Goal: Task Accomplishment & Management: Use online tool/utility

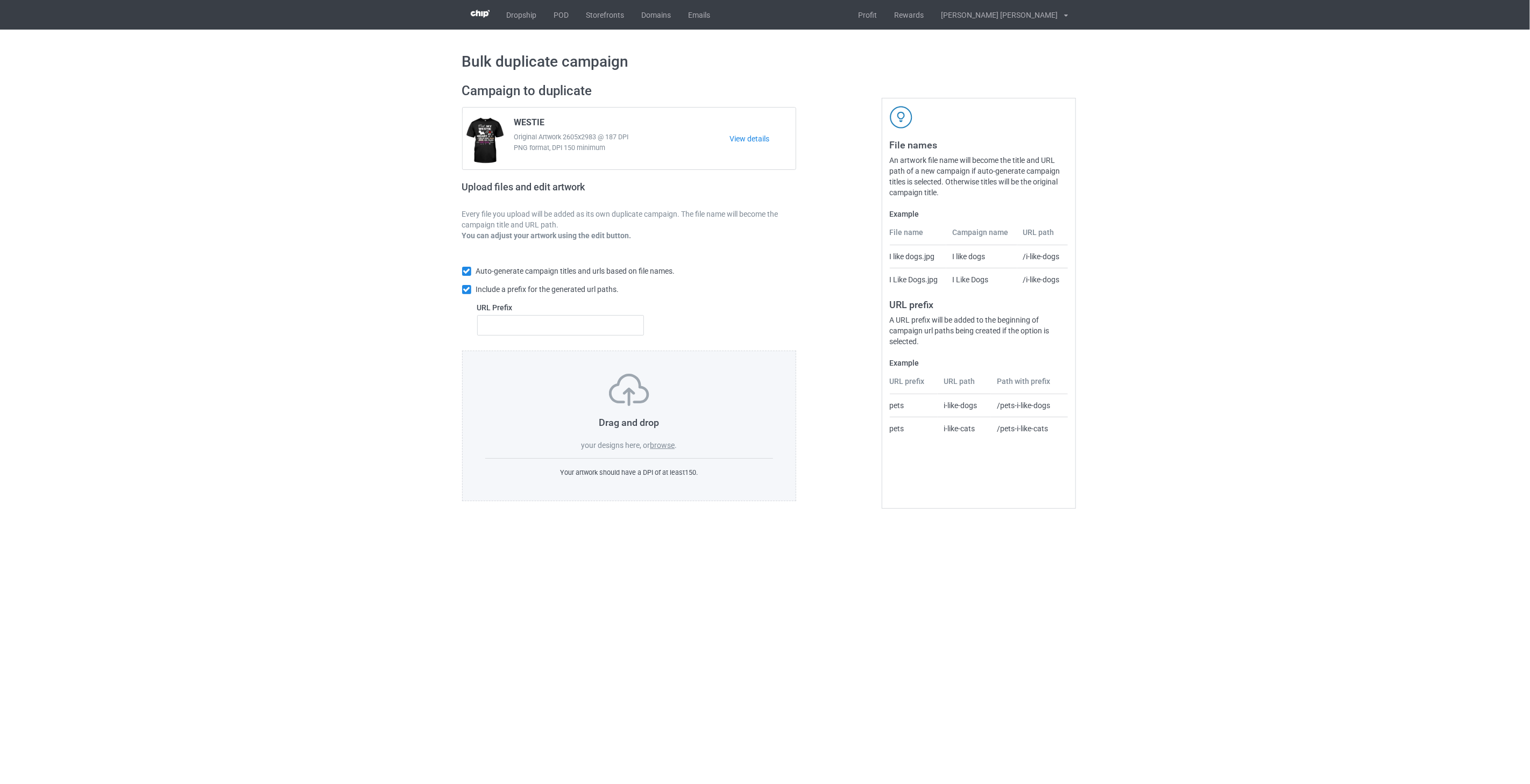
click at [669, 446] on label "browse" at bounding box center [662, 446] width 25 height 9
click at [0, 0] on input "browse" at bounding box center [0, 0] width 0 height 0
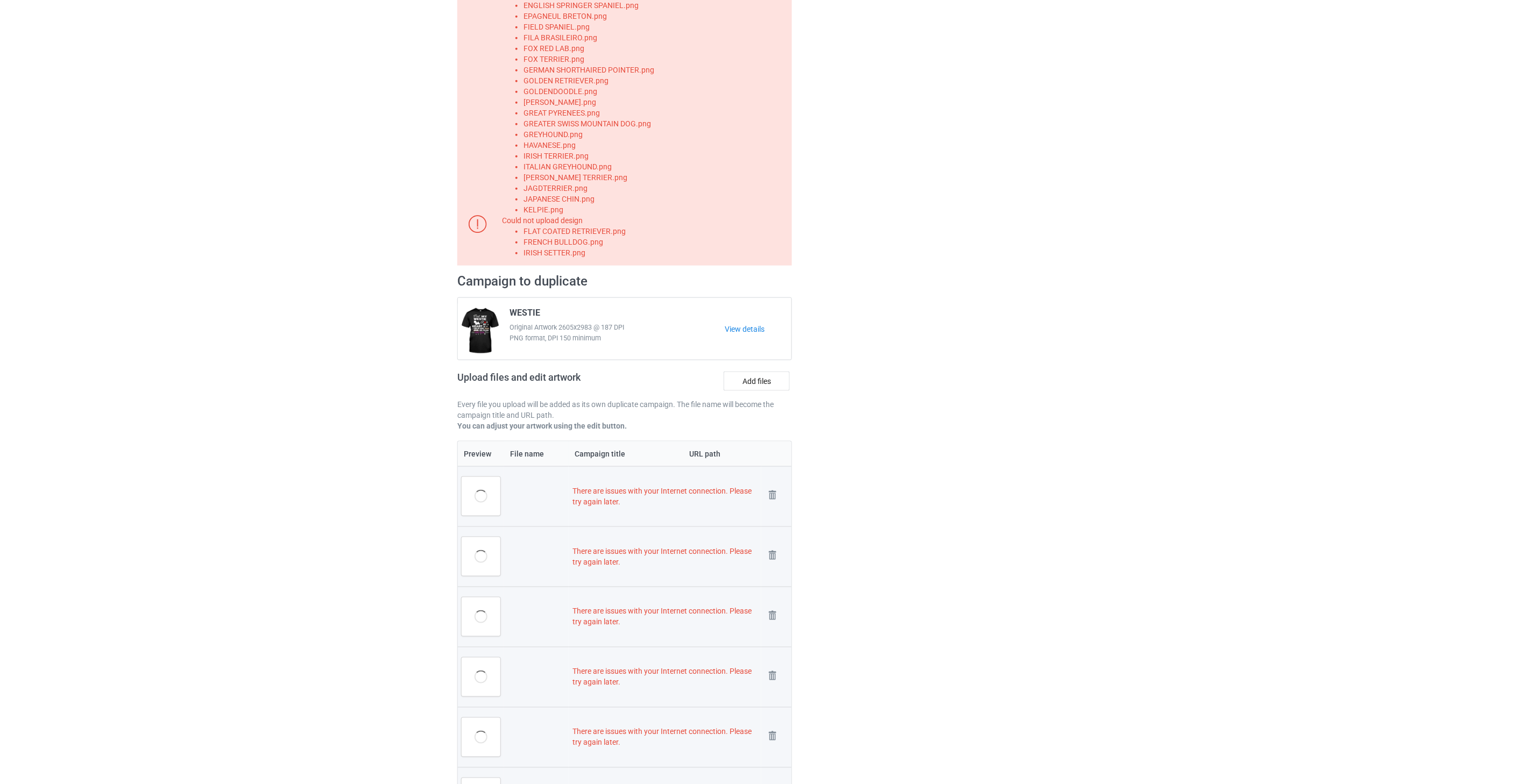
scroll to position [537, 0]
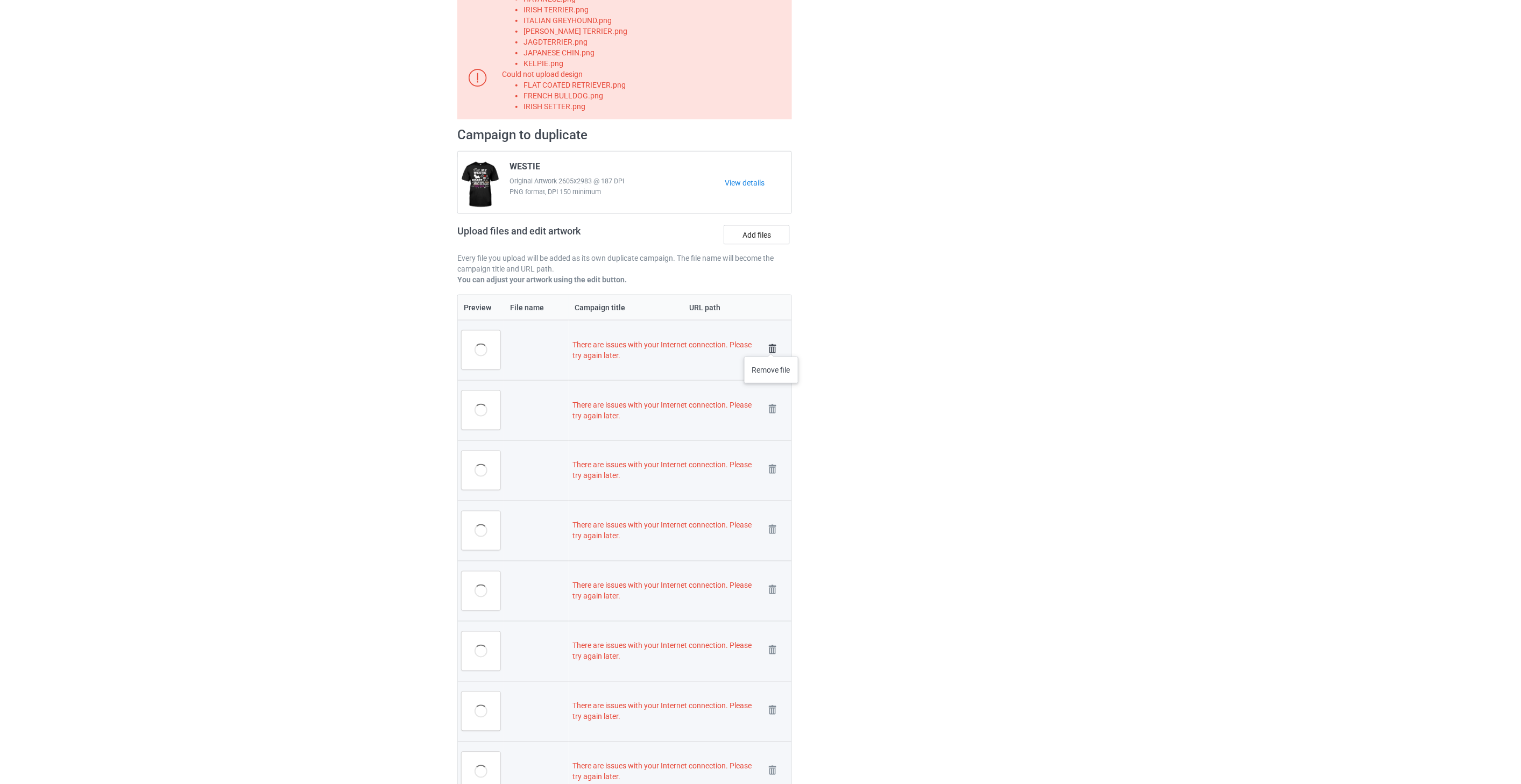
click at [772, 346] on img at bounding box center [772, 349] width 15 height 15
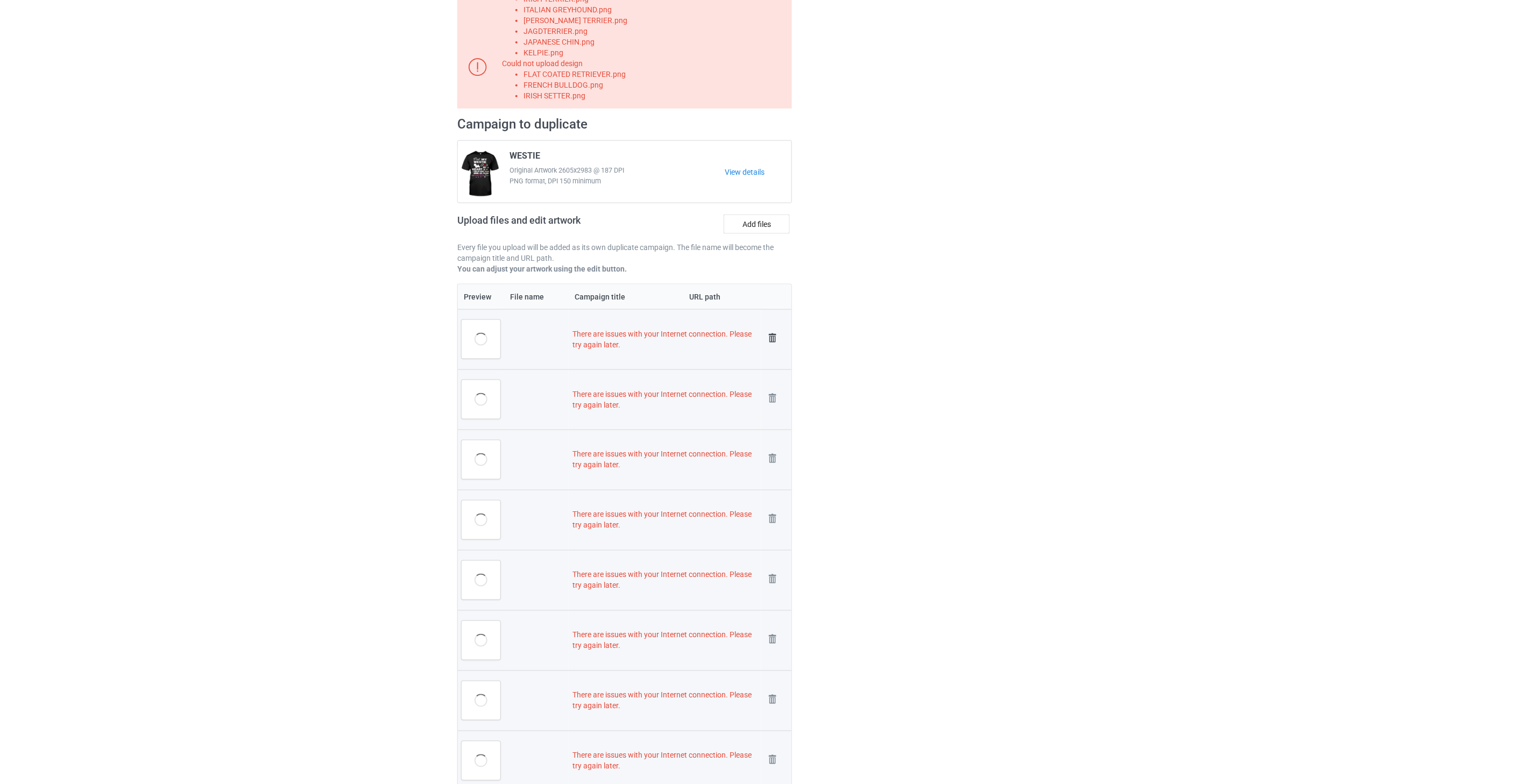
click at [773, 336] on img at bounding box center [772, 338] width 15 height 15
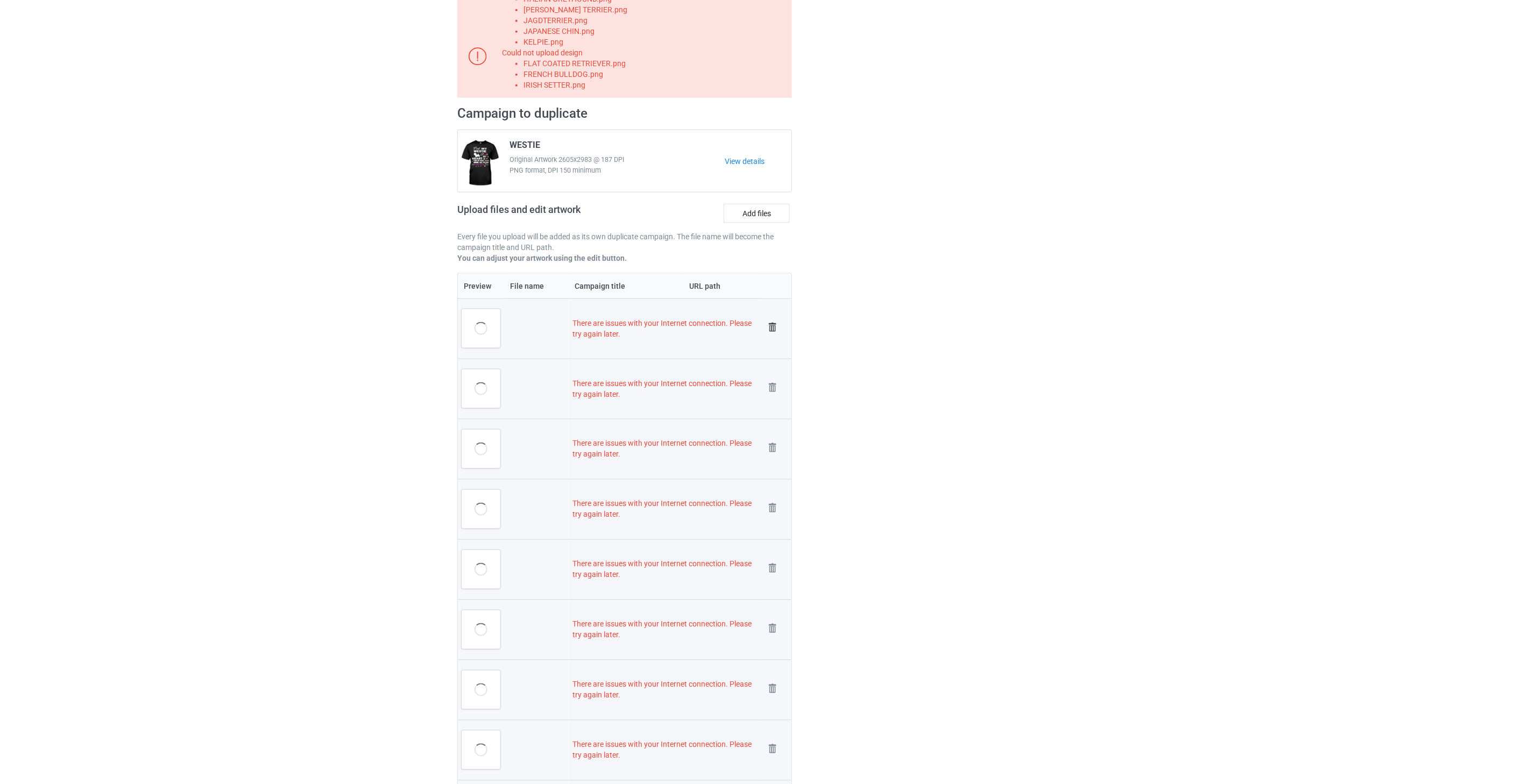
click at [773, 329] on img at bounding box center [772, 327] width 15 height 15
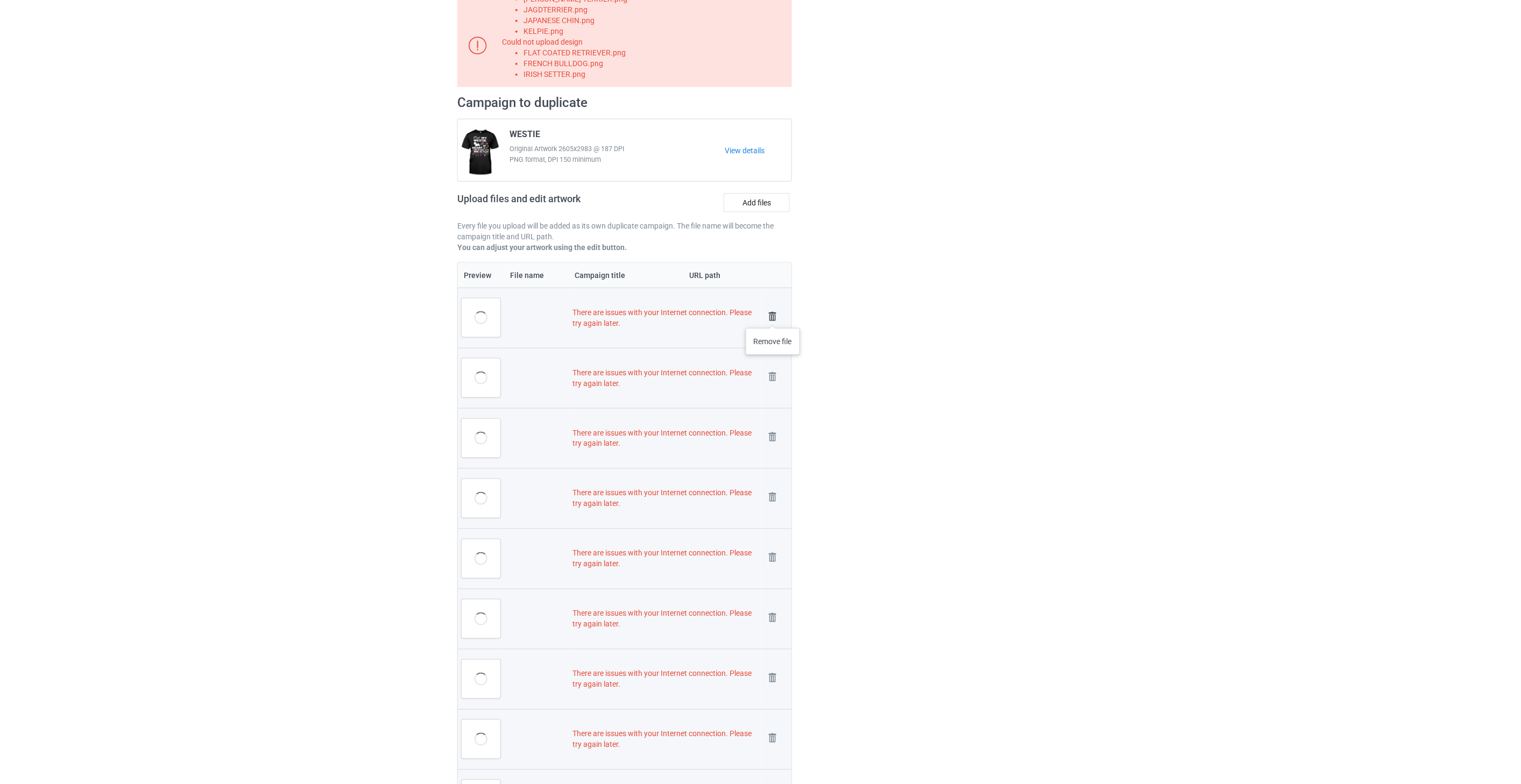
click at [773, 317] on img at bounding box center [772, 317] width 15 height 15
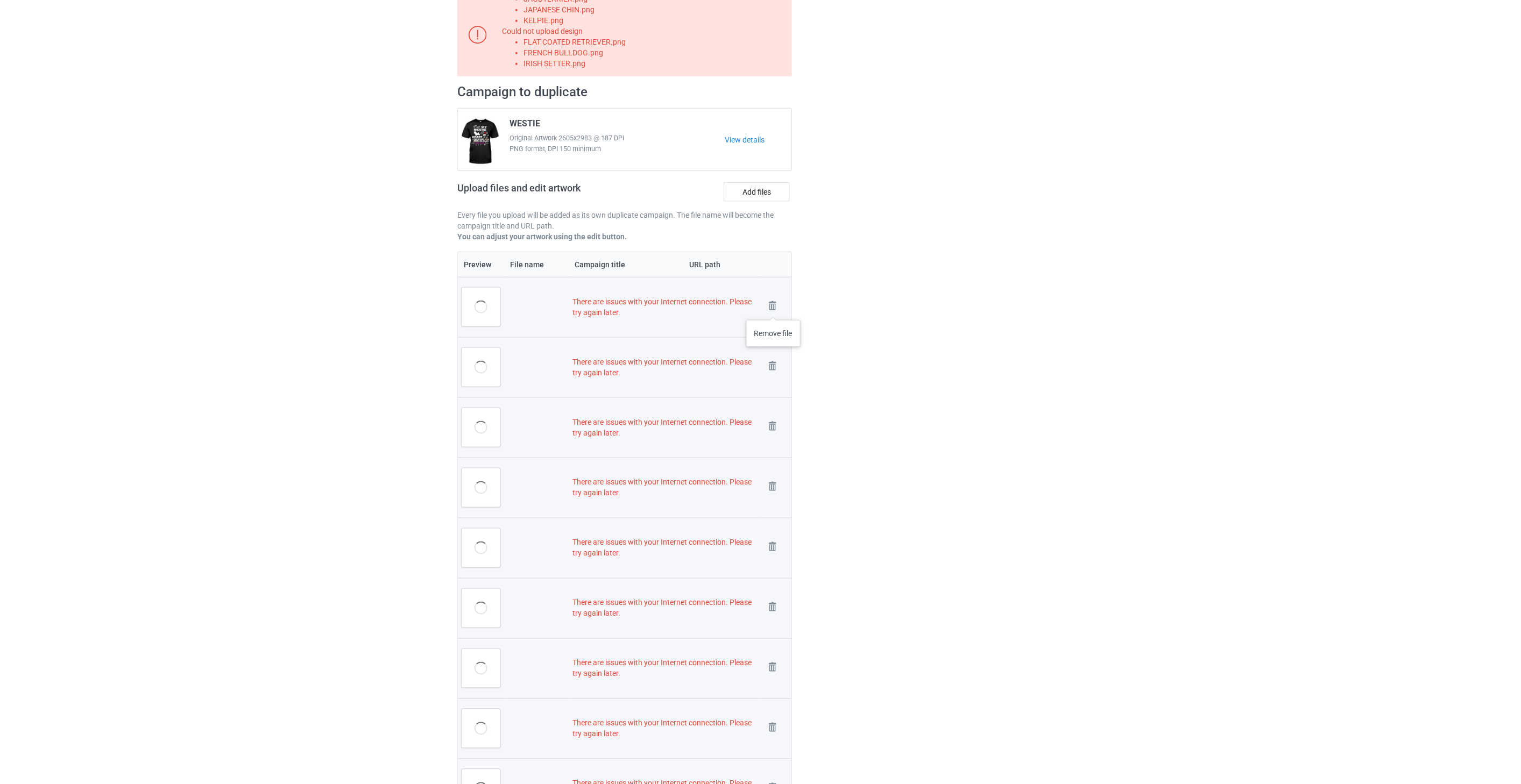
click at [0, 0] on img at bounding box center [0, 0] width 0 height 0
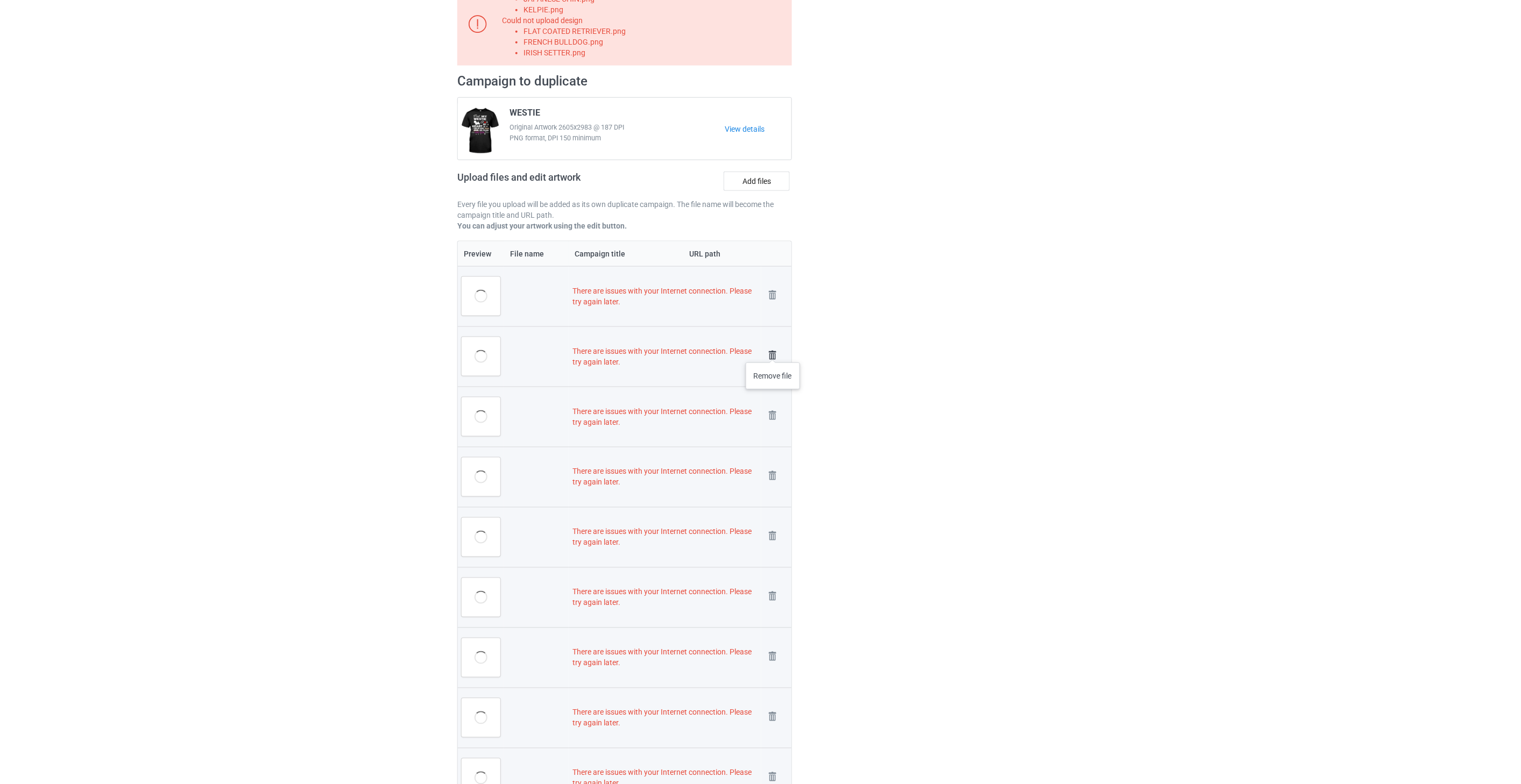
click at [773, 352] on img at bounding box center [772, 355] width 15 height 15
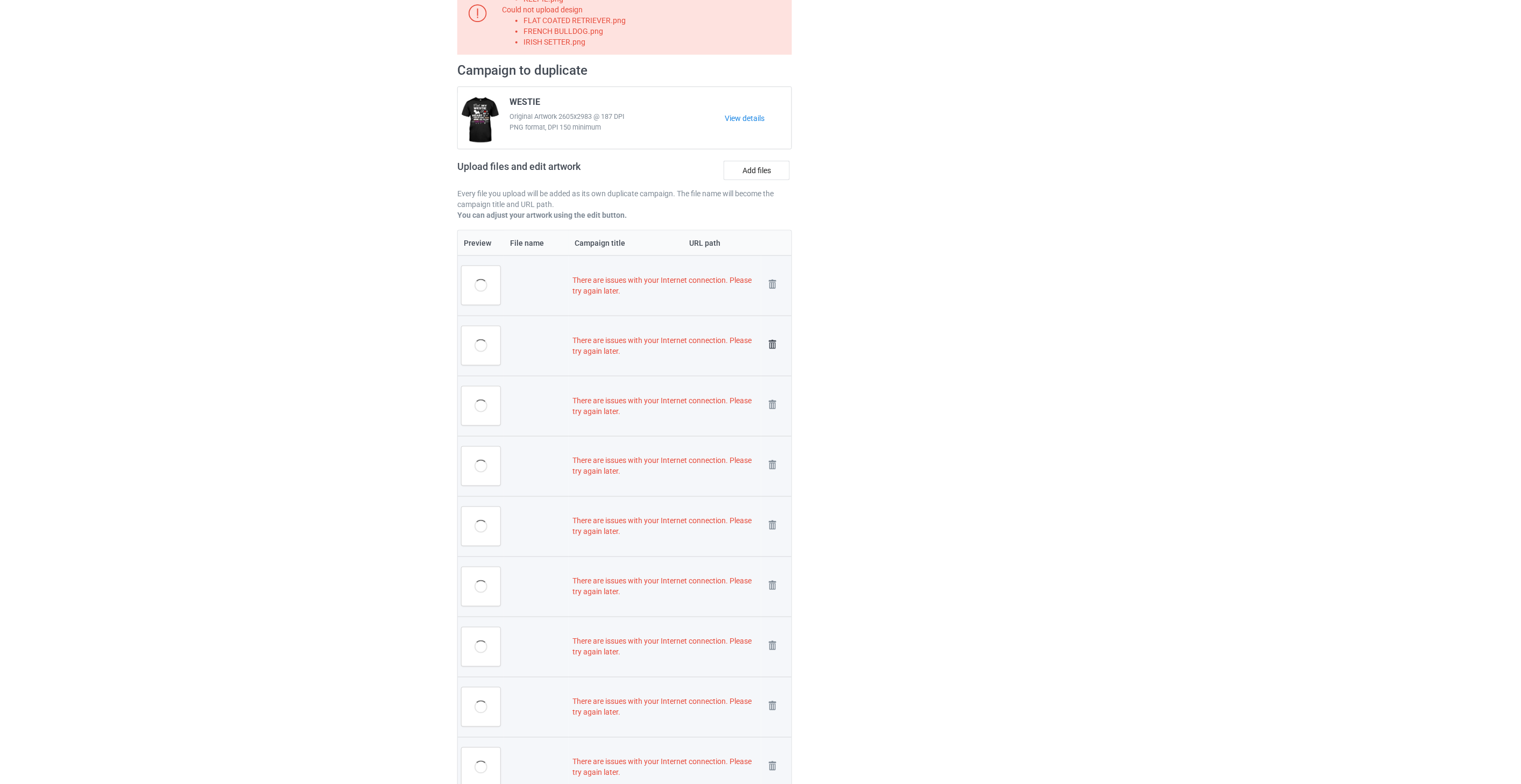
click at [773, 347] on img at bounding box center [772, 345] width 15 height 15
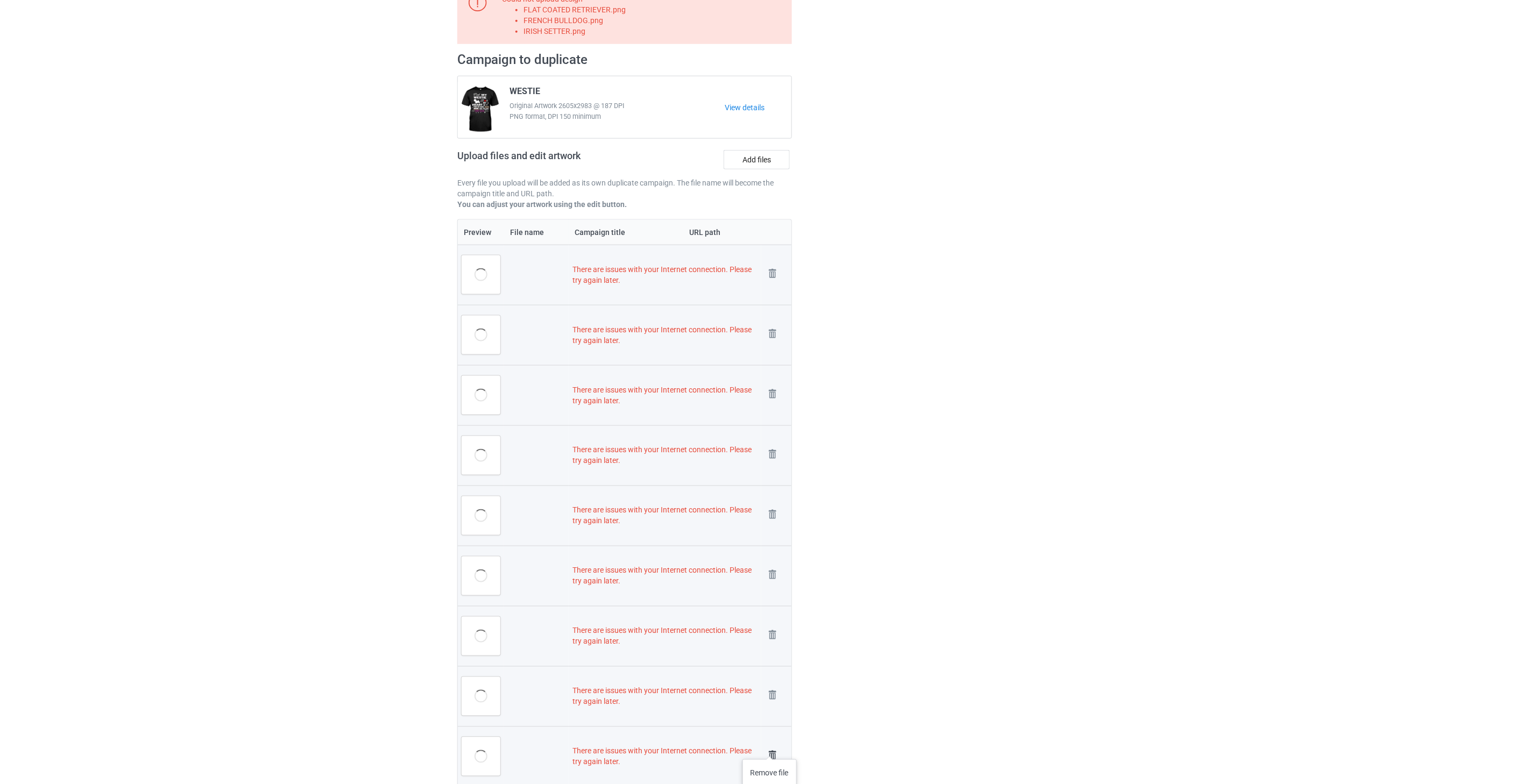
click at [770, 748] on img at bounding box center [772, 756] width 15 height 15
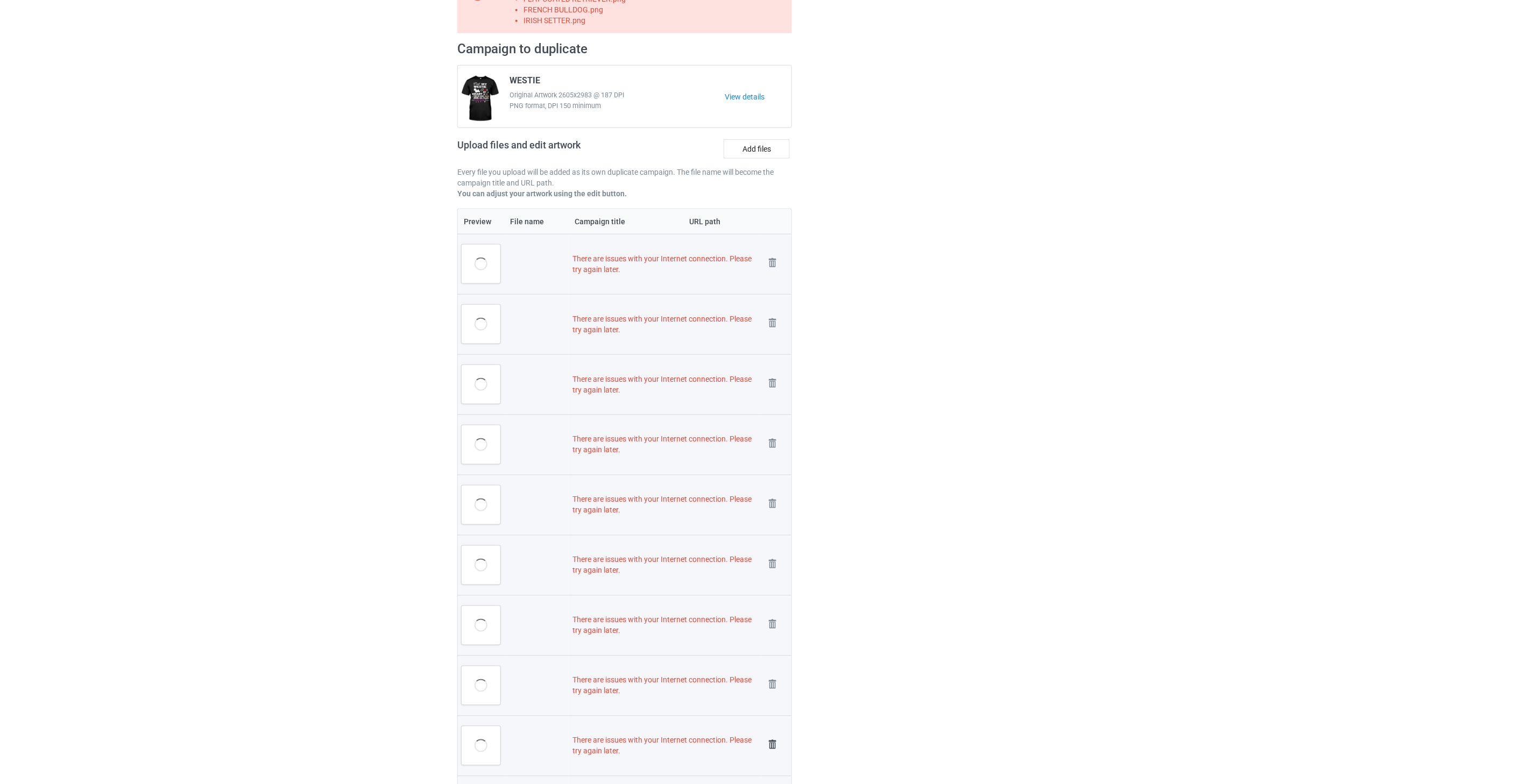
click at [773, 741] on img at bounding box center [772, 745] width 15 height 15
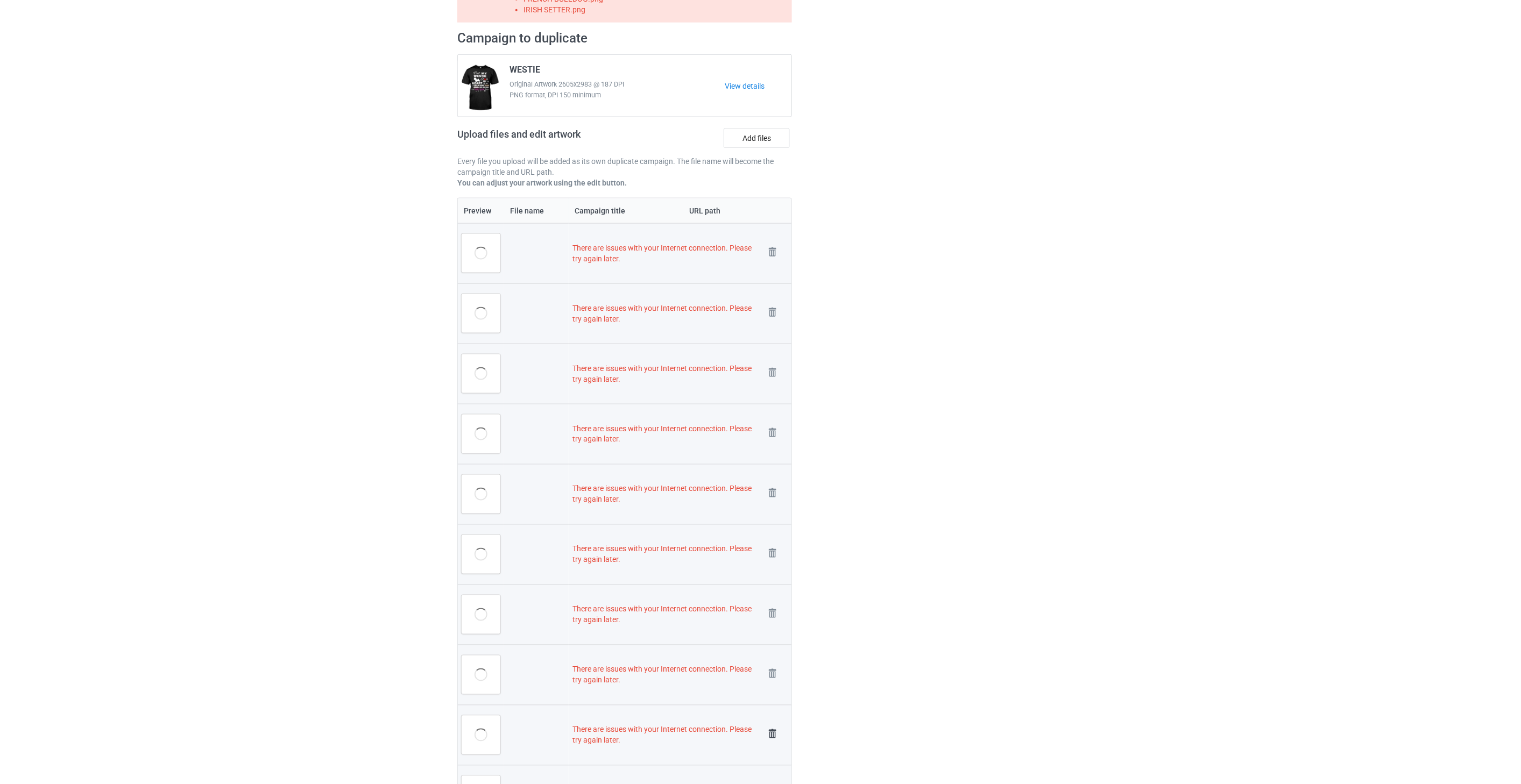
click at [773, 735] on img at bounding box center [772, 734] width 15 height 15
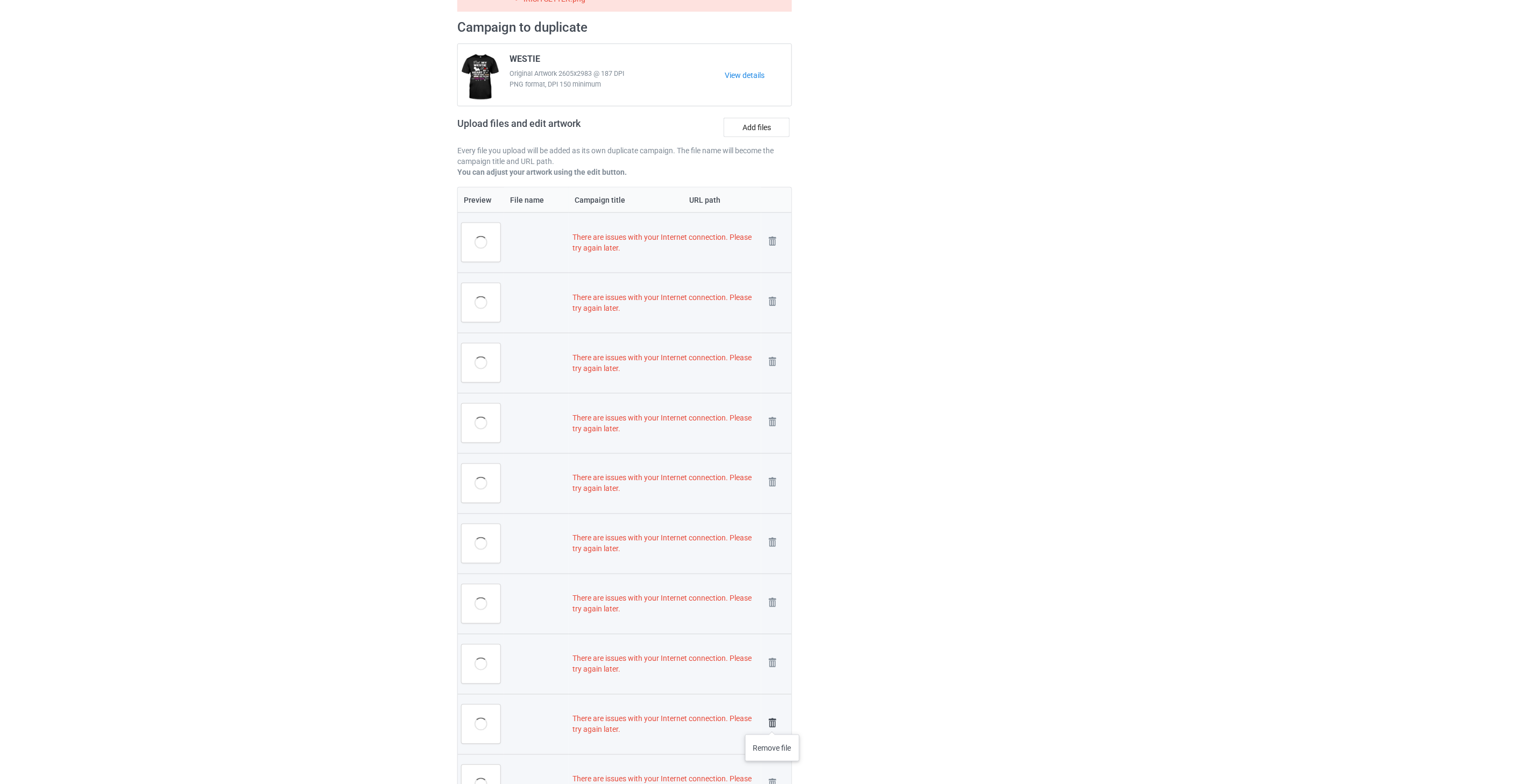
click at [772, 724] on img at bounding box center [772, 724] width 15 height 15
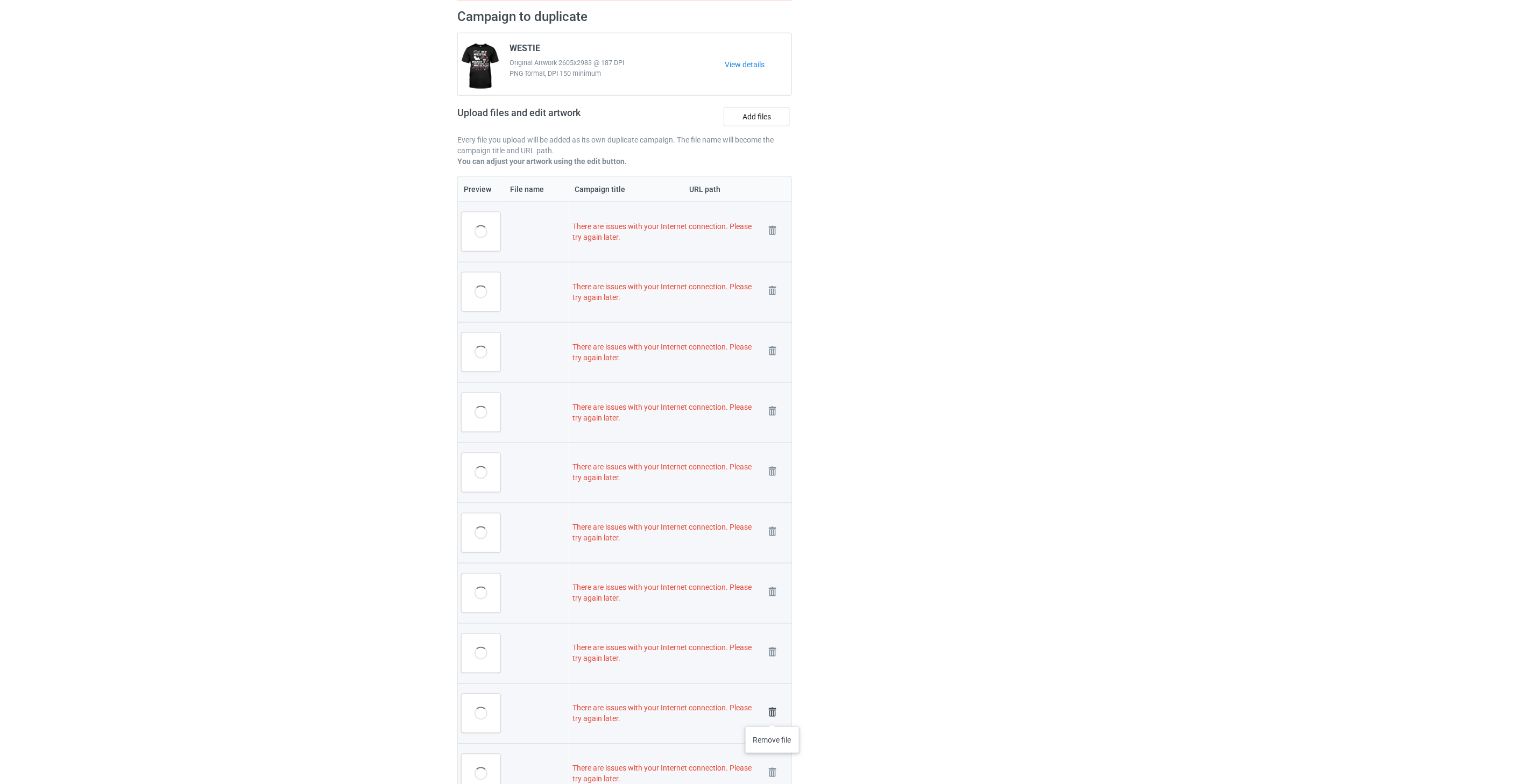
click at [772, 712] on img at bounding box center [772, 713] width 15 height 15
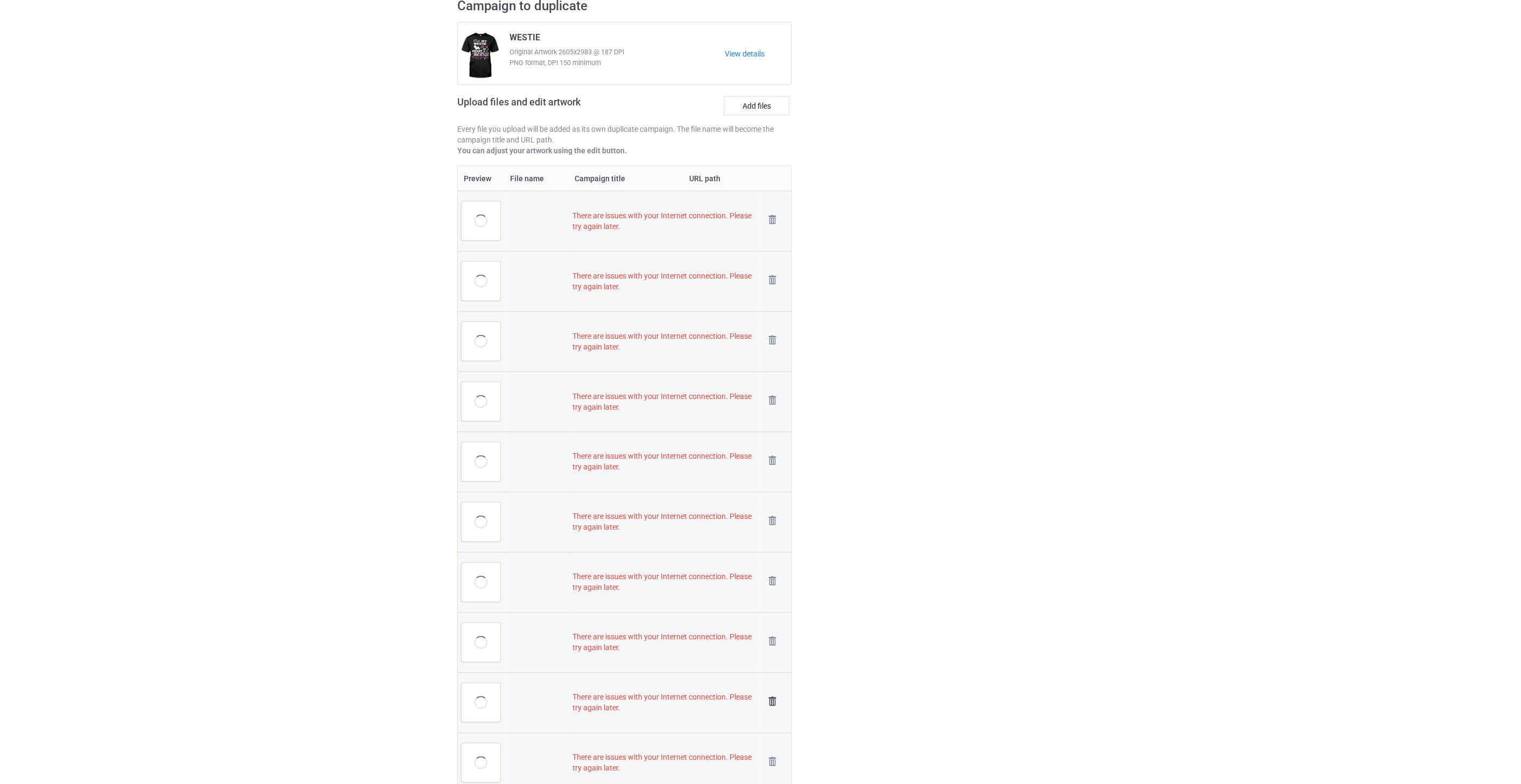
click at [772, 700] on img at bounding box center [772, 702] width 15 height 15
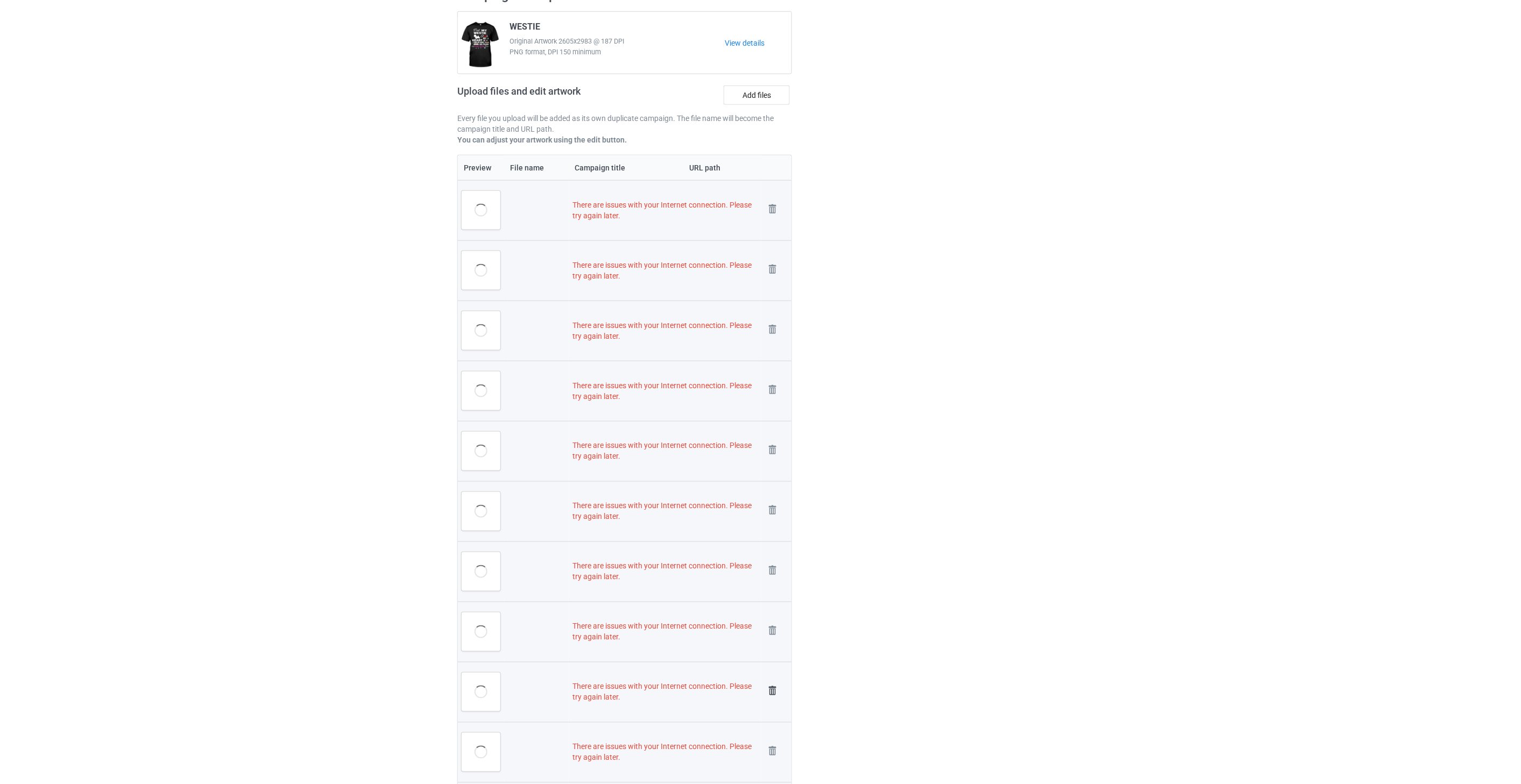
click at [772, 691] on img at bounding box center [772, 691] width 15 height 15
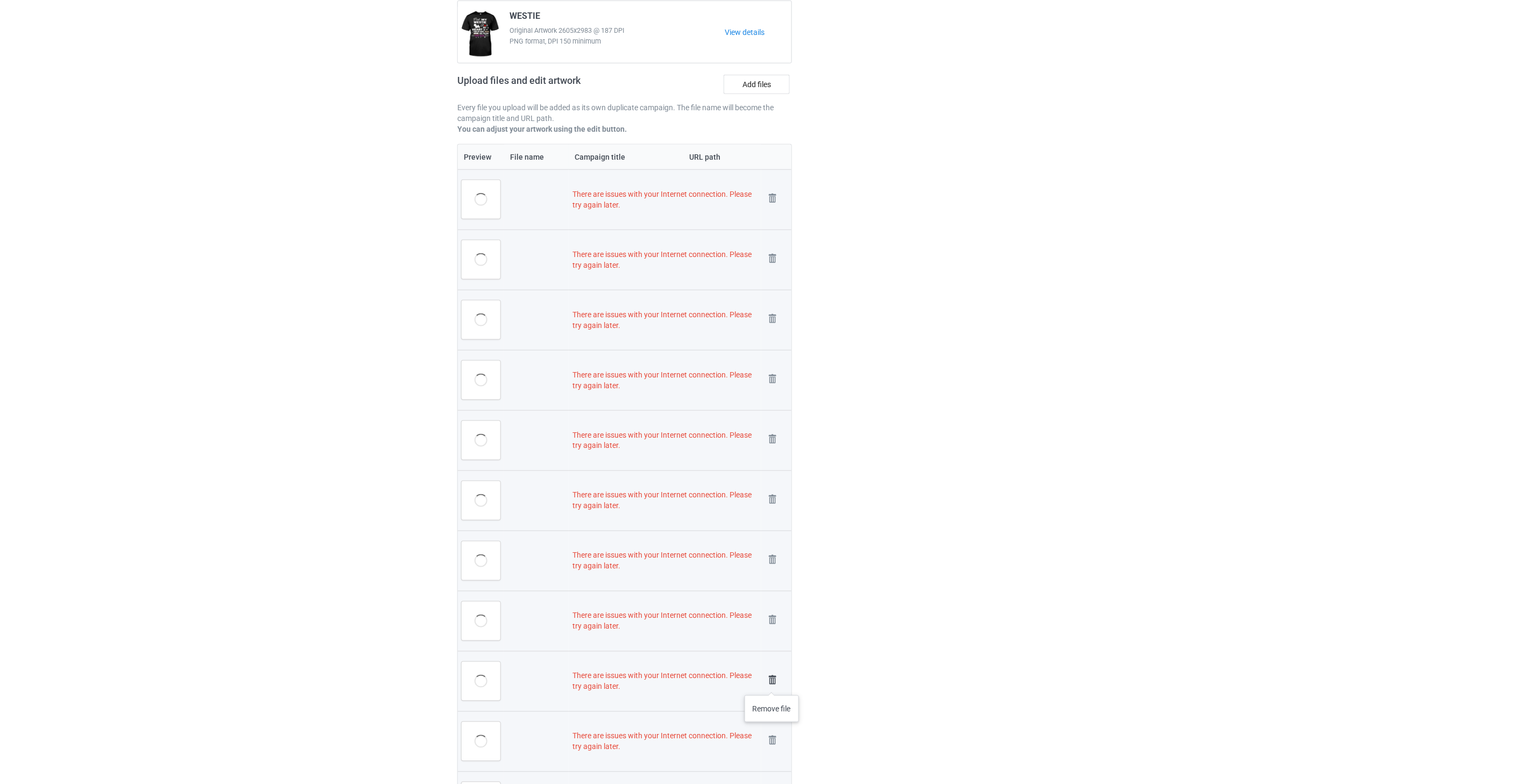
click at [772, 679] on img at bounding box center [772, 680] width 15 height 15
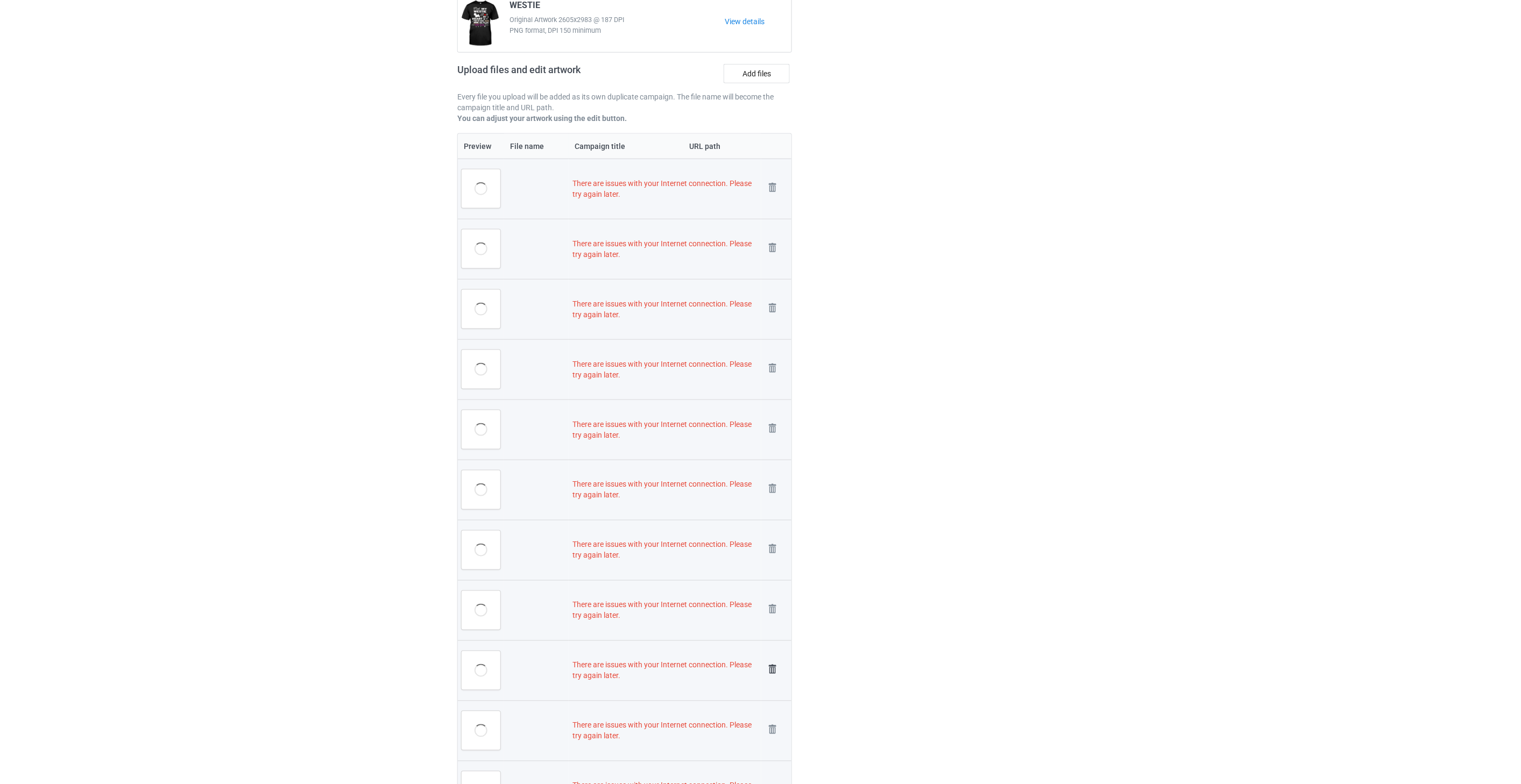
click at [772, 667] on img at bounding box center [772, 669] width 15 height 15
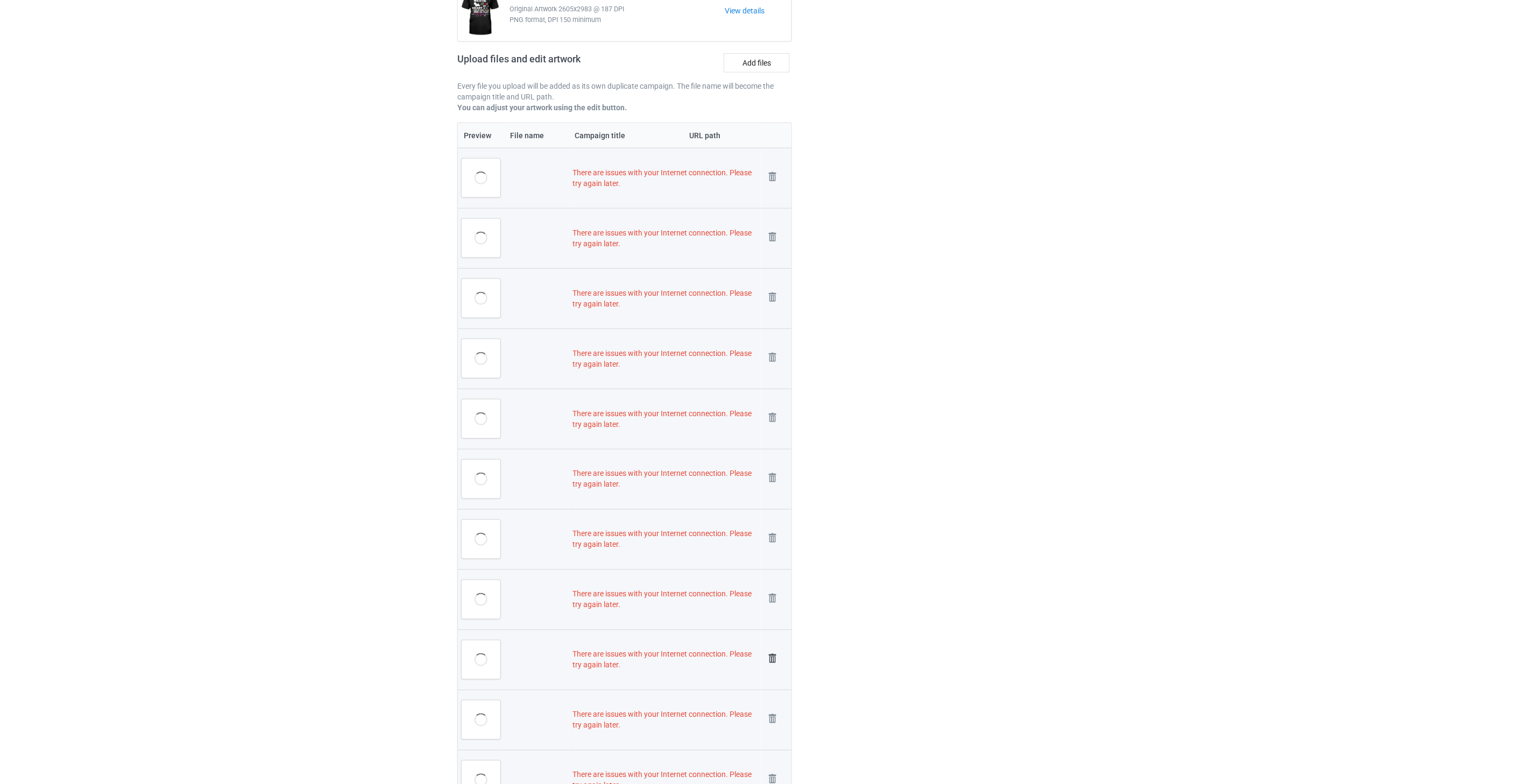
click at [772, 656] on img at bounding box center [772, 659] width 15 height 15
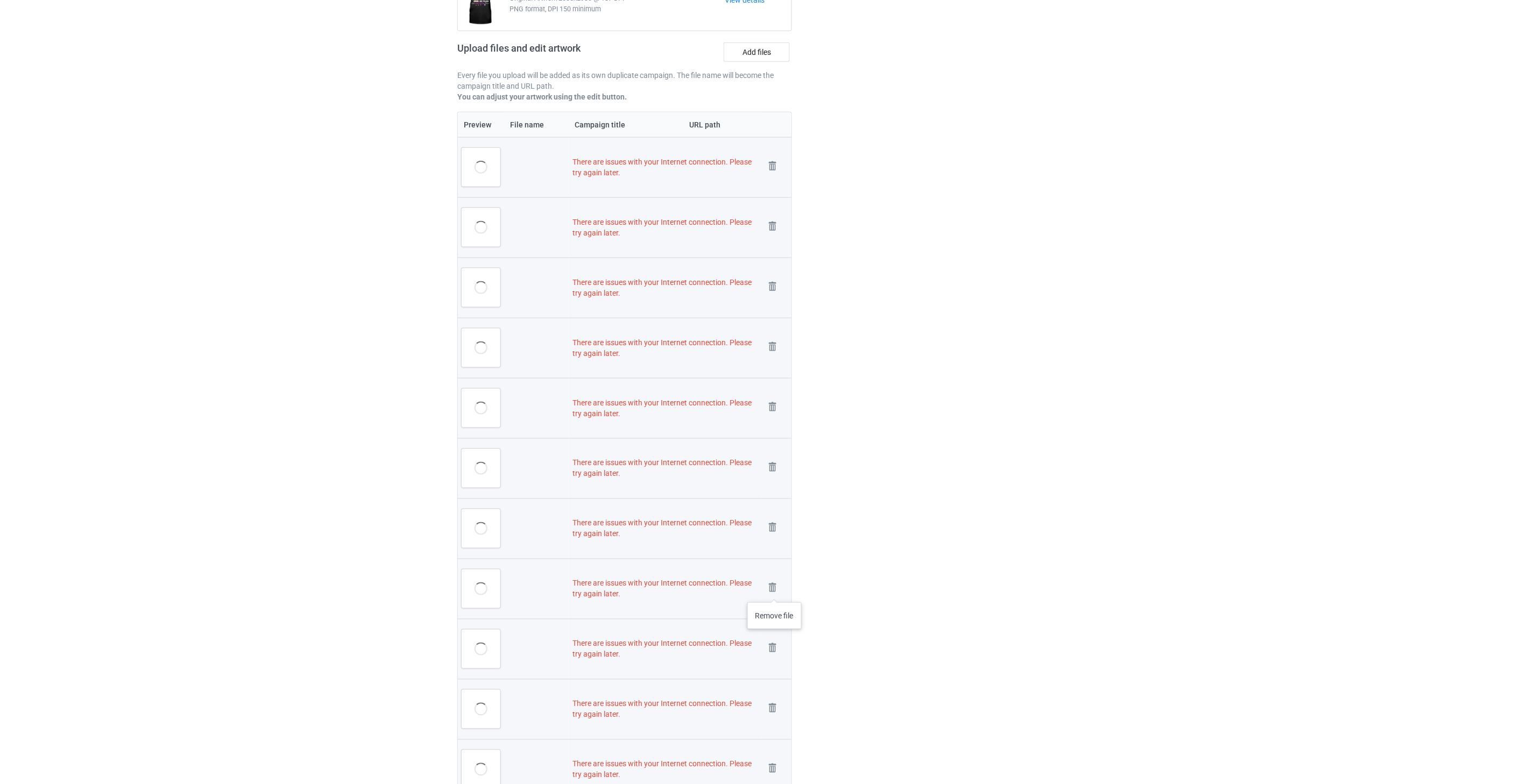
drag, startPoint x: 775, startPoint y: 592, endPoint x: 775, endPoint y: 560, distance: 32.0
click at [0, 0] on img at bounding box center [0, 0] width 0 height 0
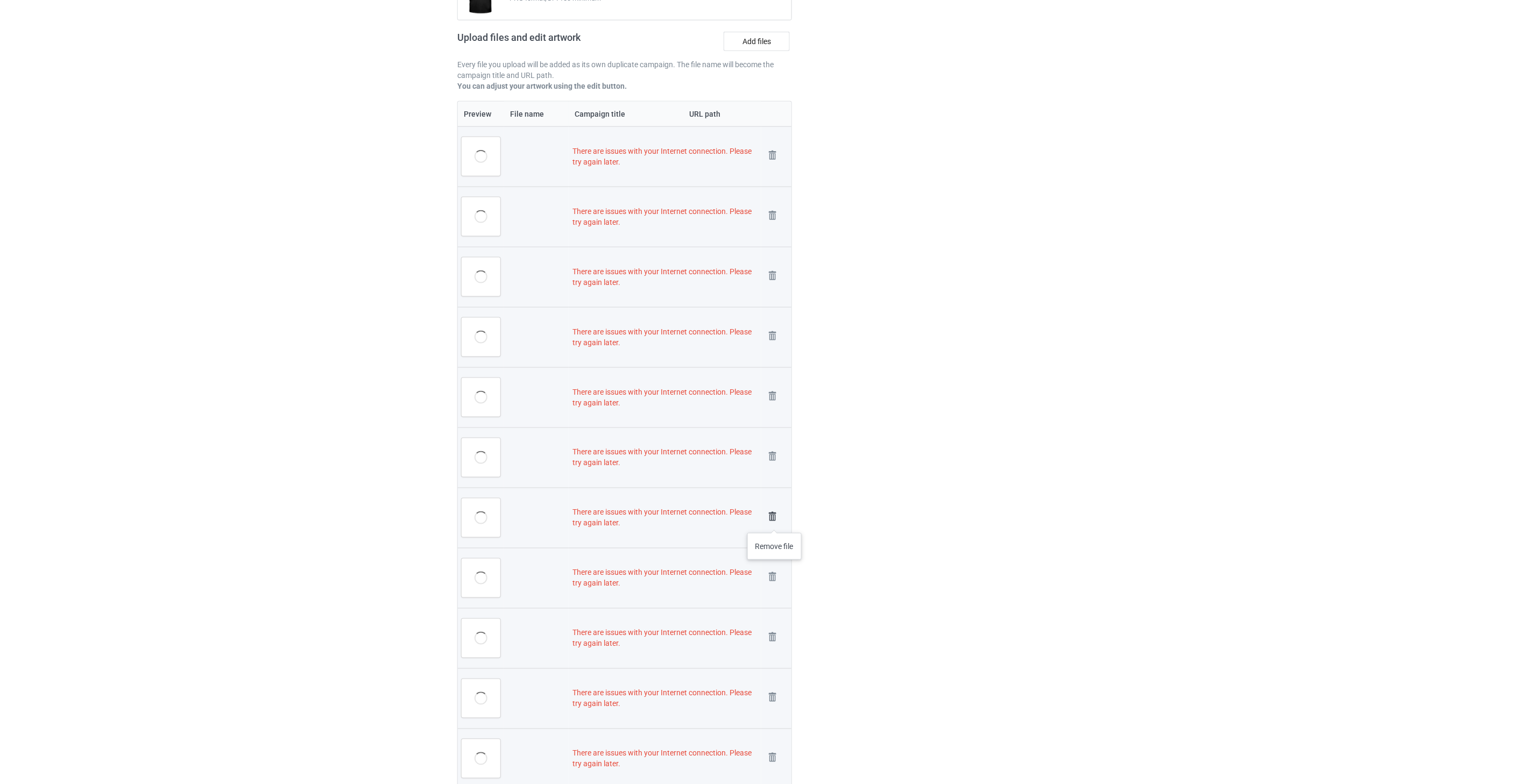
click at [775, 520] on img at bounding box center [772, 517] width 15 height 15
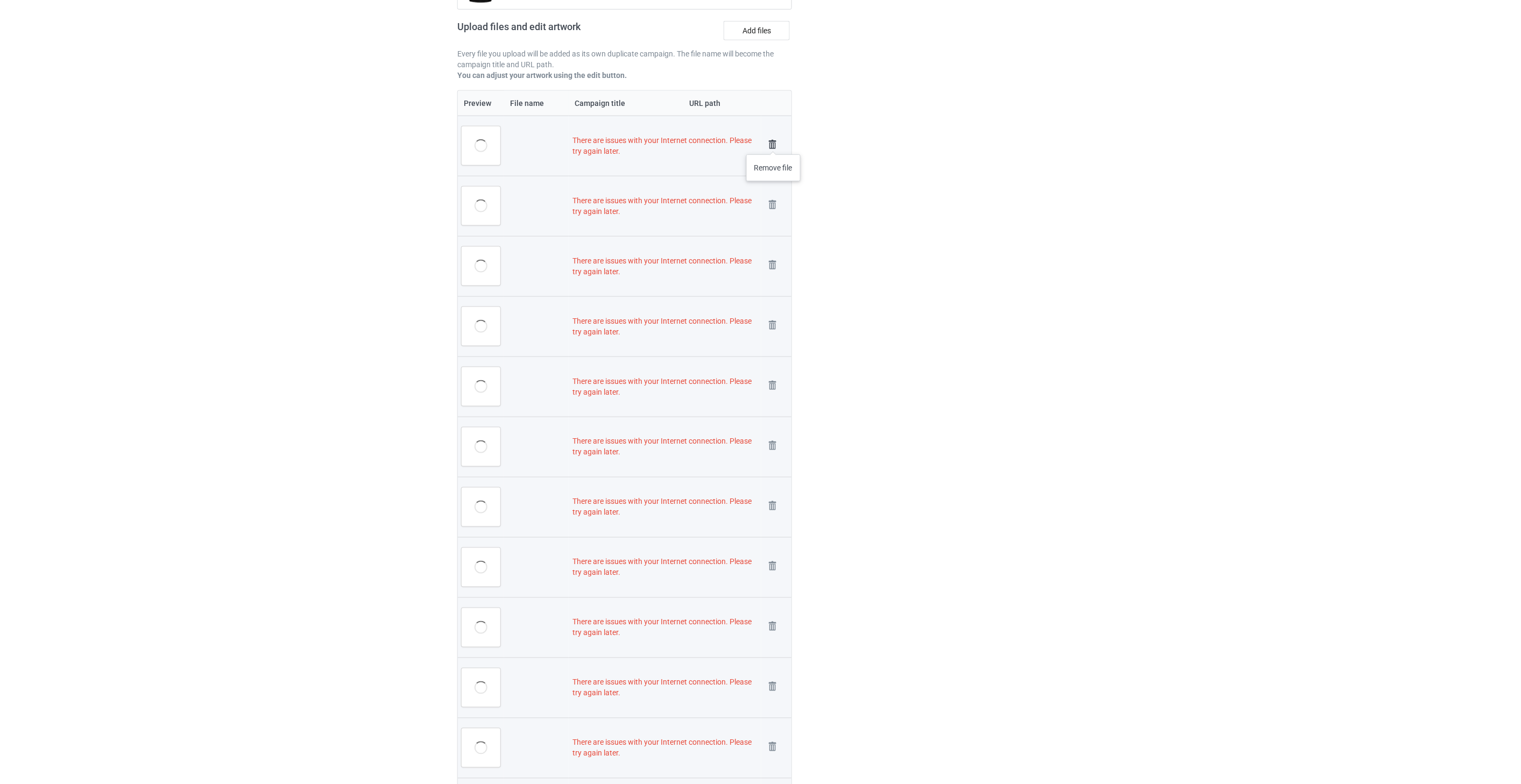
click at [773, 139] on img at bounding box center [772, 145] width 15 height 15
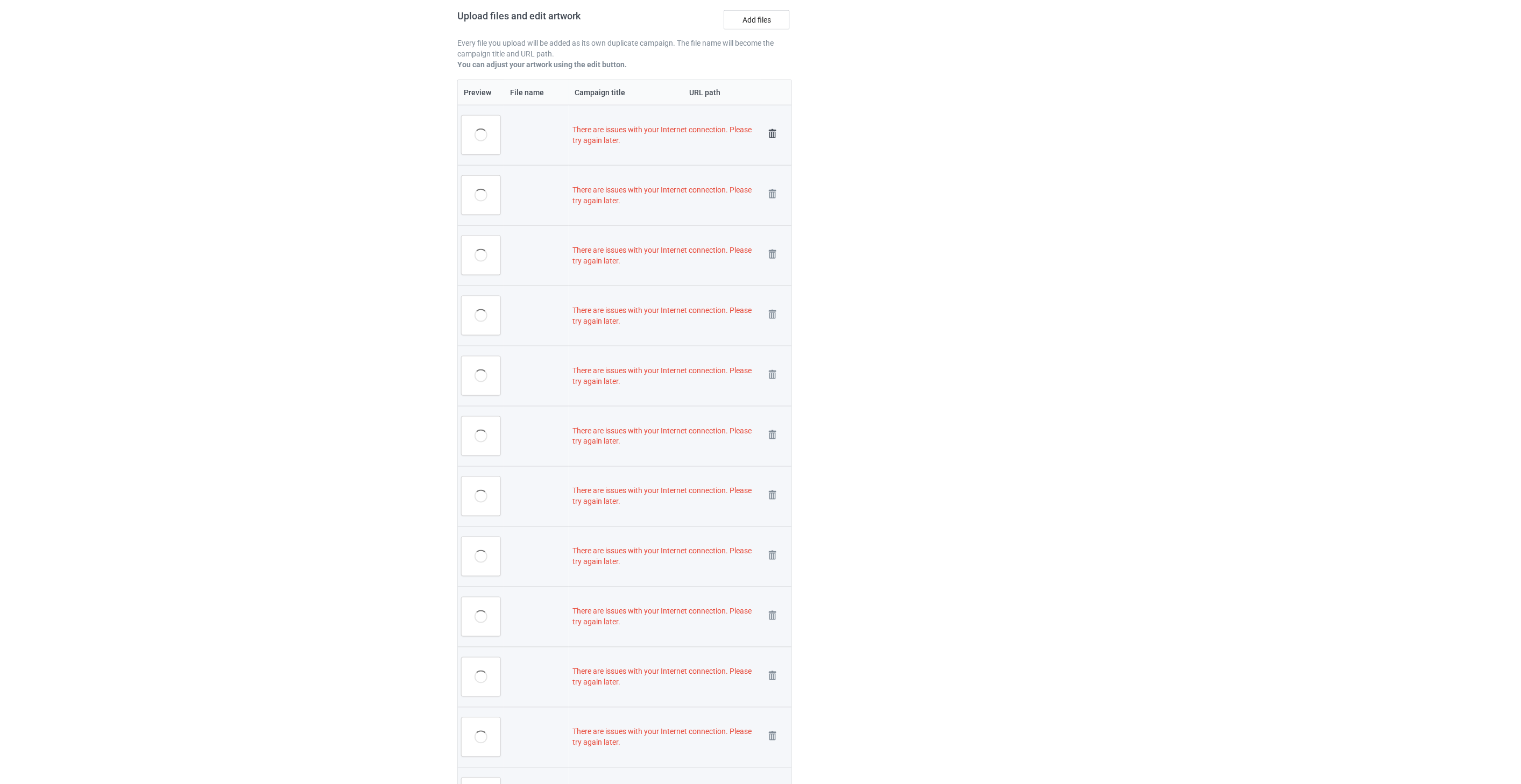
click at [773, 134] on img at bounding box center [772, 134] width 15 height 15
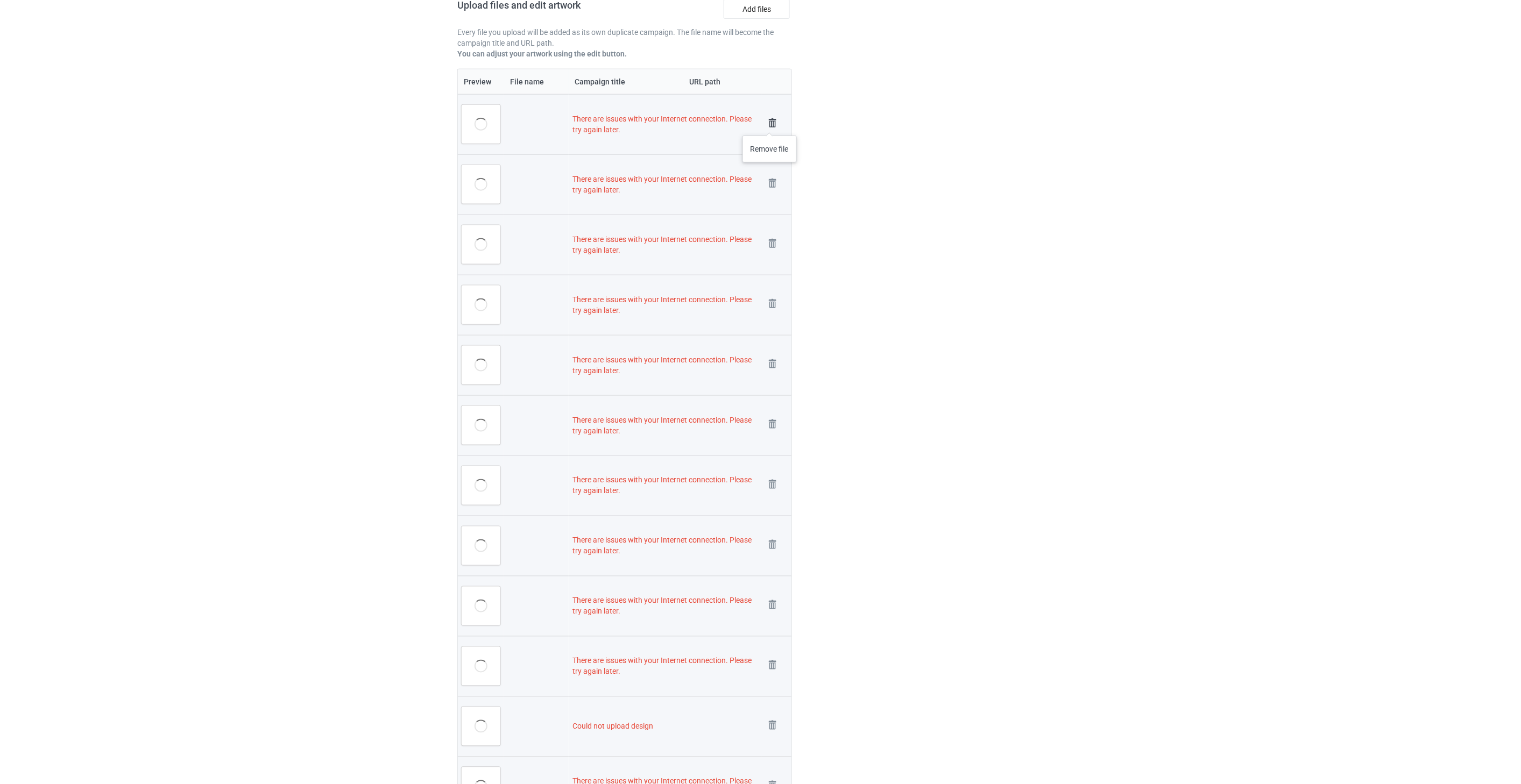
click at [770, 125] on img at bounding box center [772, 123] width 15 height 15
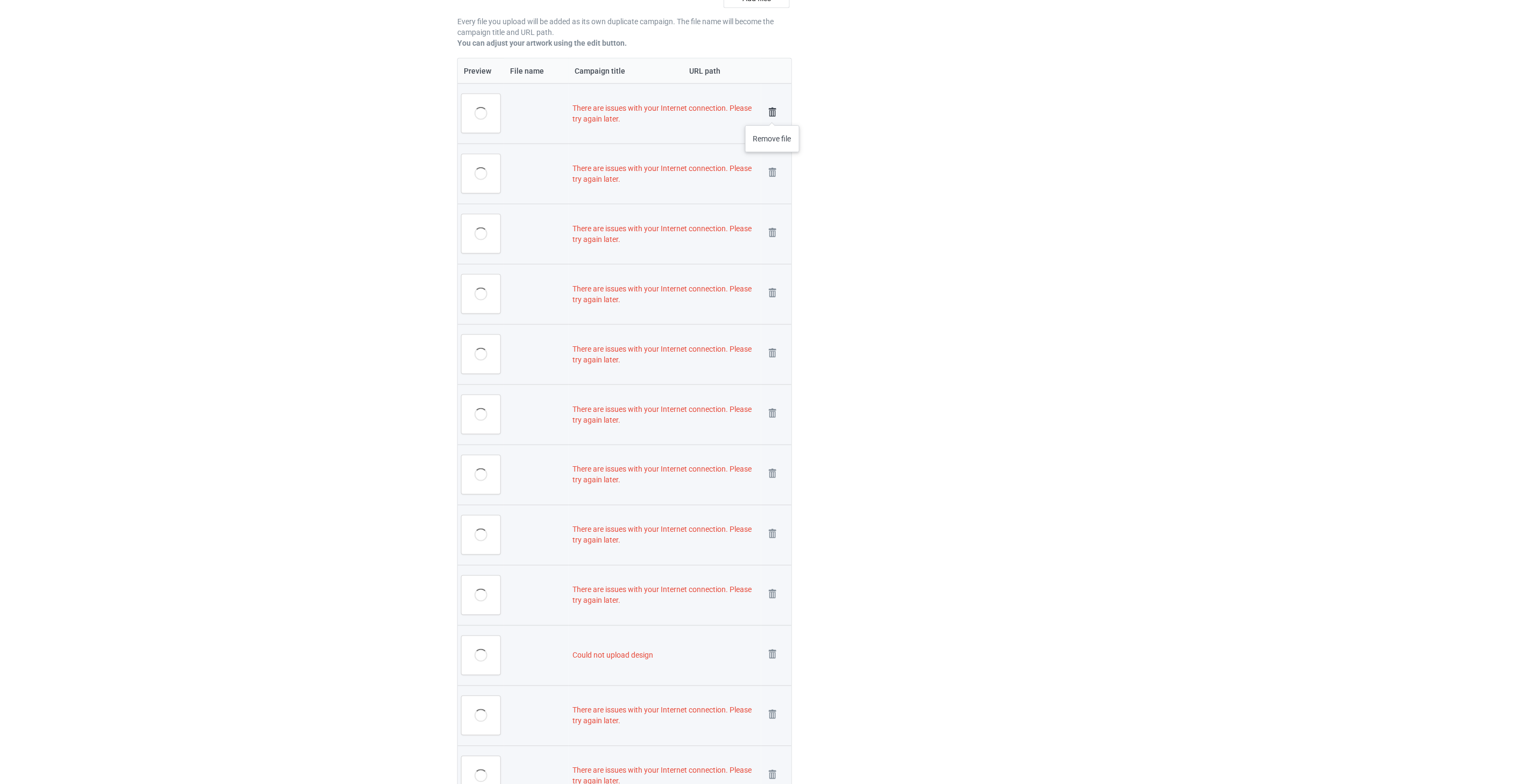
click at [772, 115] on img at bounding box center [772, 112] width 15 height 15
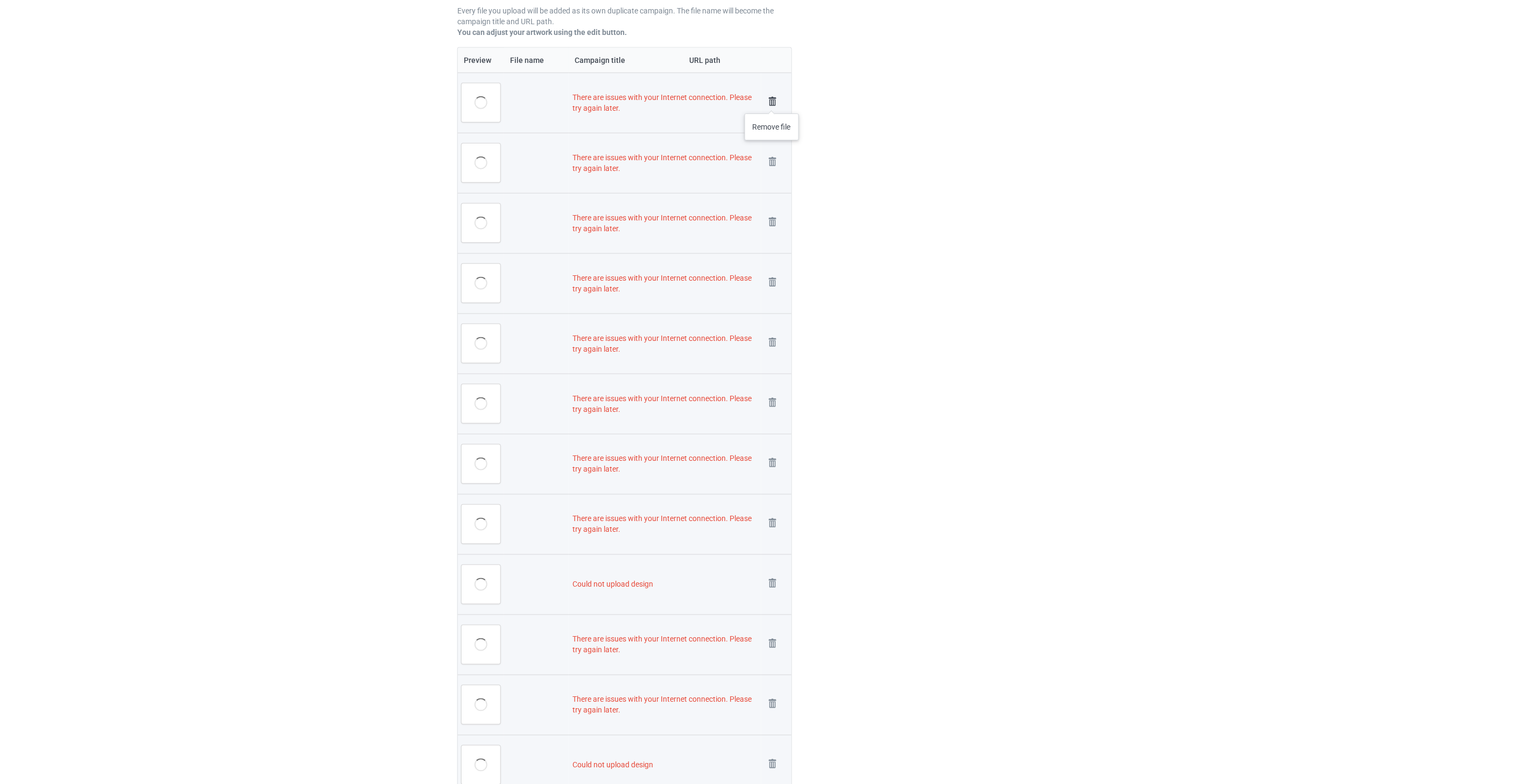
click at [772, 103] on img at bounding box center [772, 102] width 15 height 15
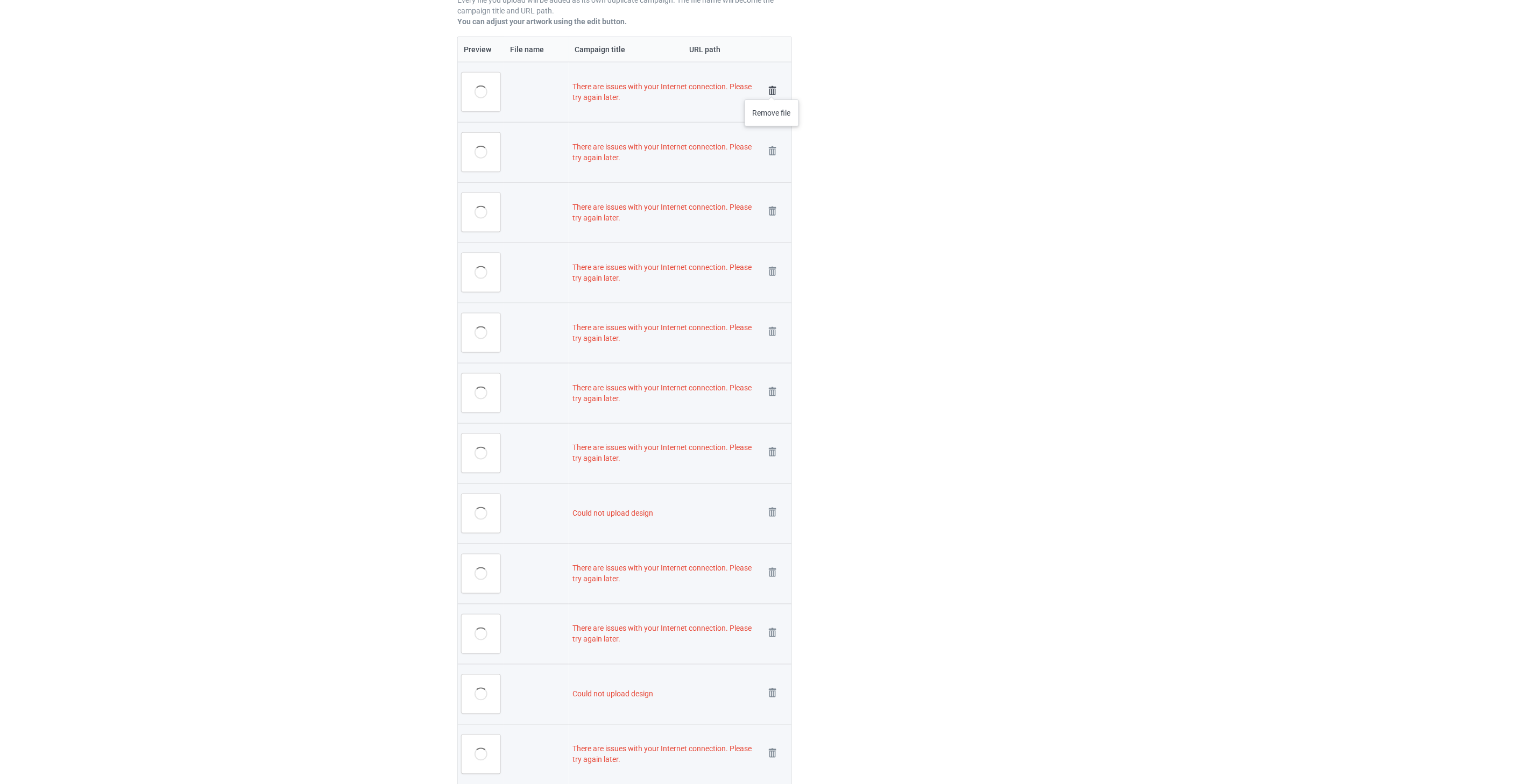
click at [772, 88] on img at bounding box center [772, 91] width 15 height 15
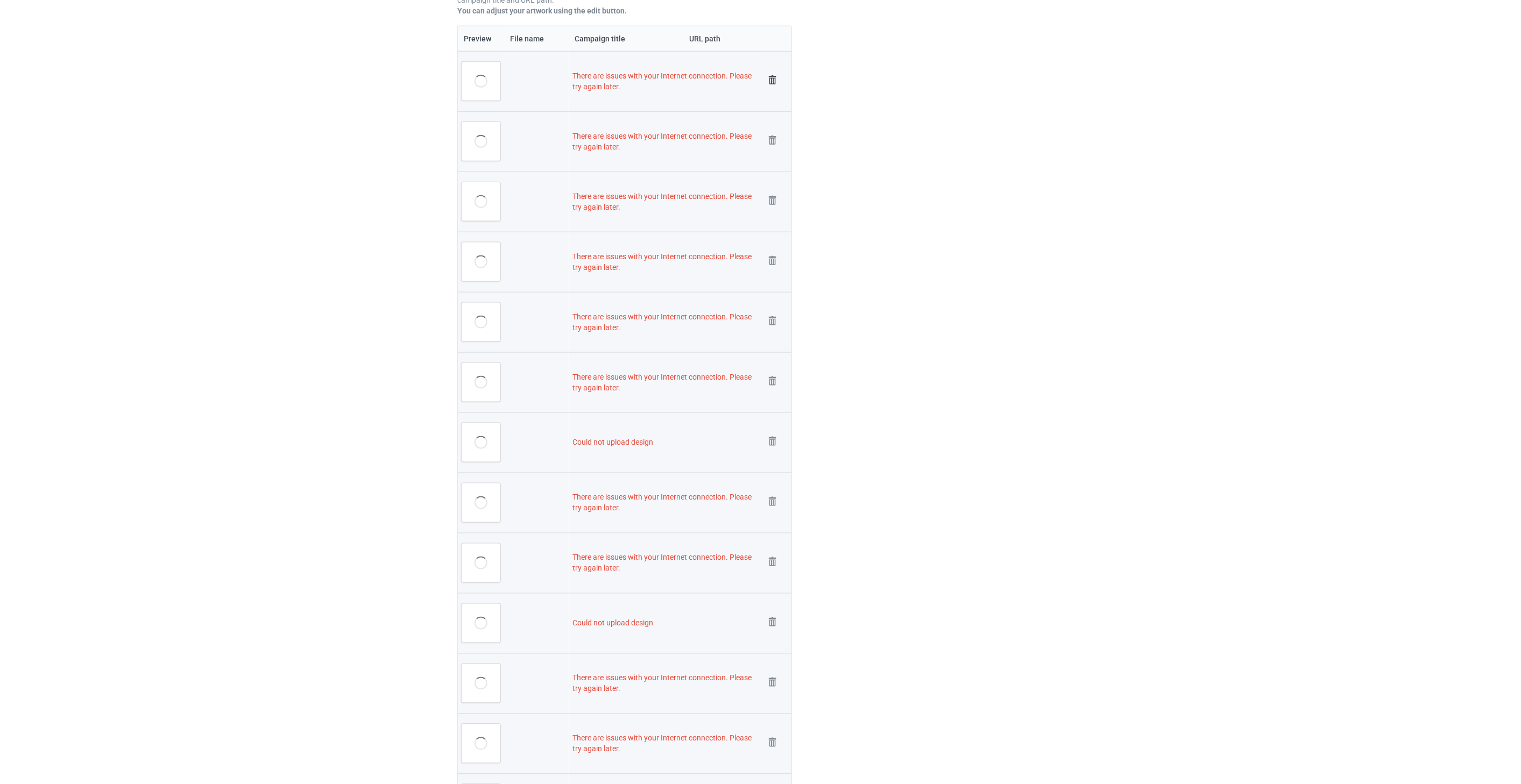
click at [776, 79] on img at bounding box center [772, 80] width 15 height 15
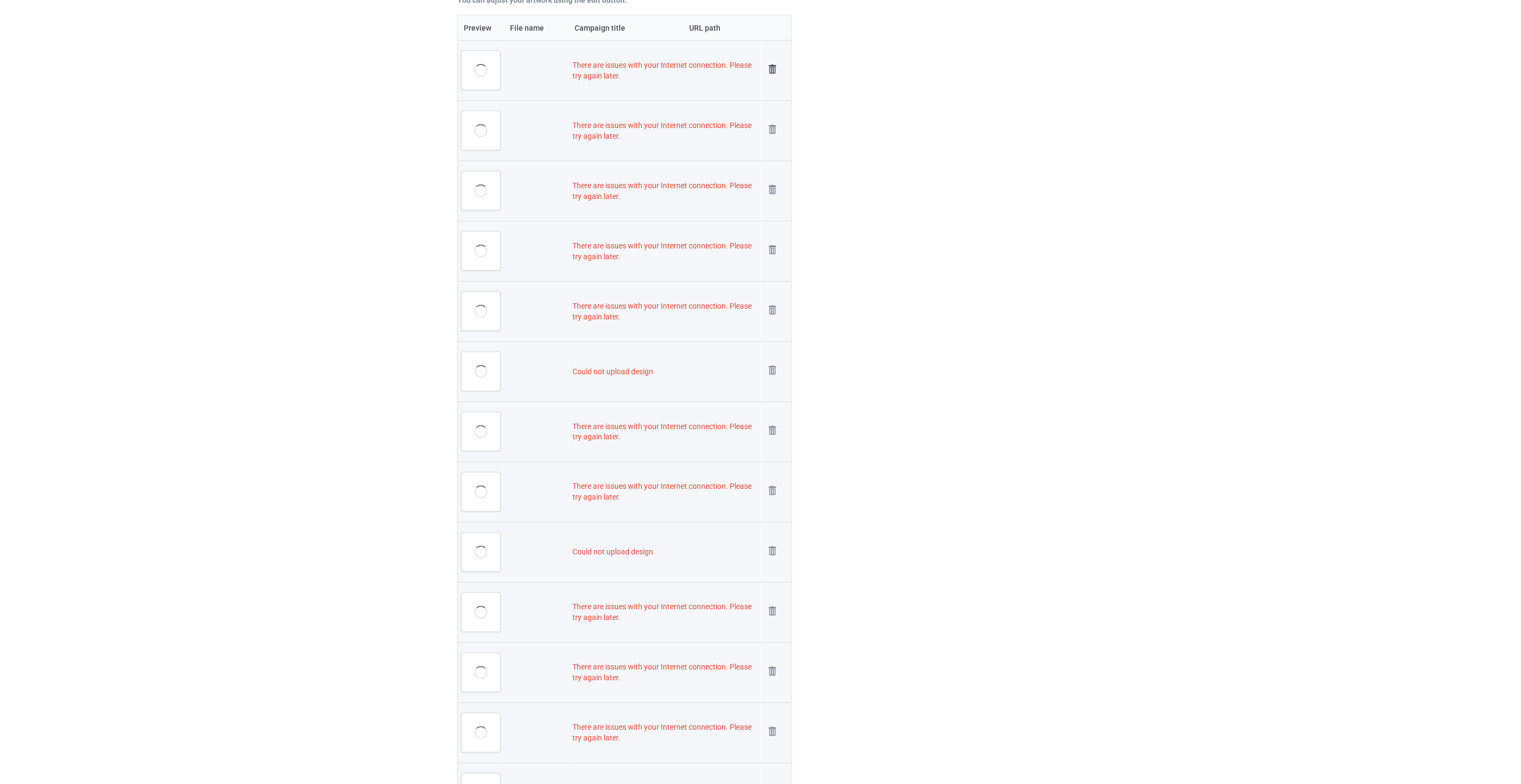
click at [775, 72] on img at bounding box center [772, 70] width 15 height 15
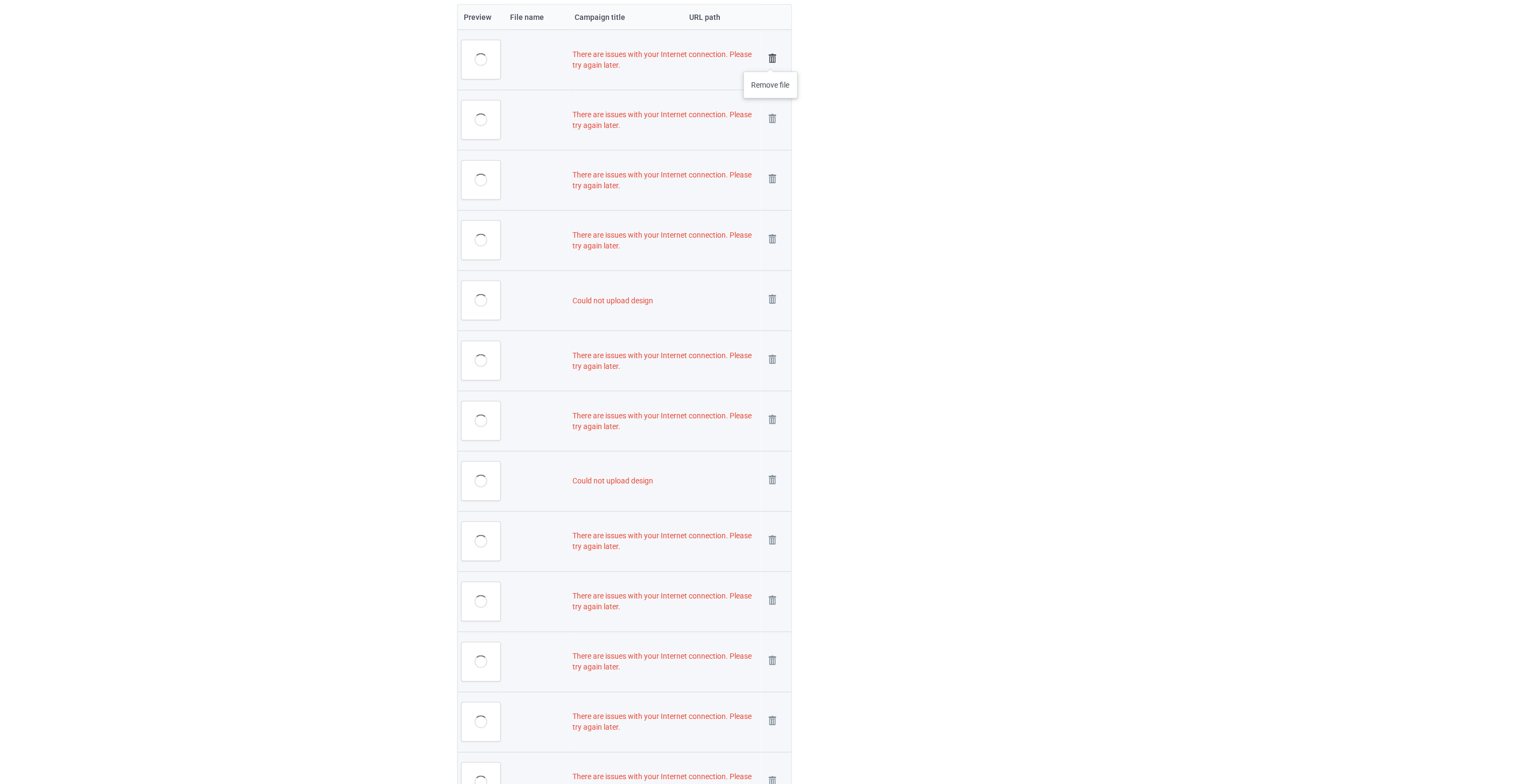
click at [771, 60] on img at bounding box center [772, 59] width 15 height 15
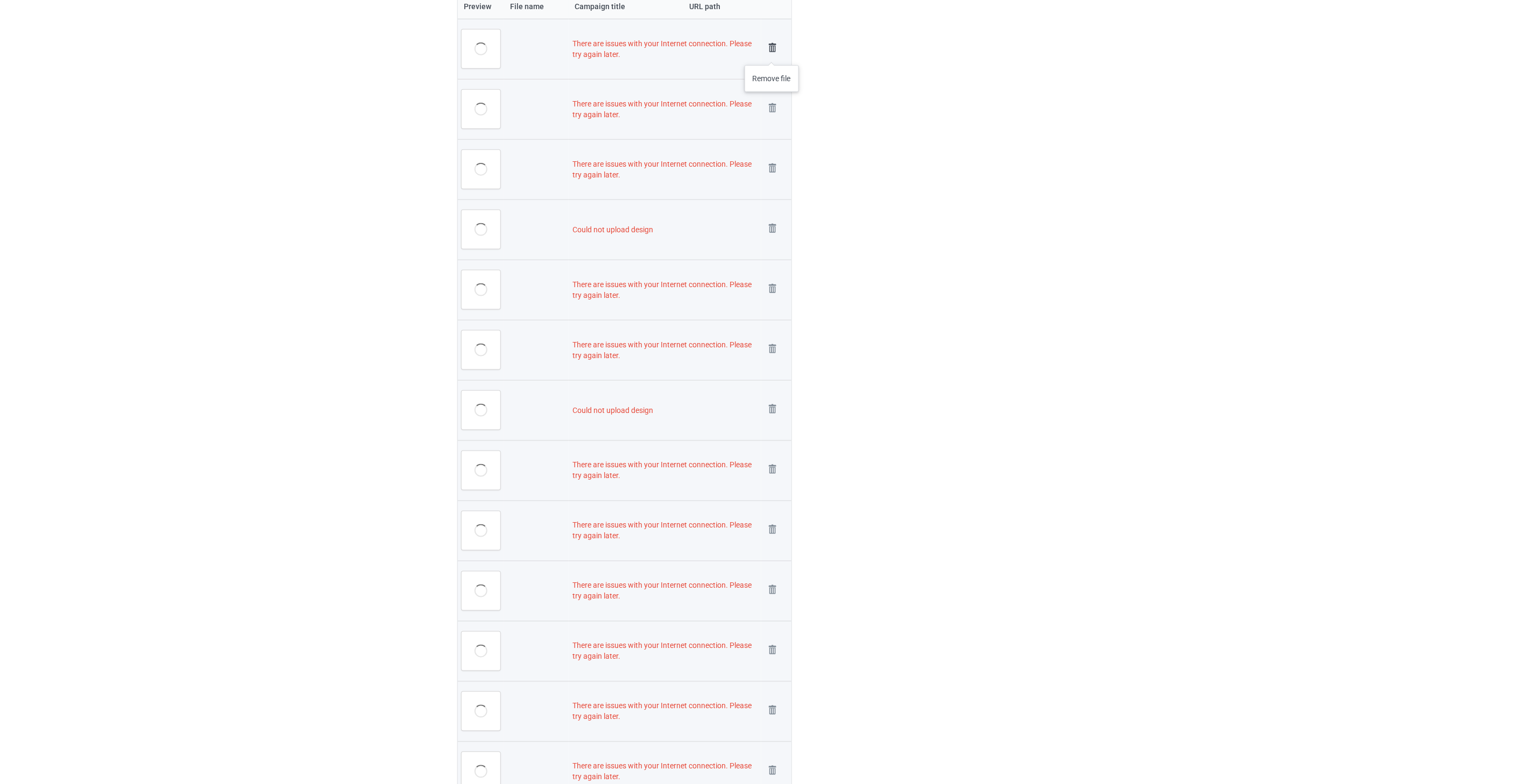
click at [772, 50] on img at bounding box center [772, 48] width 15 height 15
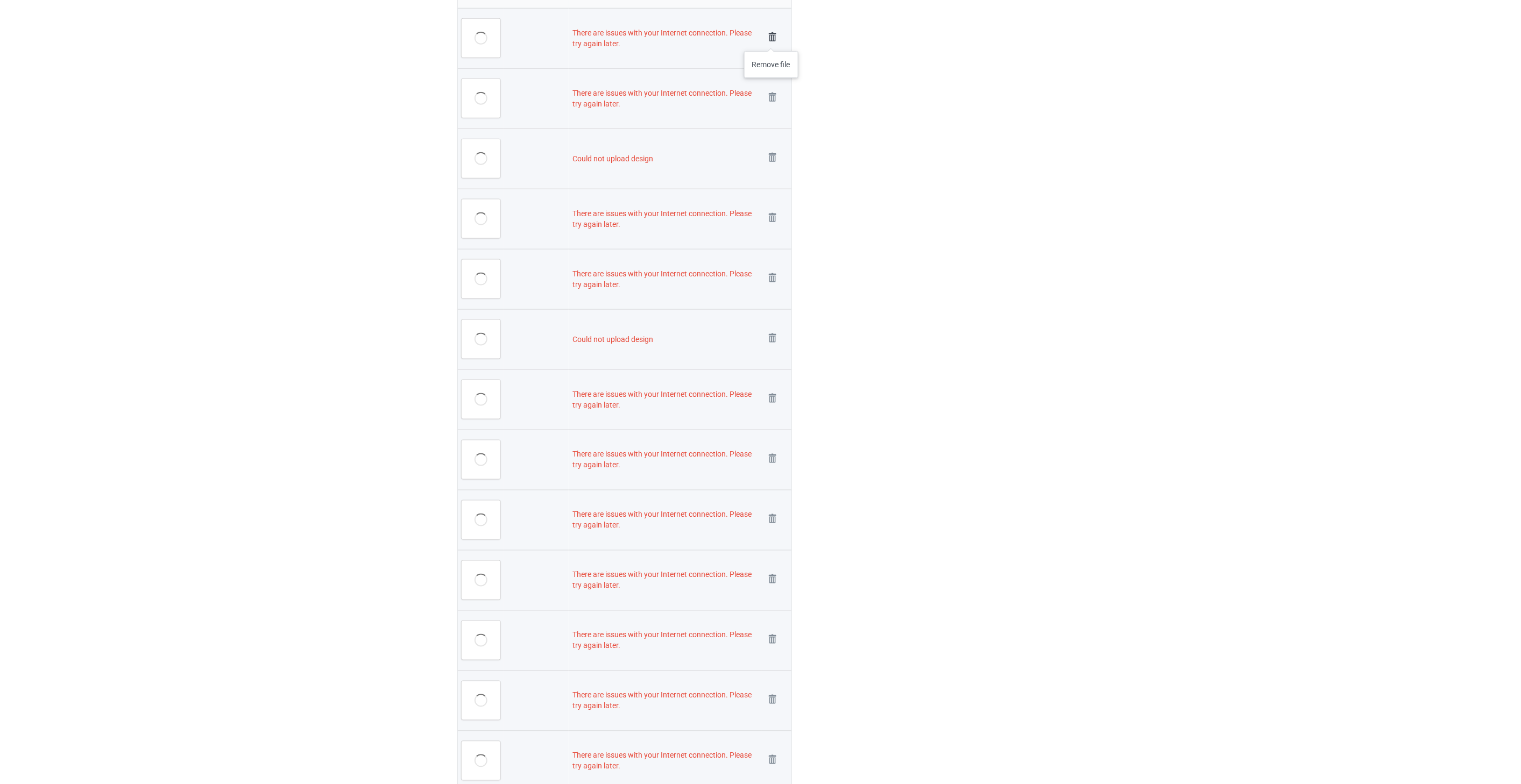
click at [772, 40] on img at bounding box center [772, 37] width 15 height 15
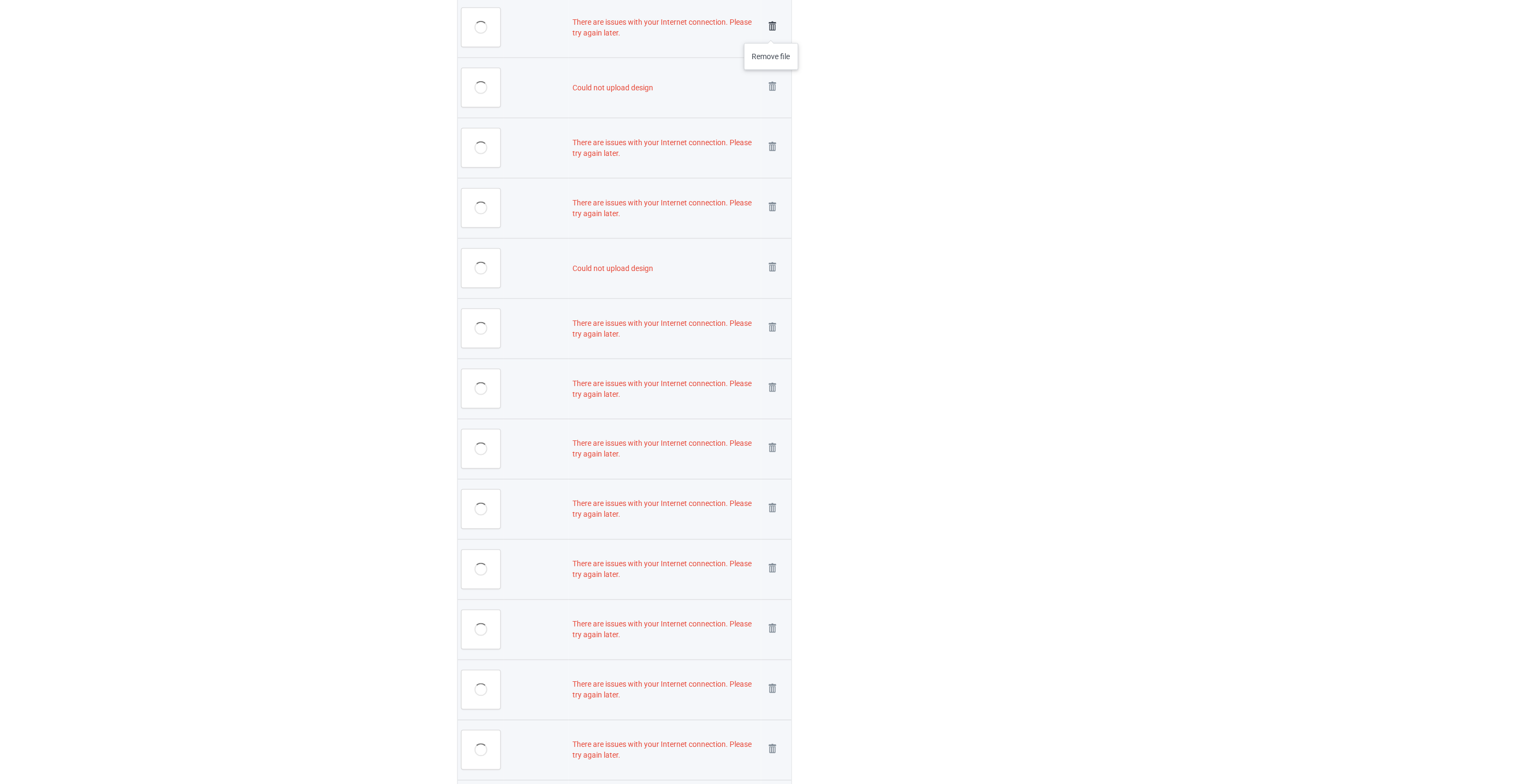
click at [772, 30] on img at bounding box center [772, 26] width 15 height 15
click at [771, 84] on img at bounding box center [772, 88] width 15 height 15
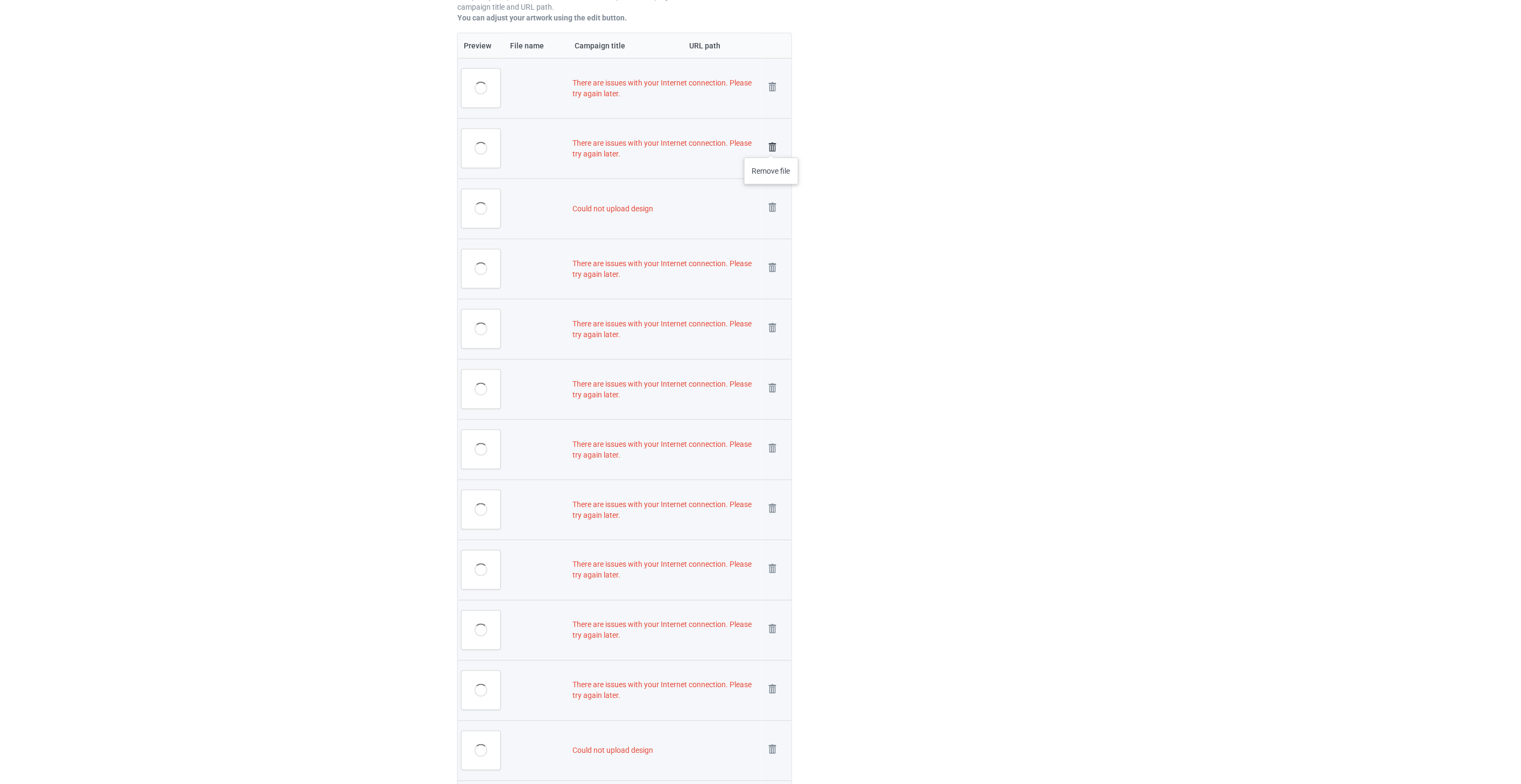
click at [772, 147] on img at bounding box center [772, 147] width 15 height 15
click at [772, 87] on img at bounding box center [772, 88] width 15 height 15
click at [773, 149] on img at bounding box center [772, 147] width 15 height 15
click at [773, 145] on img at bounding box center [772, 147] width 15 height 15
click at [0, 0] on img at bounding box center [0, 0] width 0 height 0
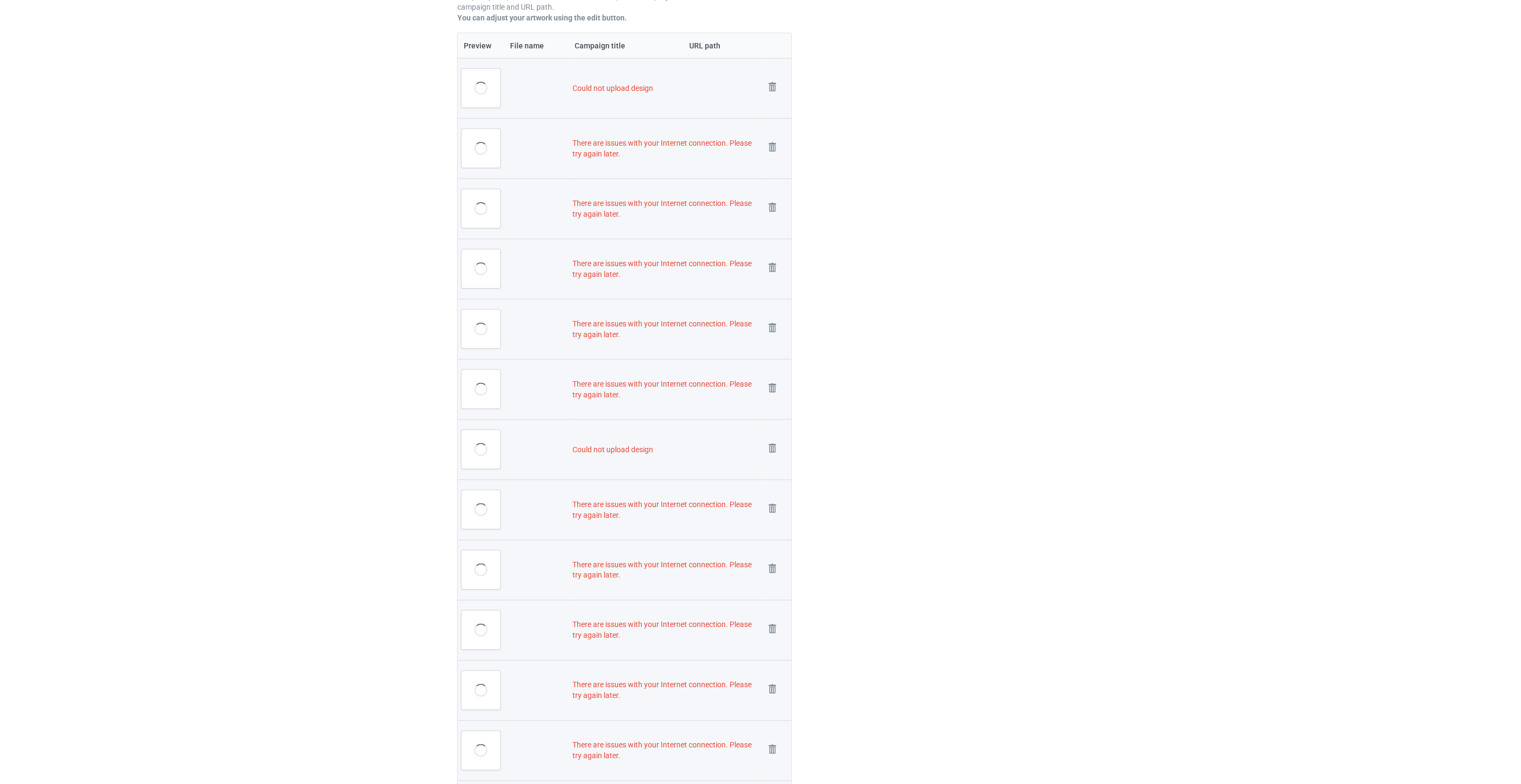
click at [0, 0] on img at bounding box center [0, 0] width 0 height 0
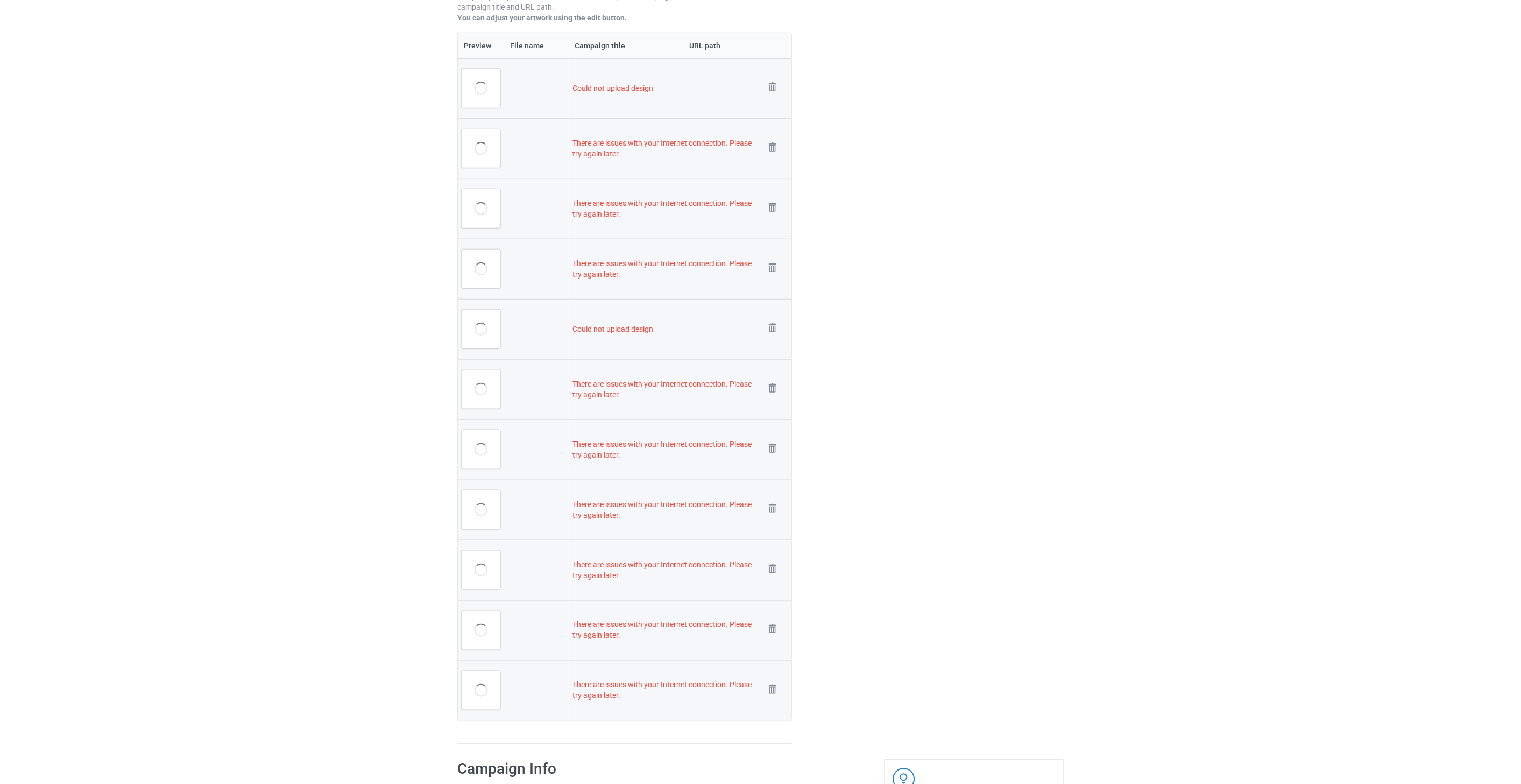
click at [0, 0] on img at bounding box center [0, 0] width 0 height 0
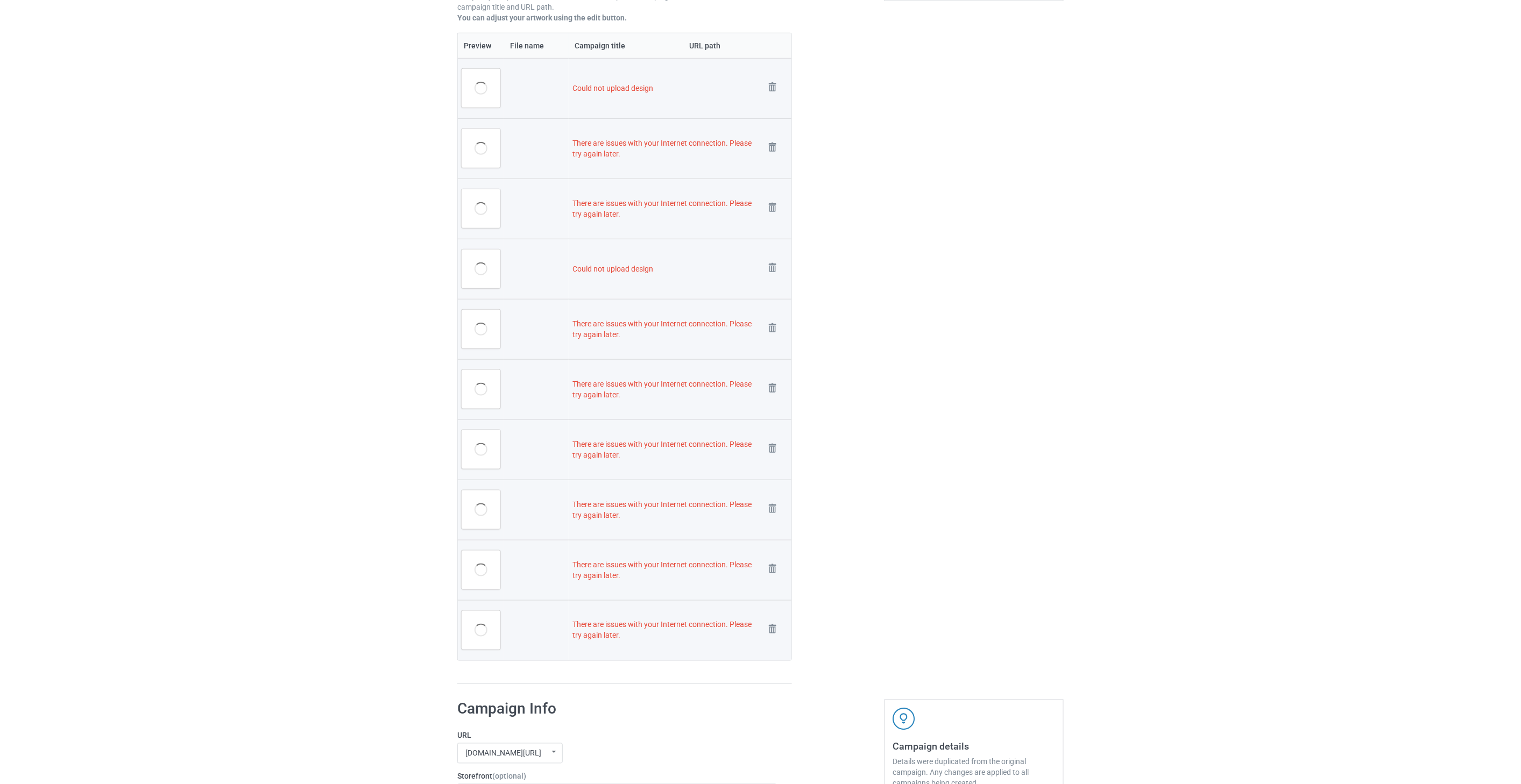
click at [0, 0] on img at bounding box center [0, 0] width 0 height 0
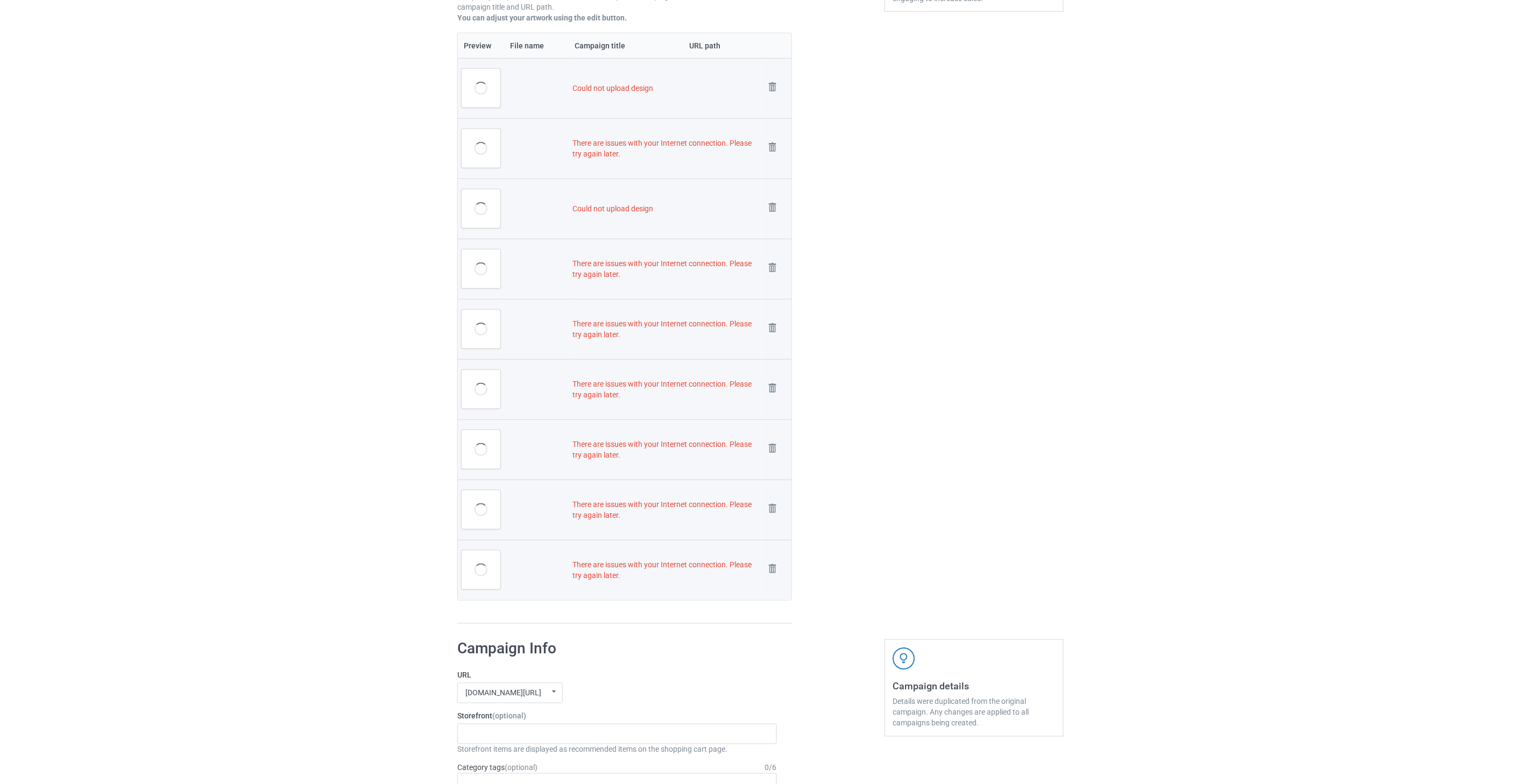
click at [0, 0] on img at bounding box center [0, 0] width 0 height 0
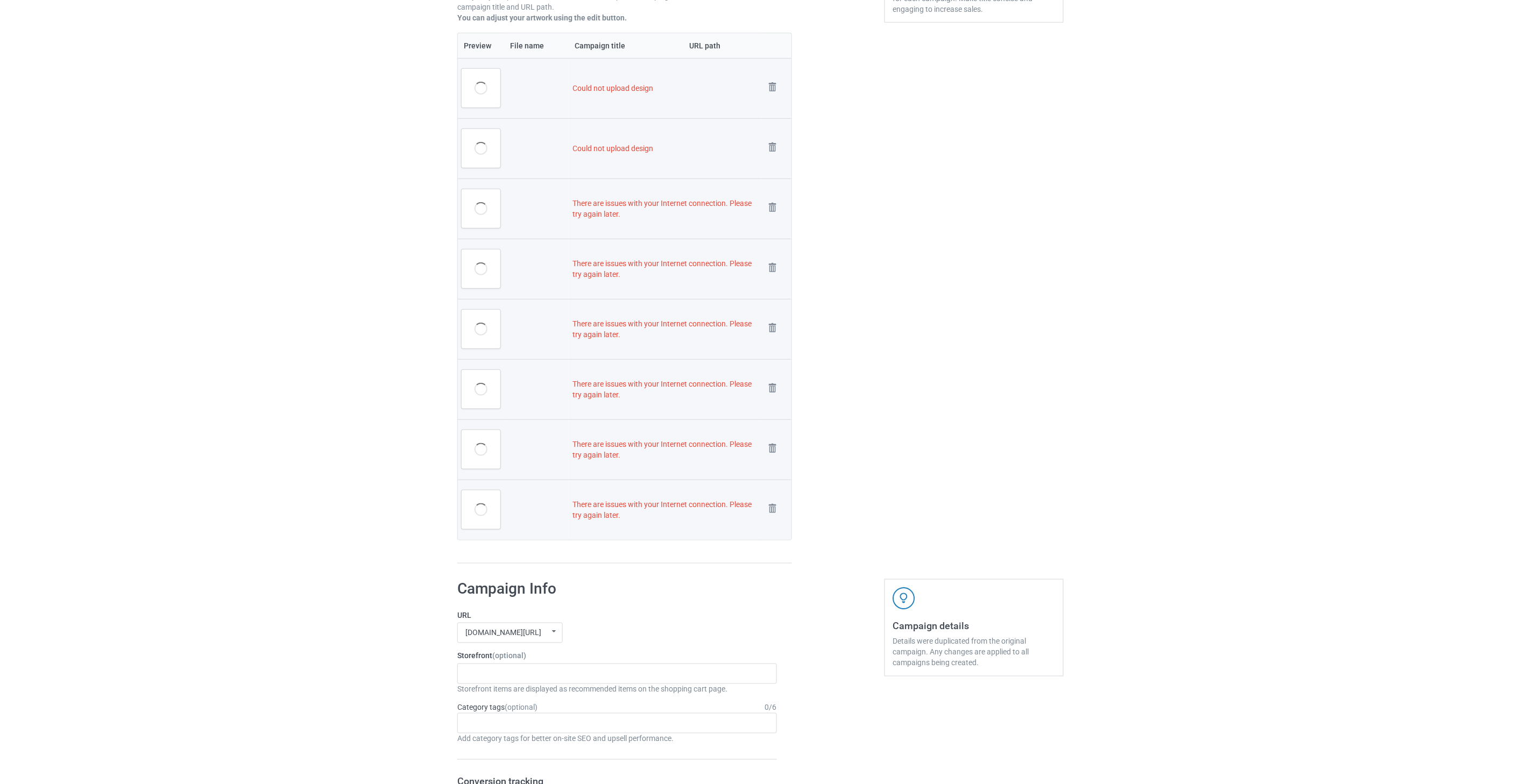
click at [0, 0] on img at bounding box center [0, 0] width 0 height 0
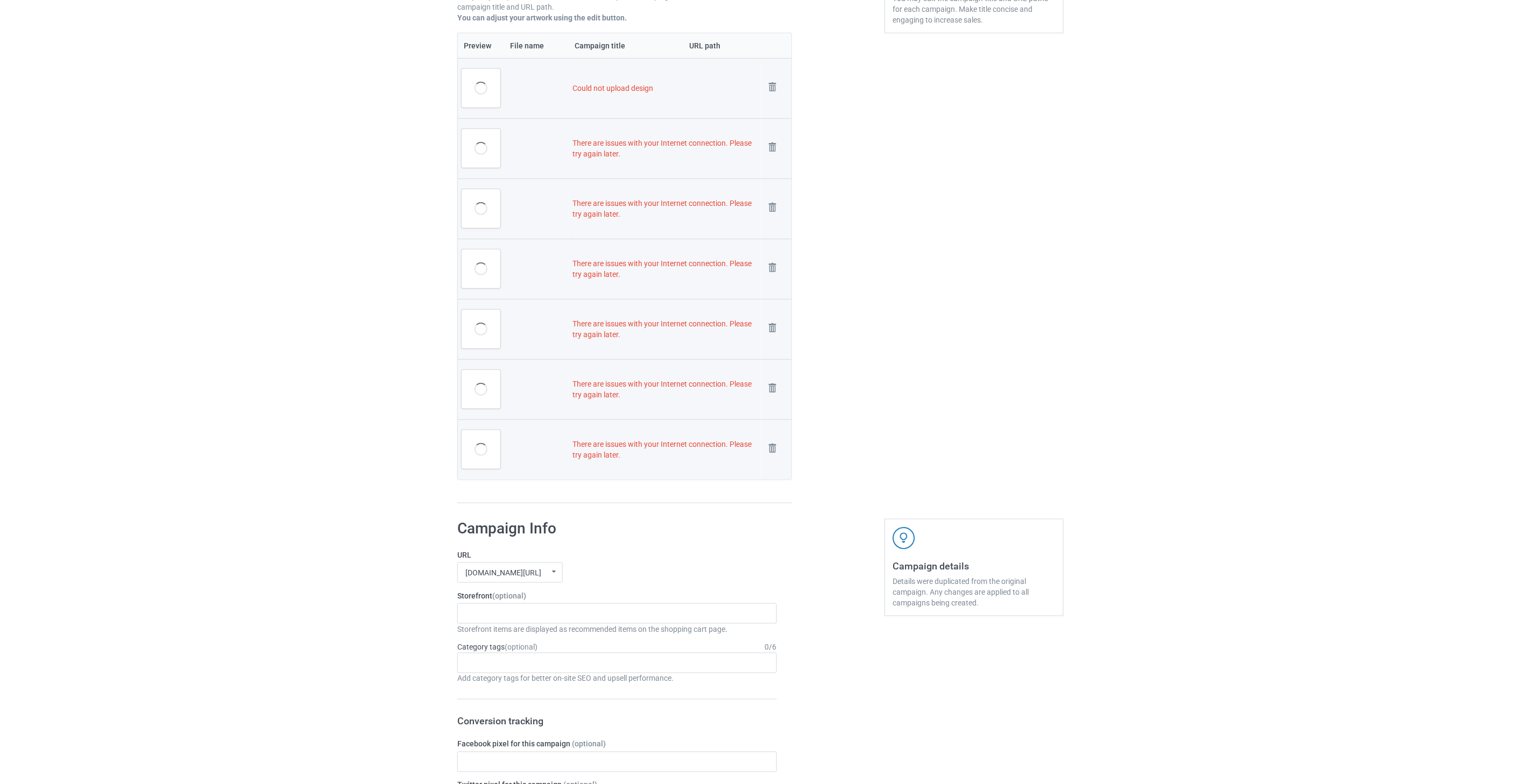
click at [0, 0] on img at bounding box center [0, 0] width 0 height 0
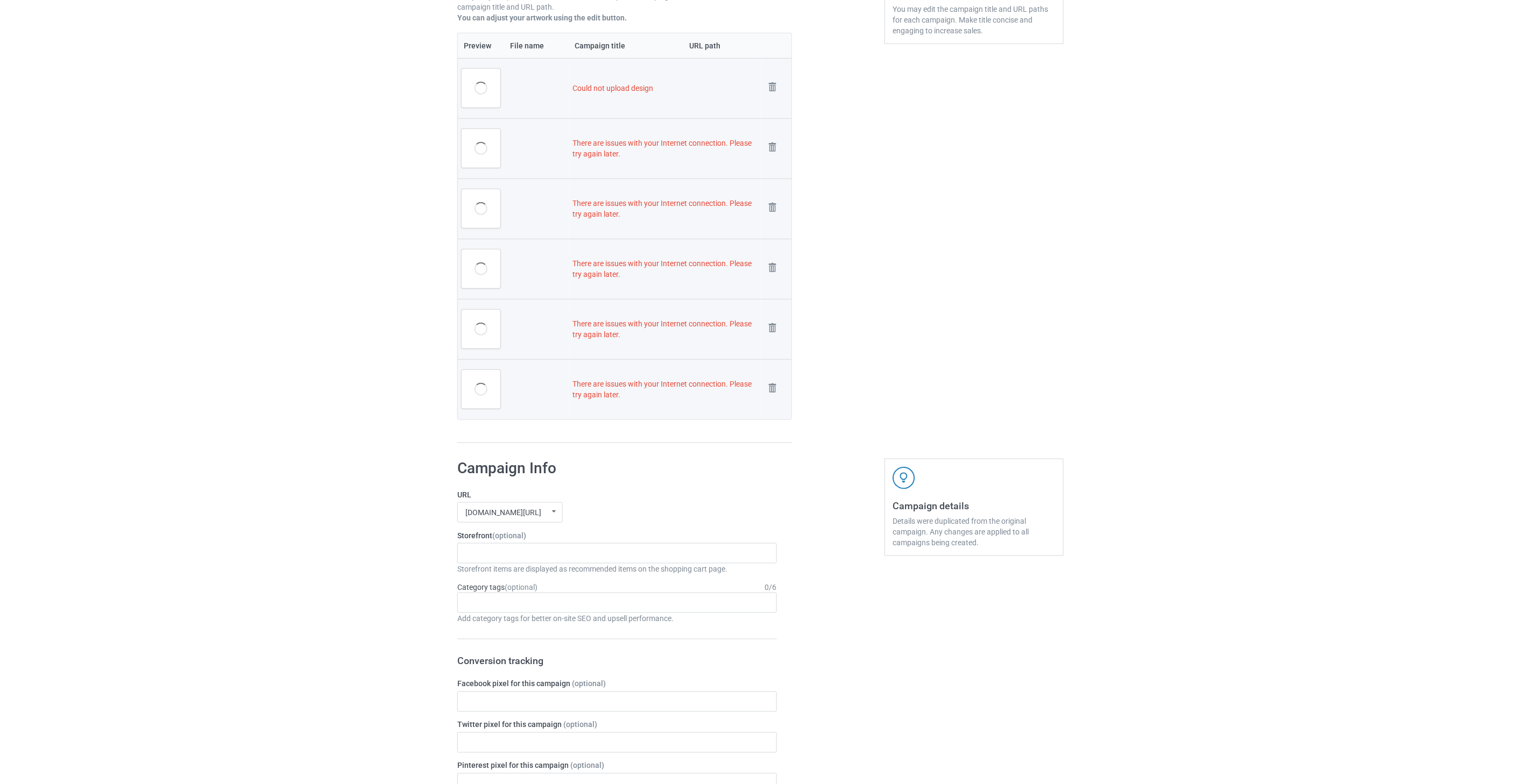
click at [0, 0] on img at bounding box center [0, 0] width 0 height 0
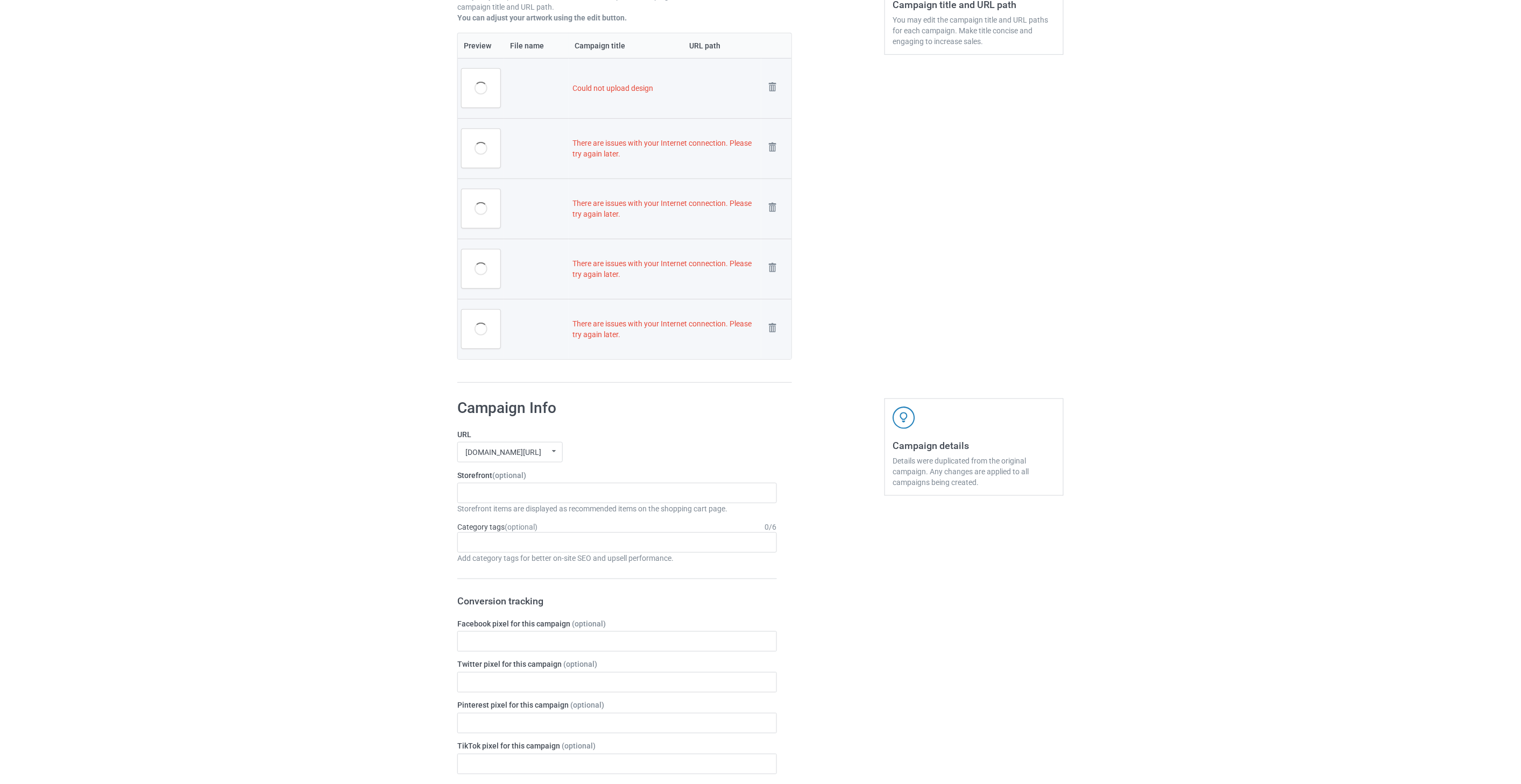
click at [0, 0] on img at bounding box center [0, 0] width 0 height 0
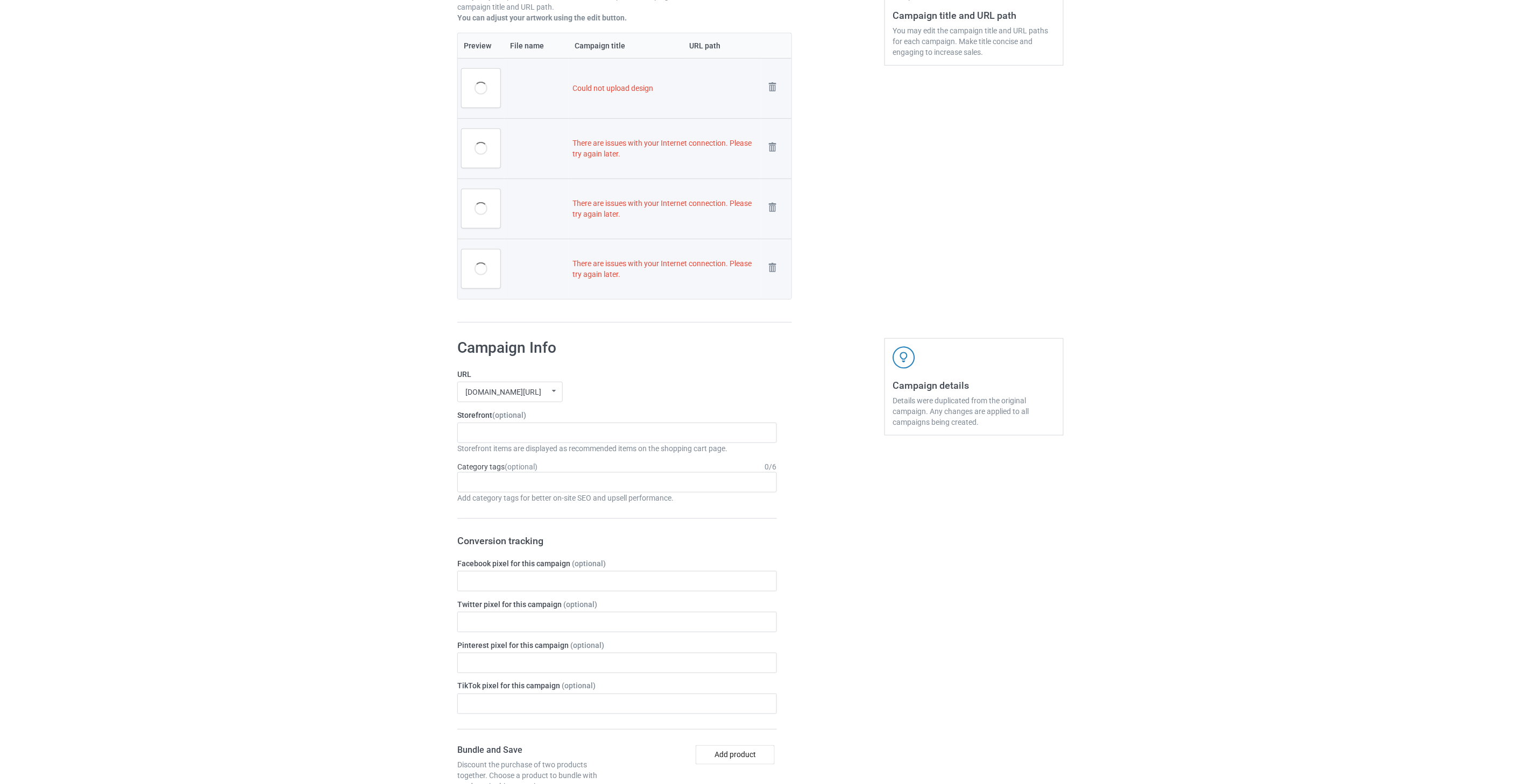
click at [0, 0] on img at bounding box center [0, 0] width 0 height 0
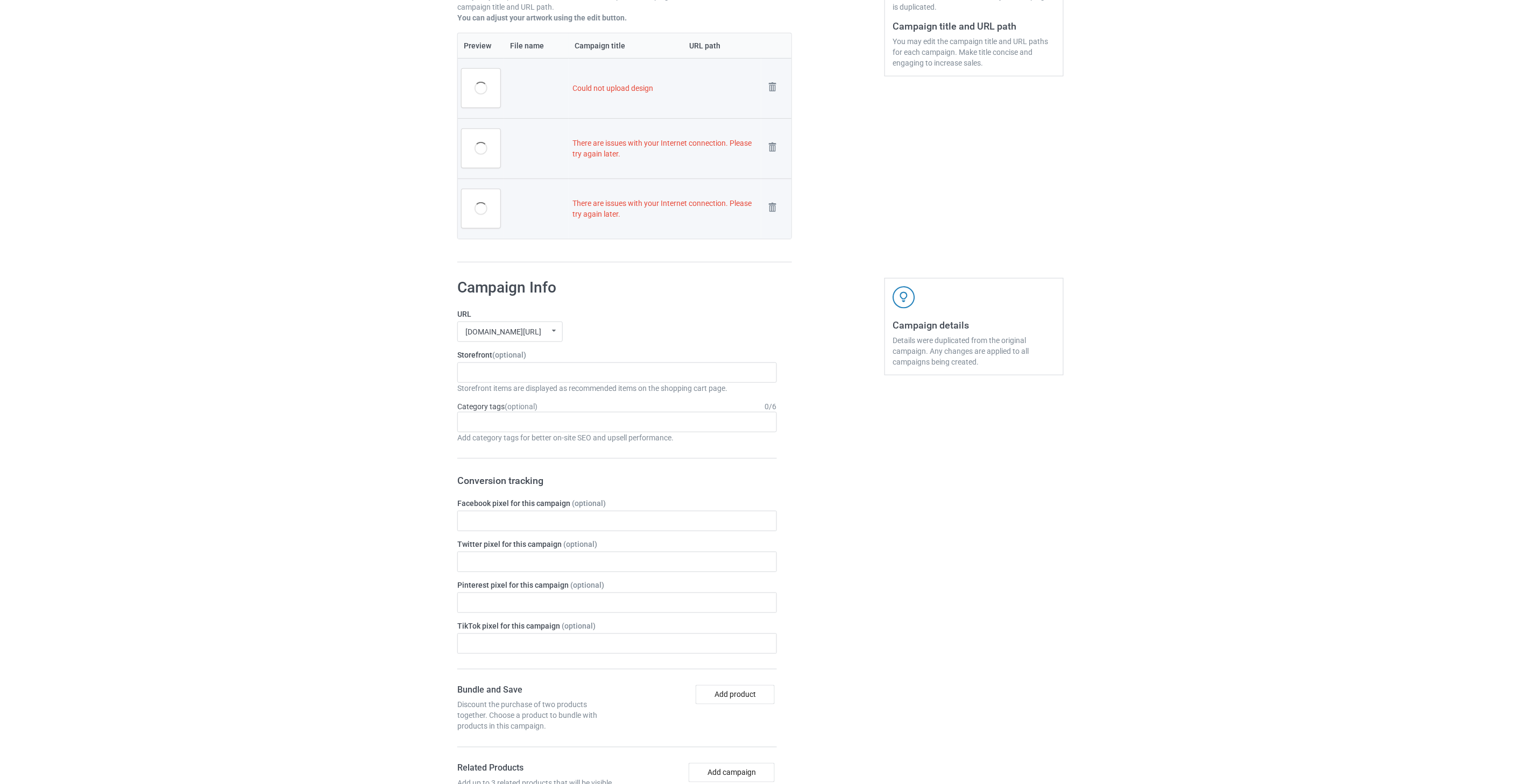
click at [0, 0] on img at bounding box center [0, 0] width 0 height 0
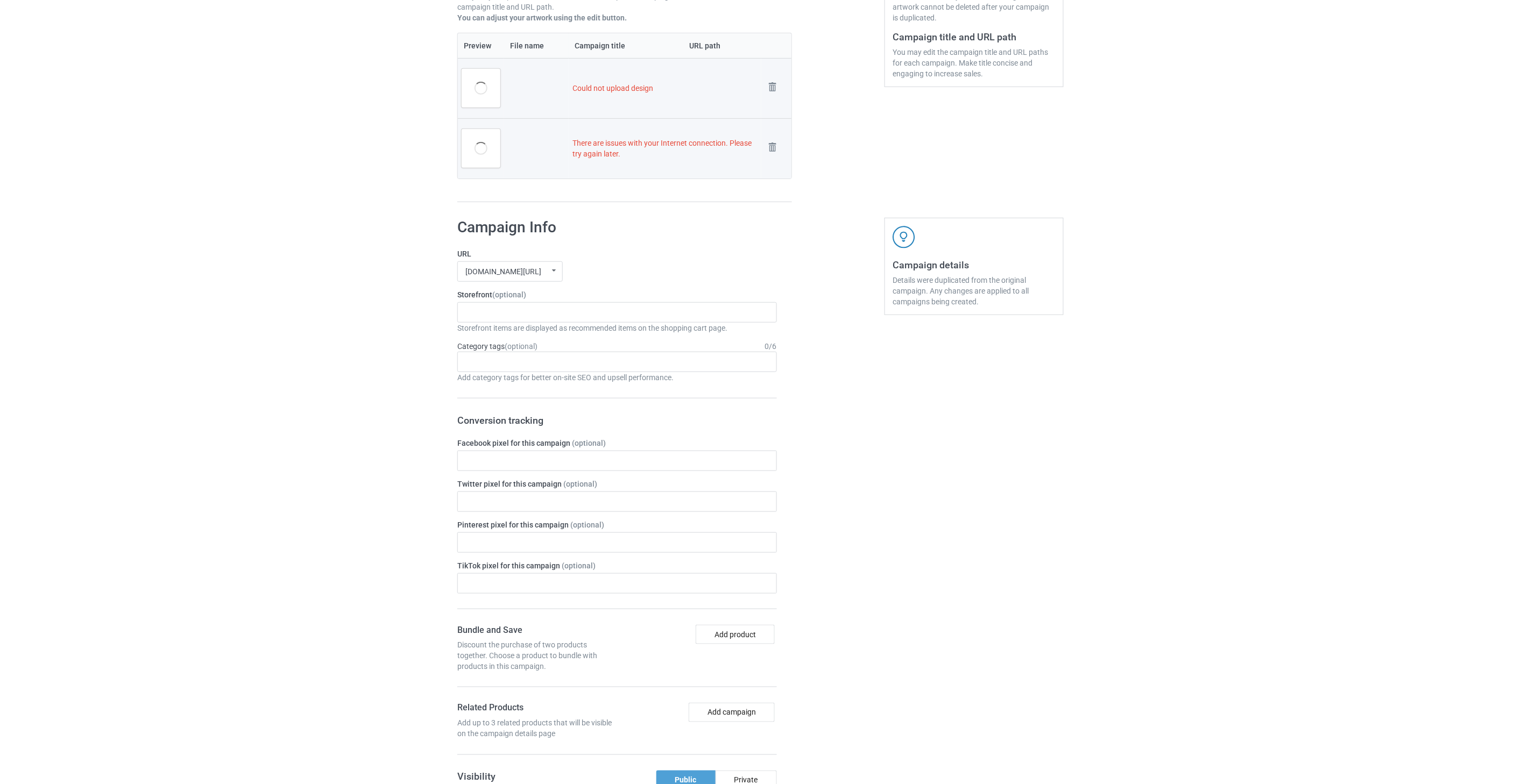
click at [0, 0] on img at bounding box center [0, 0] width 0 height 0
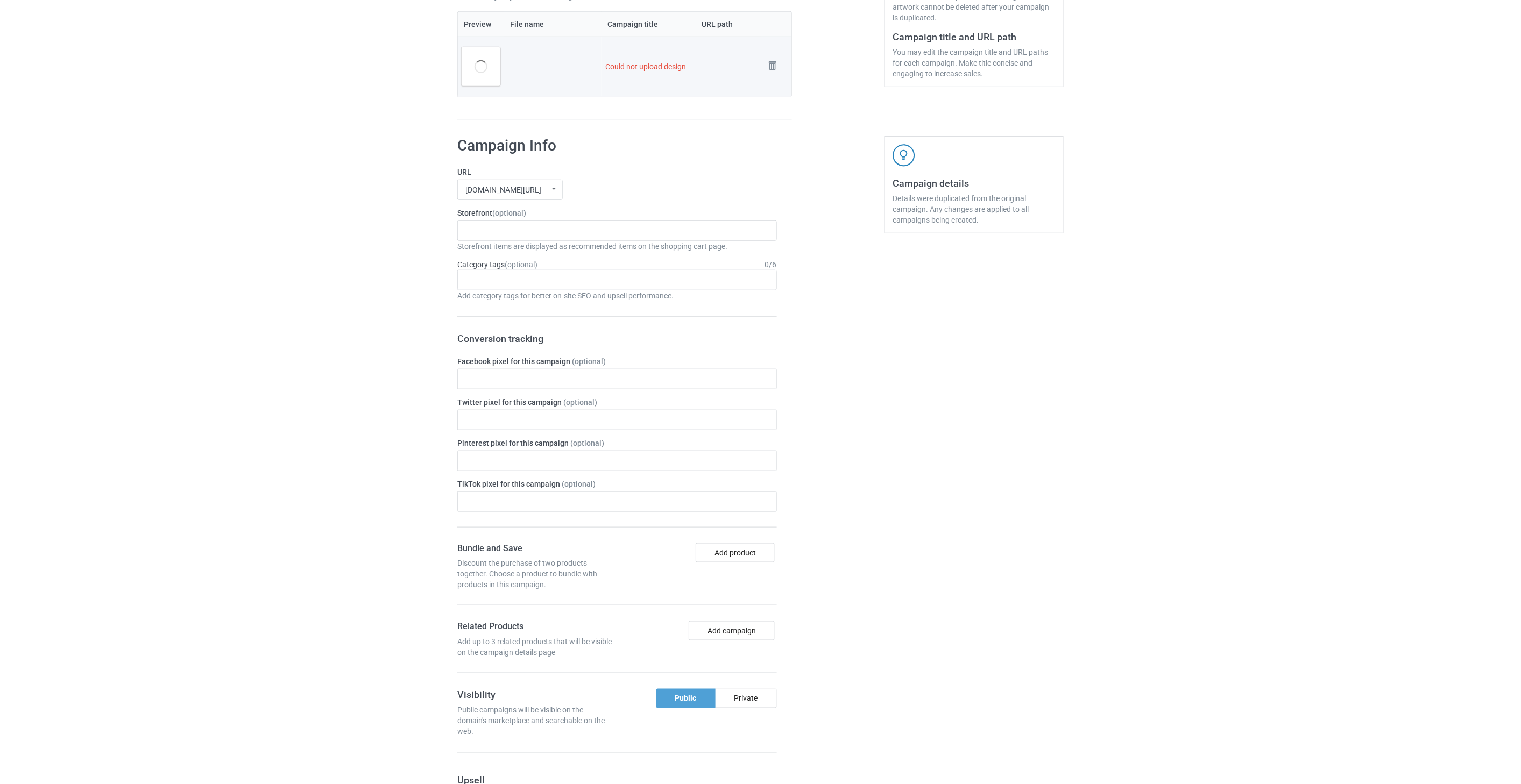
scroll to position [262, 0]
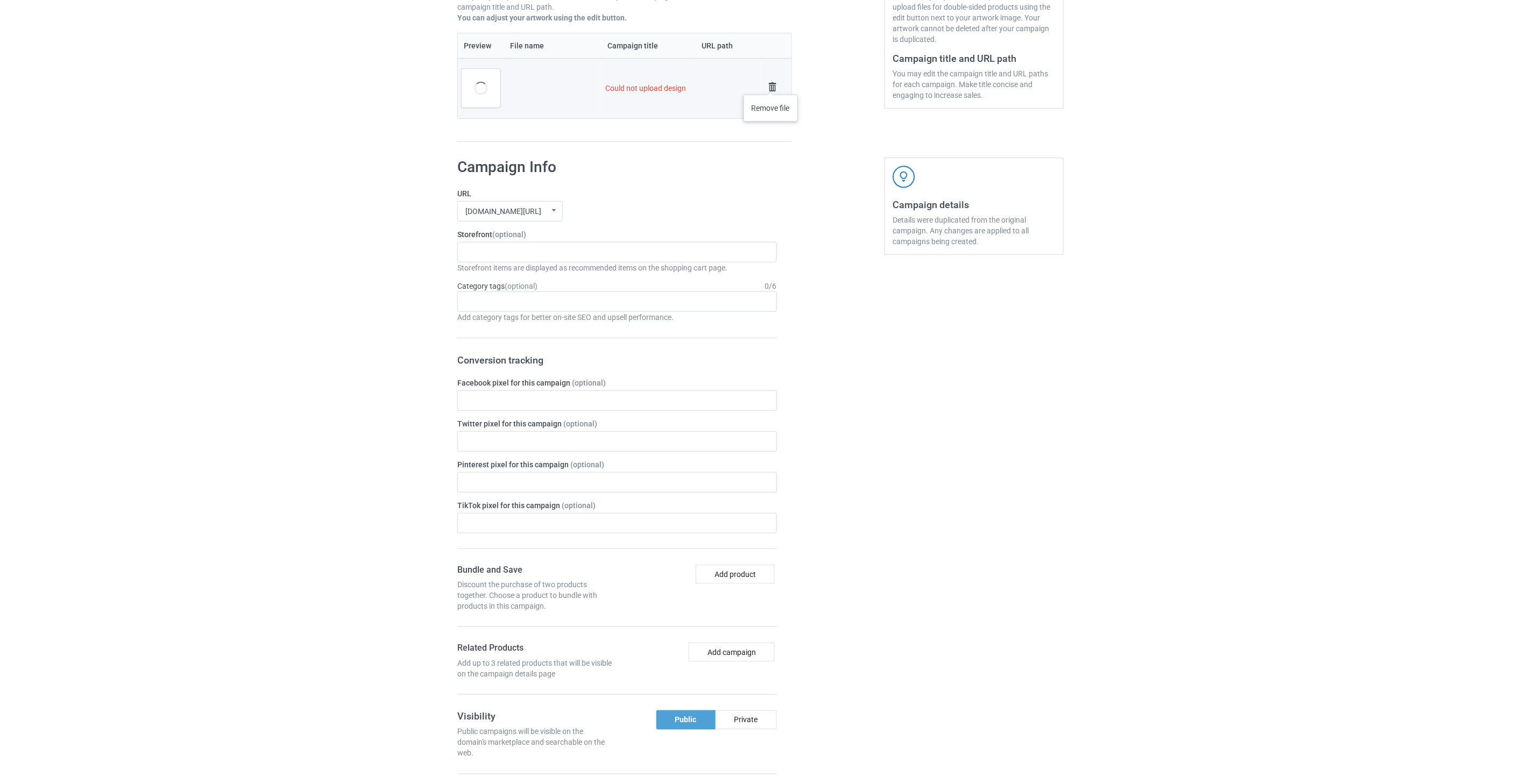
click at [771, 84] on img at bounding box center [772, 88] width 15 height 15
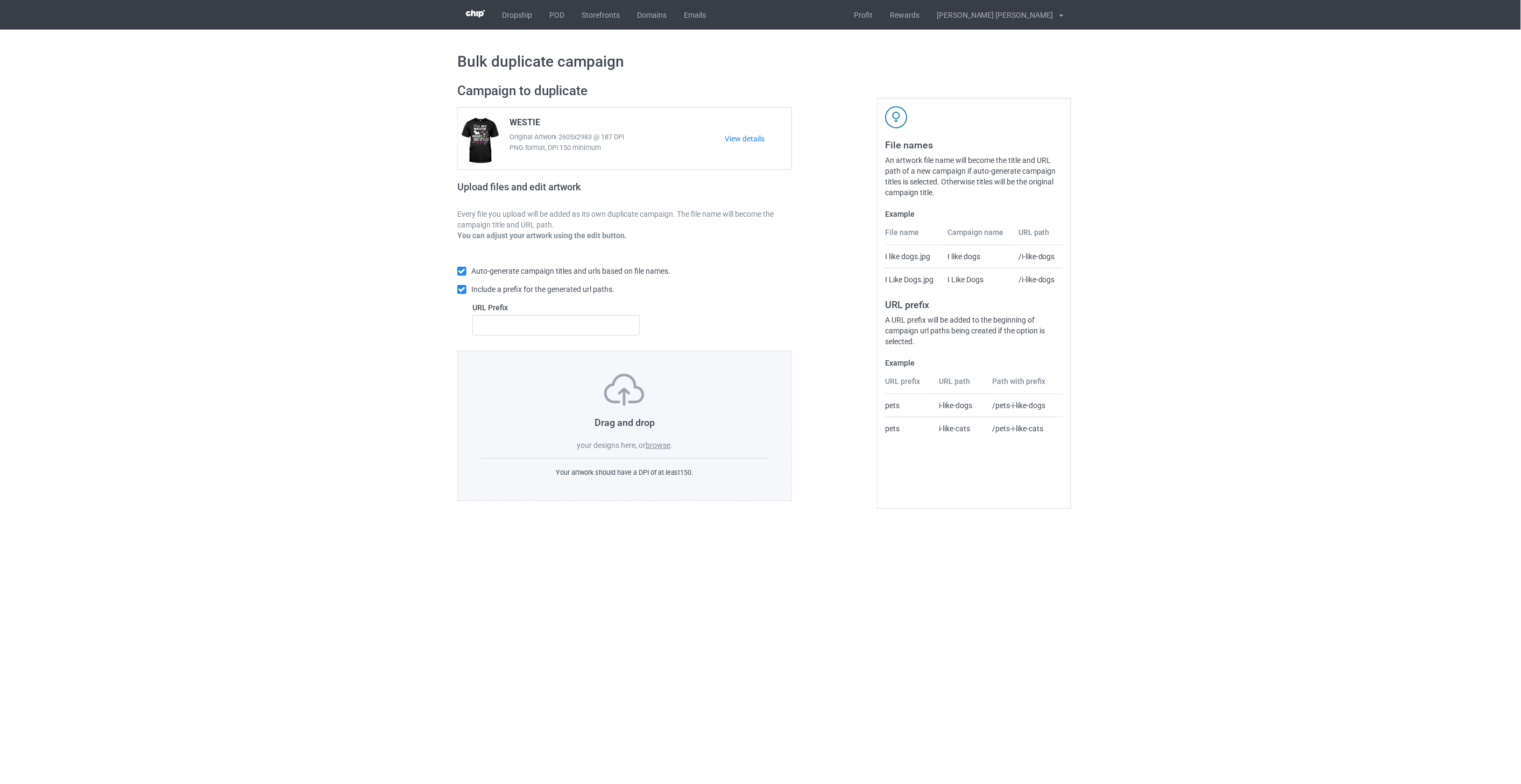
scroll to position [0, 0]
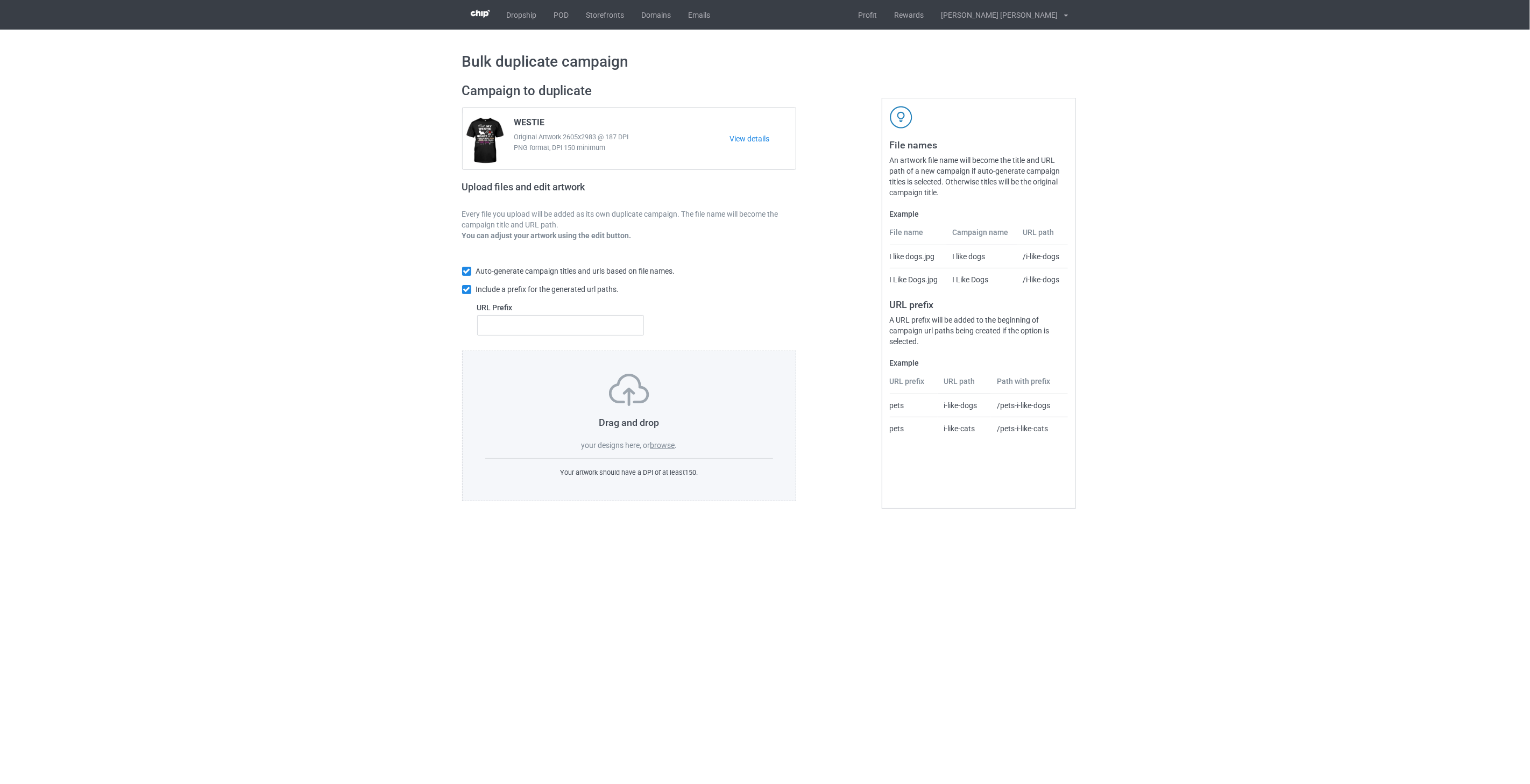
click at [663, 446] on label "browse" at bounding box center [662, 446] width 25 height 9
click at [0, 0] on input "browse" at bounding box center [0, 0] width 0 height 0
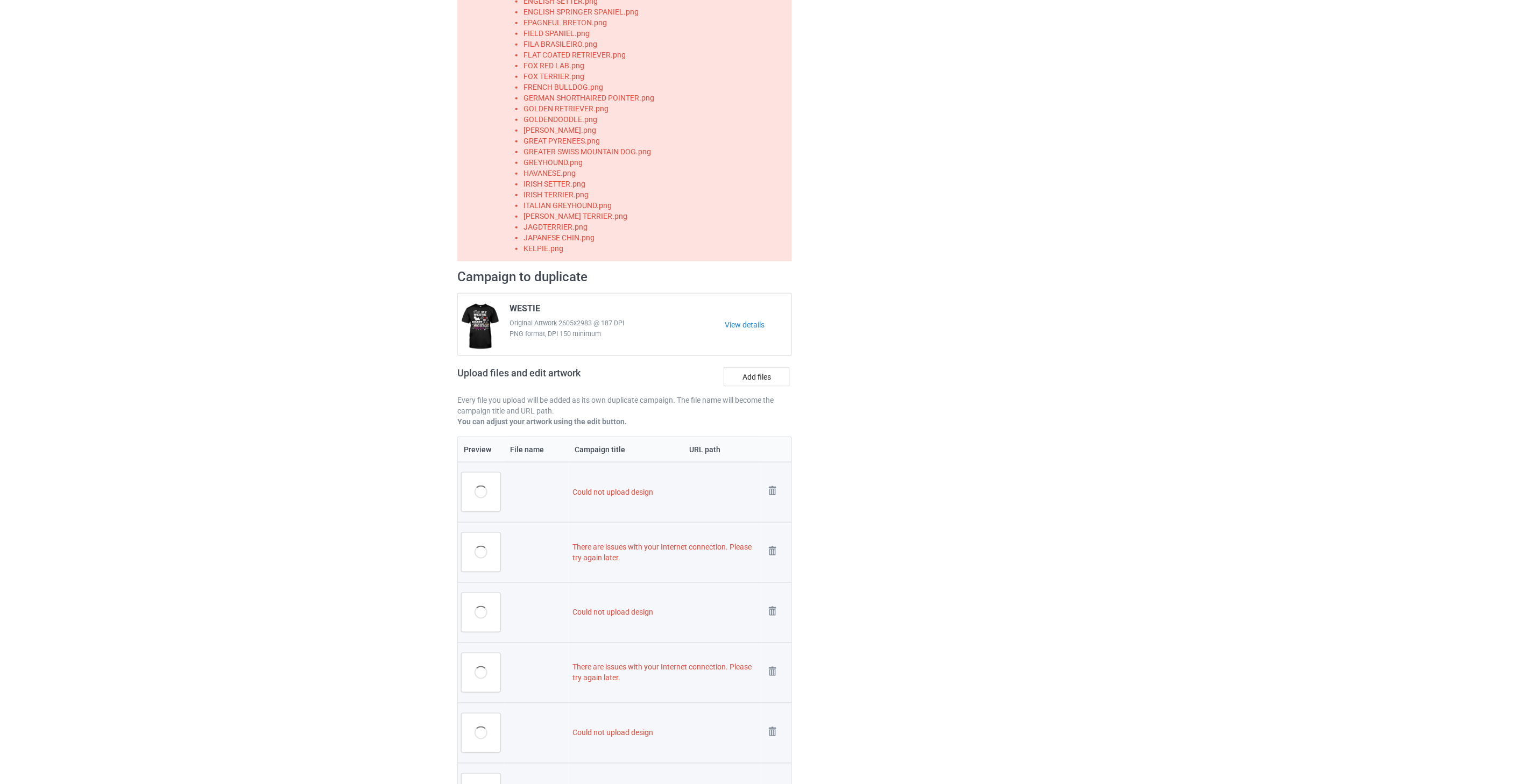
scroll to position [418, 0]
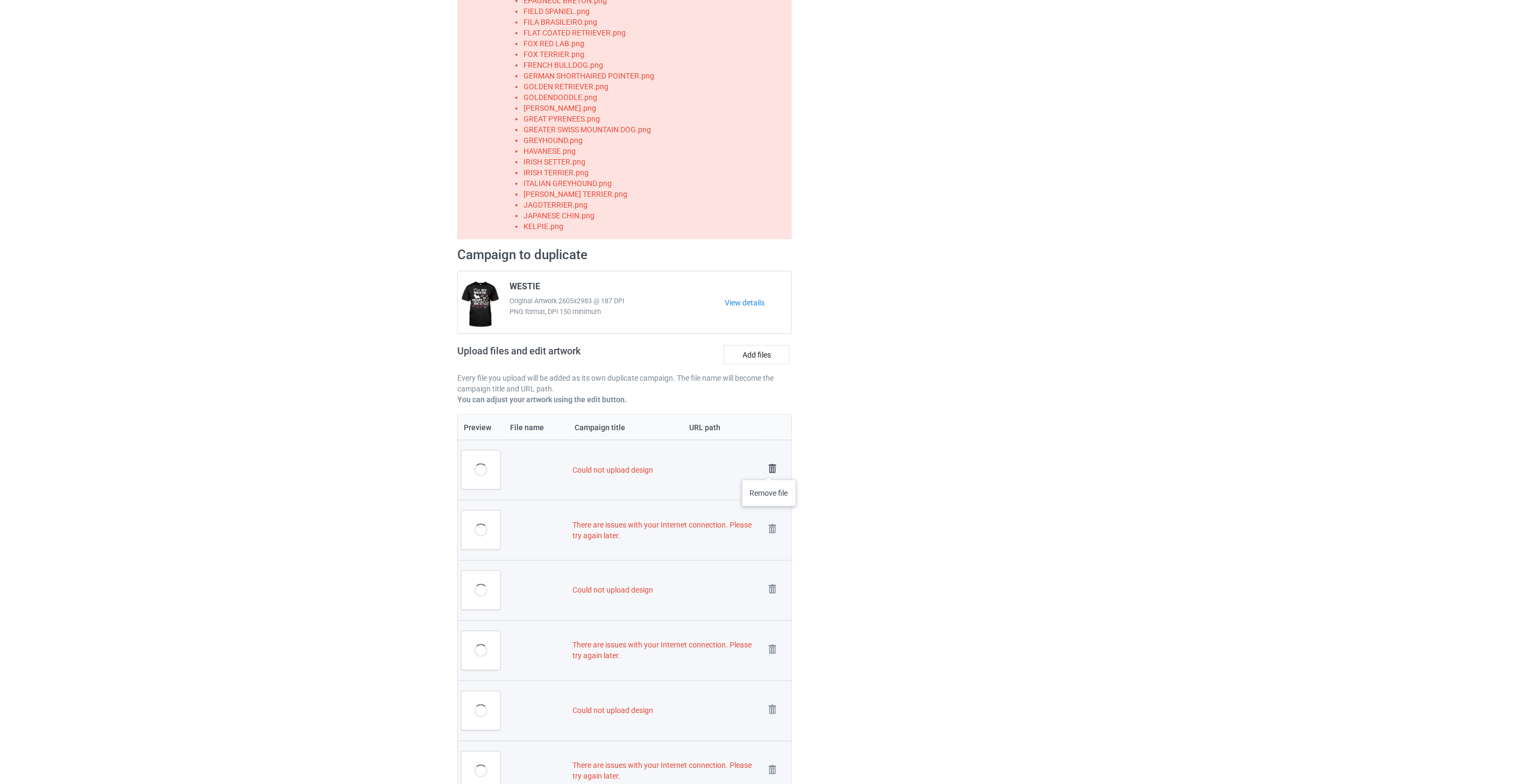
click at [769, 469] on img at bounding box center [772, 469] width 15 height 15
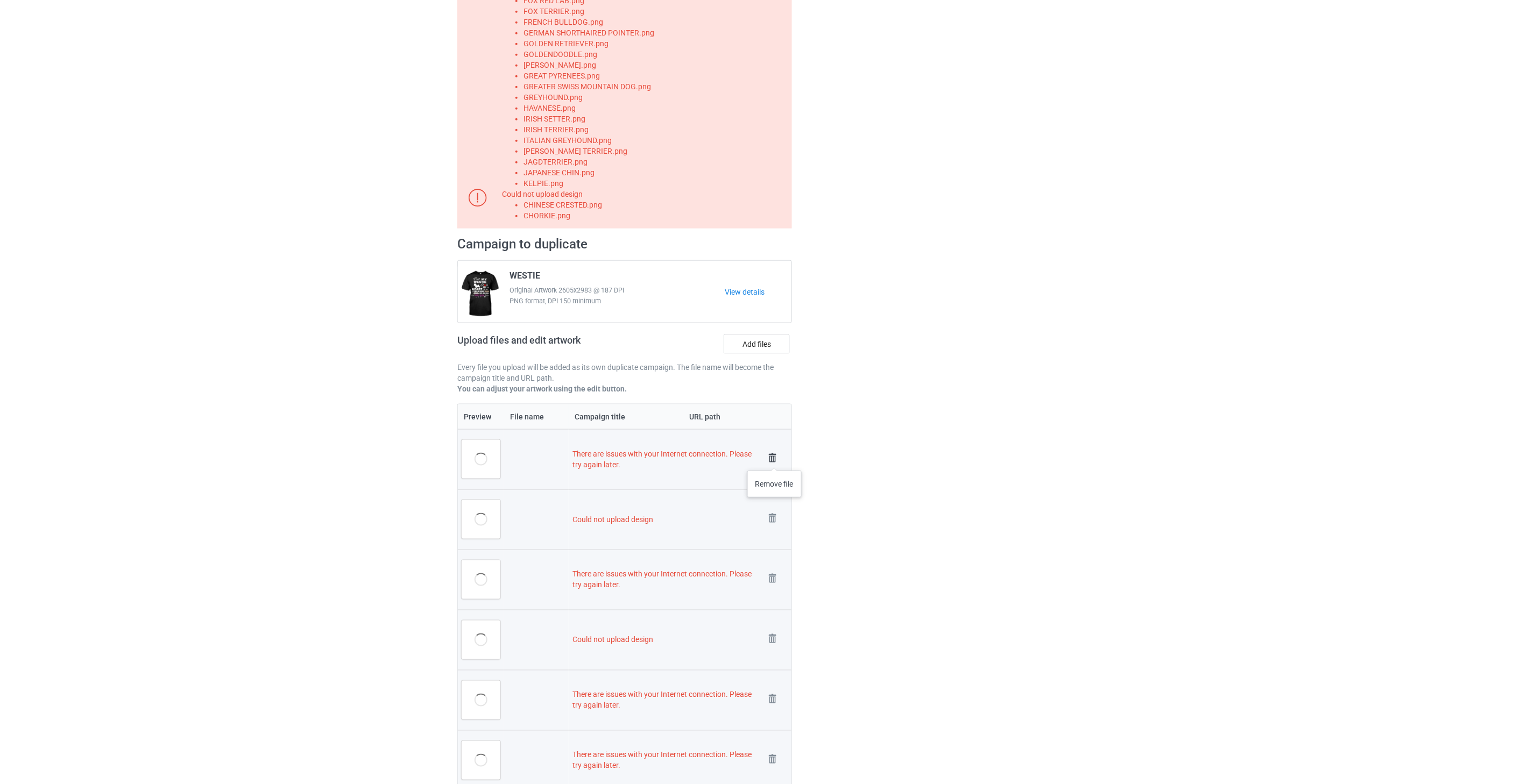
click at [775, 460] on img at bounding box center [772, 458] width 15 height 15
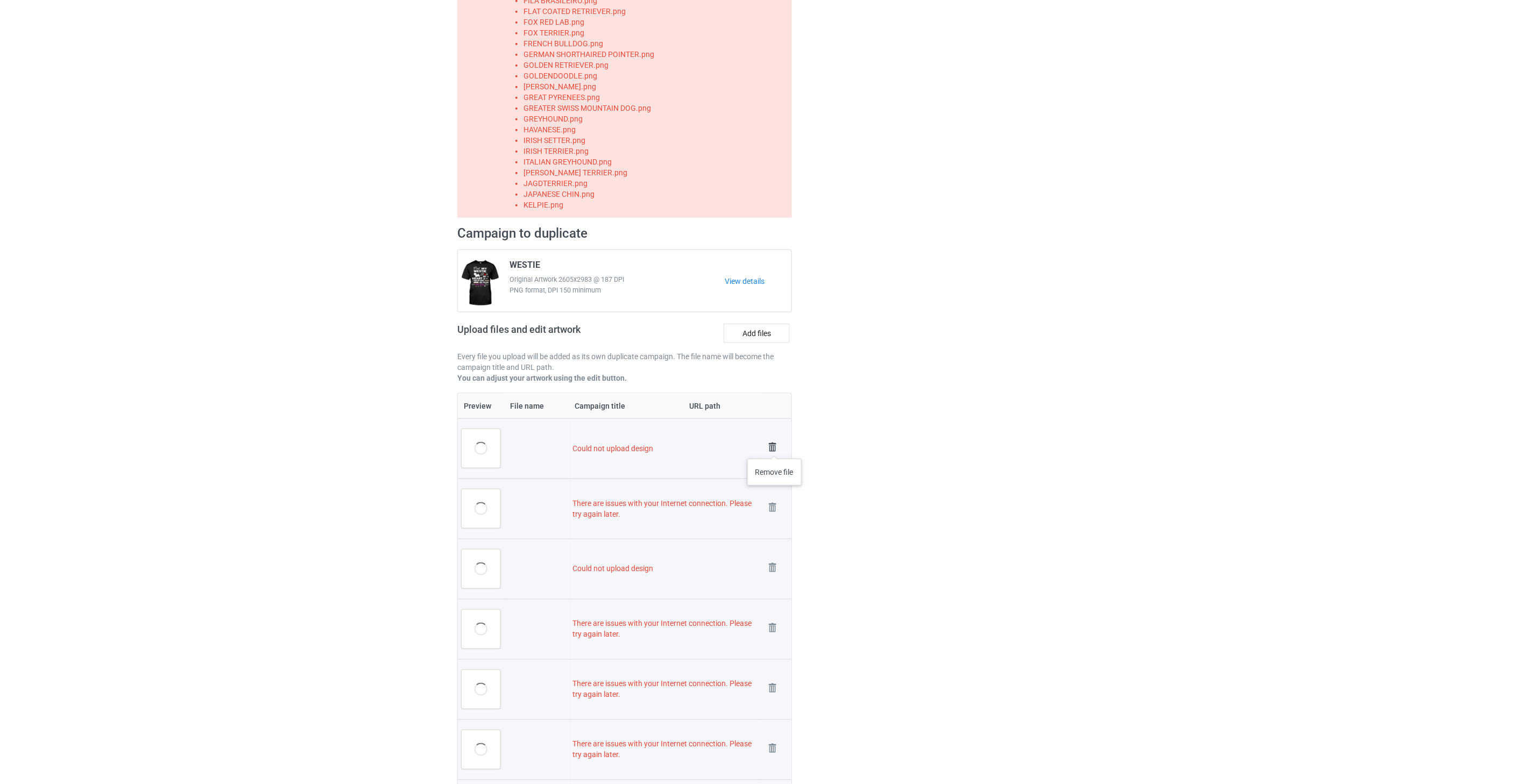
click at [775, 443] on img at bounding box center [772, 447] width 15 height 15
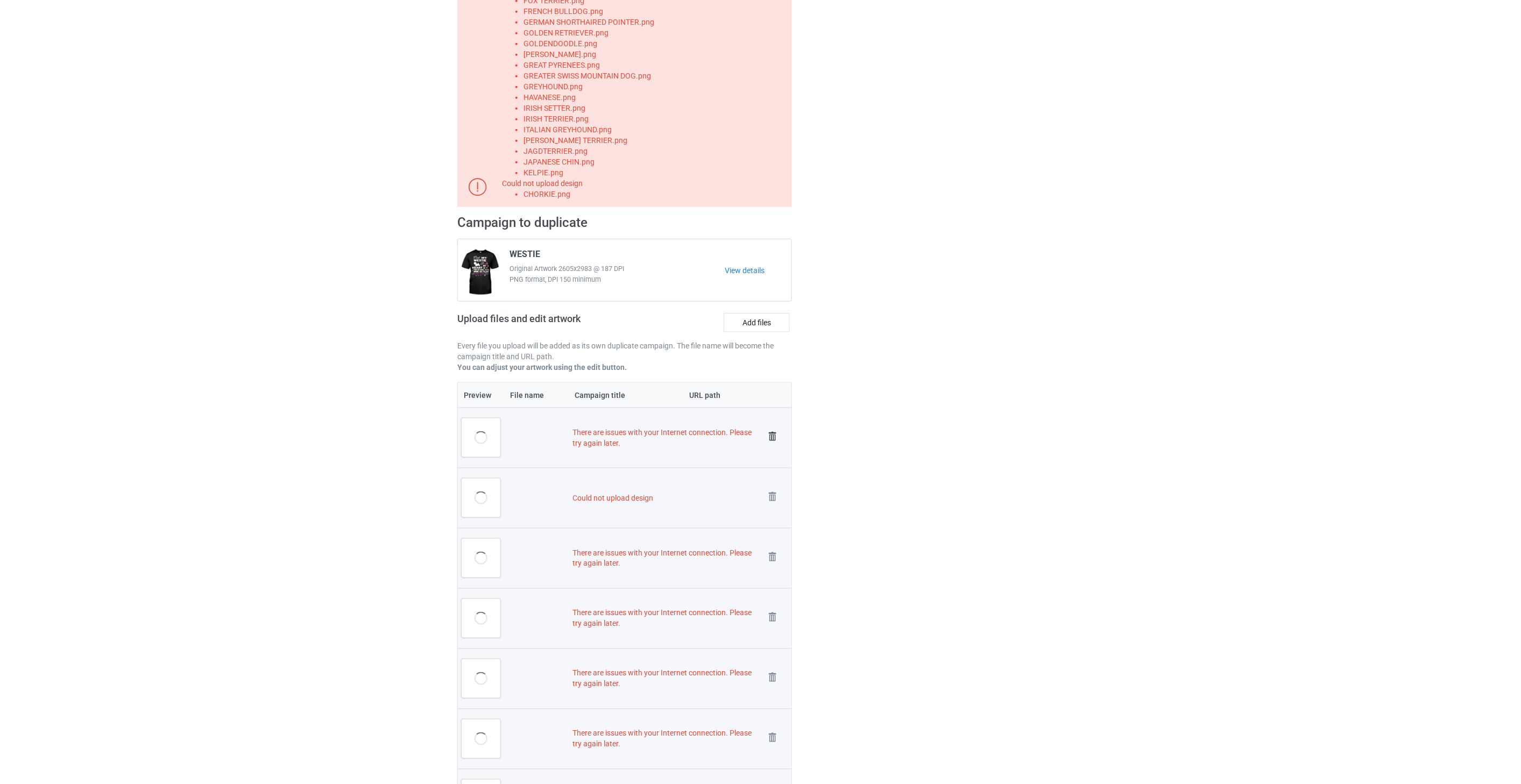
click at [773, 438] on img at bounding box center [772, 437] width 15 height 15
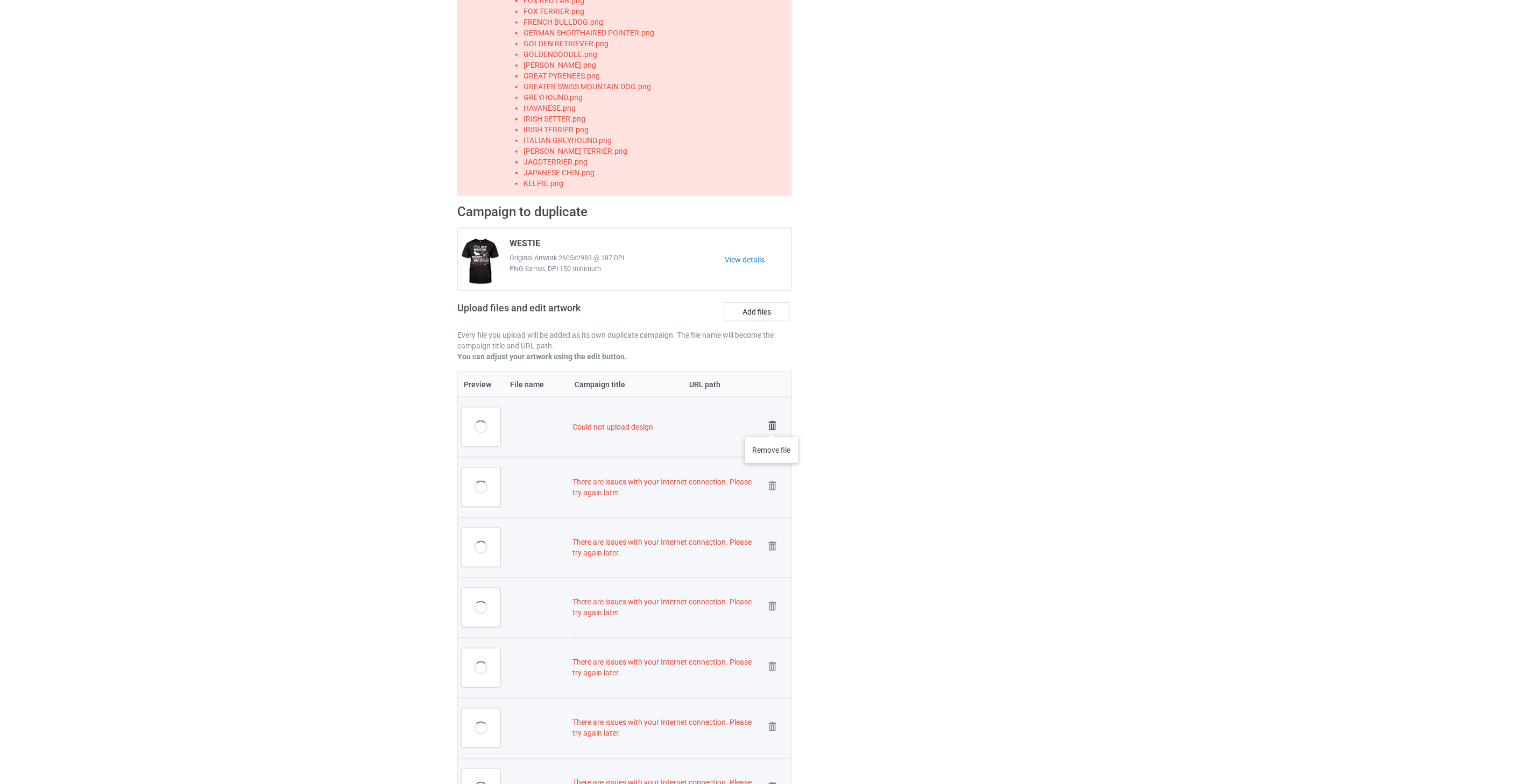
click at [772, 426] on img at bounding box center [772, 426] width 15 height 15
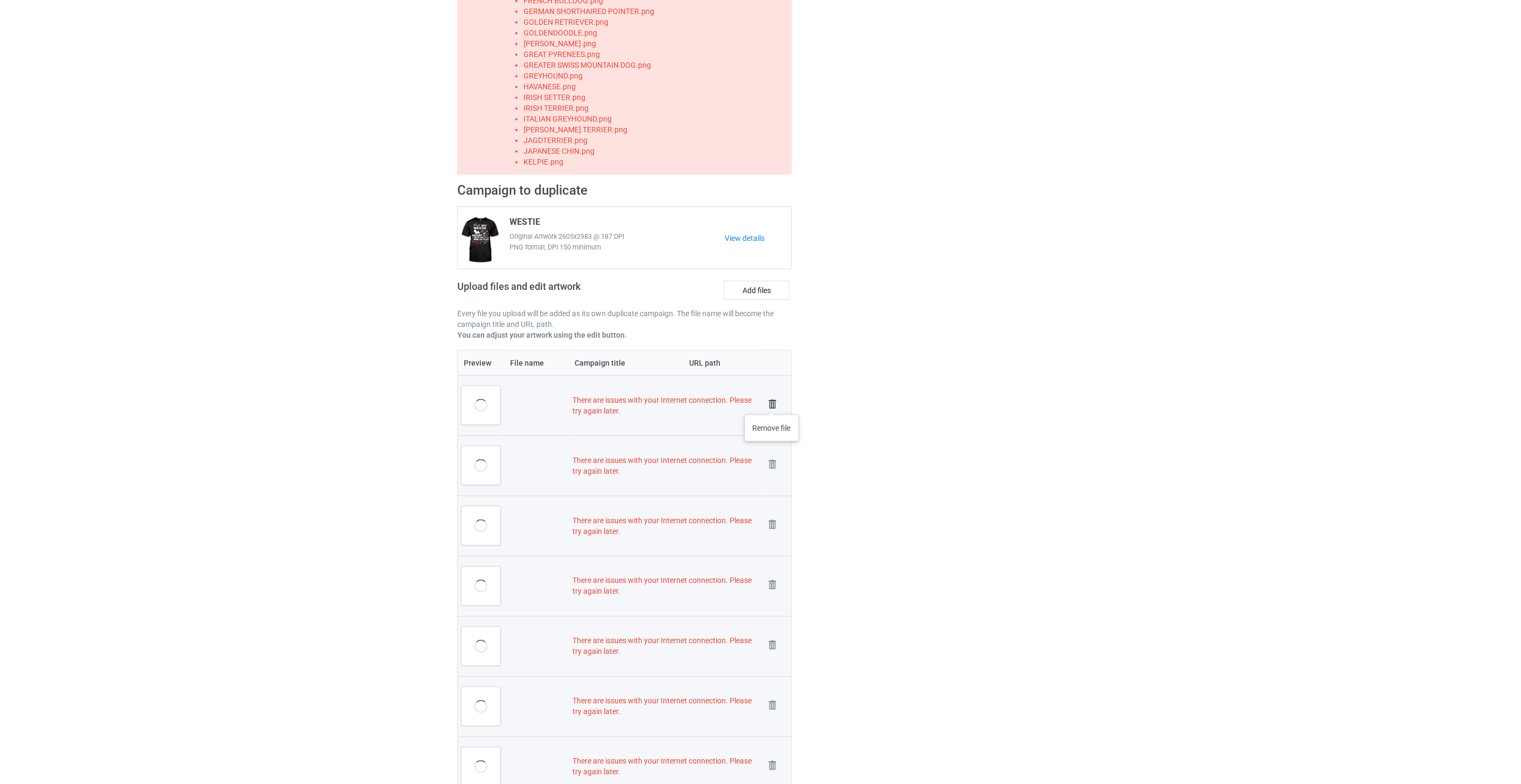
click at [772, 403] on img at bounding box center [772, 405] width 15 height 15
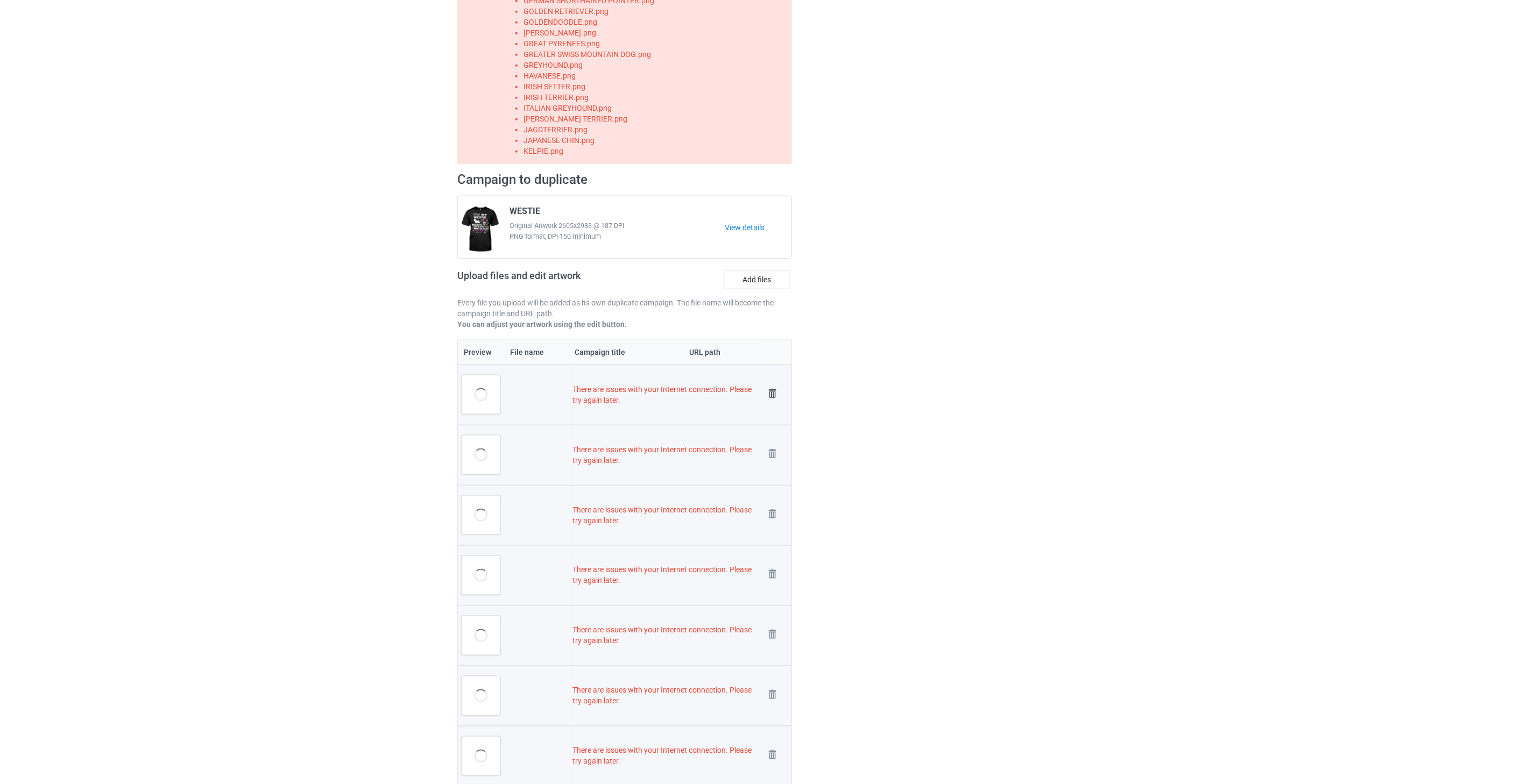
click at [772, 391] on img at bounding box center [772, 394] width 15 height 15
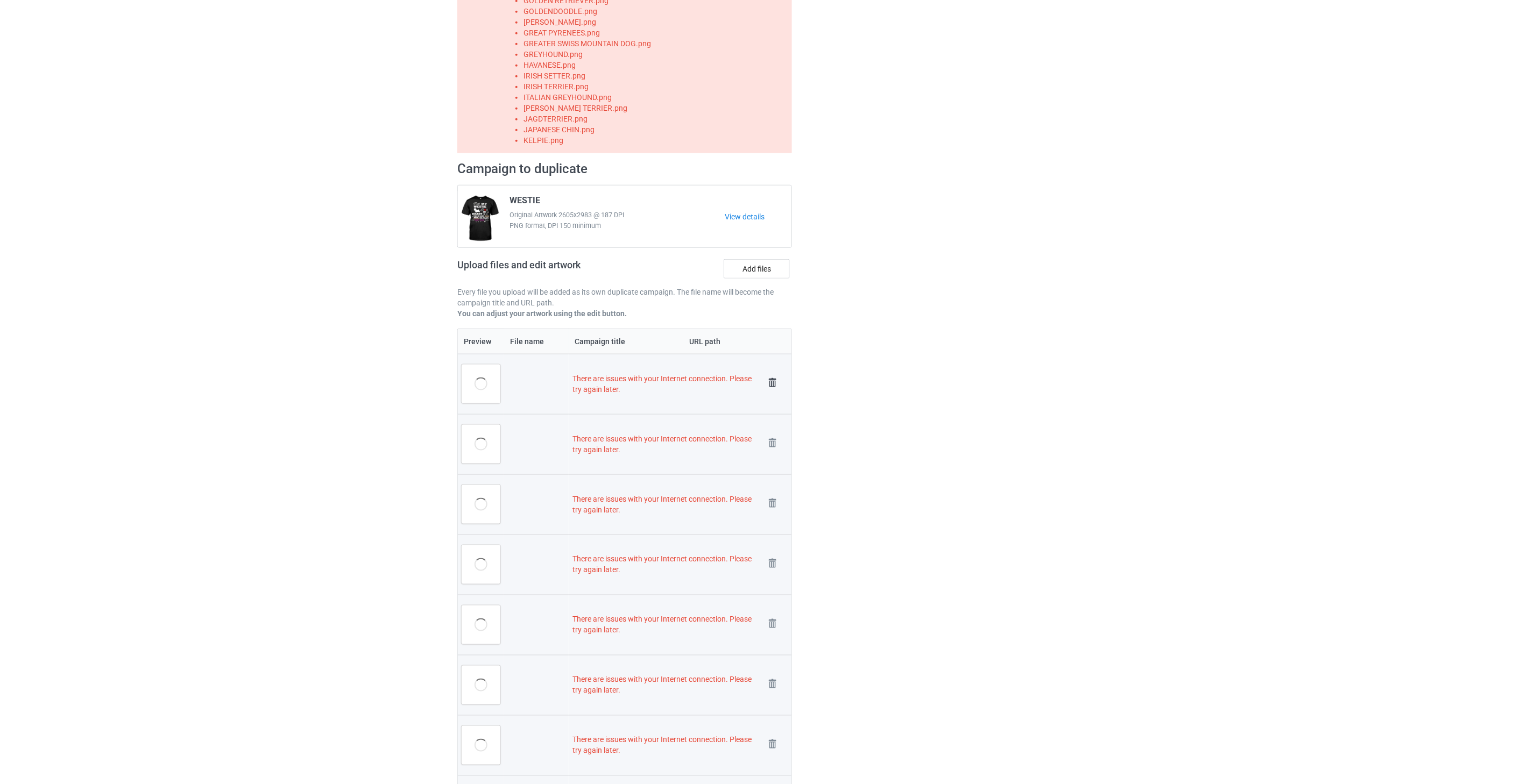
click at [773, 384] on img at bounding box center [772, 383] width 15 height 15
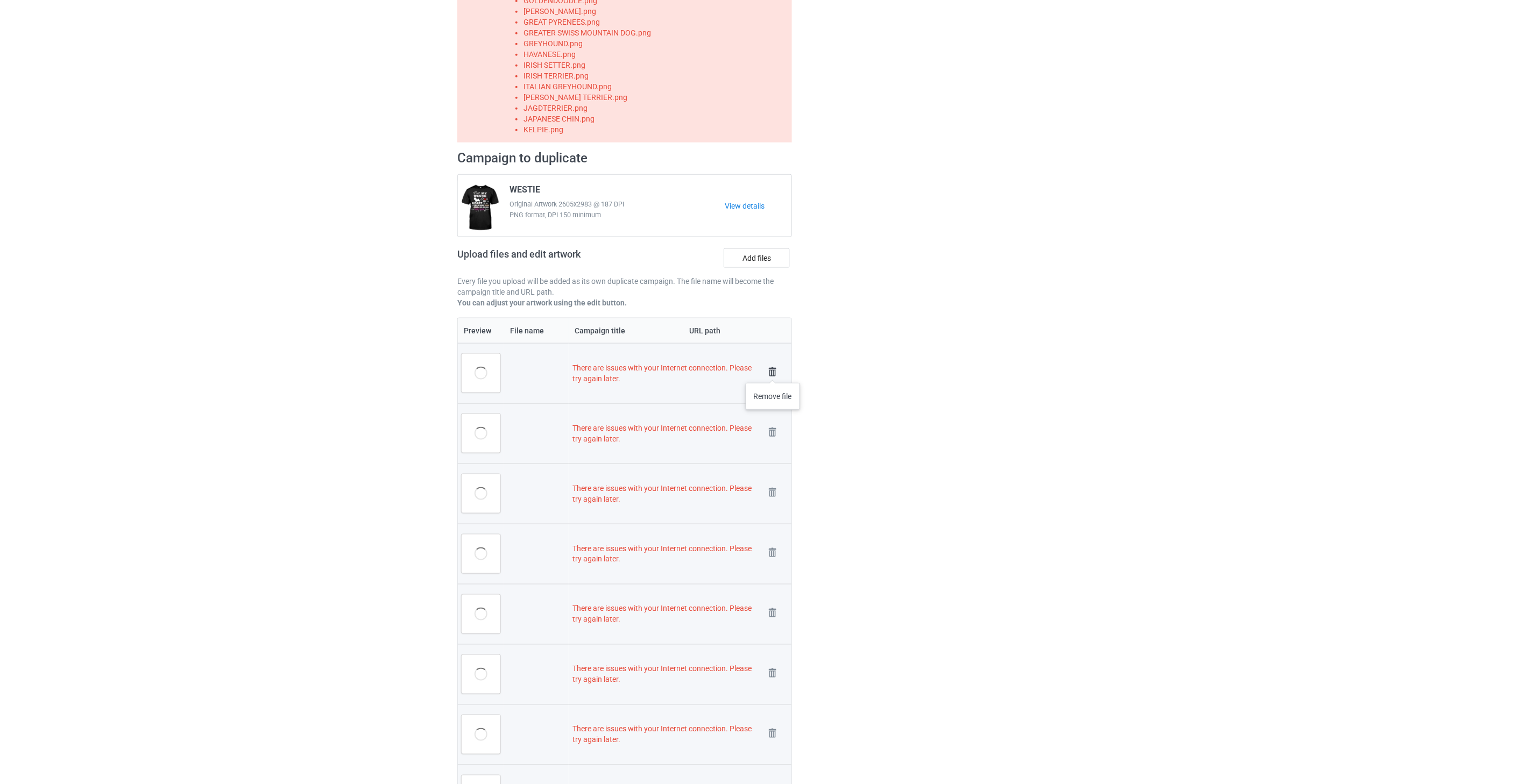
click at [773, 372] on img at bounding box center [772, 372] width 15 height 15
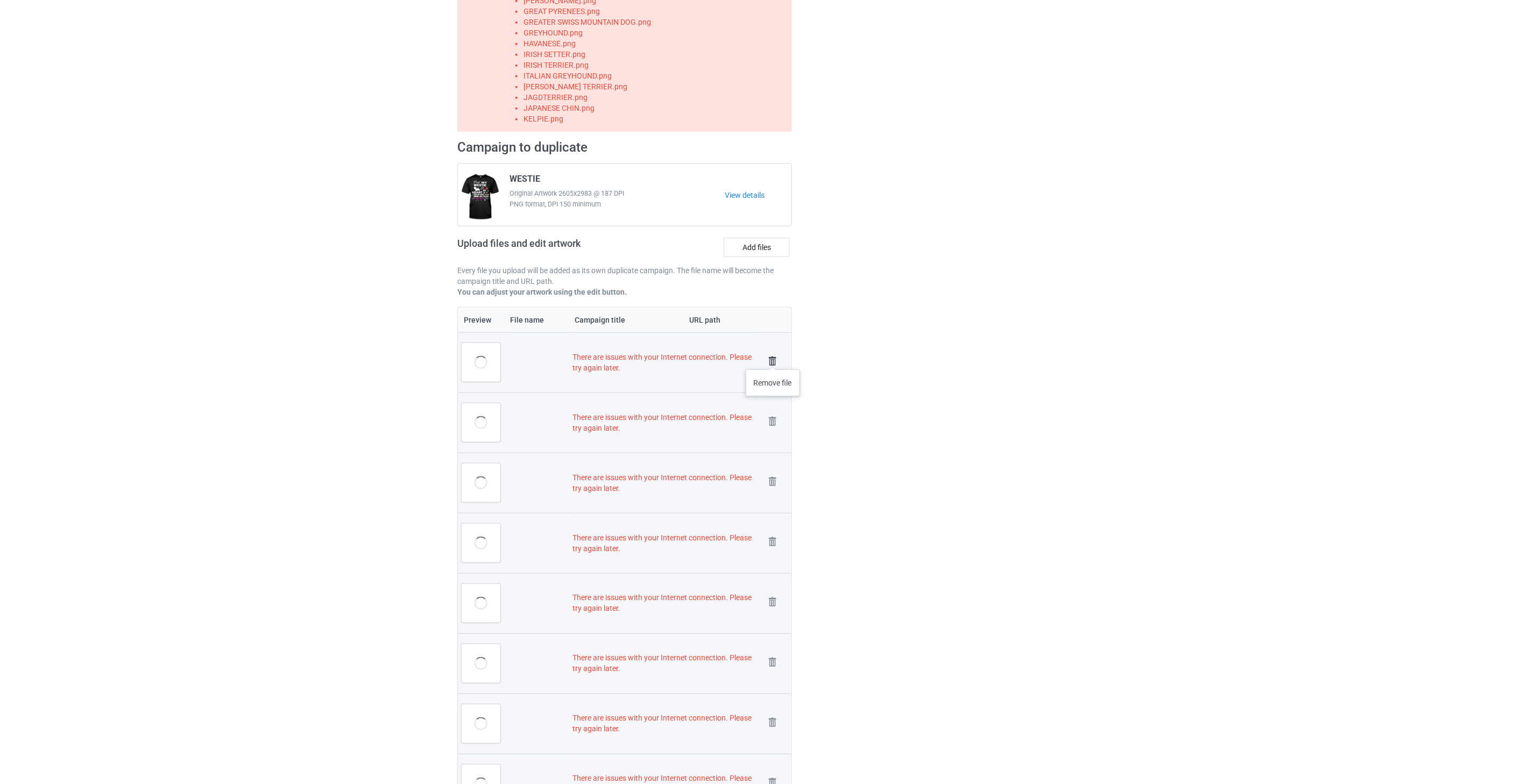
click at [773, 358] on img at bounding box center [772, 361] width 15 height 15
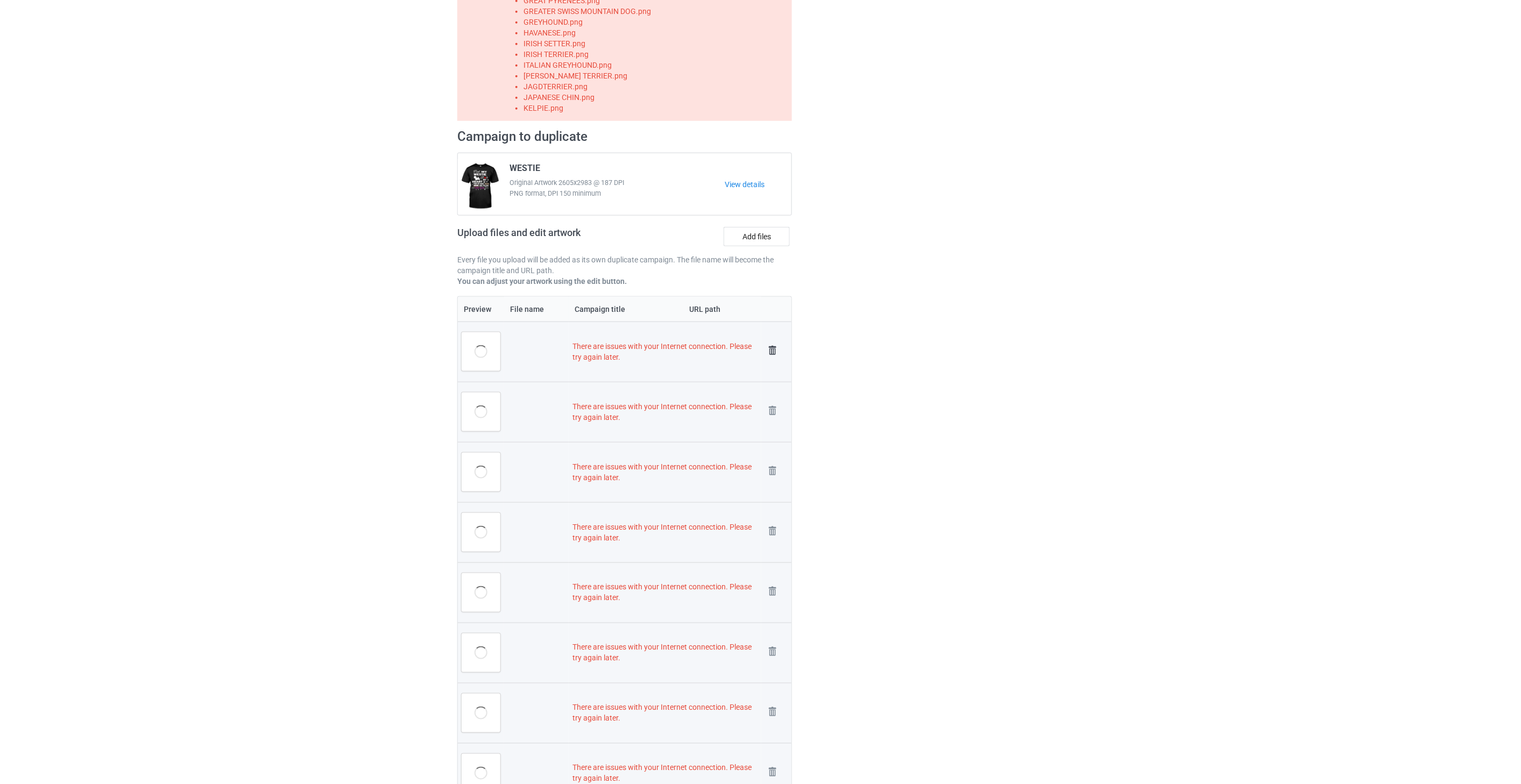
click at [773, 349] on img at bounding box center [772, 350] width 15 height 15
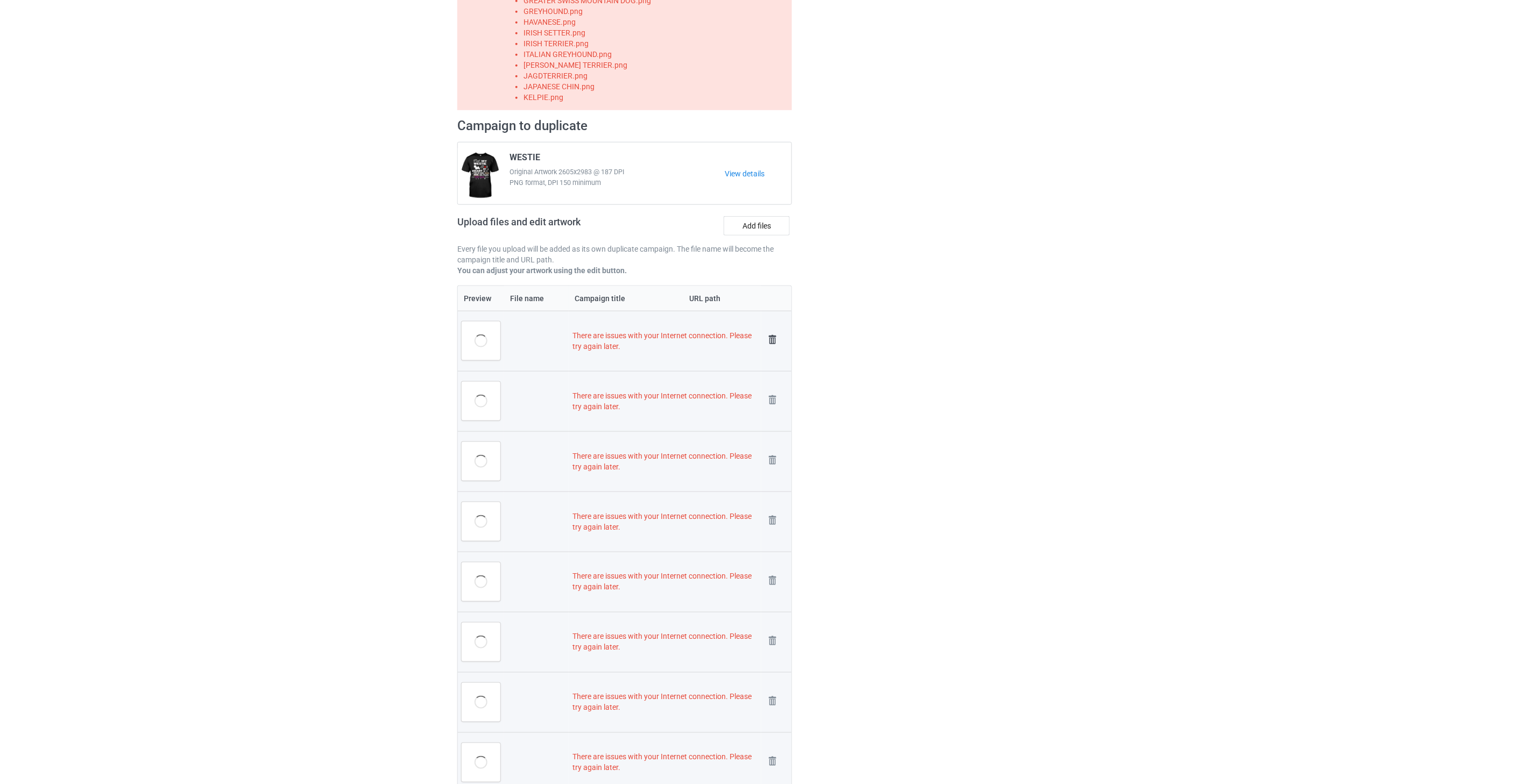
click at [772, 340] on img at bounding box center [772, 340] width 15 height 15
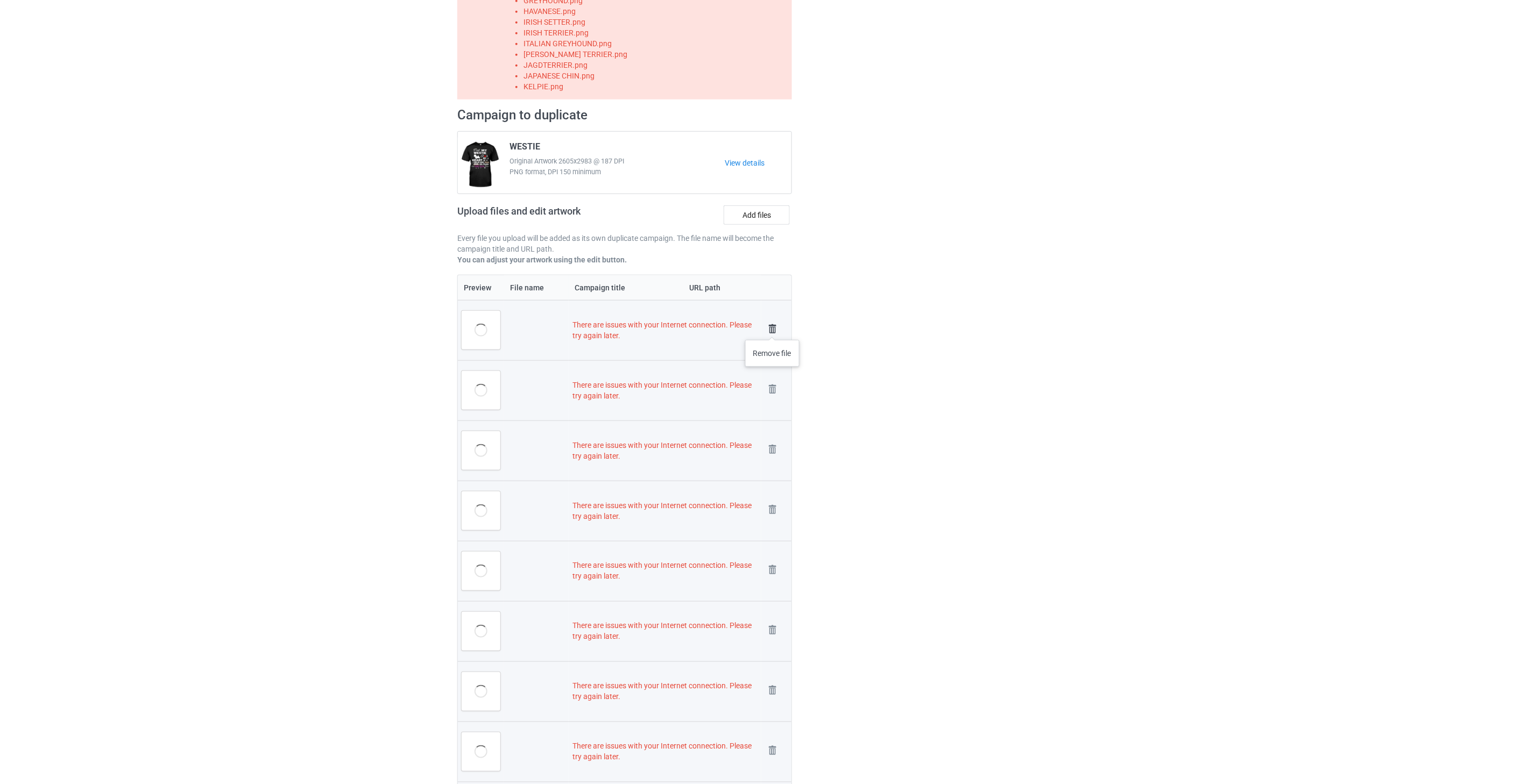
click at [772, 329] on img at bounding box center [772, 329] width 15 height 15
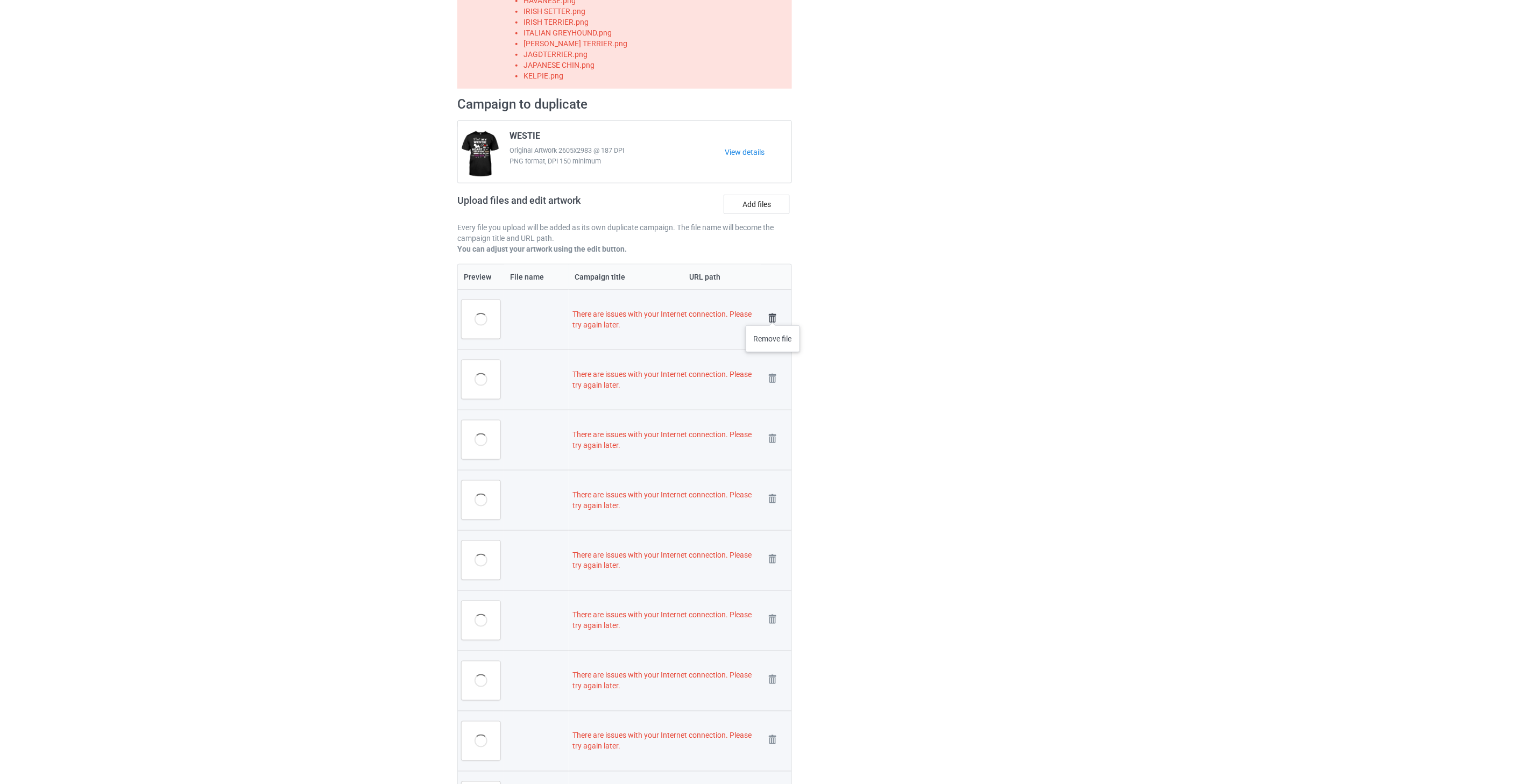
click at [773, 315] on img at bounding box center [772, 319] width 15 height 15
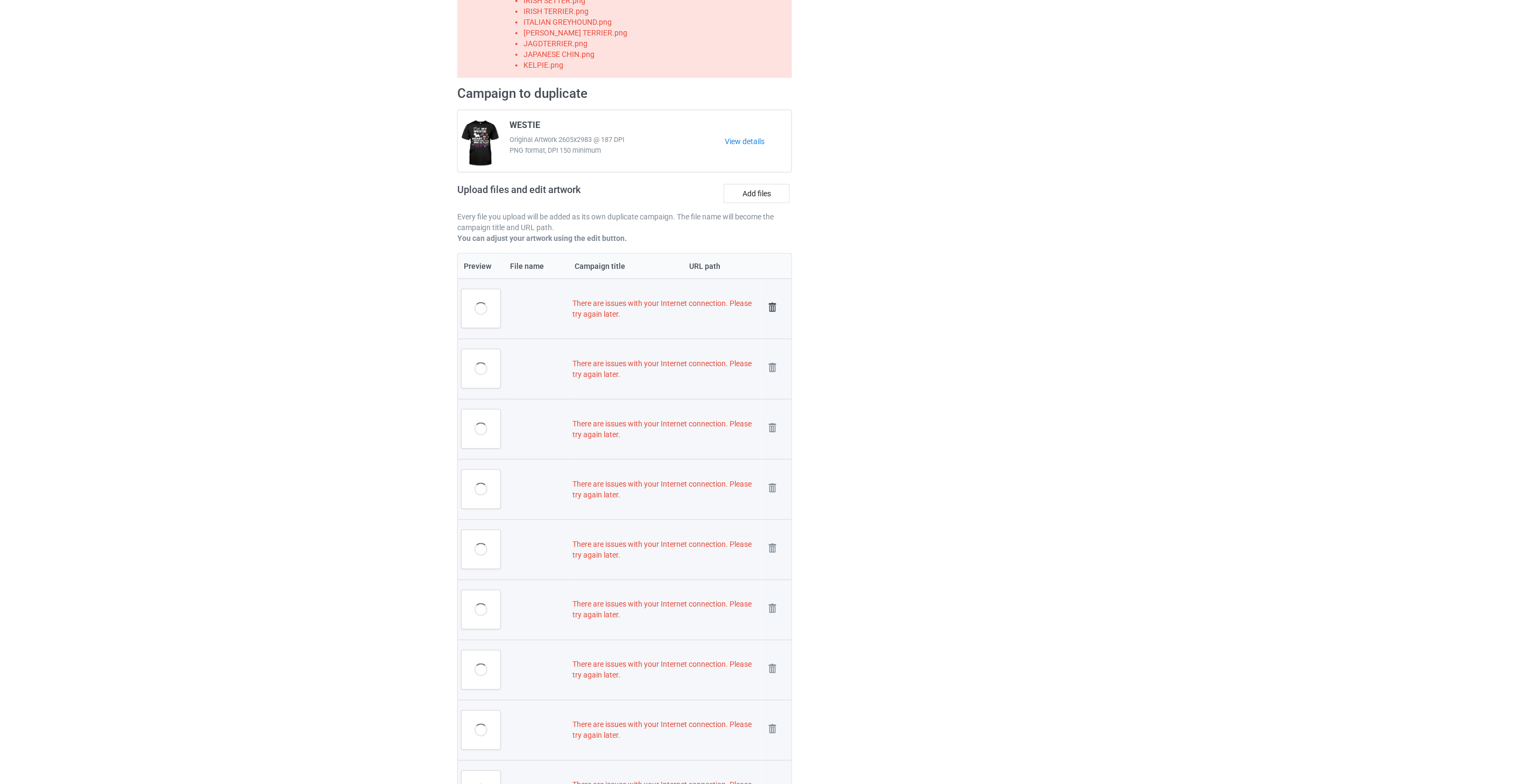
click at [772, 305] on img at bounding box center [772, 308] width 15 height 15
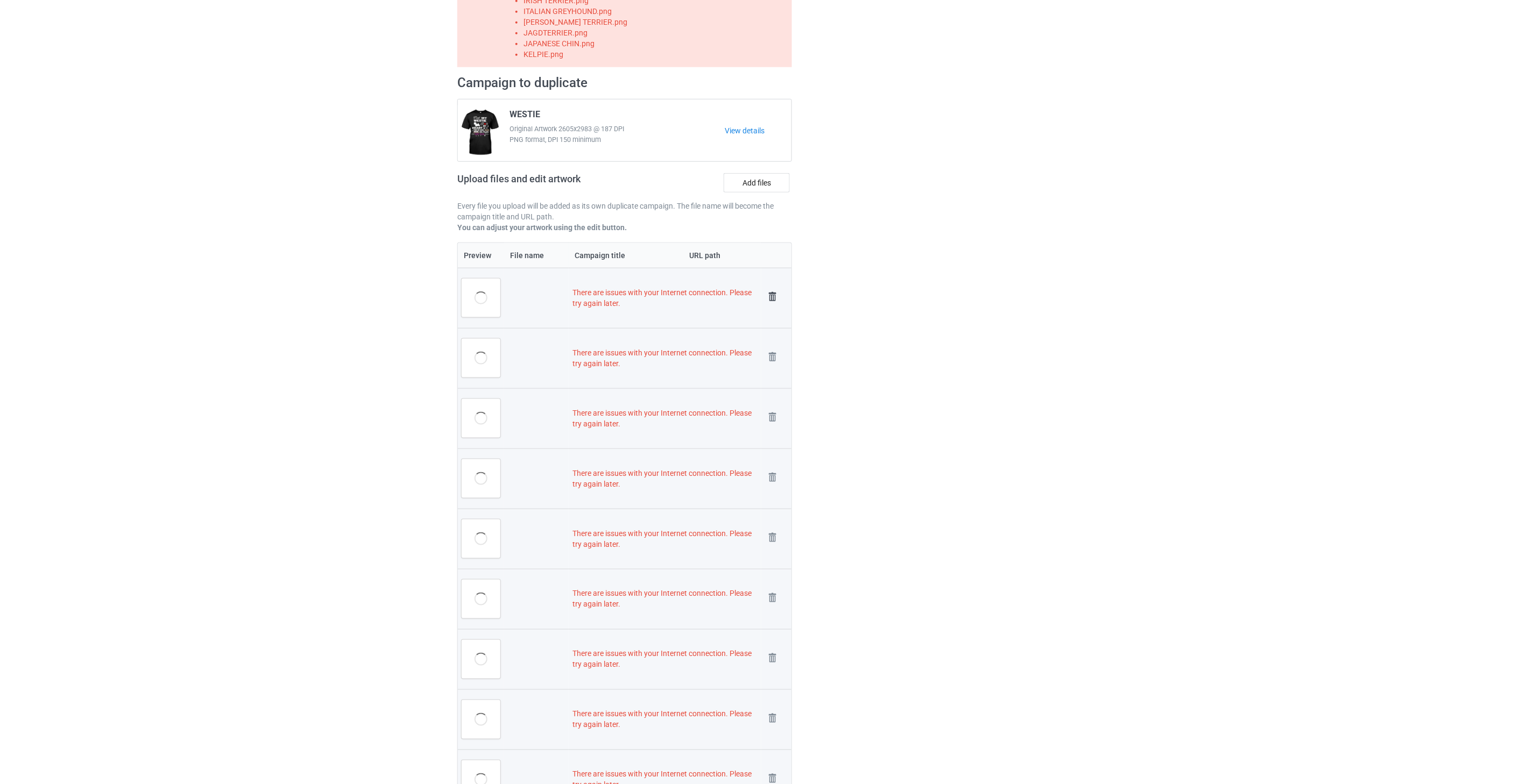
click at [772, 295] on img at bounding box center [772, 297] width 15 height 15
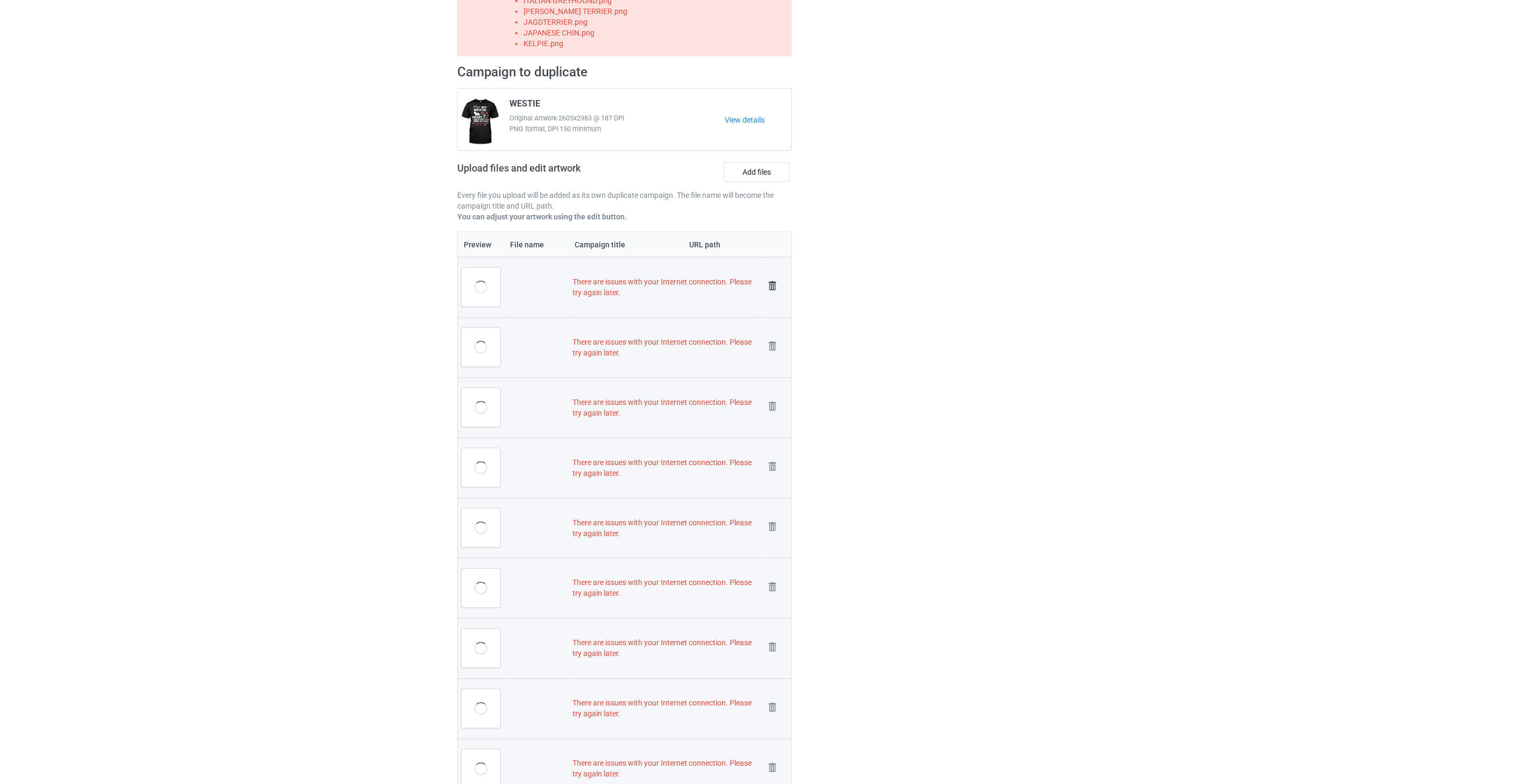
click at [773, 284] on img at bounding box center [772, 287] width 15 height 15
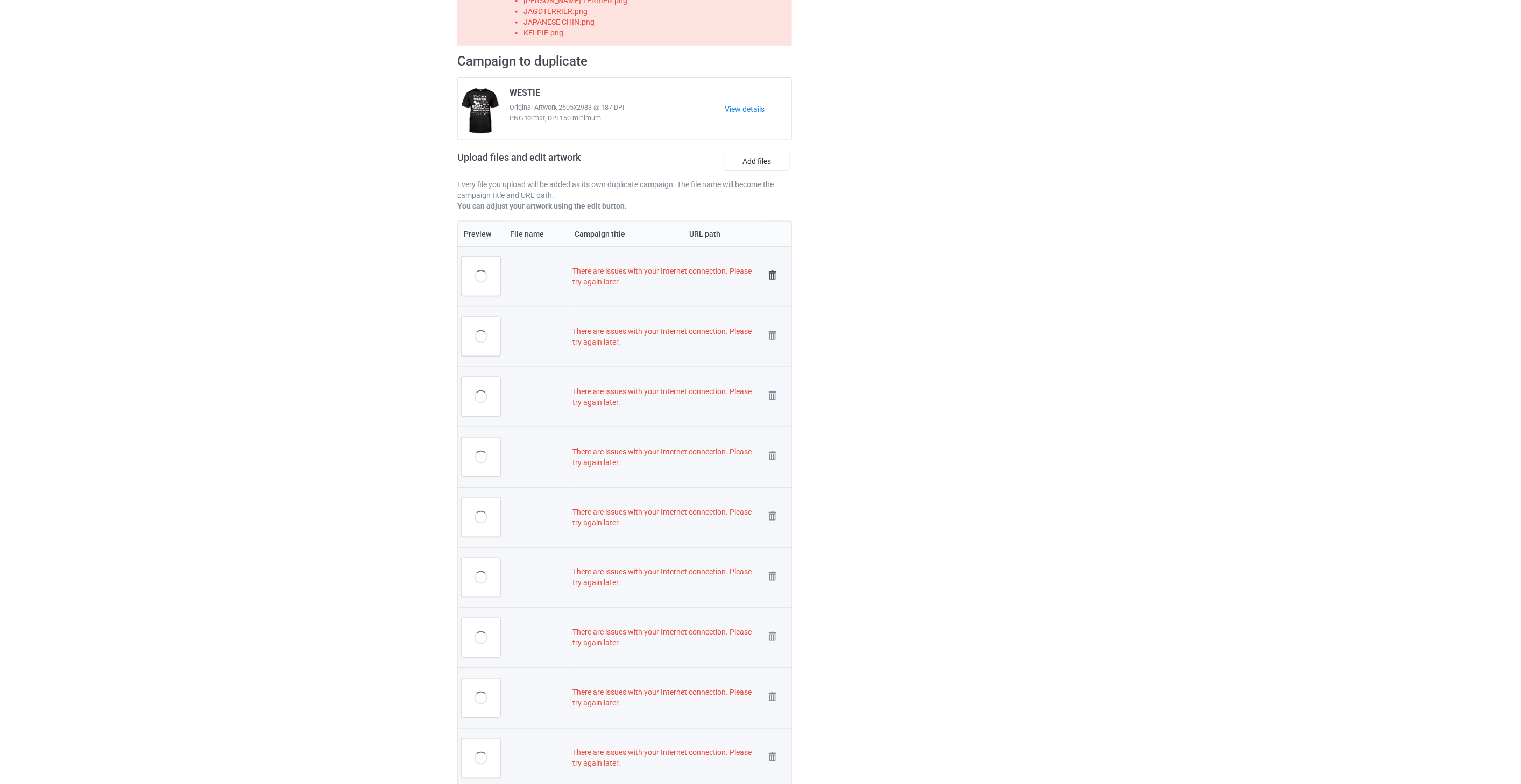
click at [773, 271] on img at bounding box center [772, 276] width 15 height 15
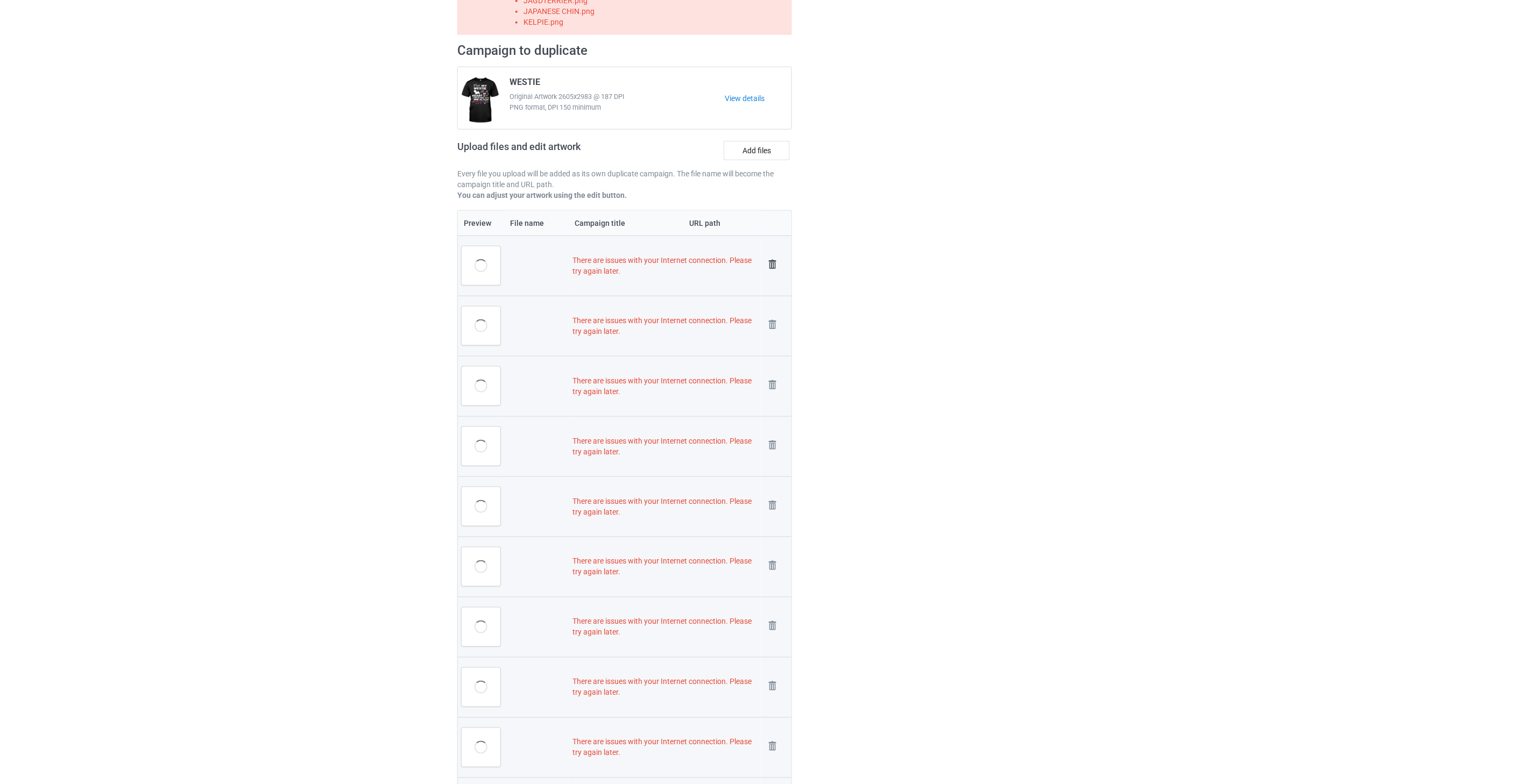
click at [773, 264] on img at bounding box center [772, 264] width 15 height 15
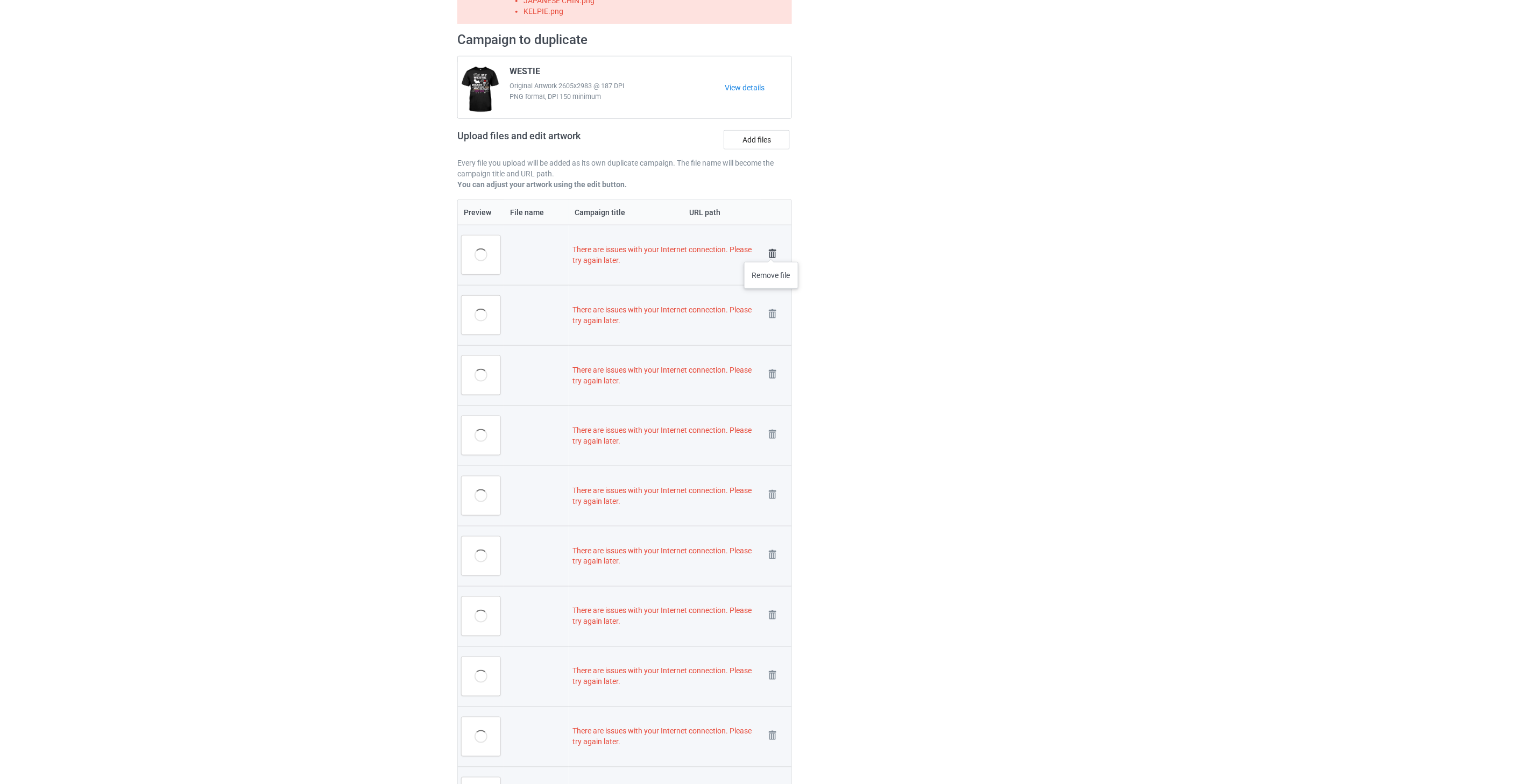
click at [772, 251] on img at bounding box center [772, 254] width 15 height 15
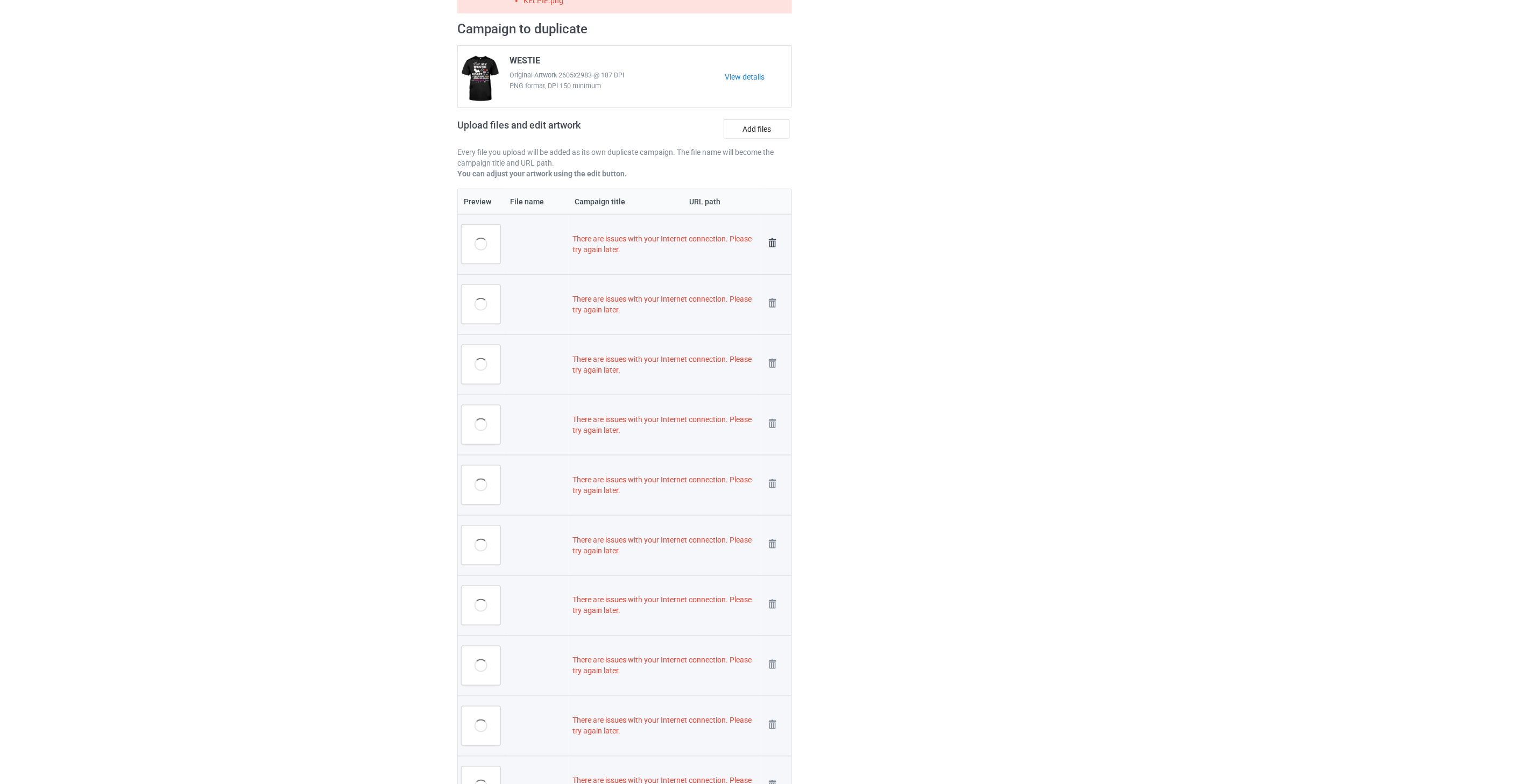
click at [772, 245] on img at bounding box center [772, 243] width 15 height 15
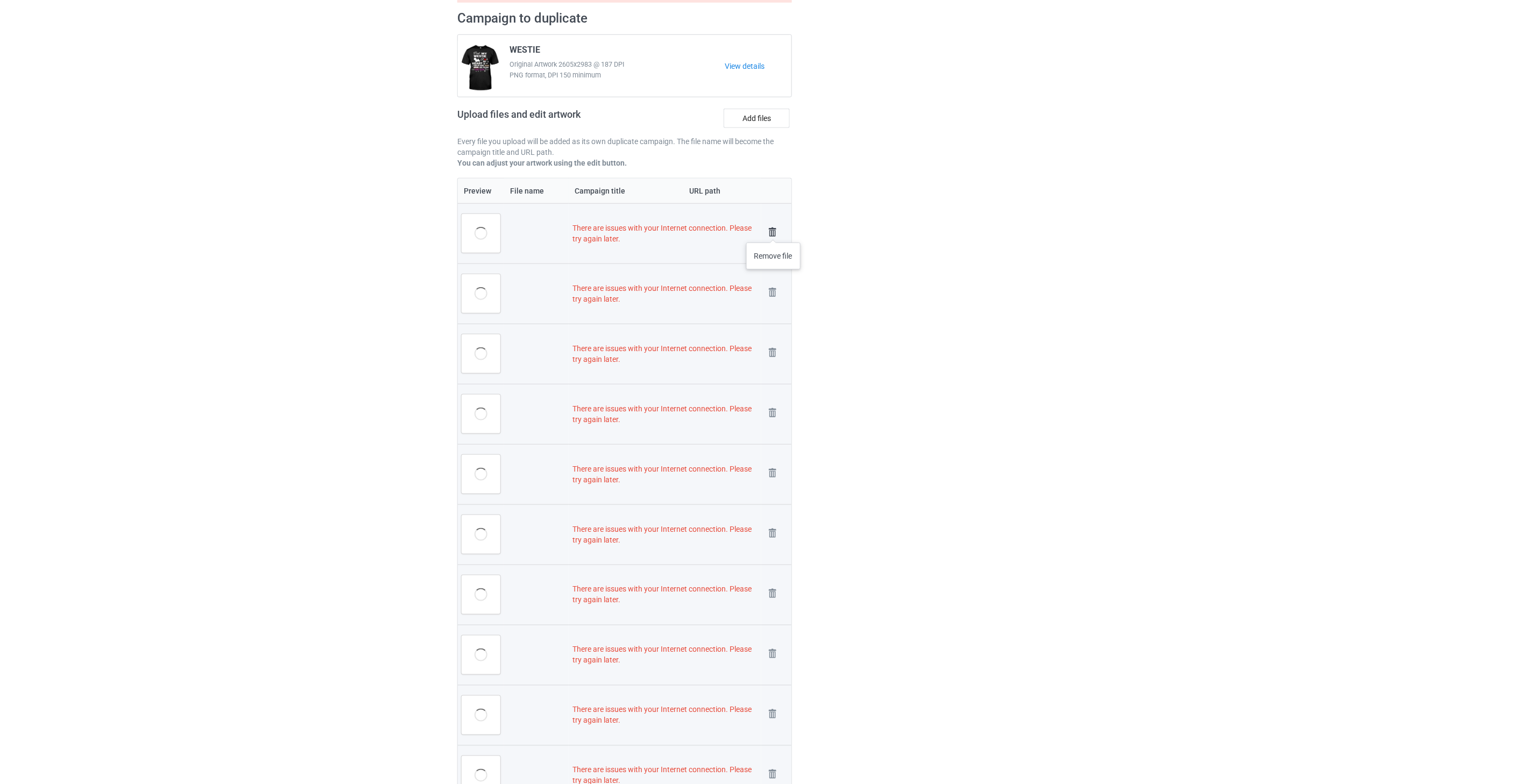
click at [773, 232] on img at bounding box center [772, 232] width 15 height 15
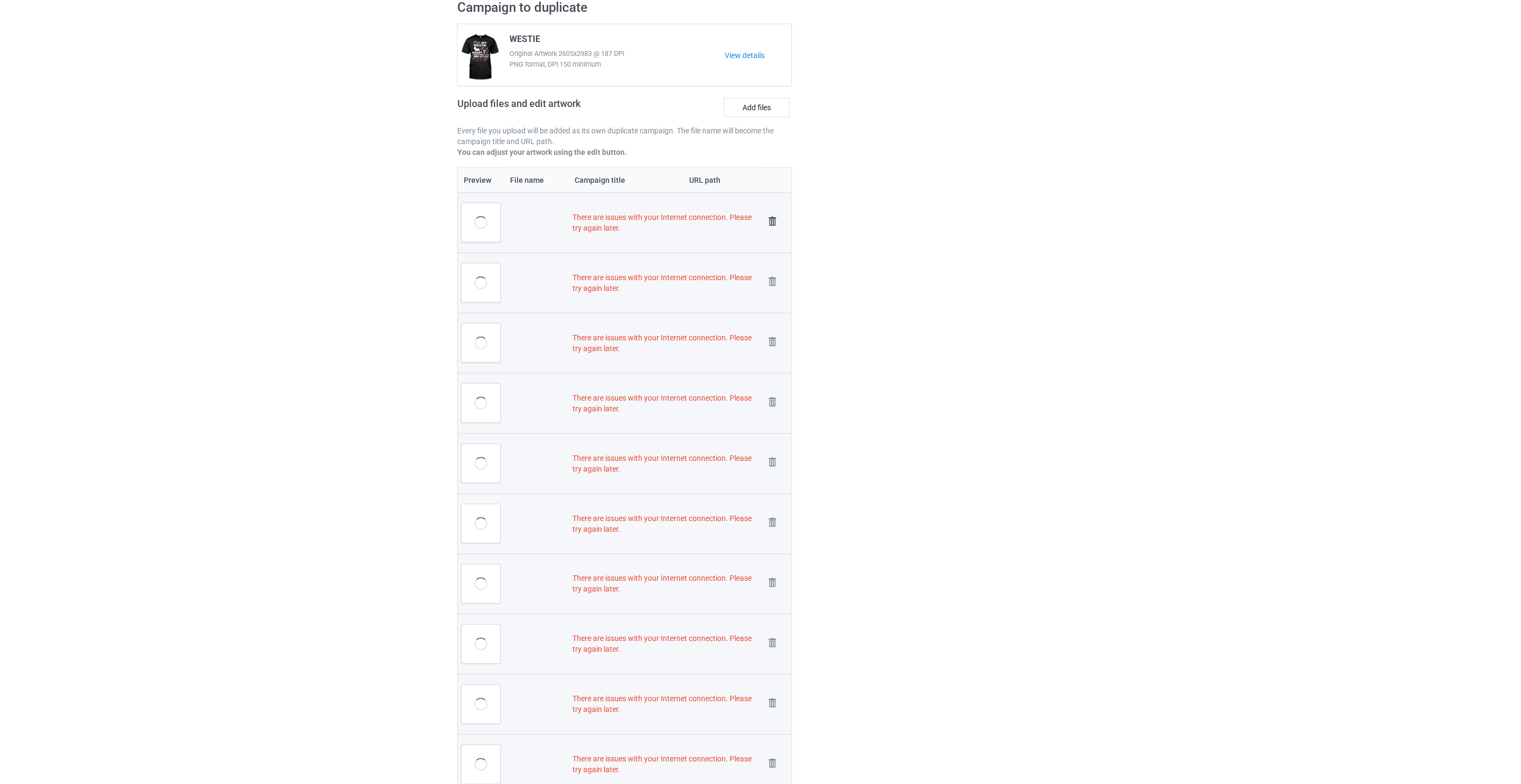
click at [773, 221] on img at bounding box center [772, 222] width 15 height 15
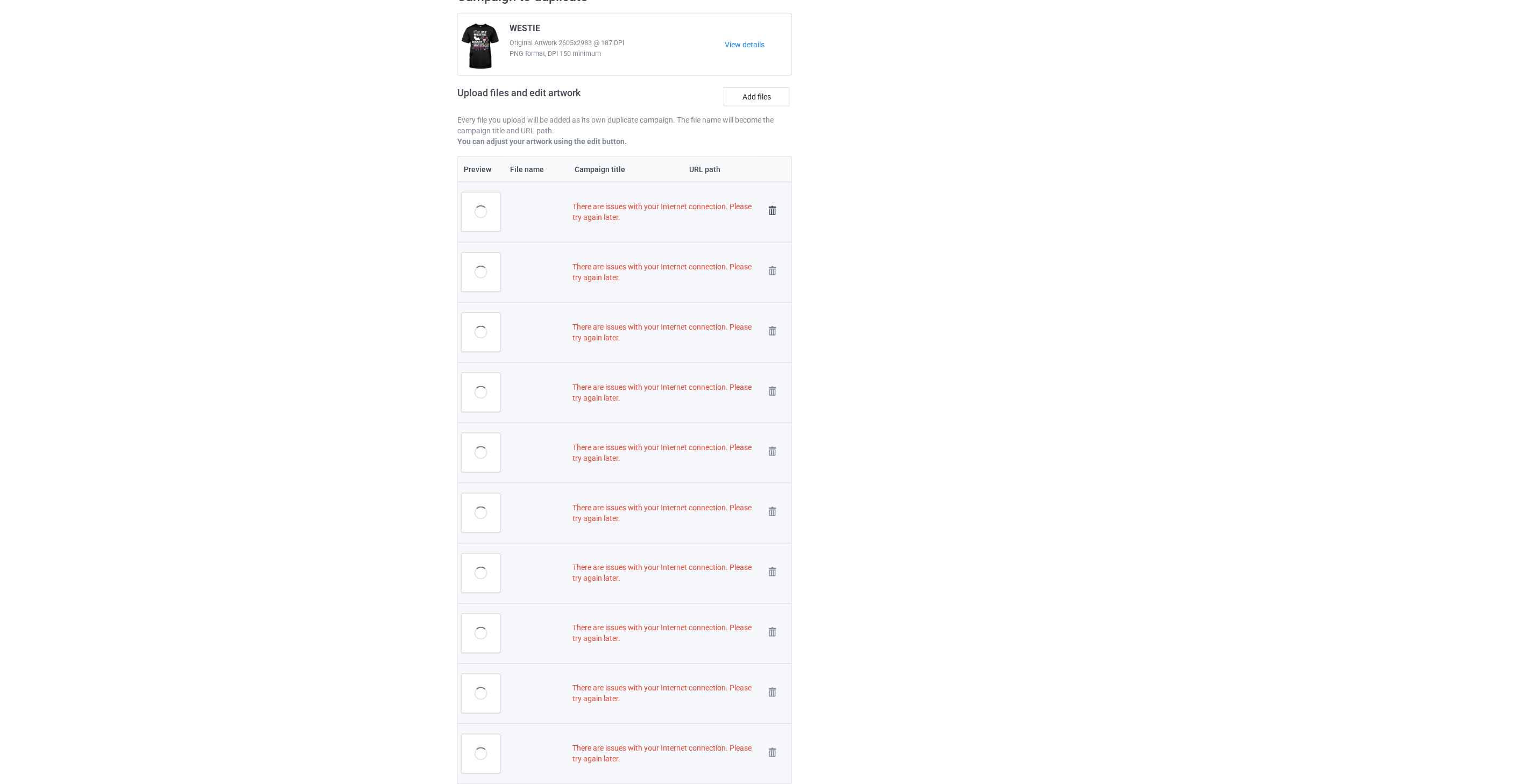
click at [772, 210] on img at bounding box center [772, 211] width 15 height 15
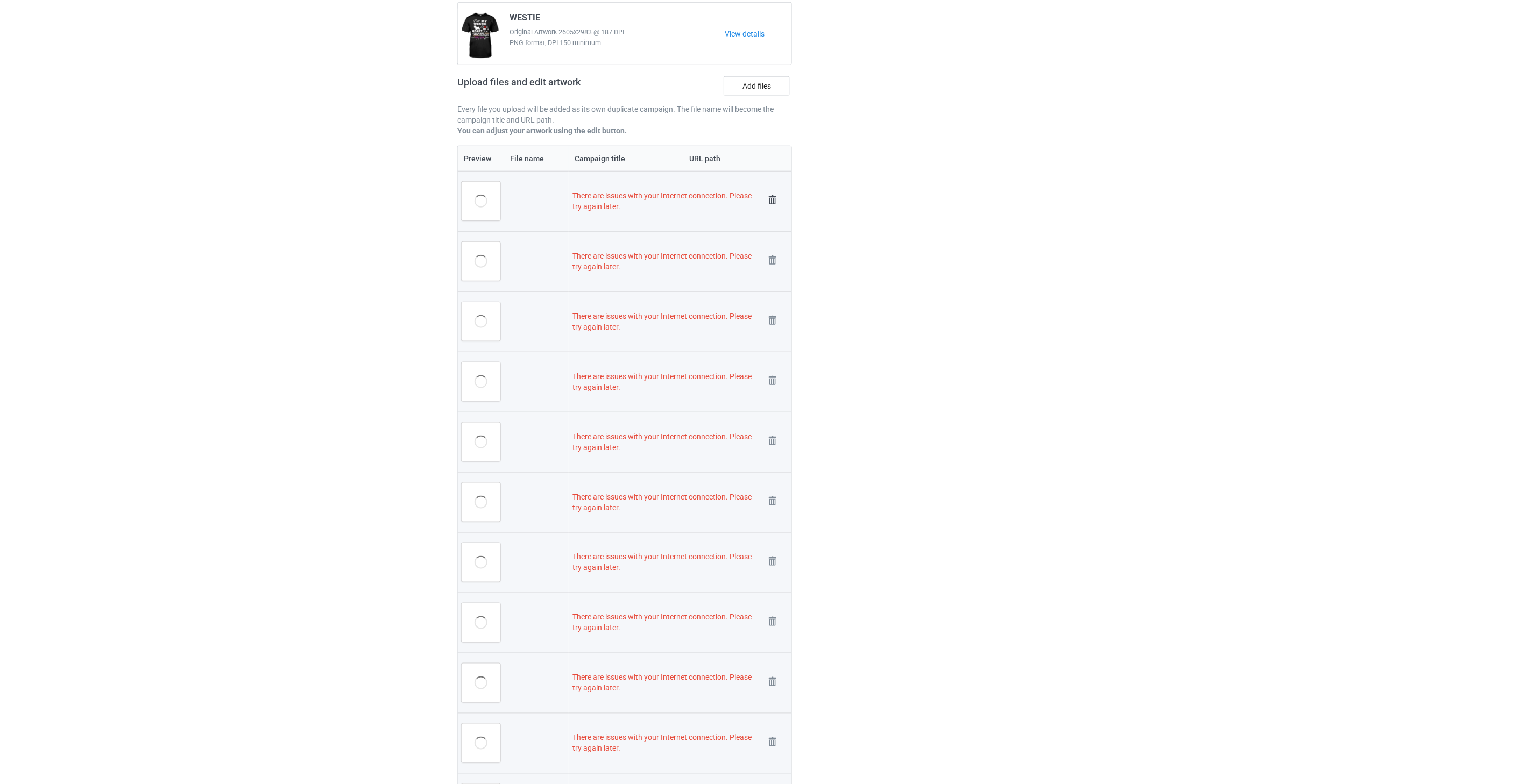
click at [772, 203] on img at bounding box center [772, 200] width 15 height 15
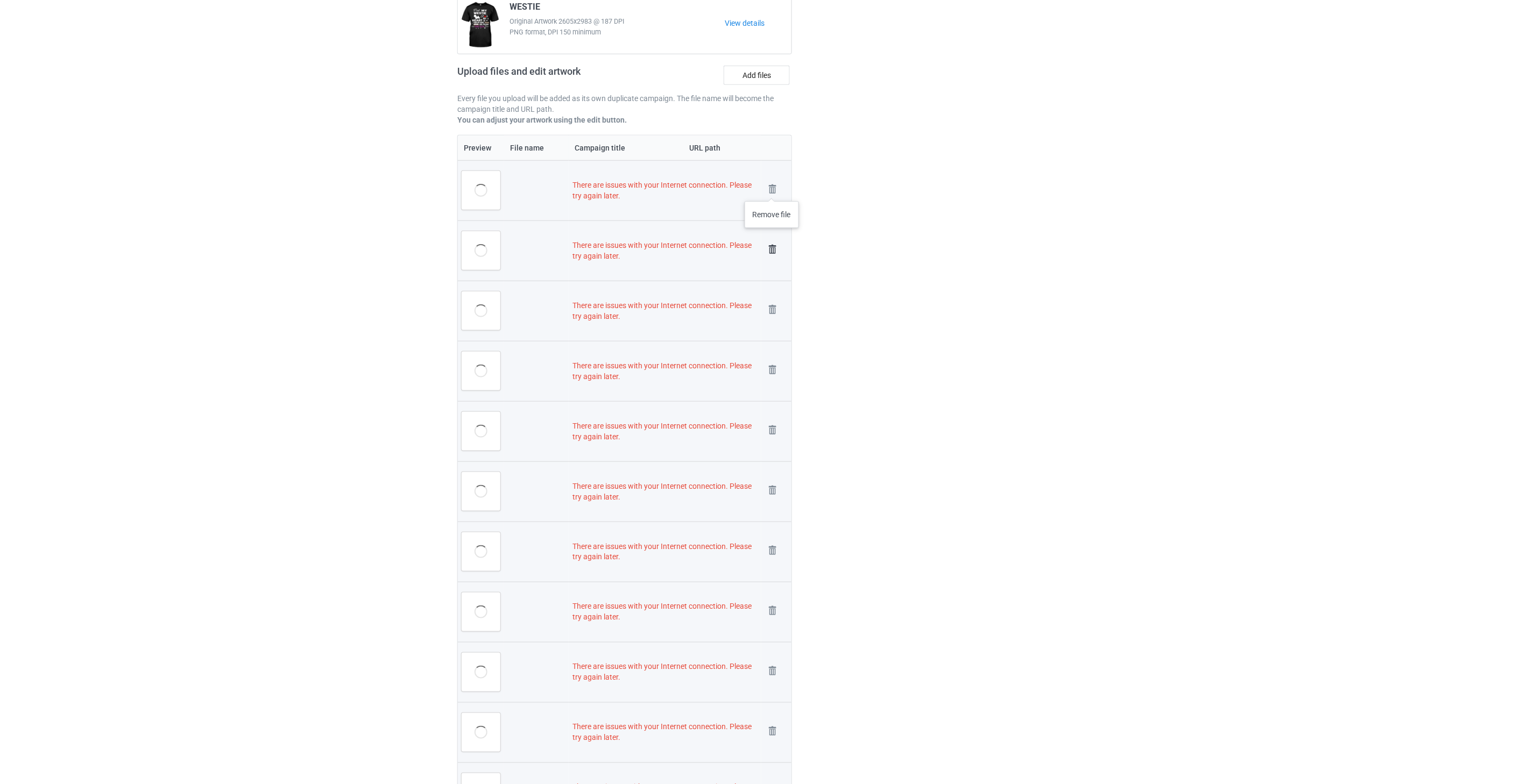
click at [0, 0] on img at bounding box center [0, 0] width 0 height 0
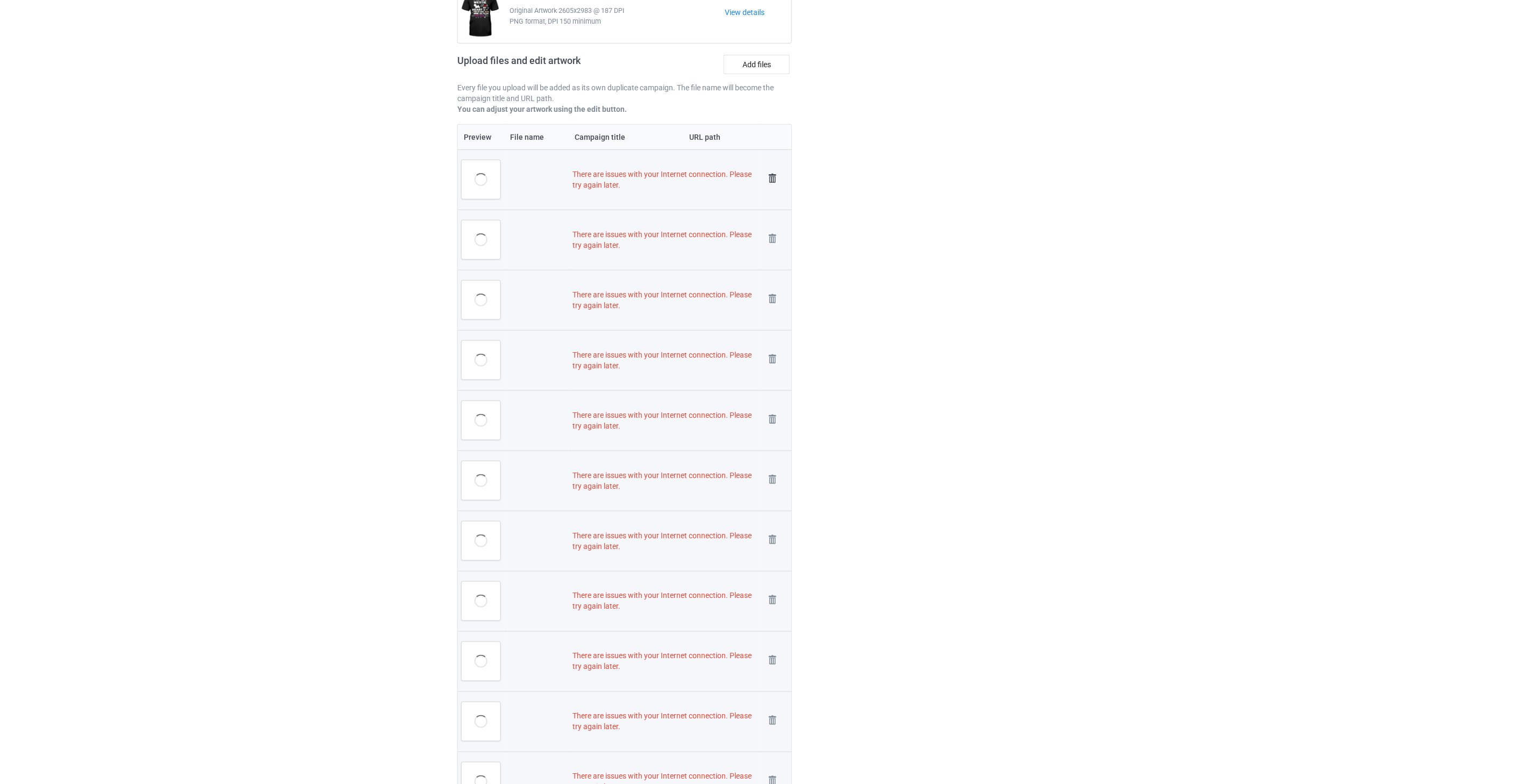
click at [770, 179] on img at bounding box center [772, 179] width 15 height 15
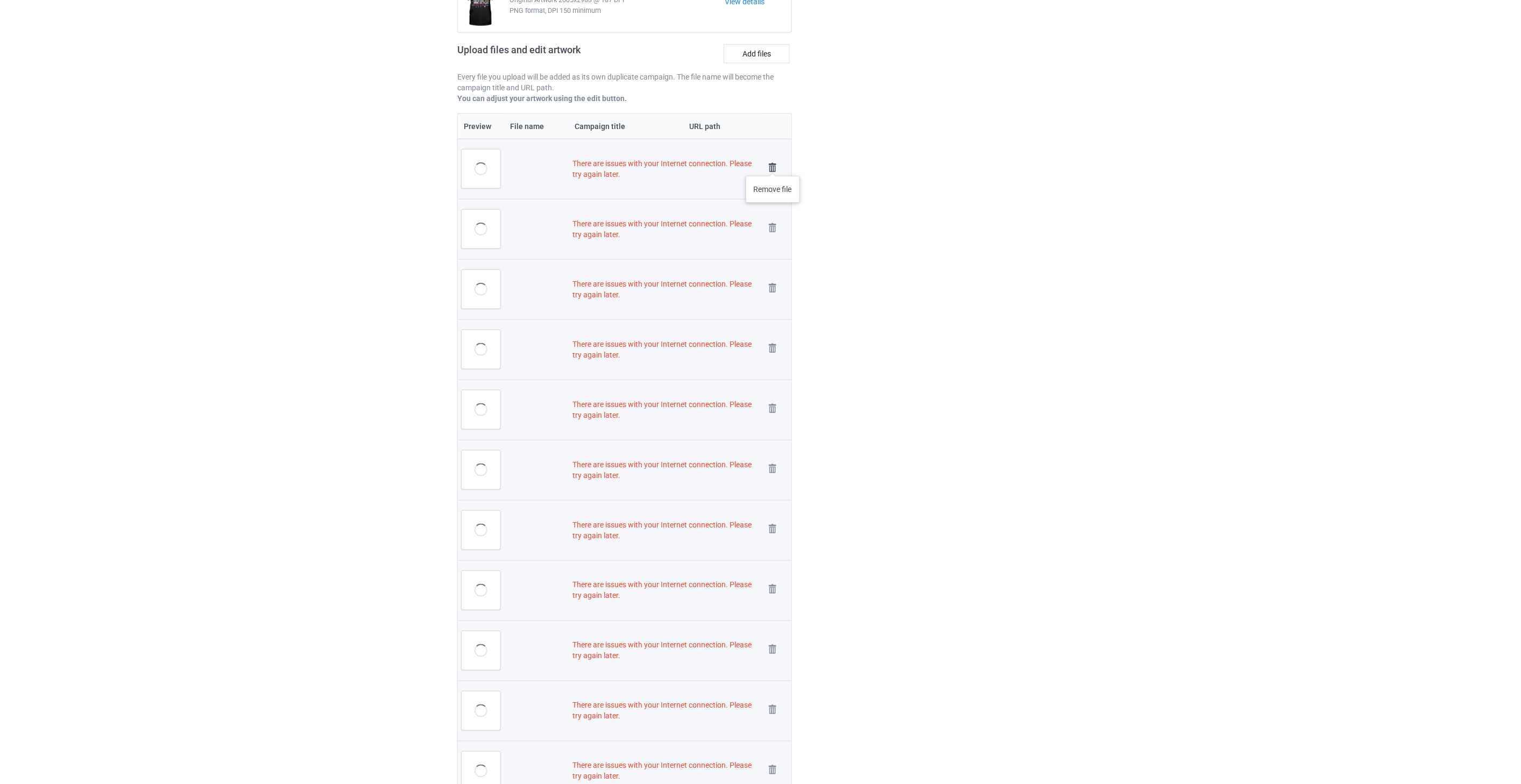
click at [773, 165] on img at bounding box center [772, 168] width 15 height 15
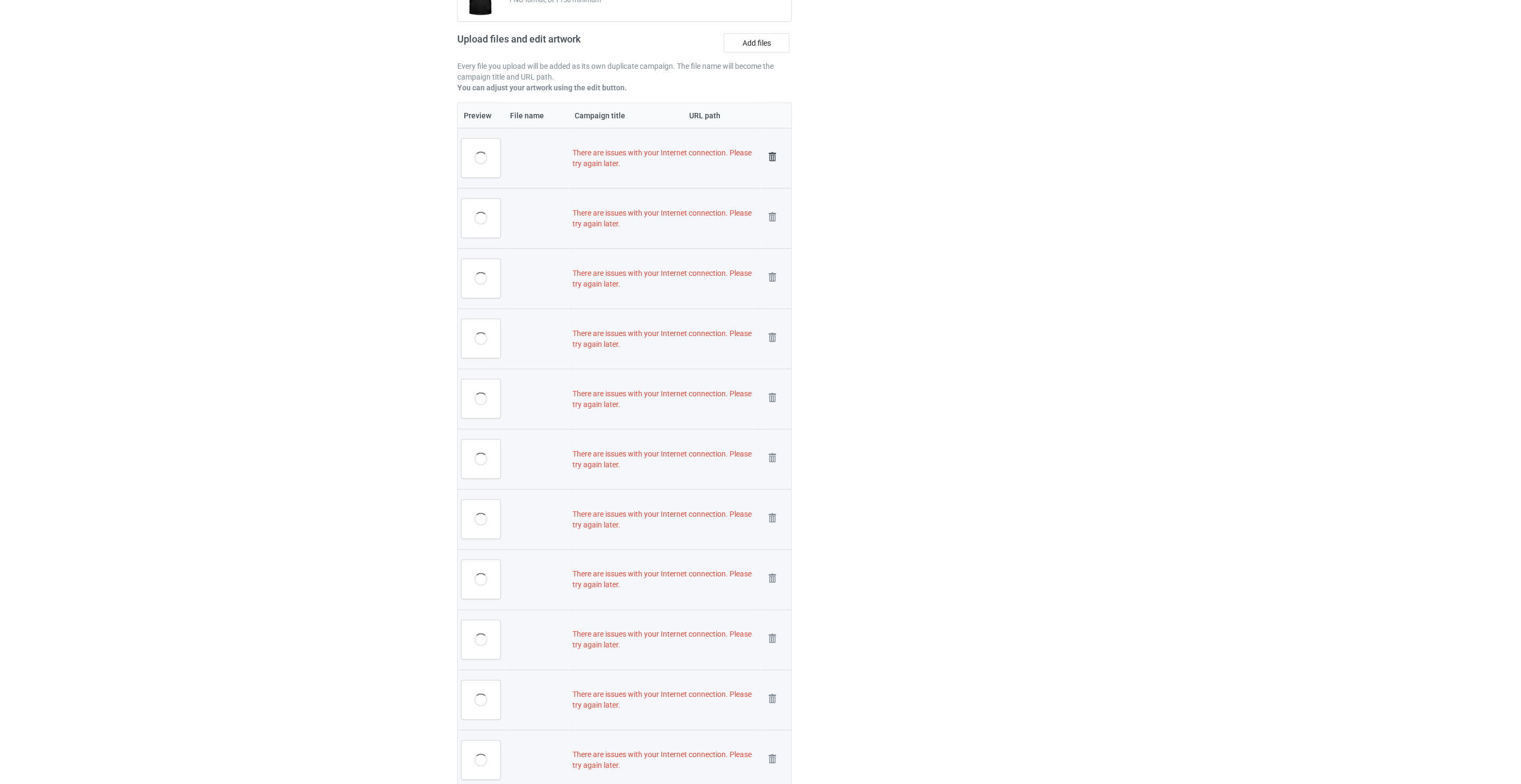
click at [773, 156] on img at bounding box center [772, 157] width 15 height 15
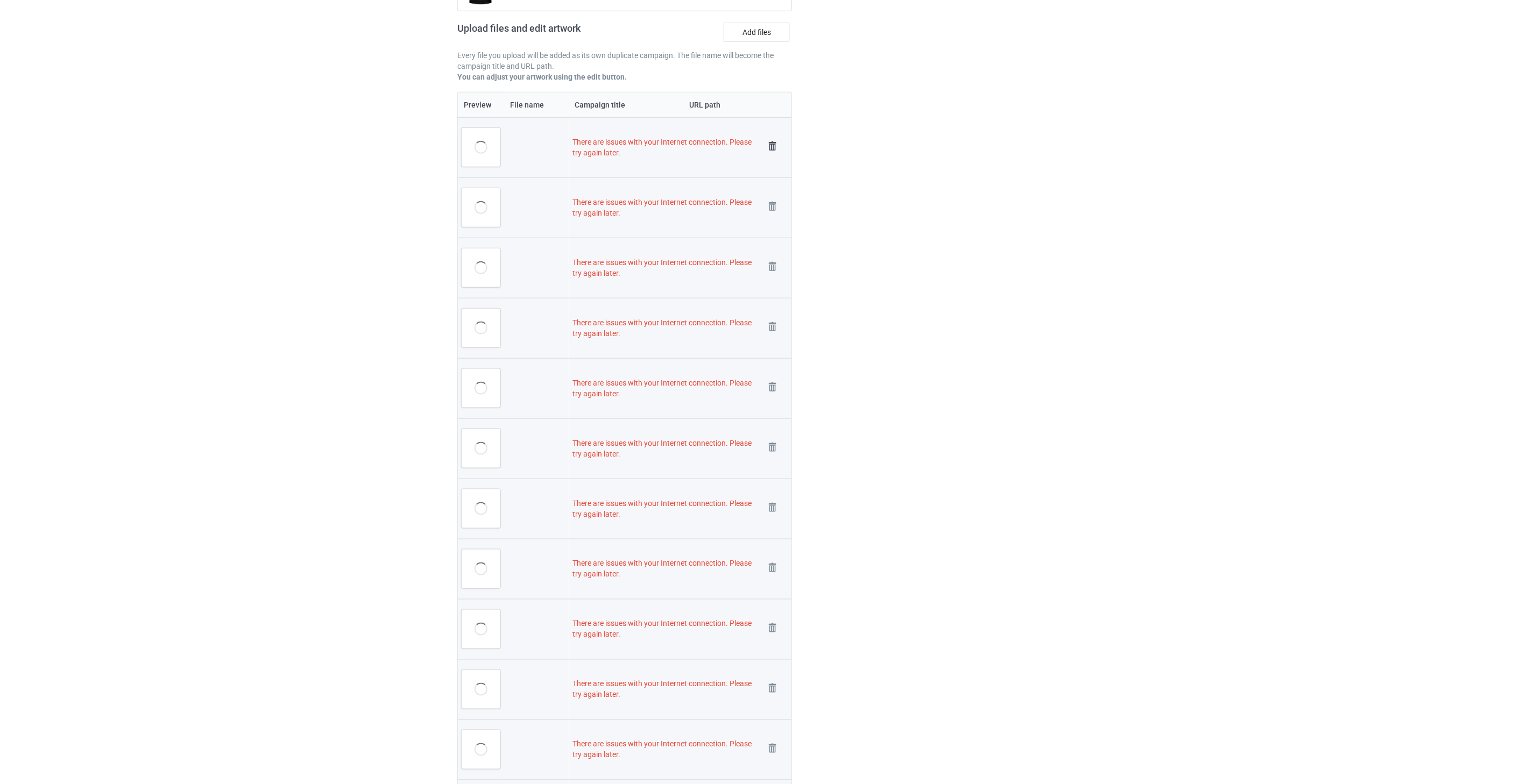
click at [772, 143] on img at bounding box center [772, 146] width 15 height 15
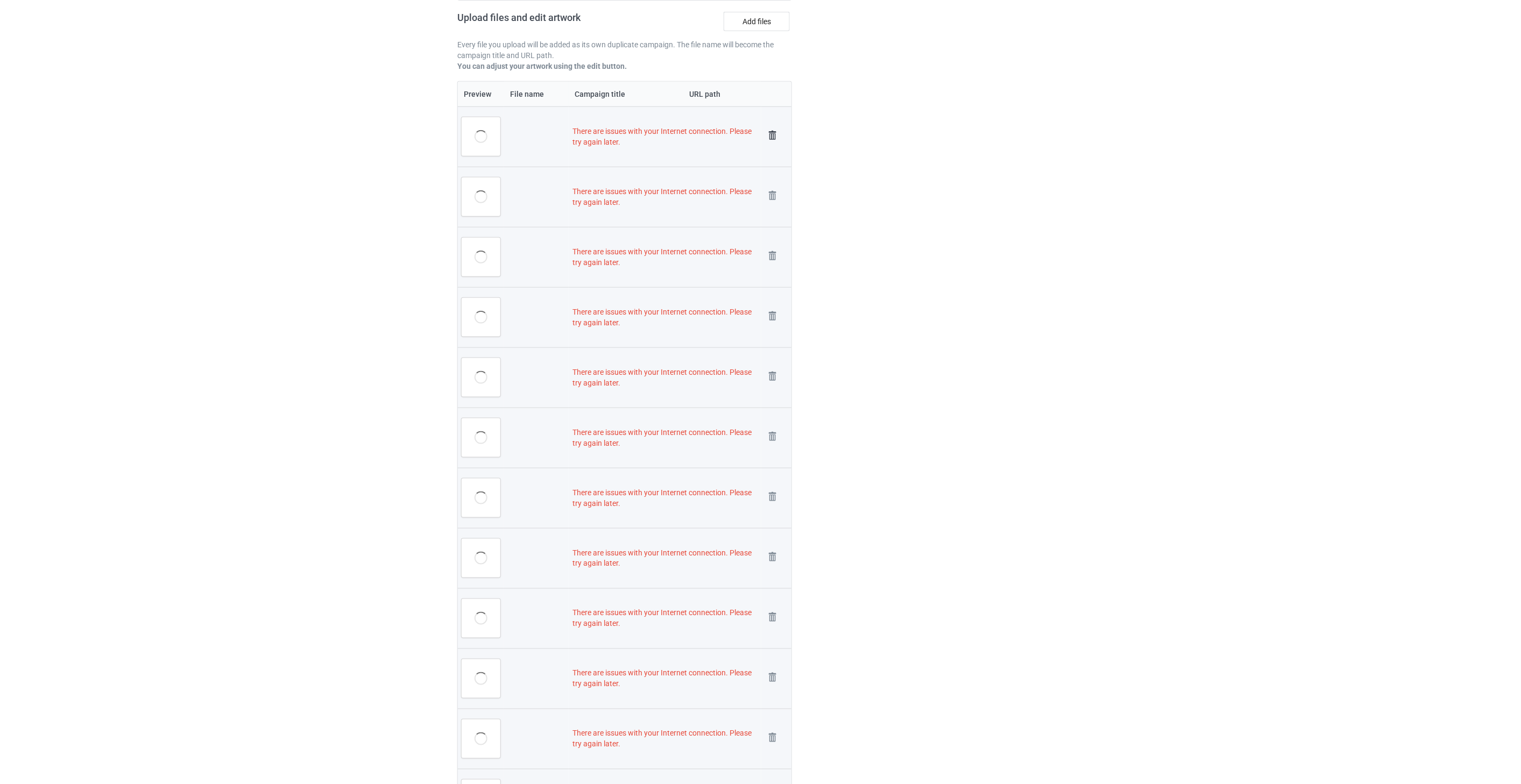
click at [772, 133] on img at bounding box center [772, 136] width 15 height 15
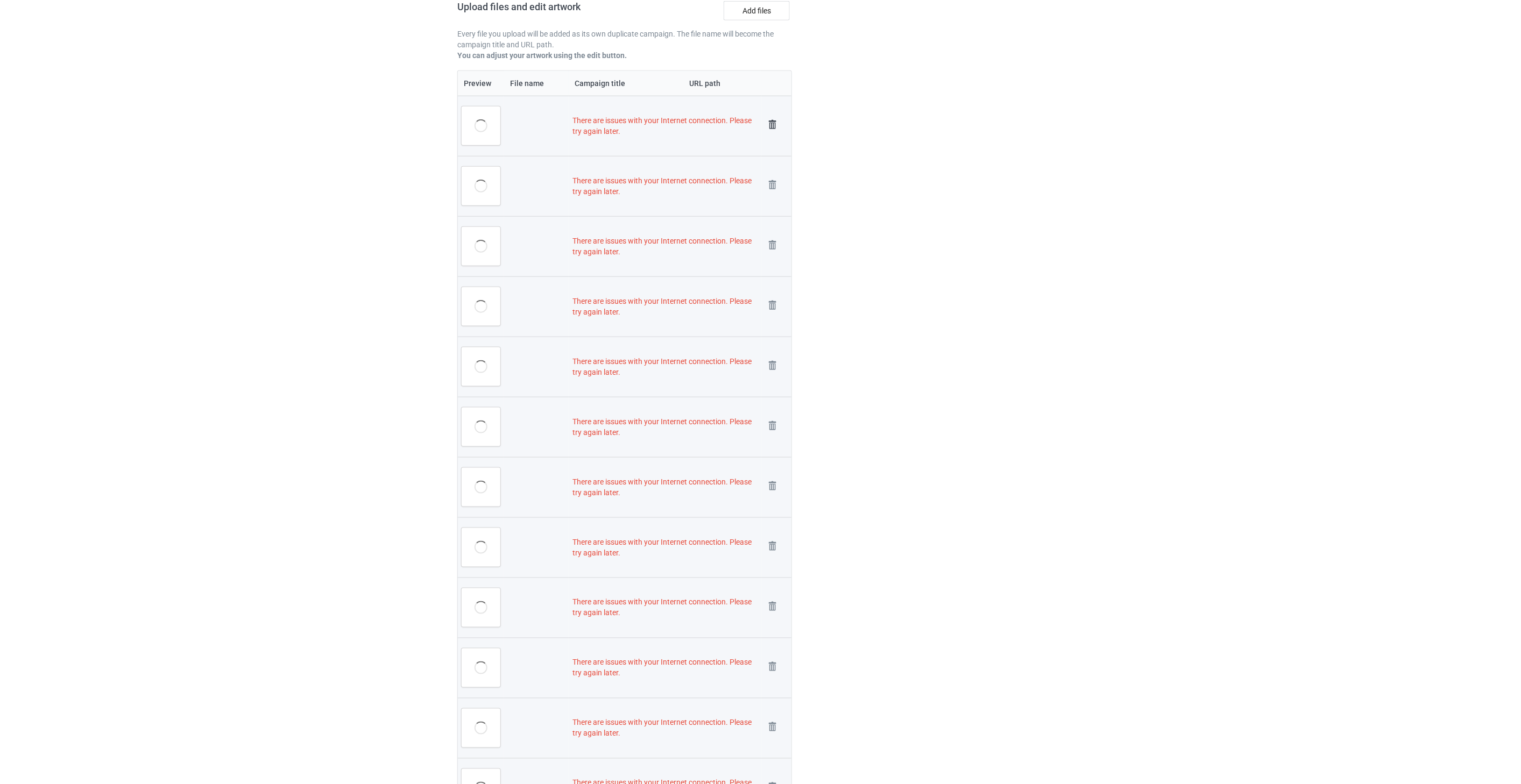
click at [772, 122] on img at bounding box center [772, 125] width 15 height 15
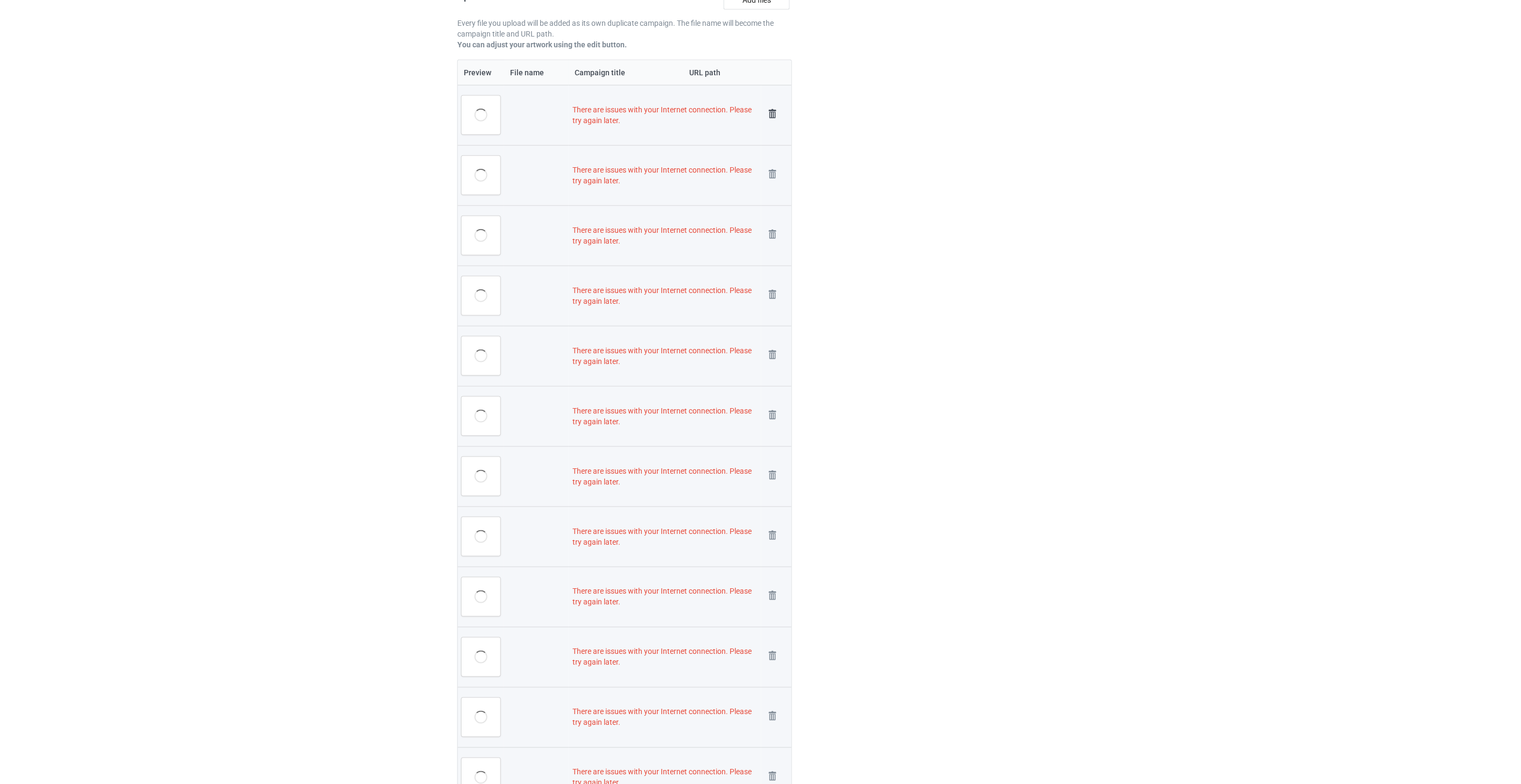
click at [773, 110] on img at bounding box center [772, 114] width 15 height 15
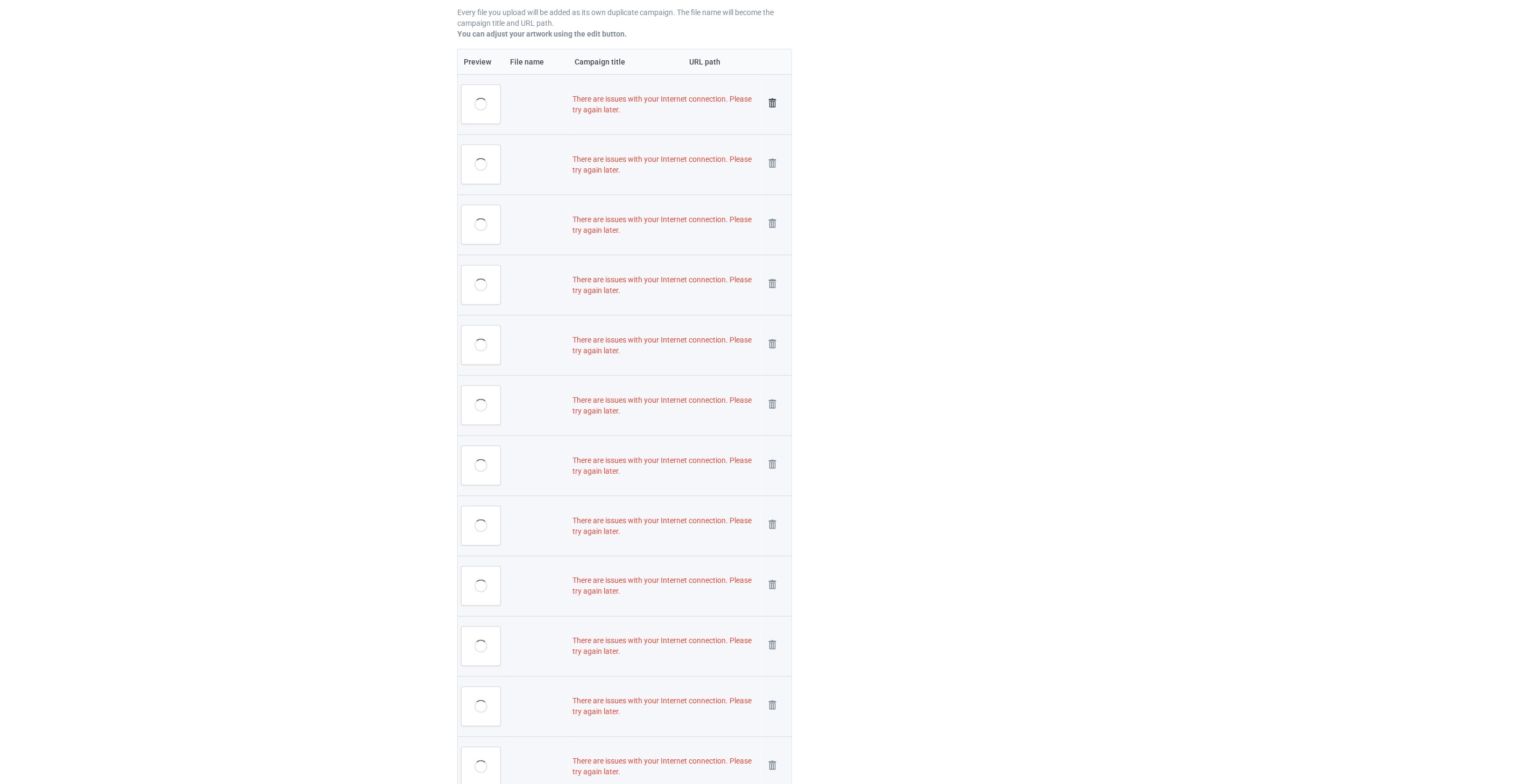
click at [773, 100] on img at bounding box center [772, 104] width 15 height 15
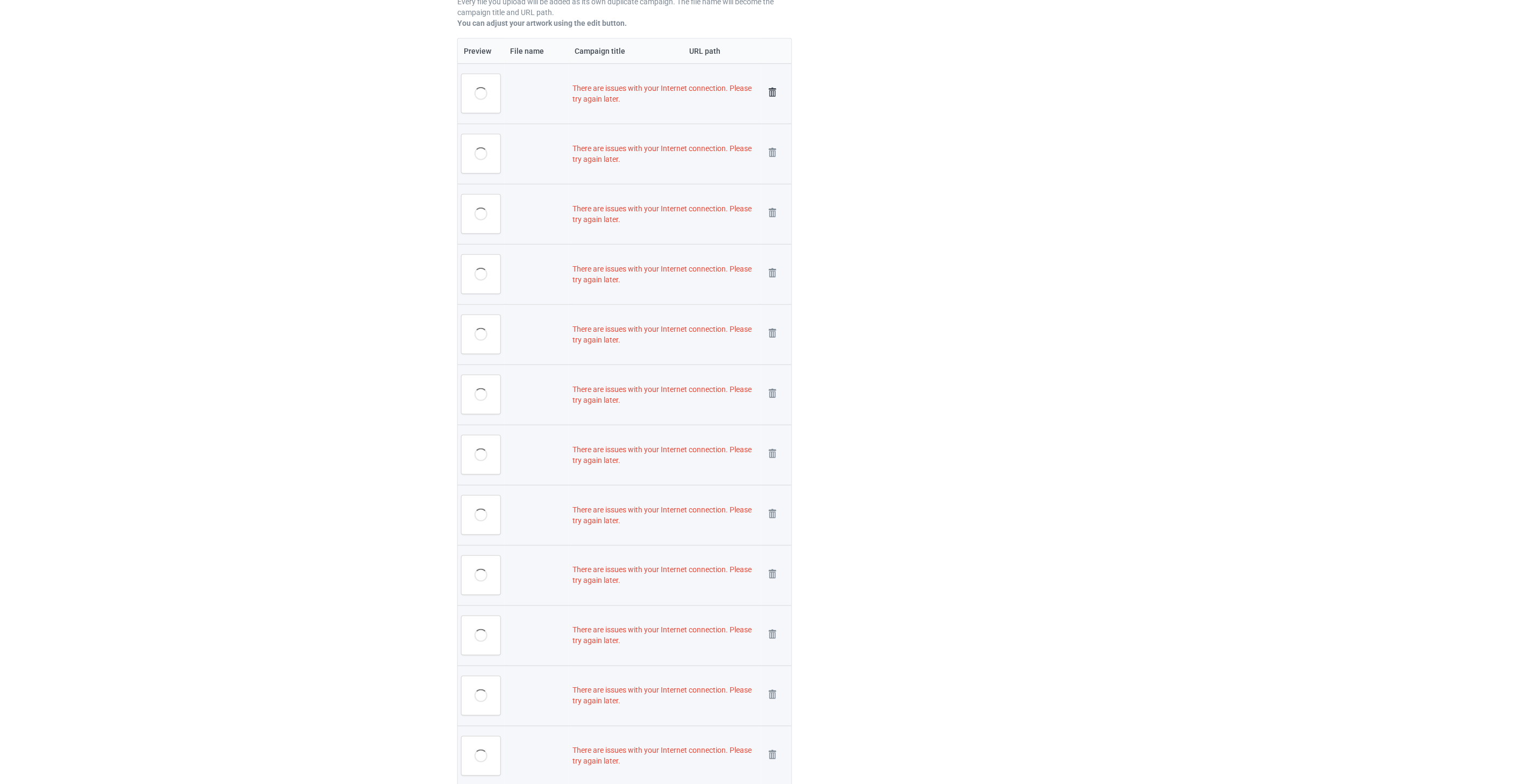
click at [772, 88] on img at bounding box center [772, 93] width 15 height 15
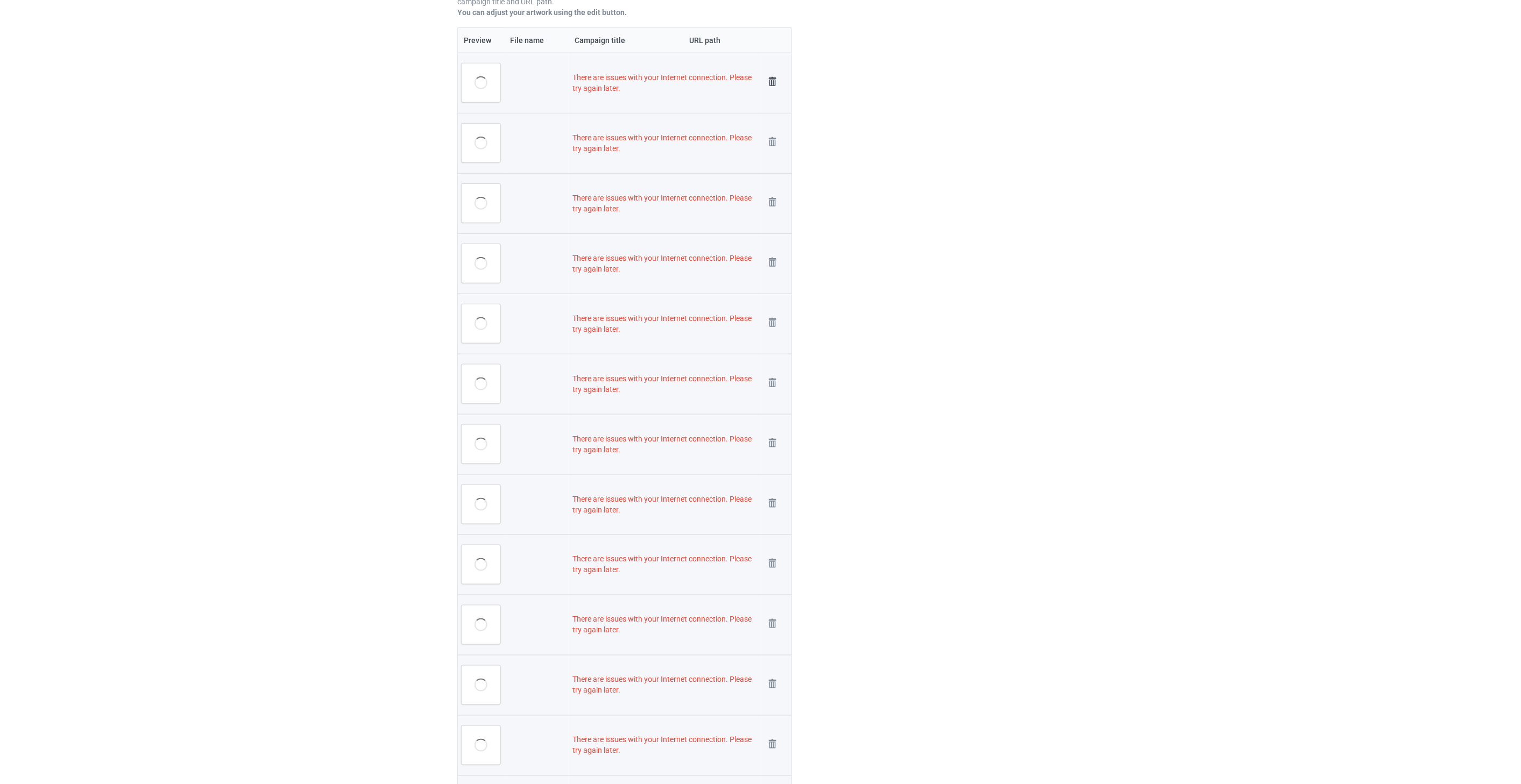
click at [772, 78] on img at bounding box center [772, 82] width 15 height 15
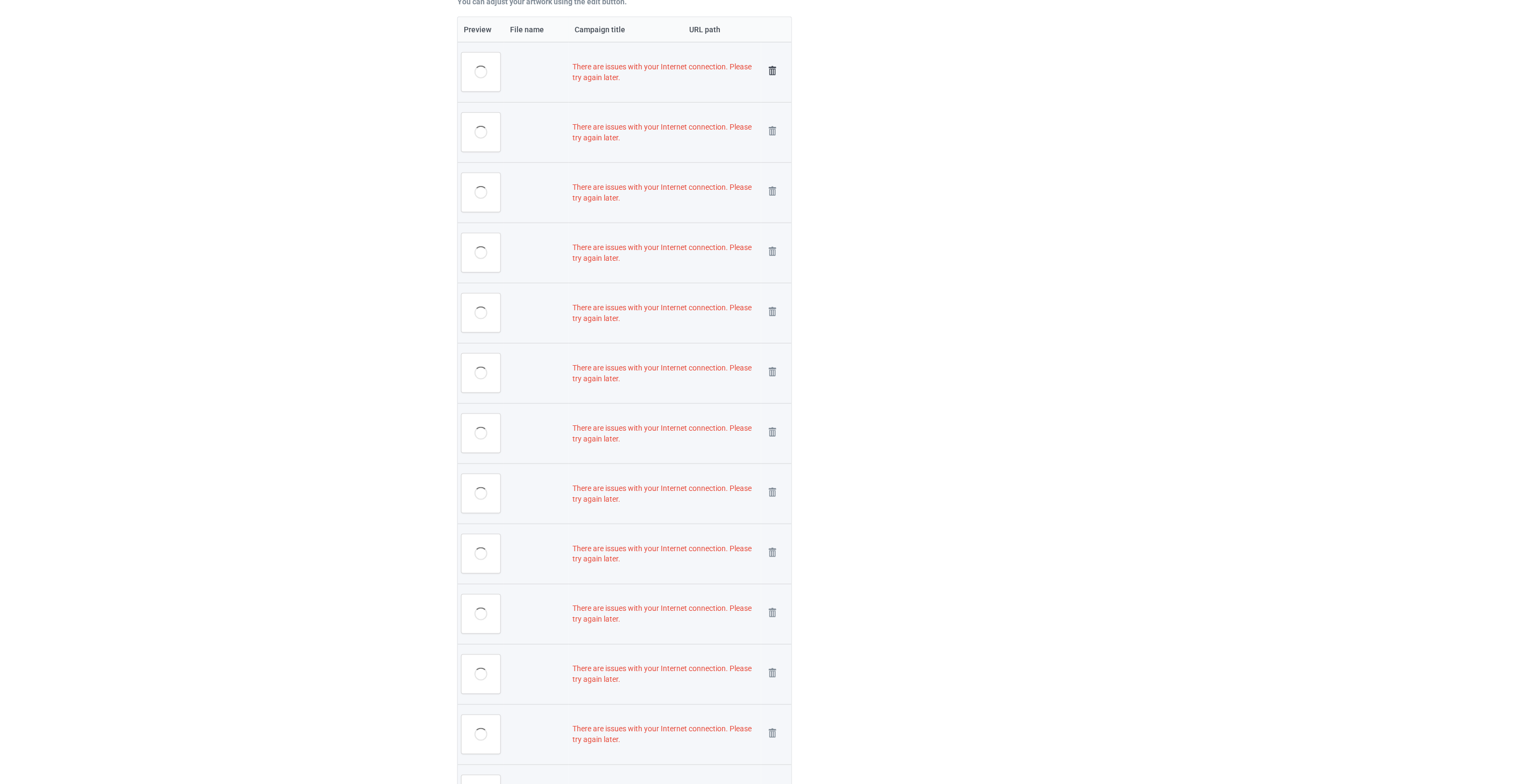
click at [772, 71] on img at bounding box center [772, 71] width 15 height 15
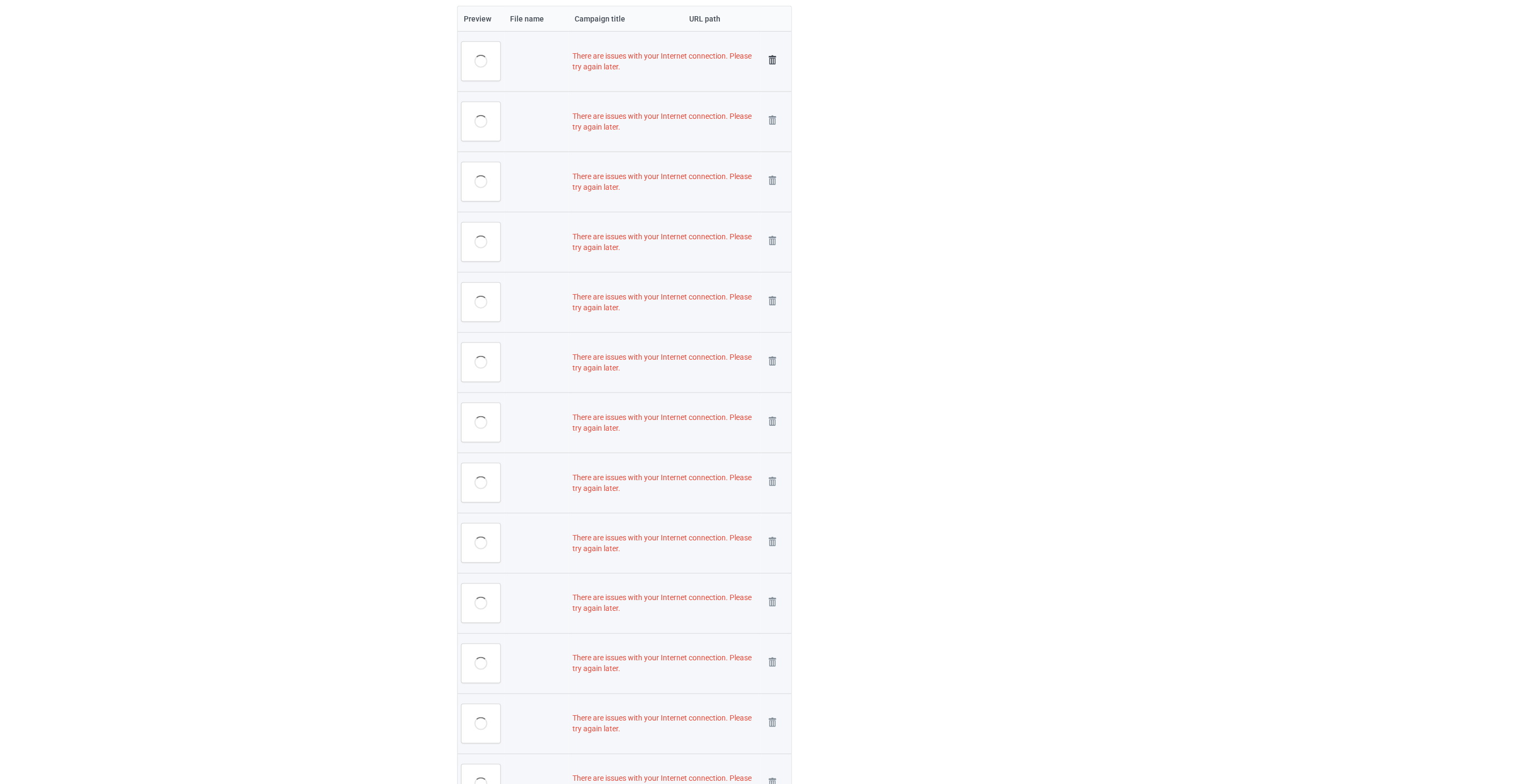
click at [772, 60] on img at bounding box center [772, 60] width 15 height 15
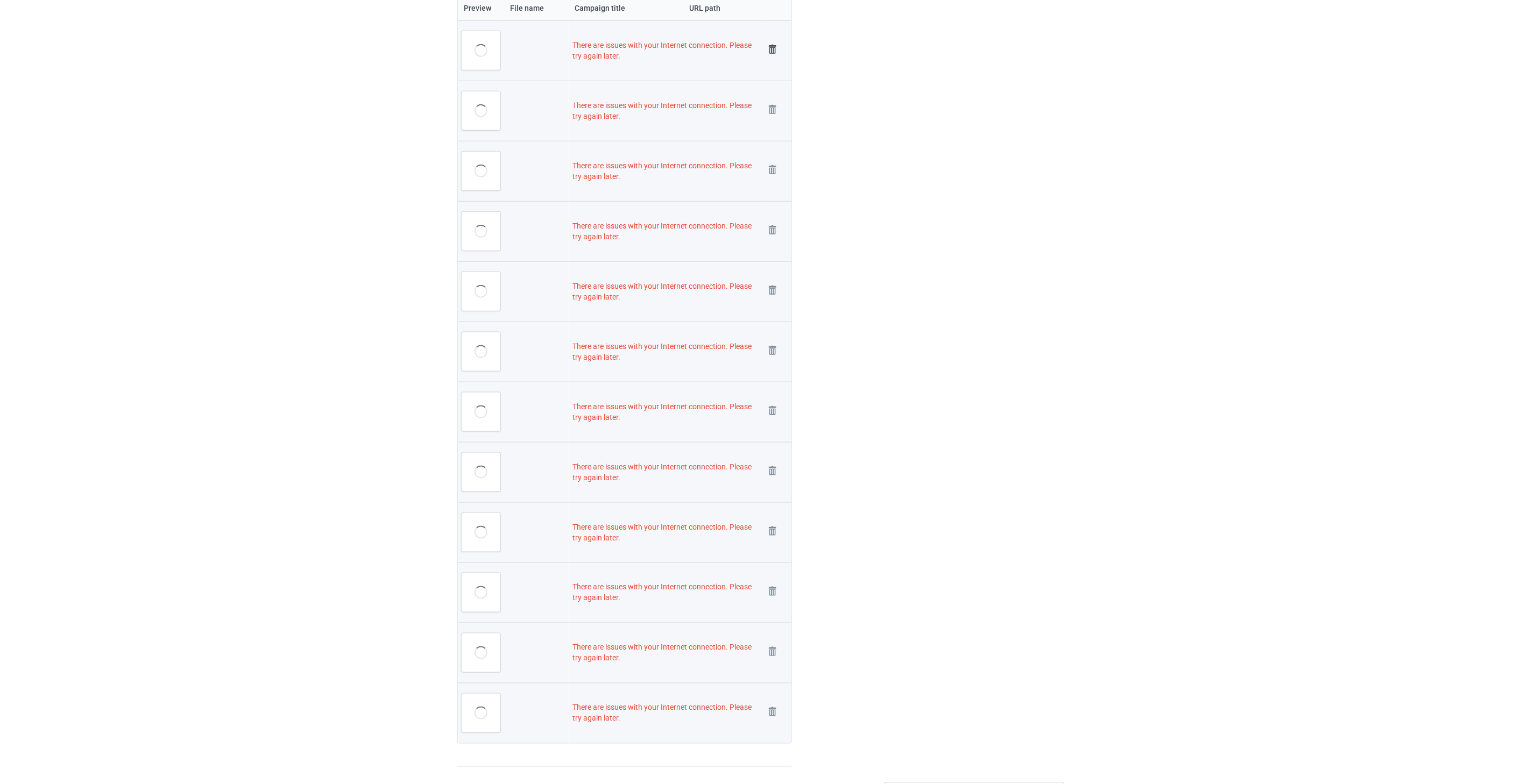
click at [772, 46] on img at bounding box center [772, 49] width 15 height 15
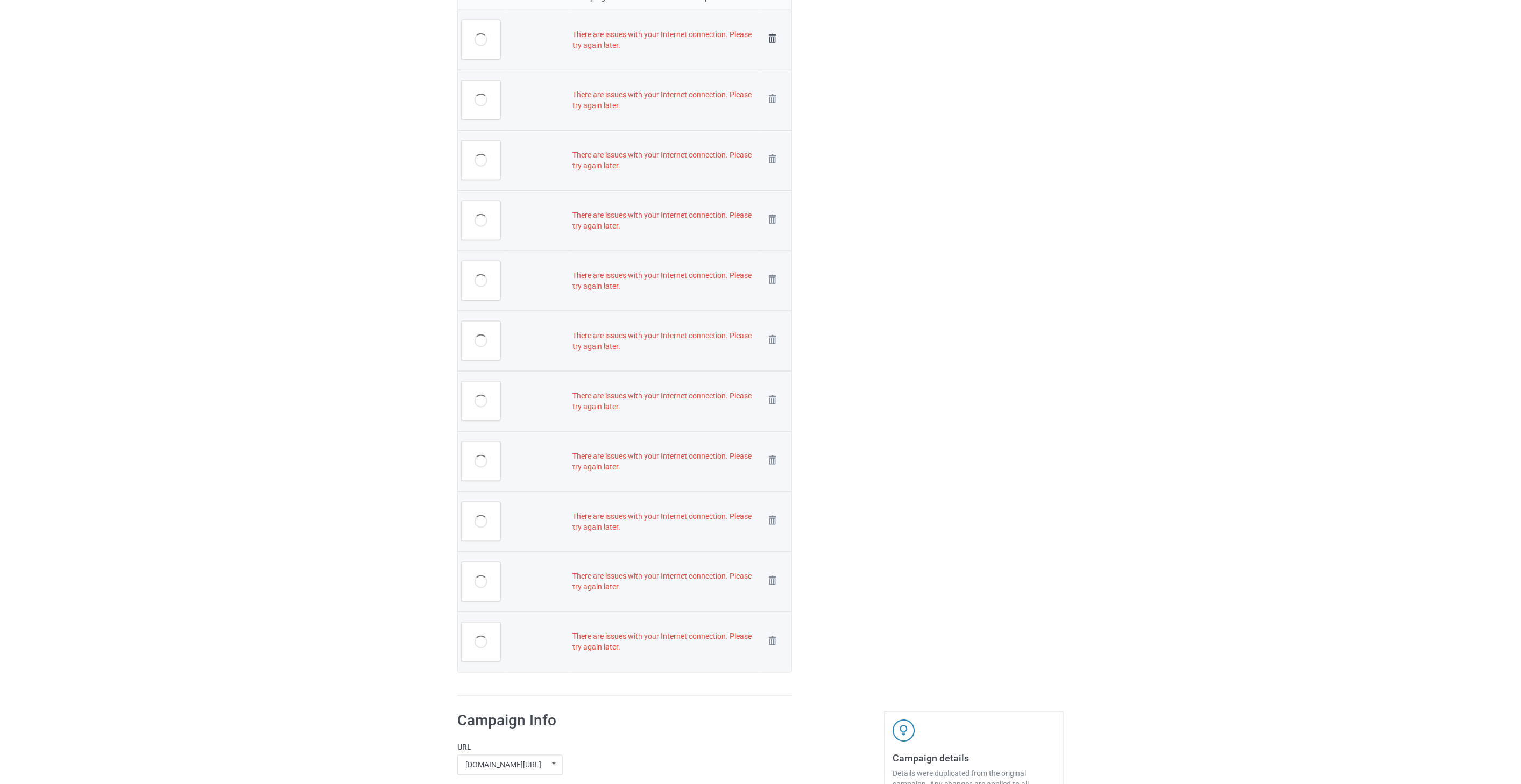
click at [772, 40] on img at bounding box center [772, 39] width 15 height 15
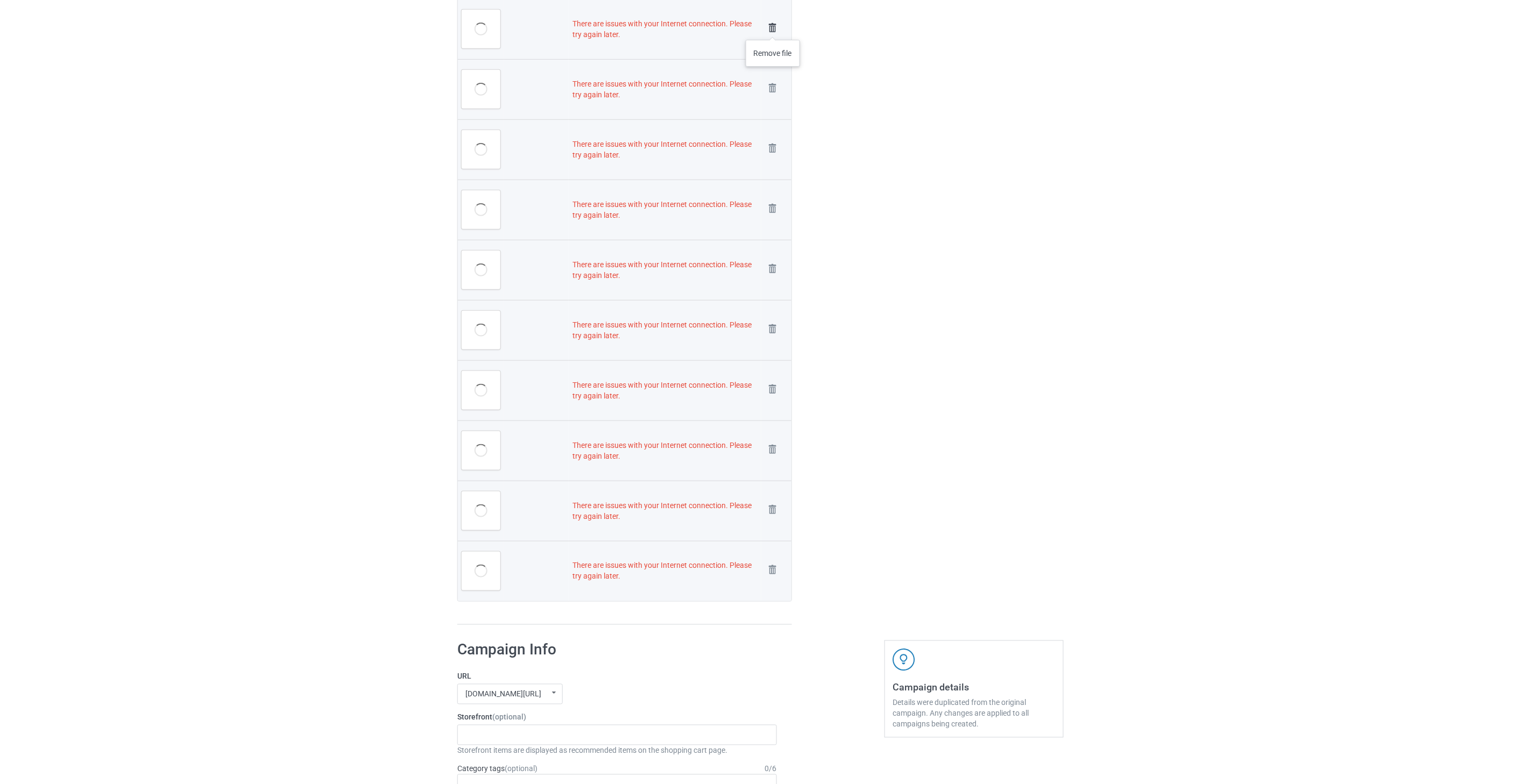
click at [773, 28] on img at bounding box center [772, 28] width 15 height 15
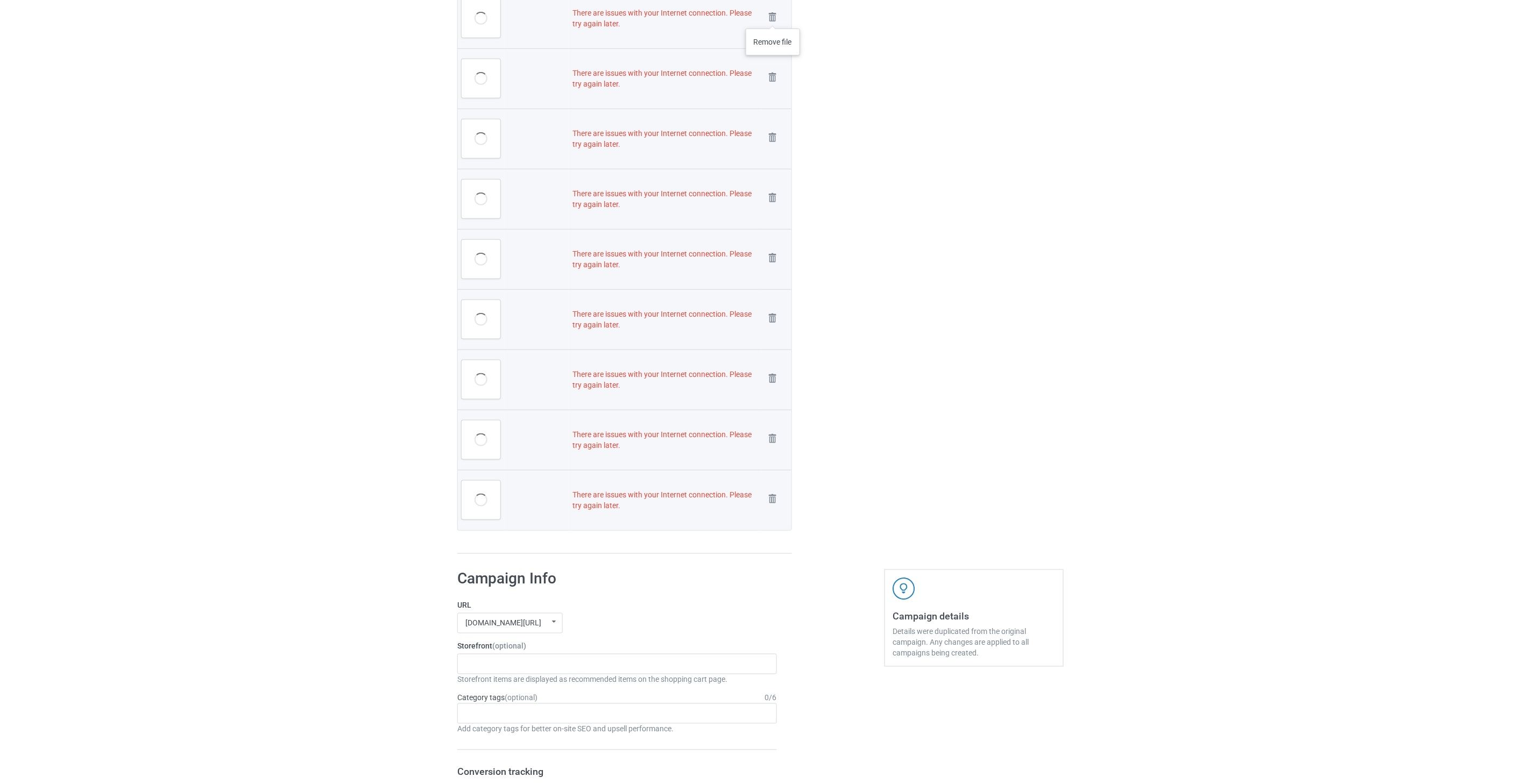
click at [0, 0] on img at bounding box center [0, 0] width 0 height 0
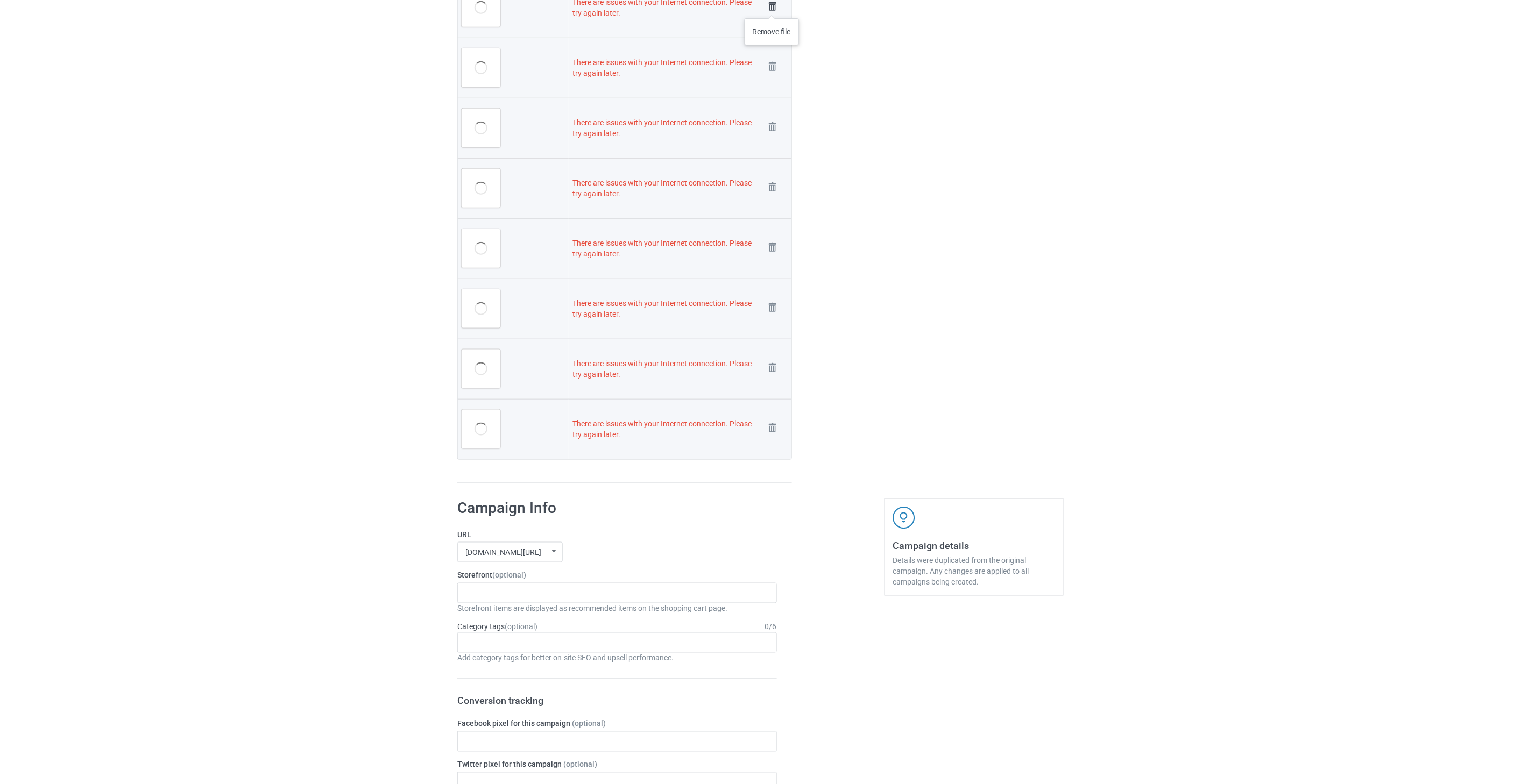
click at [772, 8] on img at bounding box center [772, 7] width 15 height 15
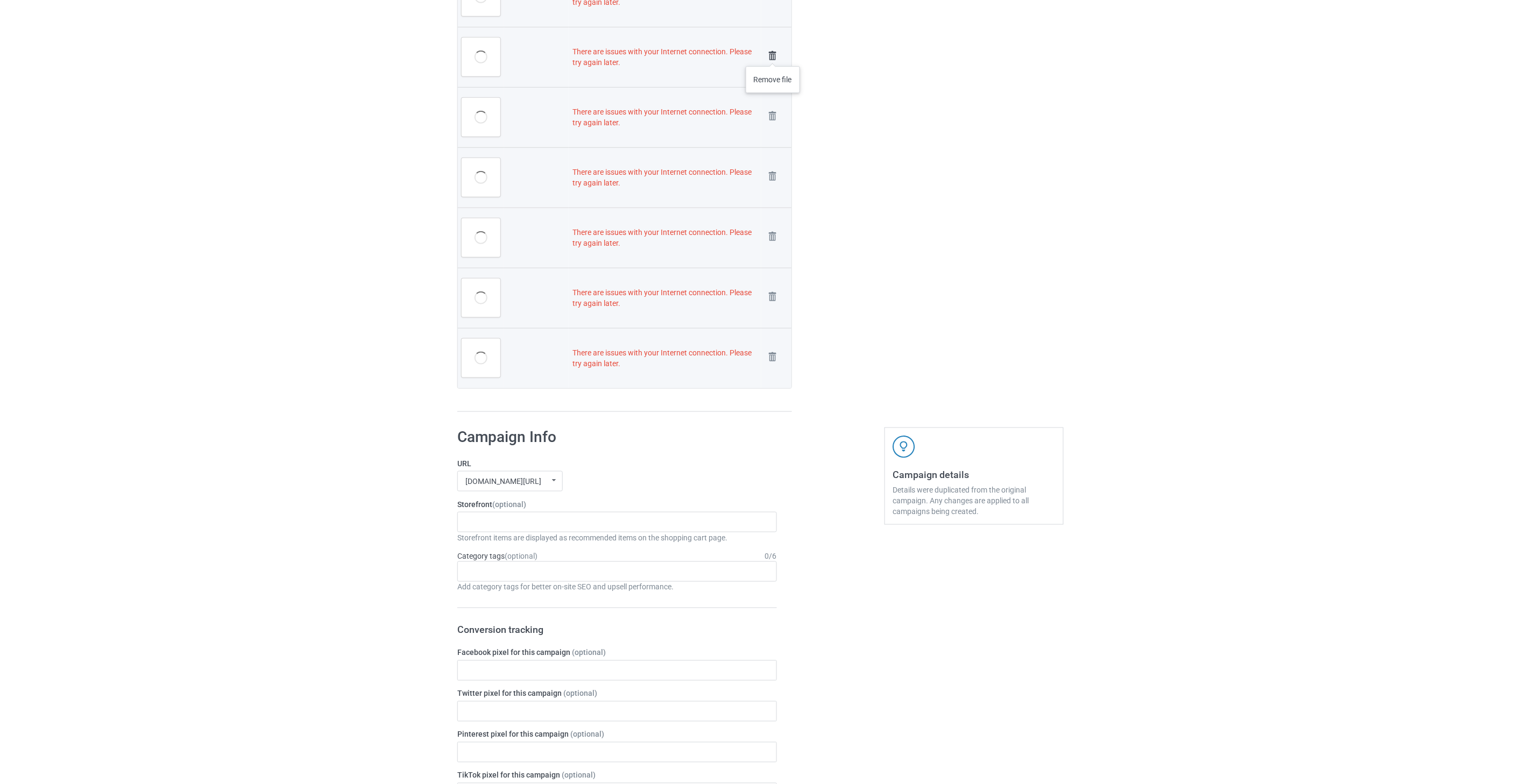
click at [773, 55] on img at bounding box center [772, 56] width 15 height 15
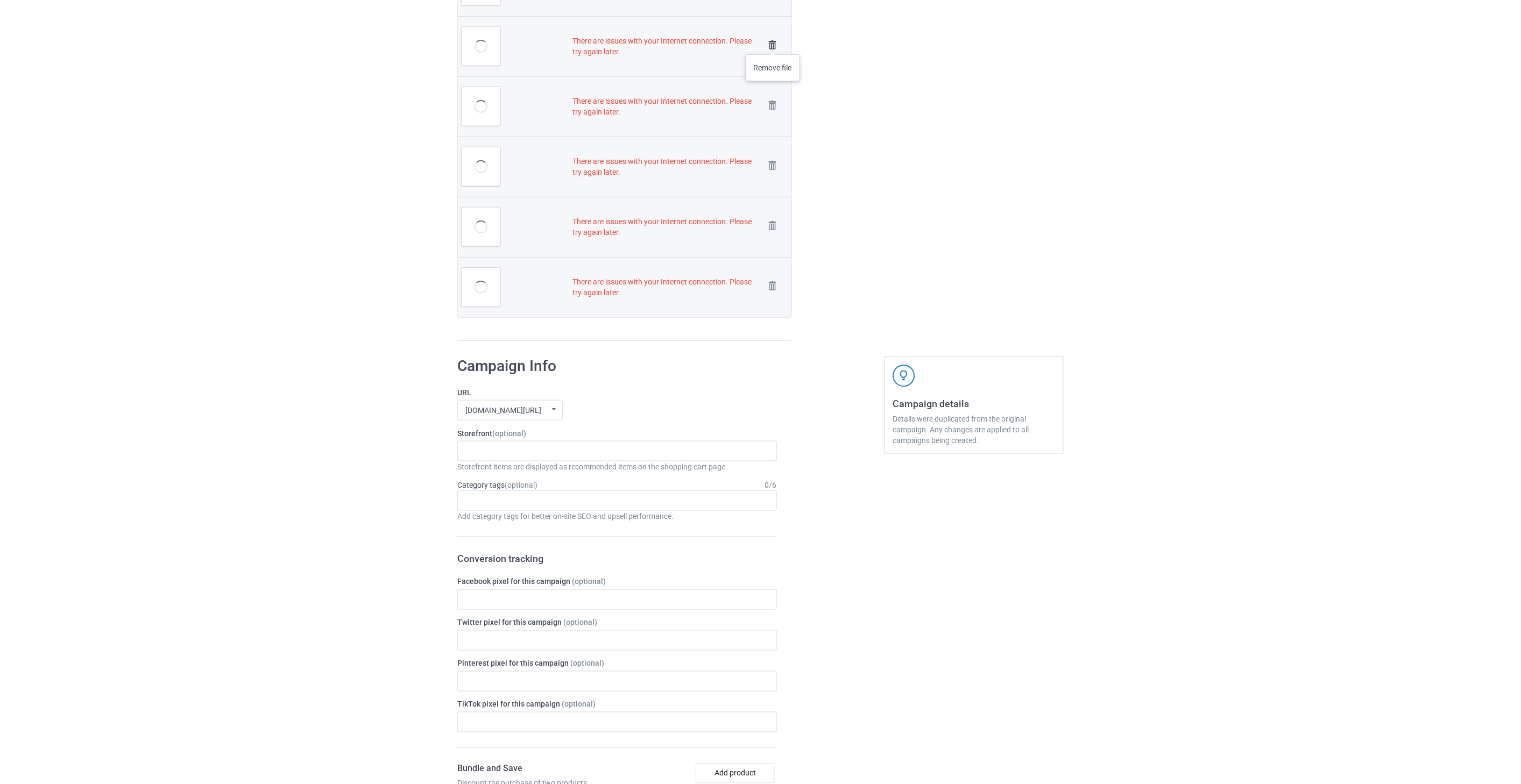
click at [773, 43] on img at bounding box center [772, 45] width 15 height 15
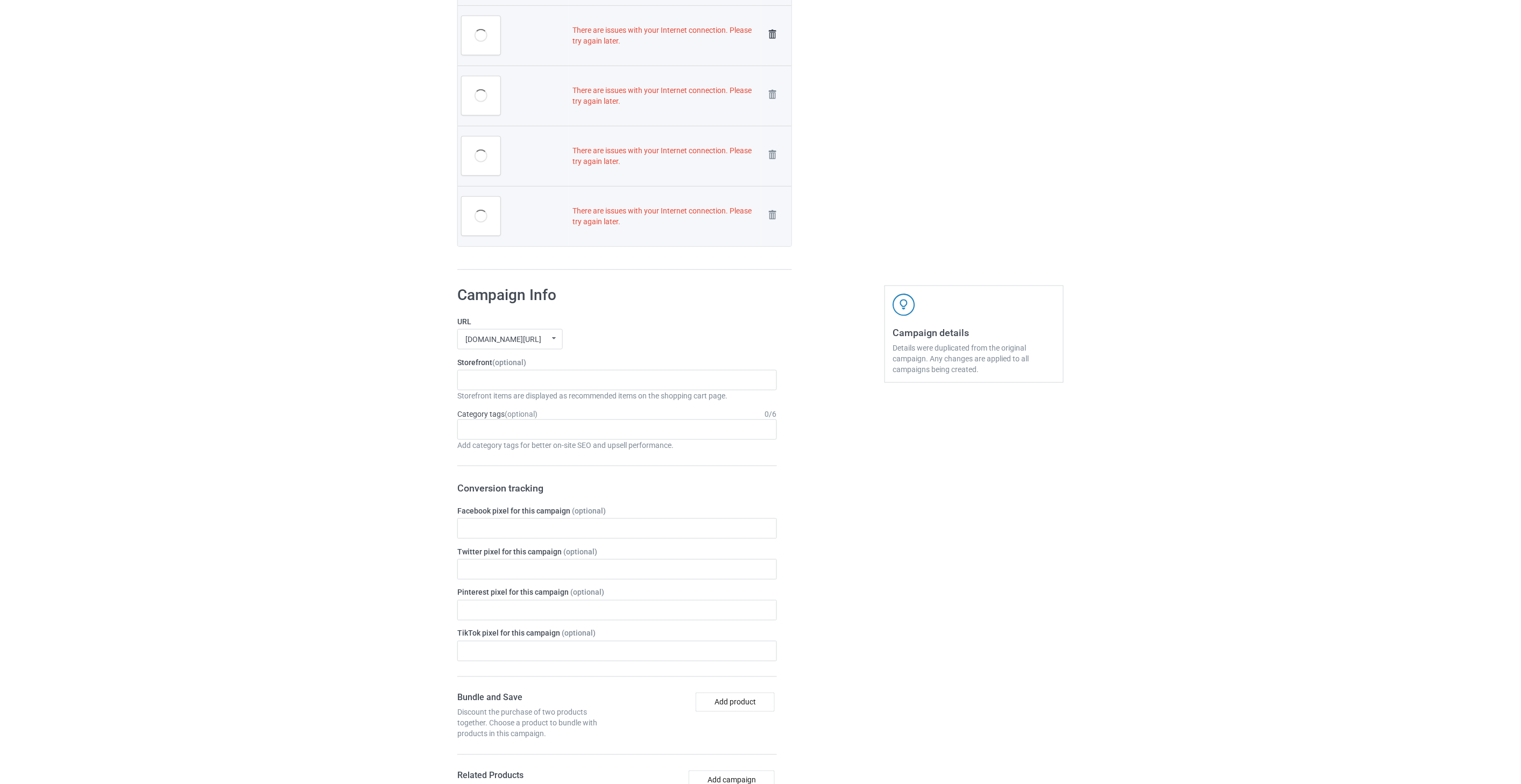
click at [771, 33] on img at bounding box center [772, 35] width 15 height 15
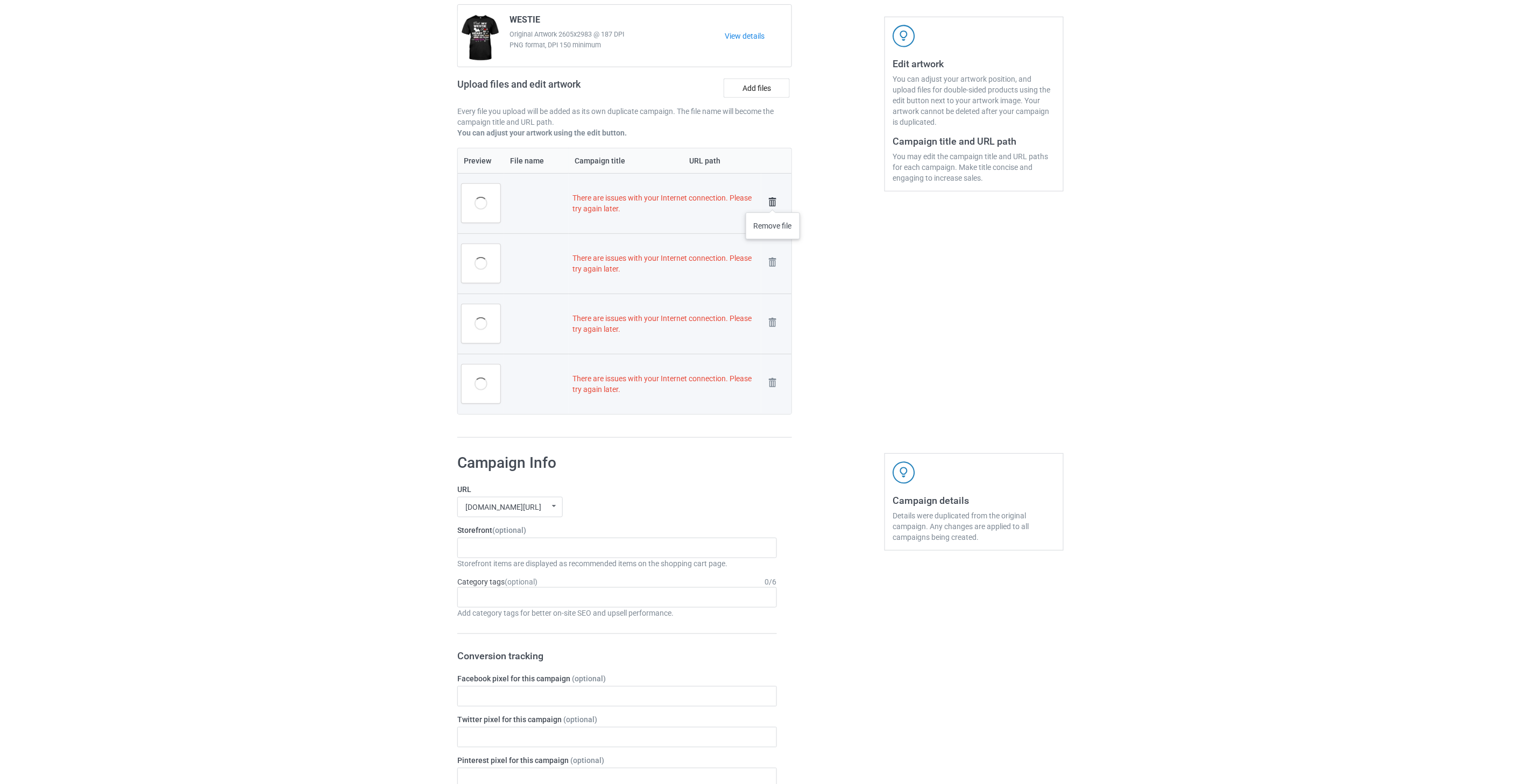
click at [772, 201] on img at bounding box center [772, 202] width 15 height 15
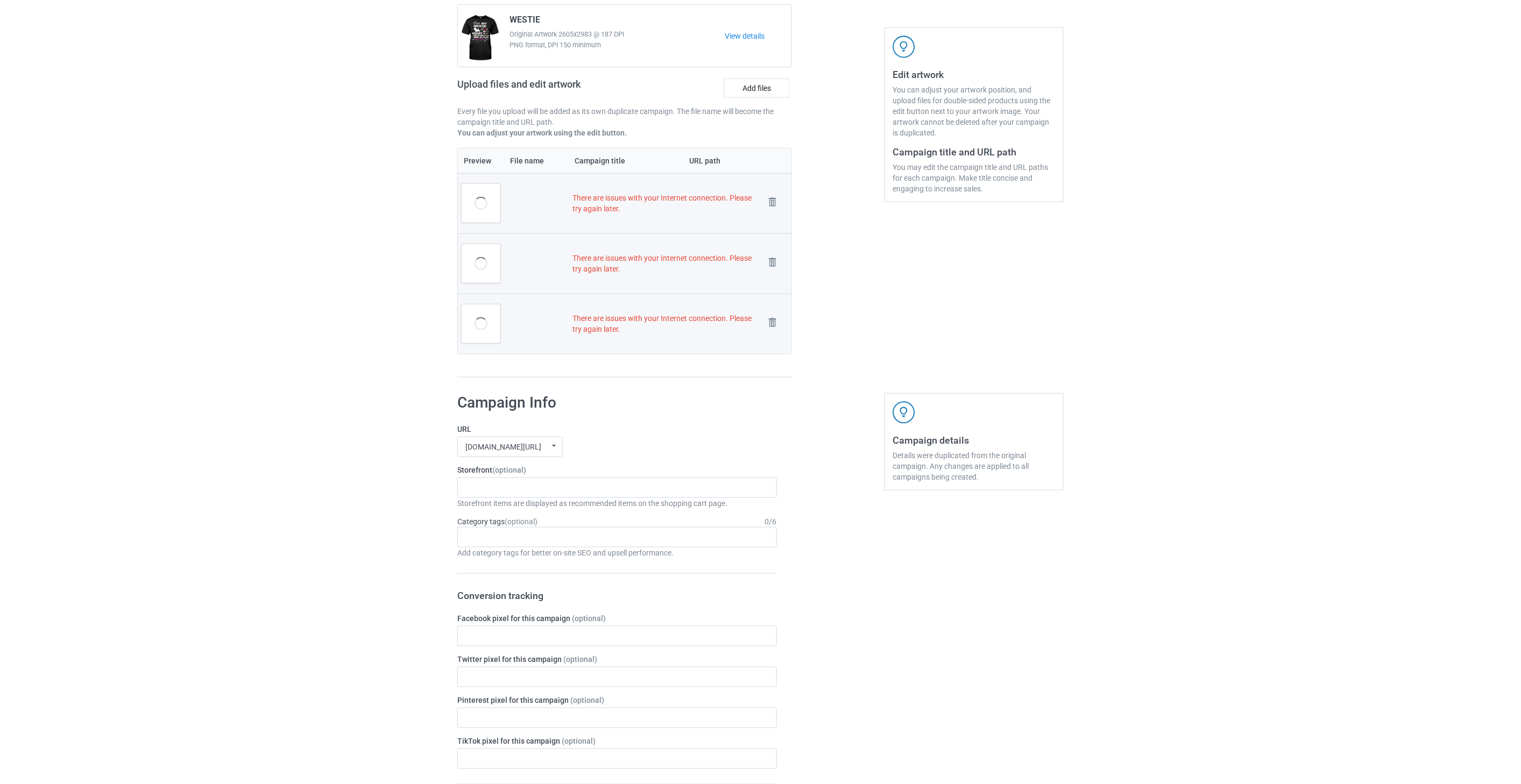
click at [0, 0] on img at bounding box center [0, 0] width 0 height 0
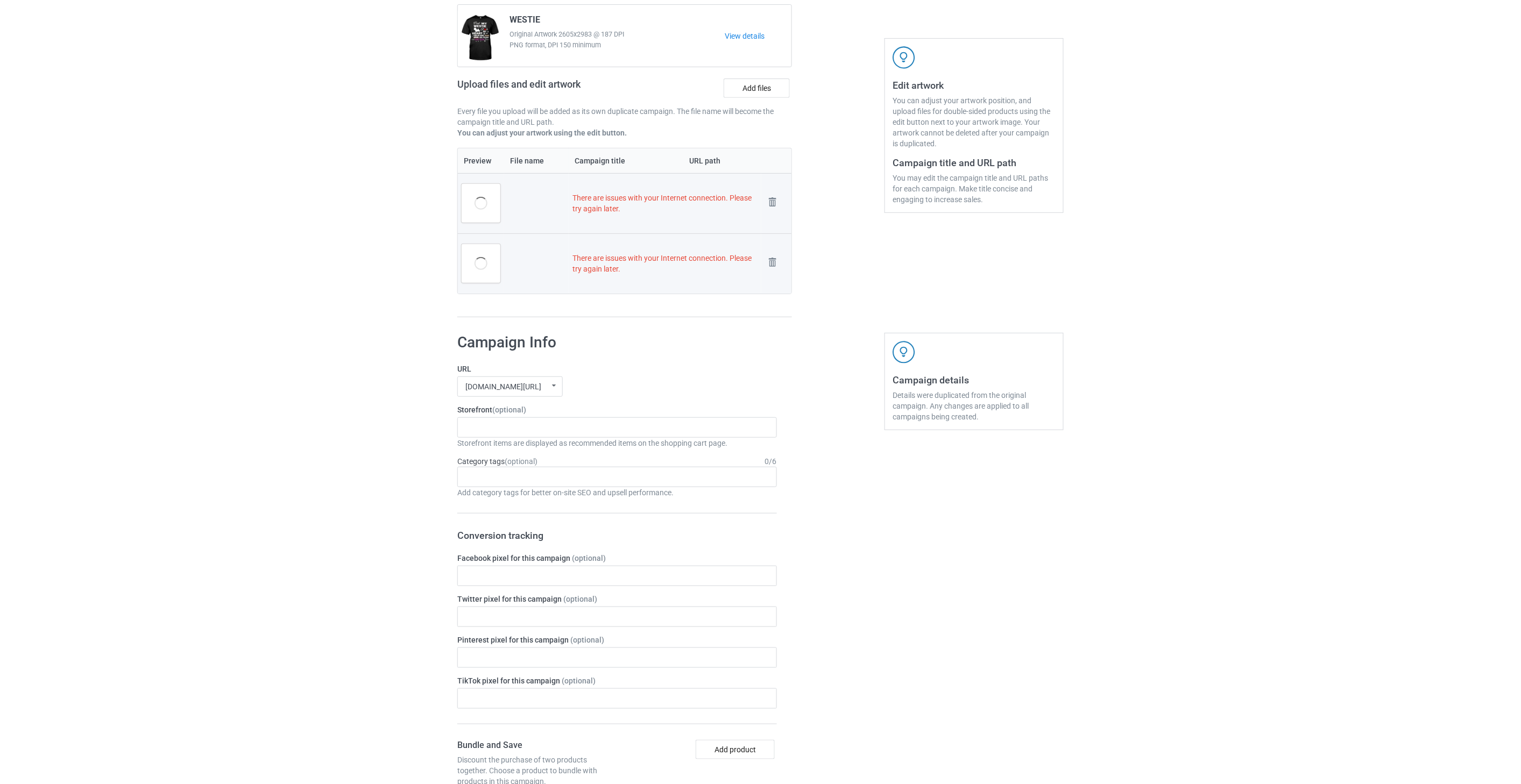
click at [0, 0] on img at bounding box center [0, 0] width 0 height 0
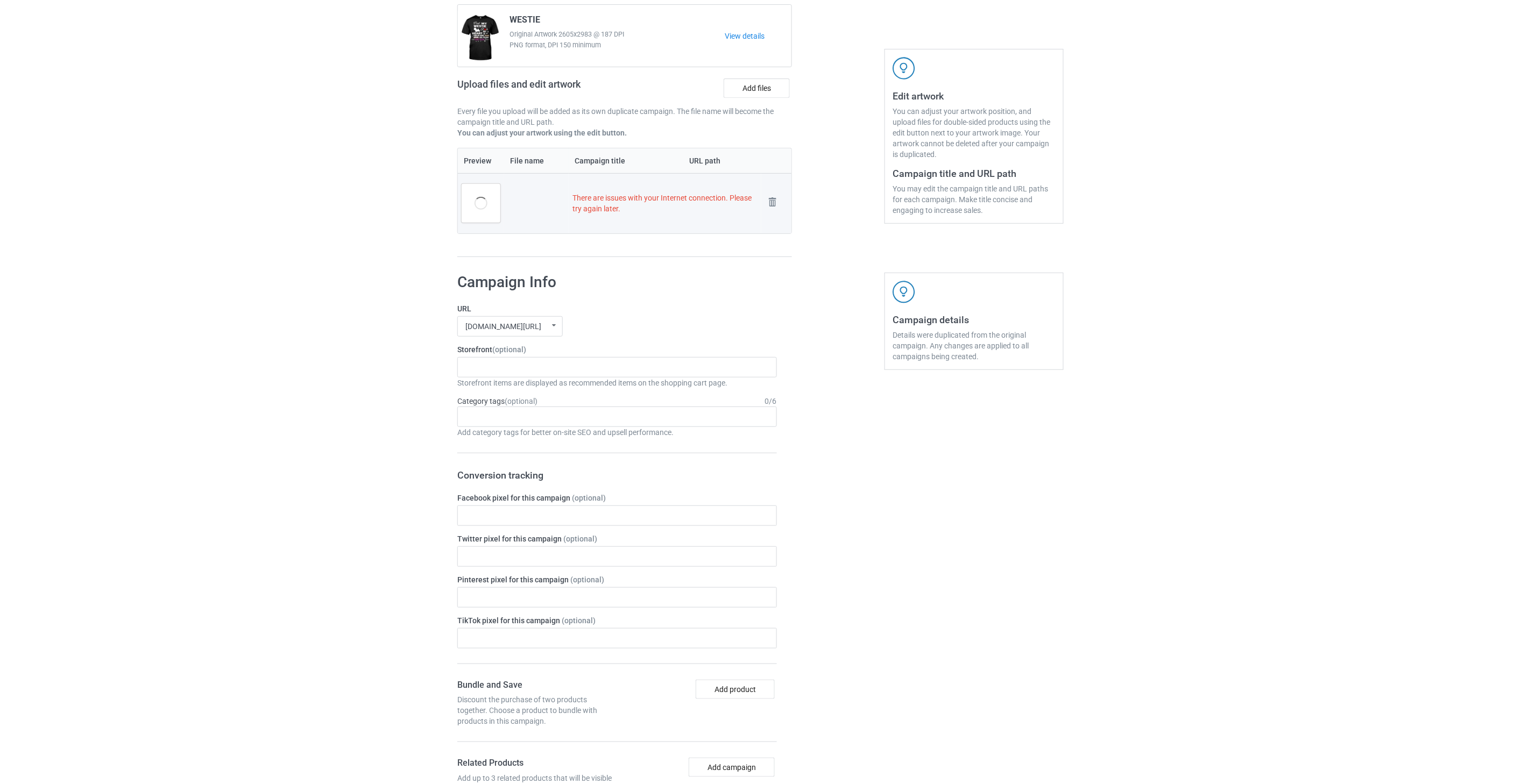
click at [0, 0] on img at bounding box center [0, 0] width 0 height 0
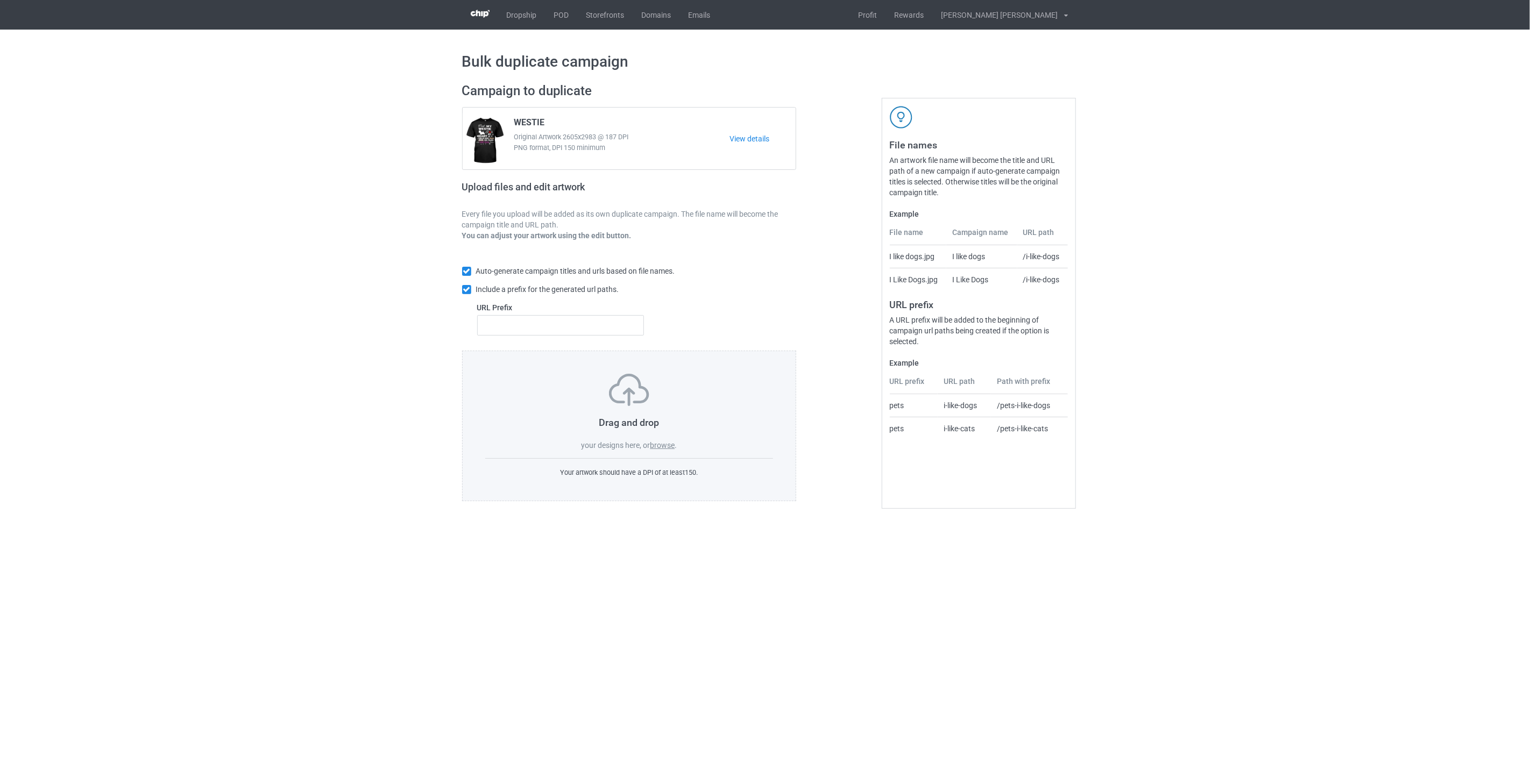
click at [670, 446] on label "browse" at bounding box center [662, 446] width 25 height 9
click at [0, 0] on input "browse" at bounding box center [0, 0] width 0 height 0
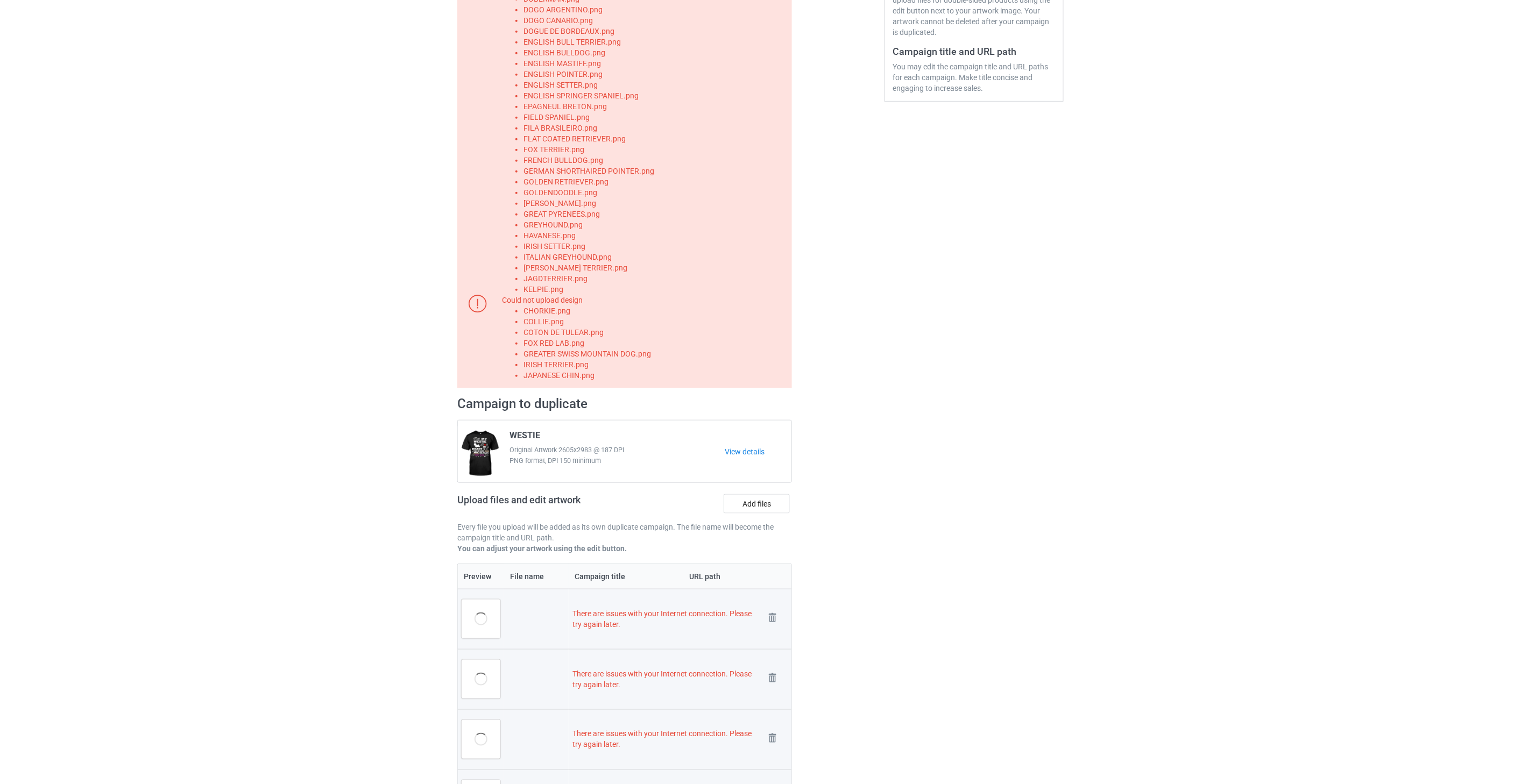
scroll to position [298, 0]
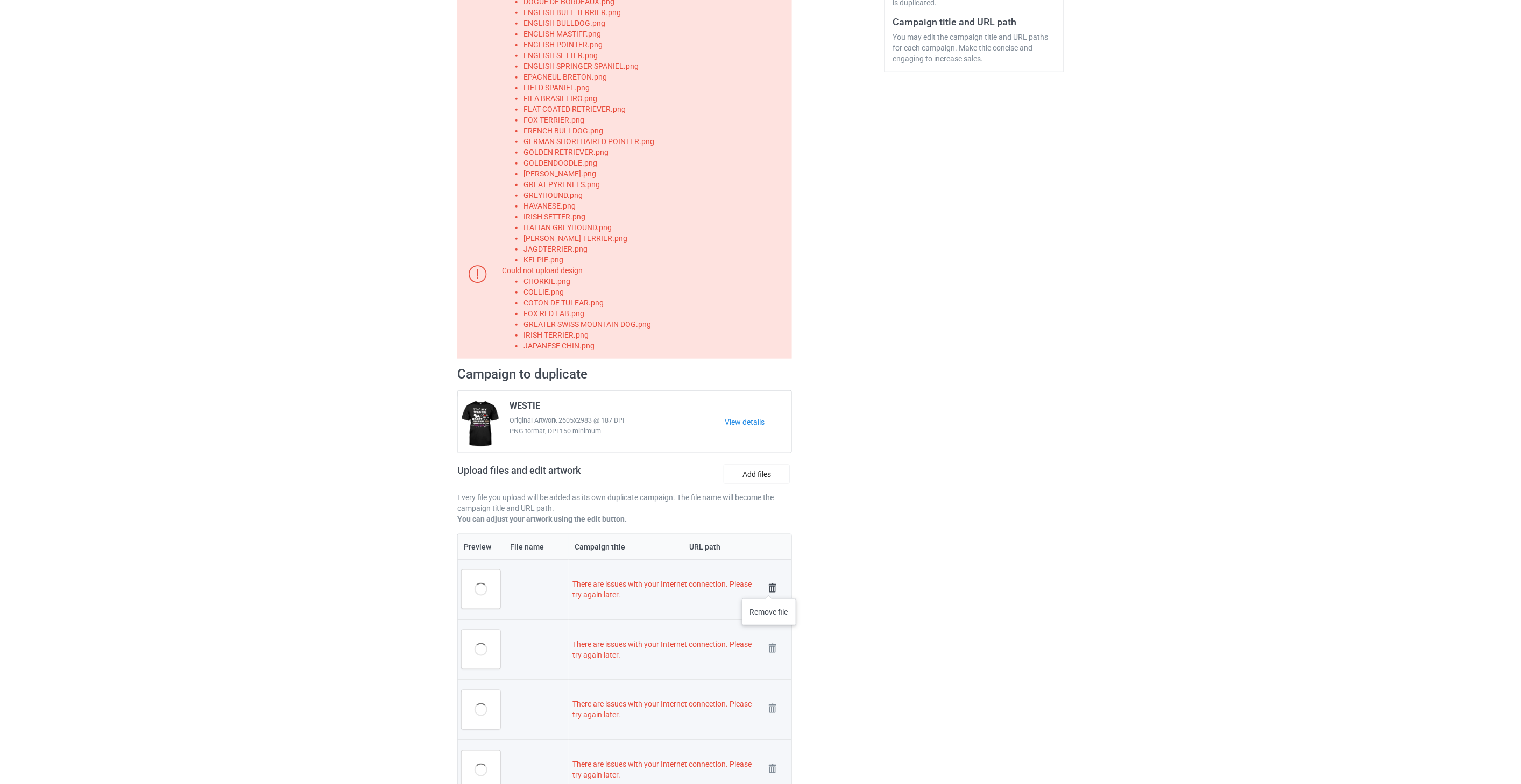
click at [769, 588] on img at bounding box center [772, 588] width 15 height 15
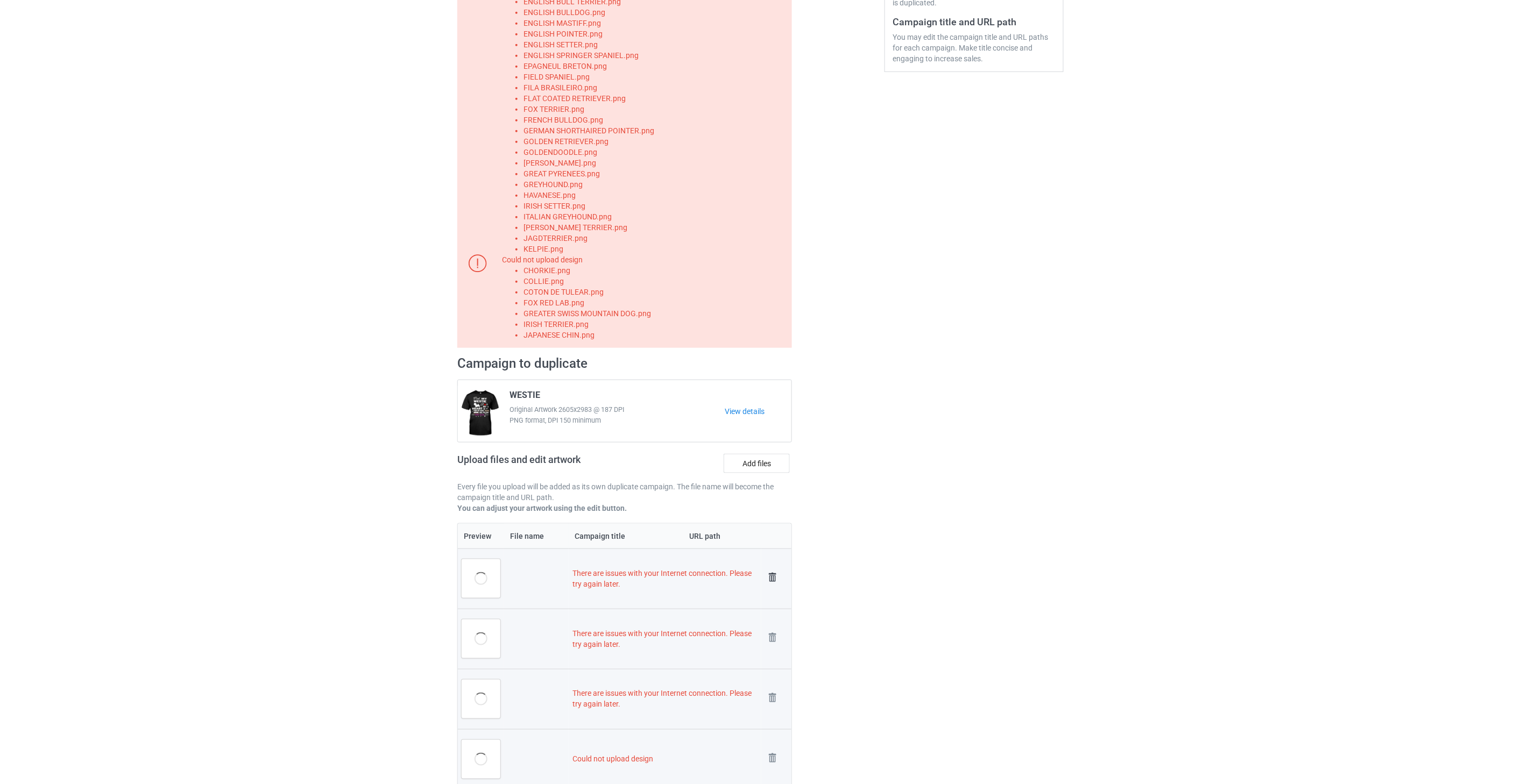
click at [772, 576] on img at bounding box center [772, 577] width 15 height 15
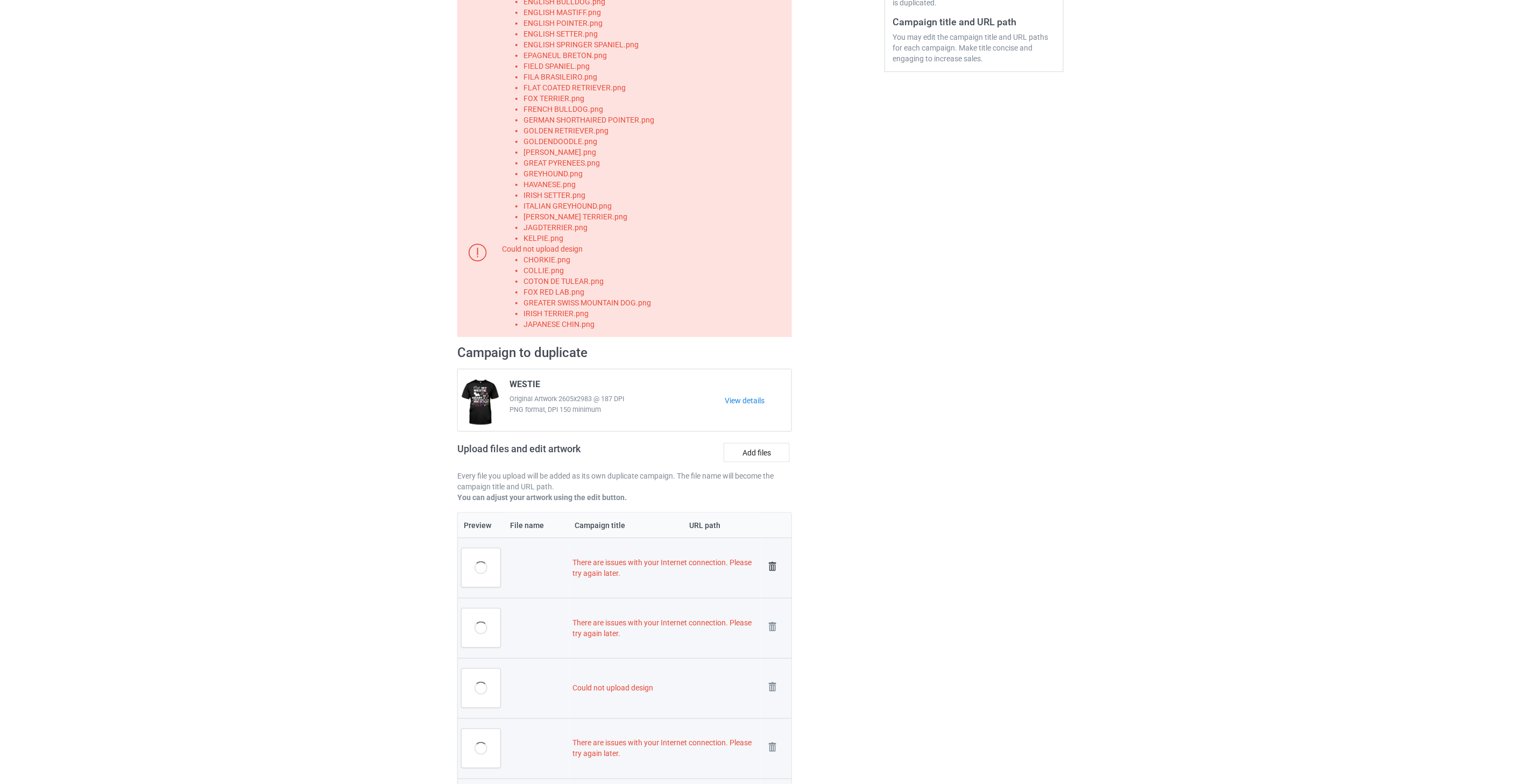
click at [772, 563] on img at bounding box center [772, 567] width 15 height 15
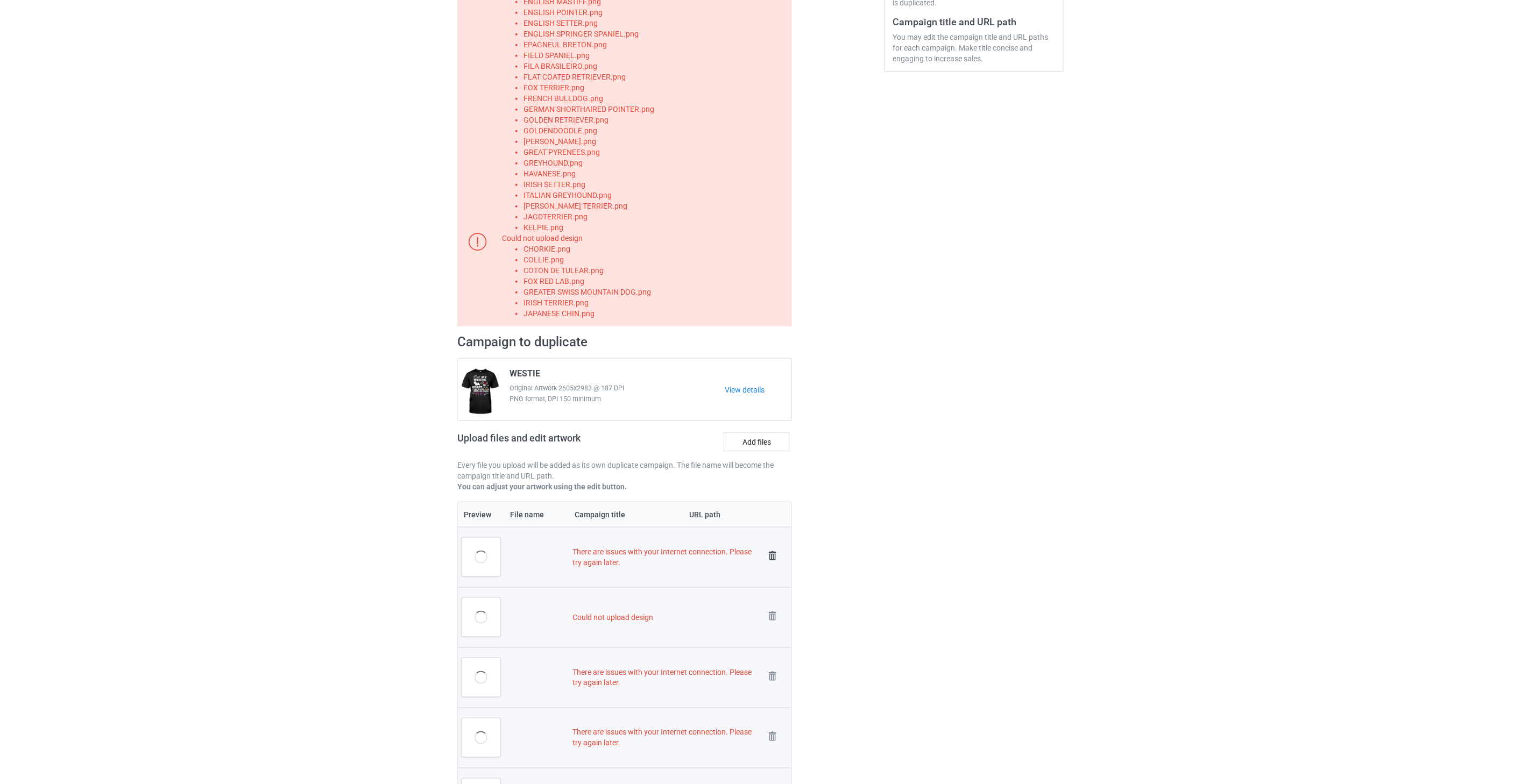
click at [772, 555] on img at bounding box center [772, 556] width 15 height 15
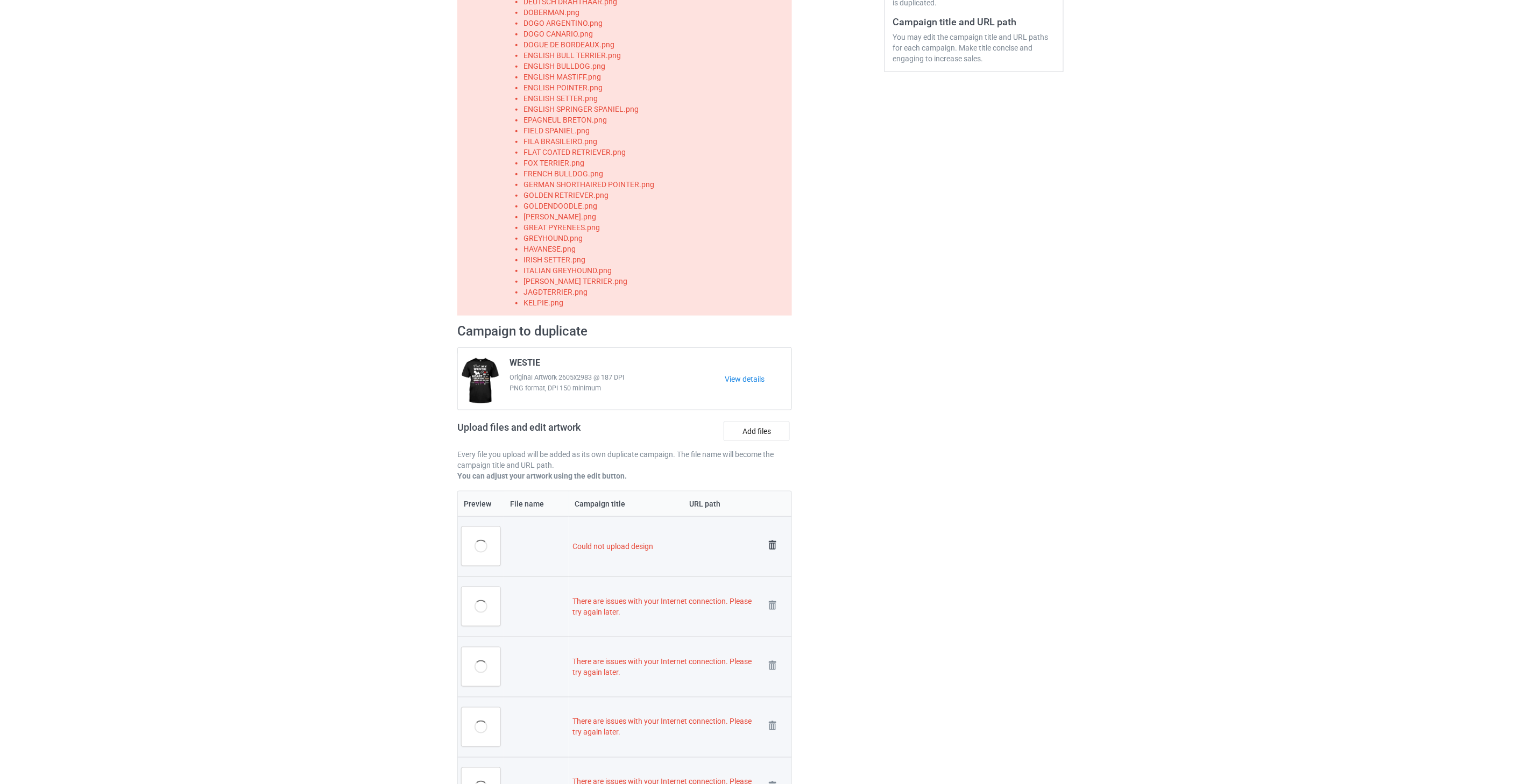
click at [772, 548] on img at bounding box center [772, 545] width 15 height 15
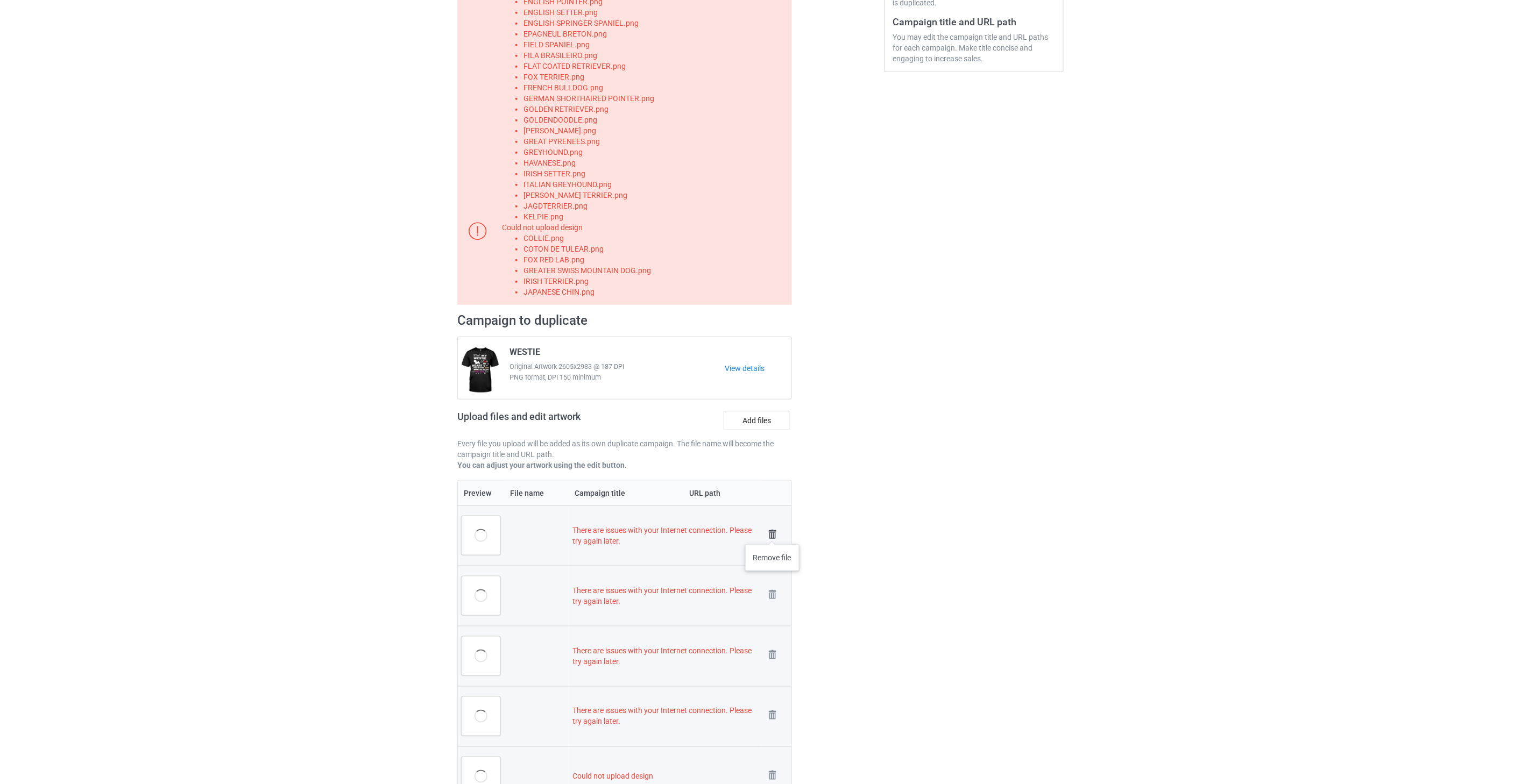
click at [772, 533] on img at bounding box center [772, 535] width 15 height 15
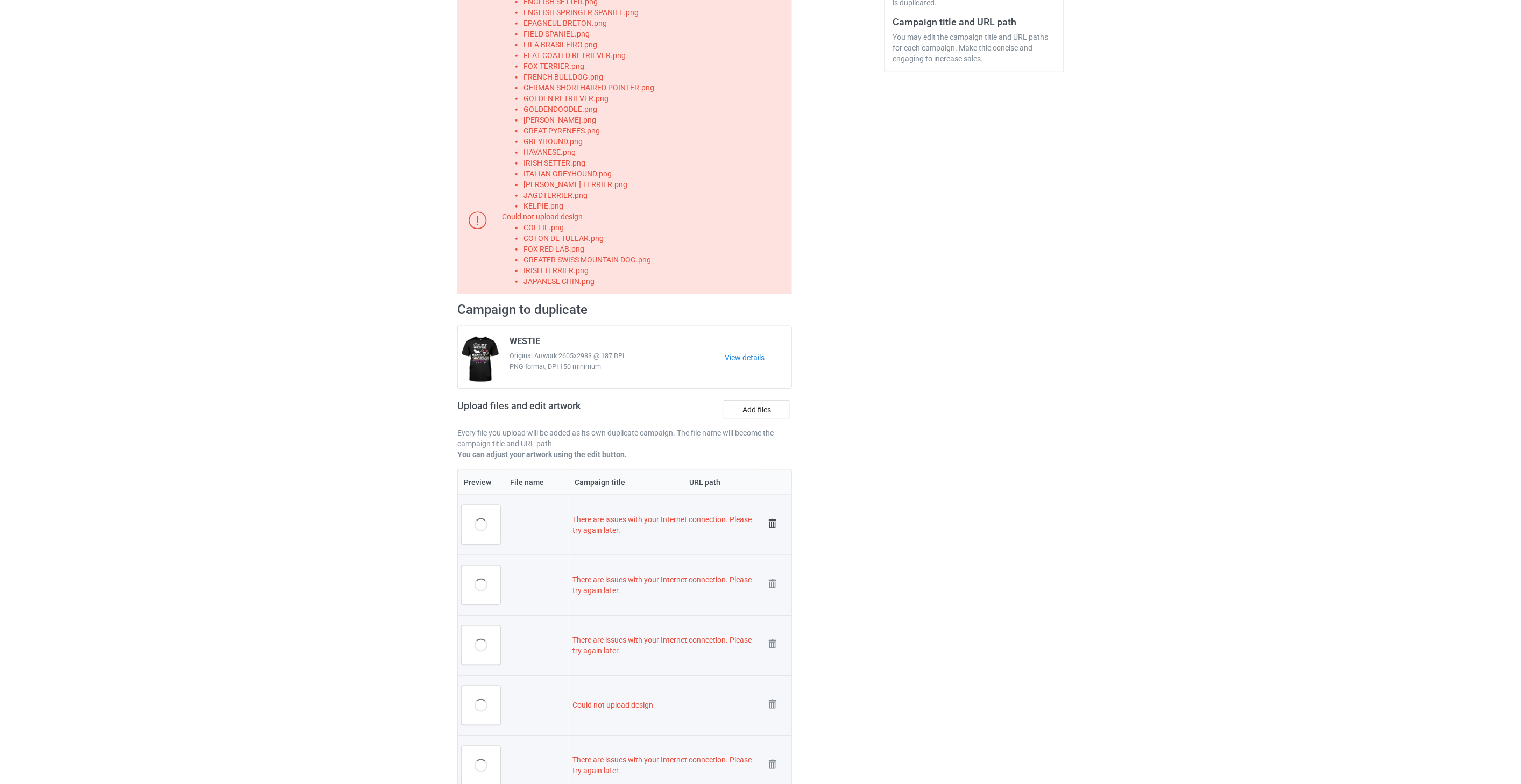
click at [772, 526] on img at bounding box center [772, 524] width 15 height 15
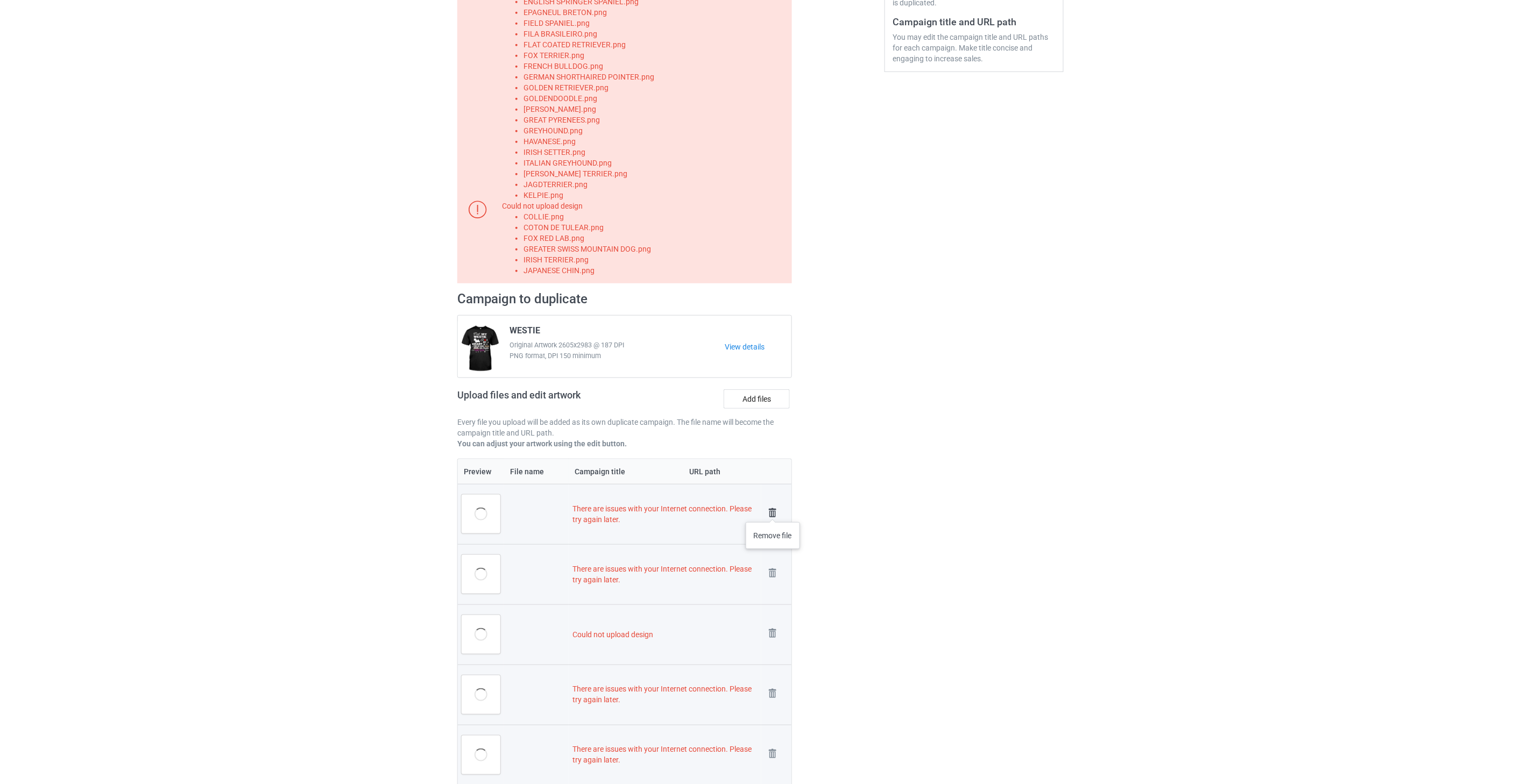
click at [773, 511] on img at bounding box center [772, 513] width 15 height 15
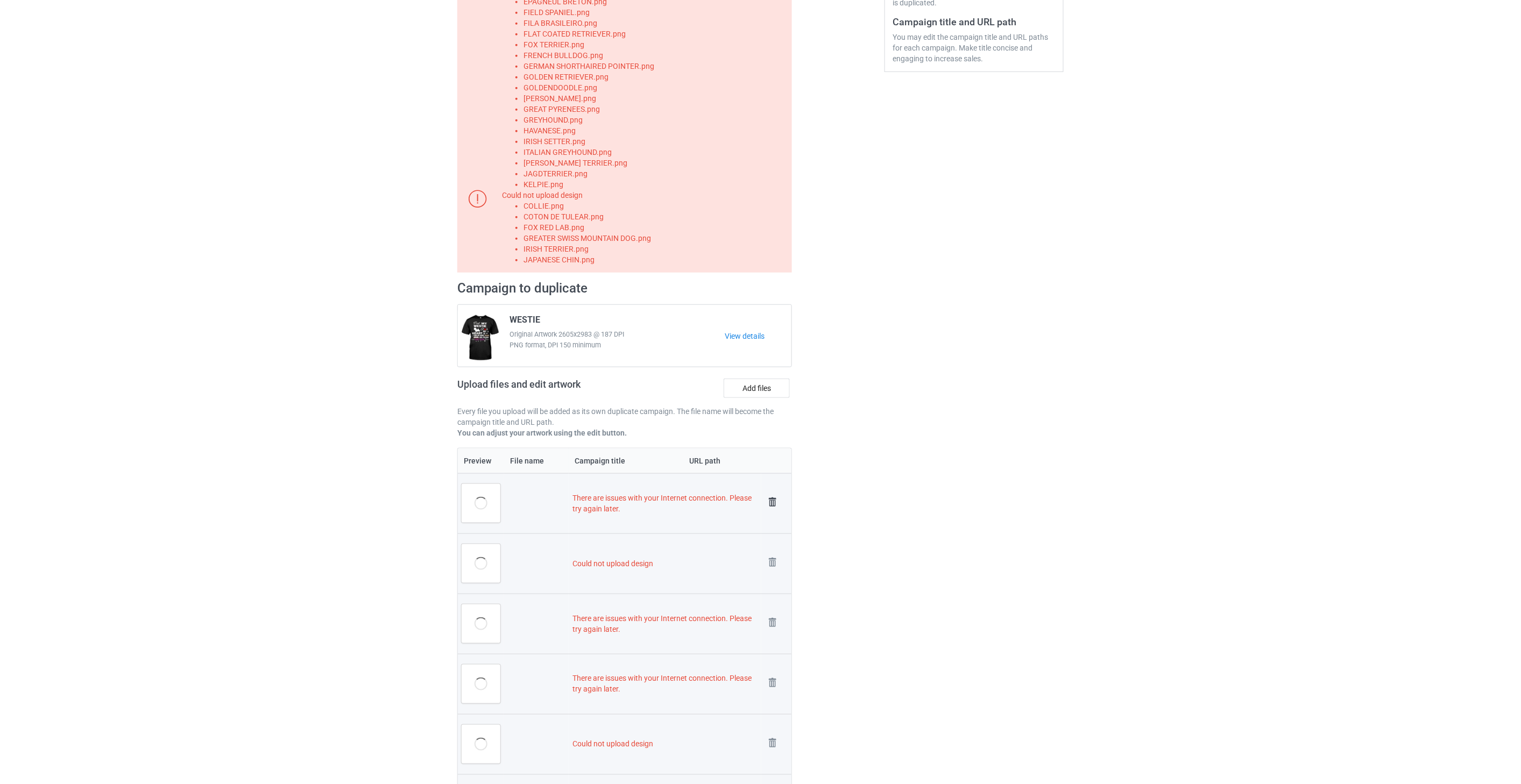
click at [773, 504] on img at bounding box center [772, 503] width 15 height 15
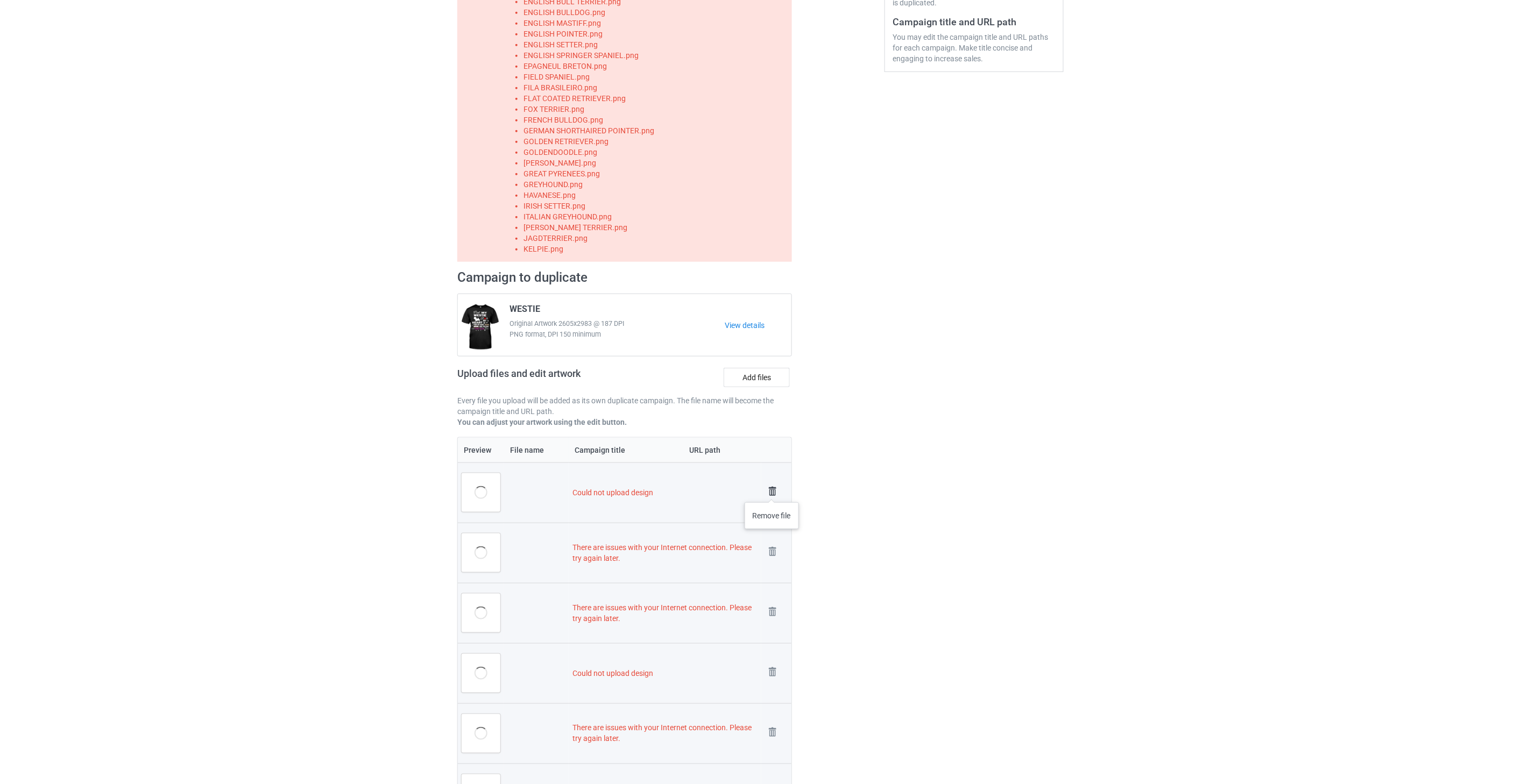
click at [772, 491] on img at bounding box center [772, 491] width 15 height 15
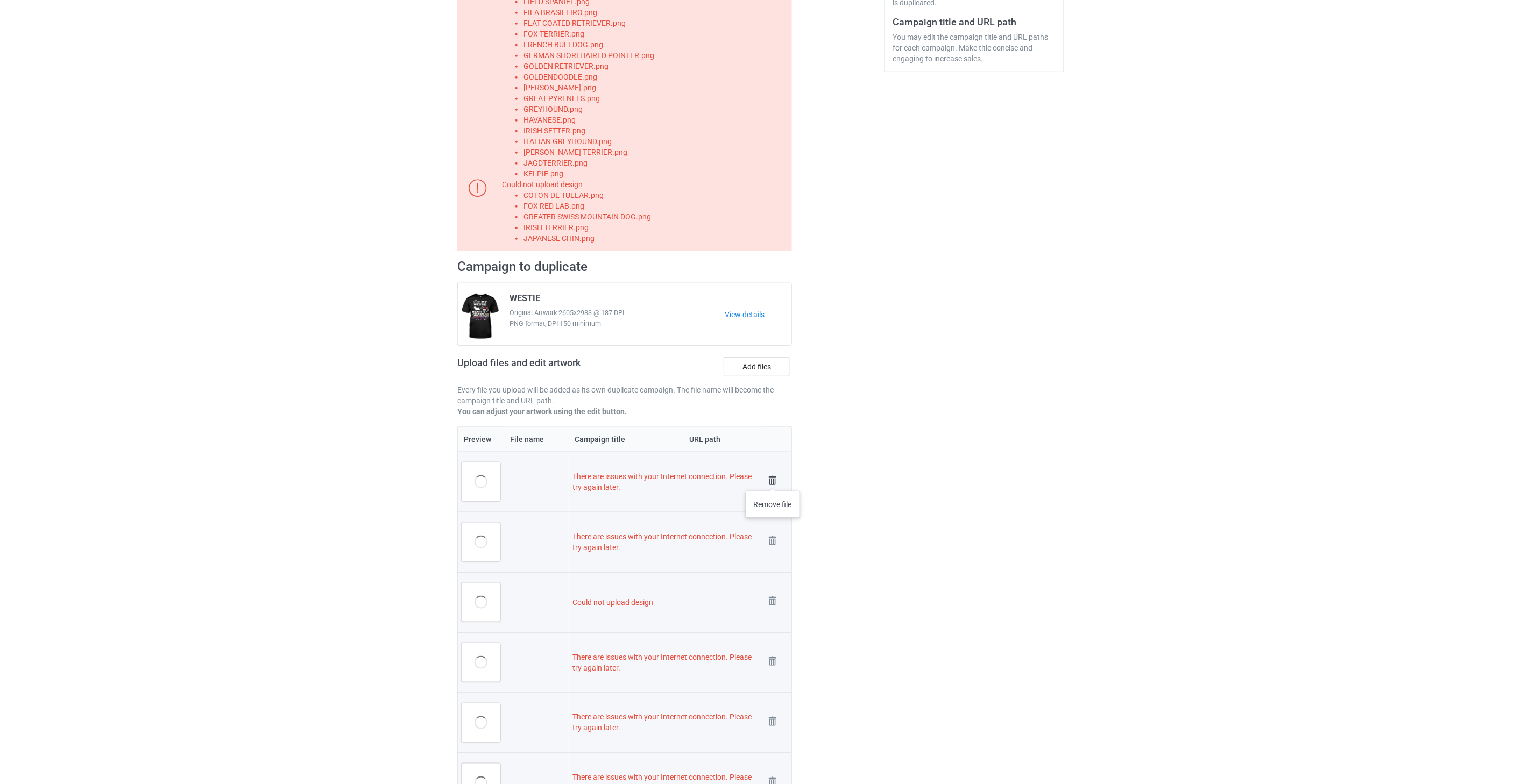
click at [773, 480] on img at bounding box center [772, 481] width 15 height 15
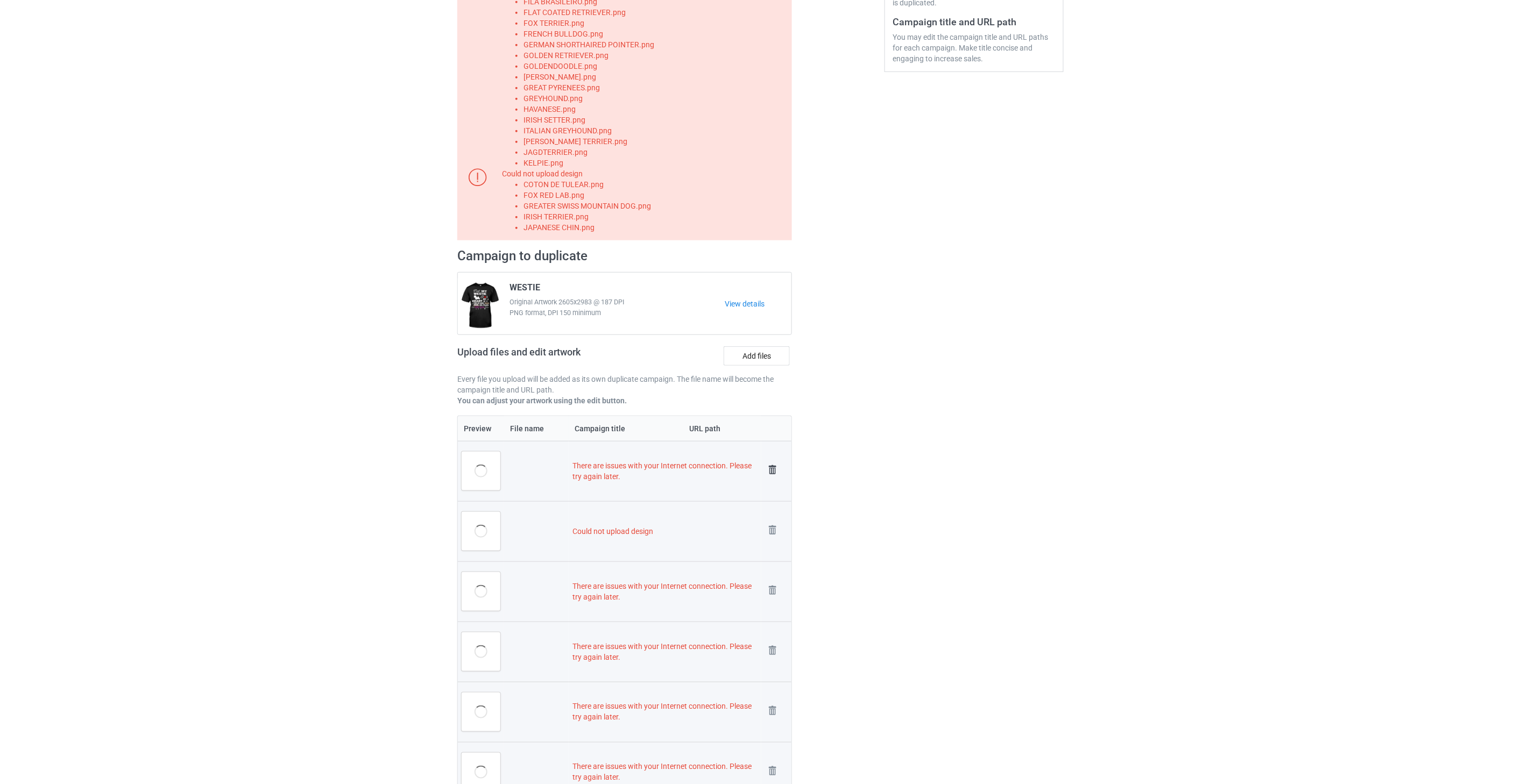
click at [773, 471] on img at bounding box center [772, 470] width 15 height 15
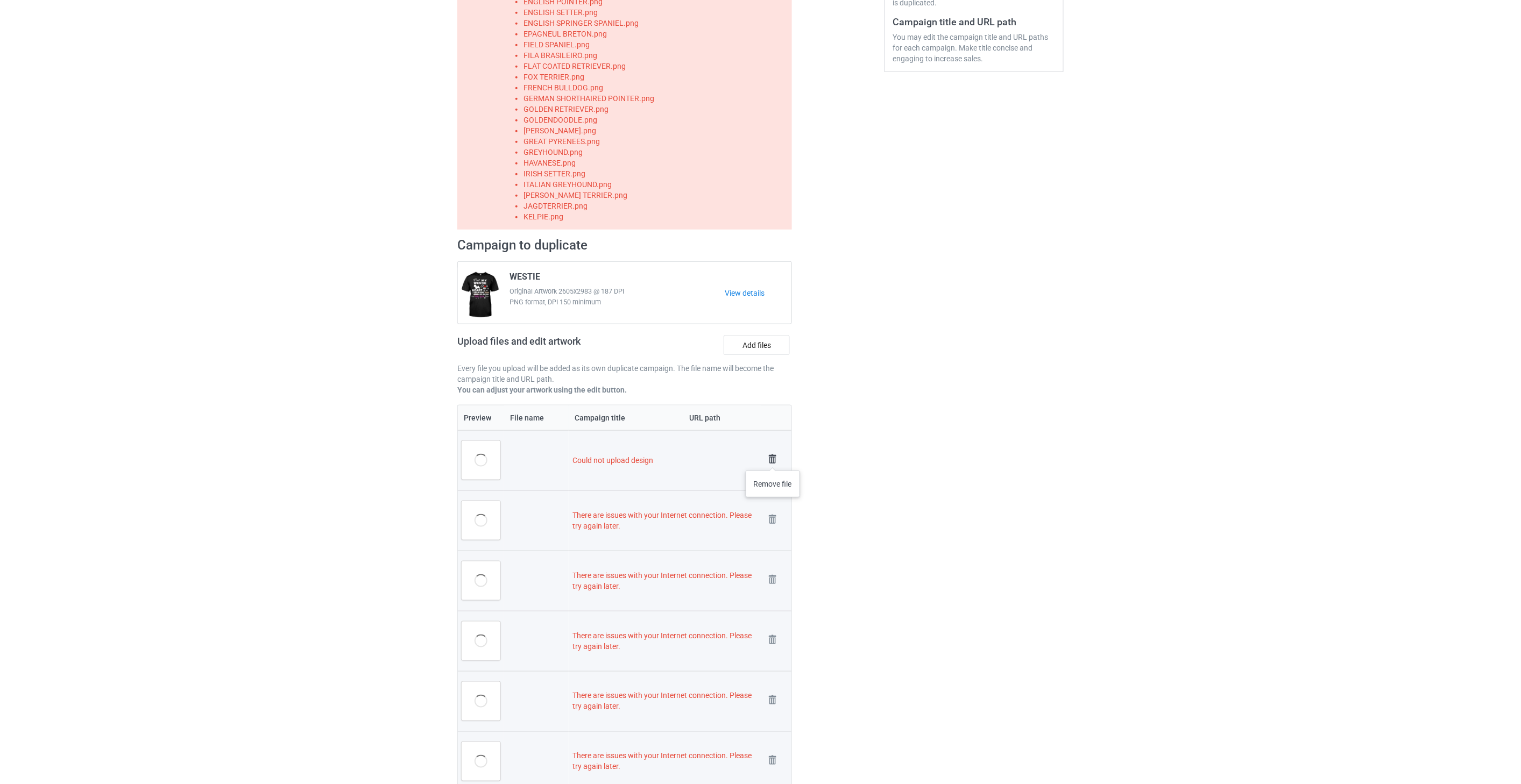
click at [773, 460] on img at bounding box center [772, 459] width 15 height 15
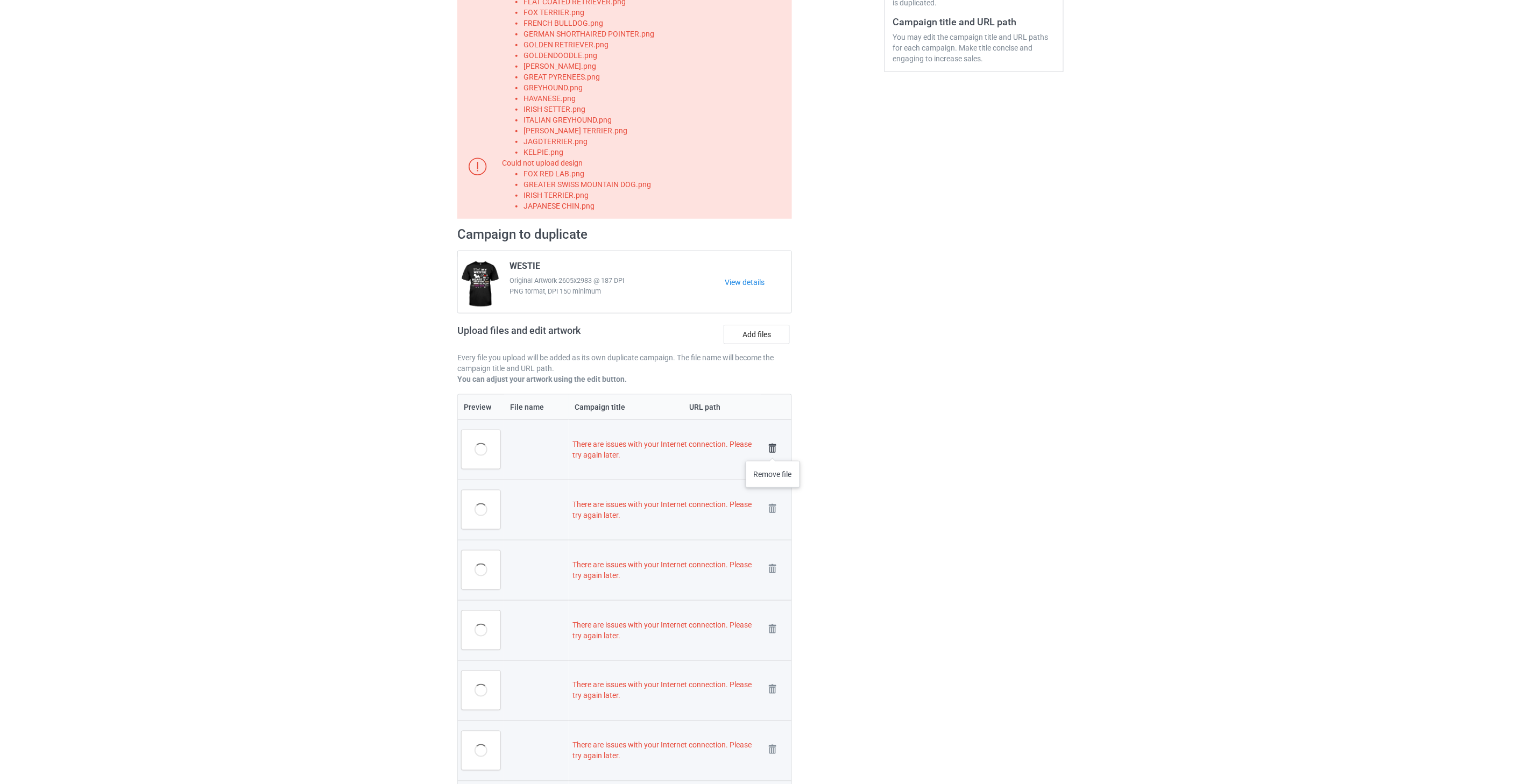
click at [773, 449] on img at bounding box center [772, 449] width 15 height 15
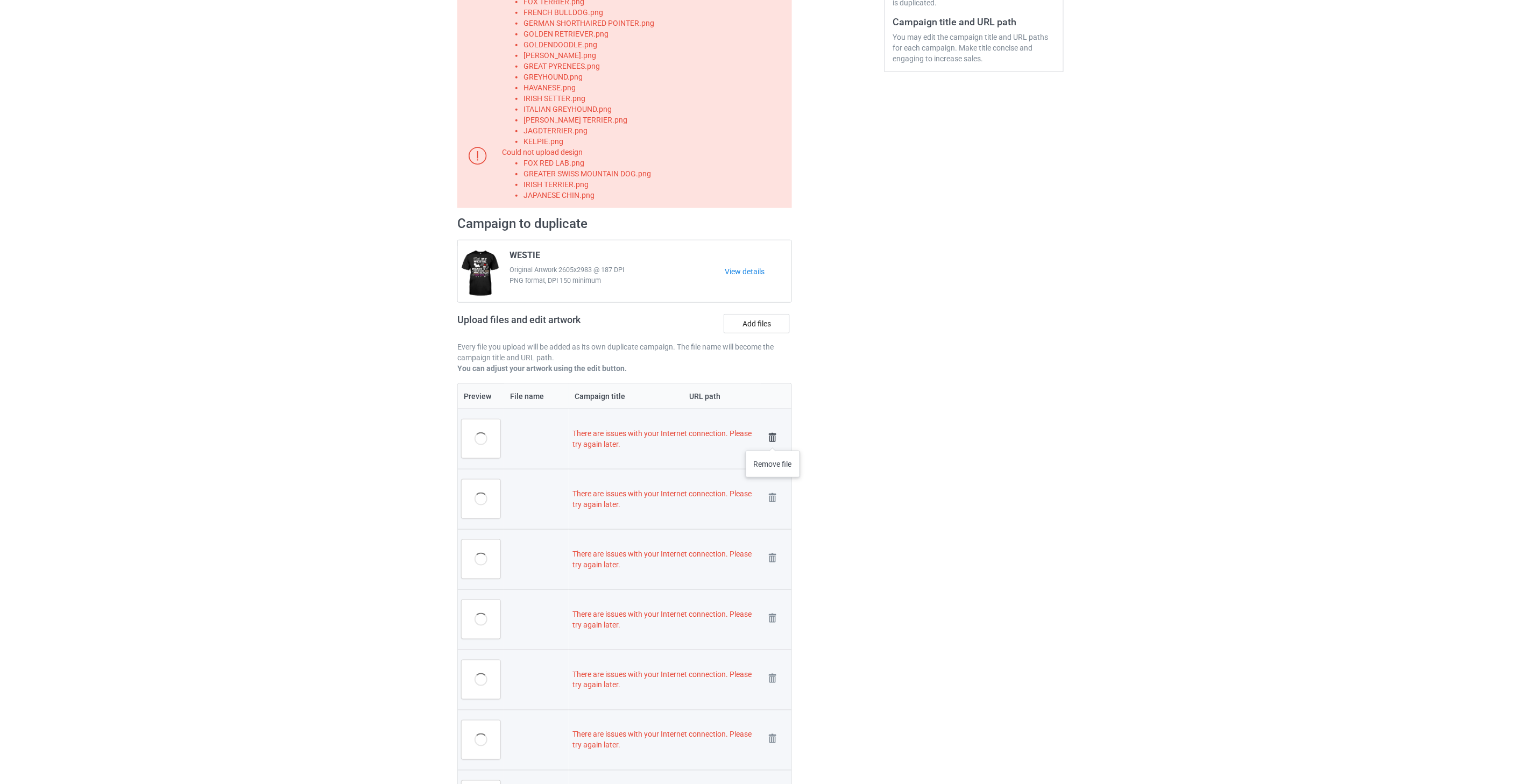
click at [773, 436] on img at bounding box center [772, 438] width 15 height 15
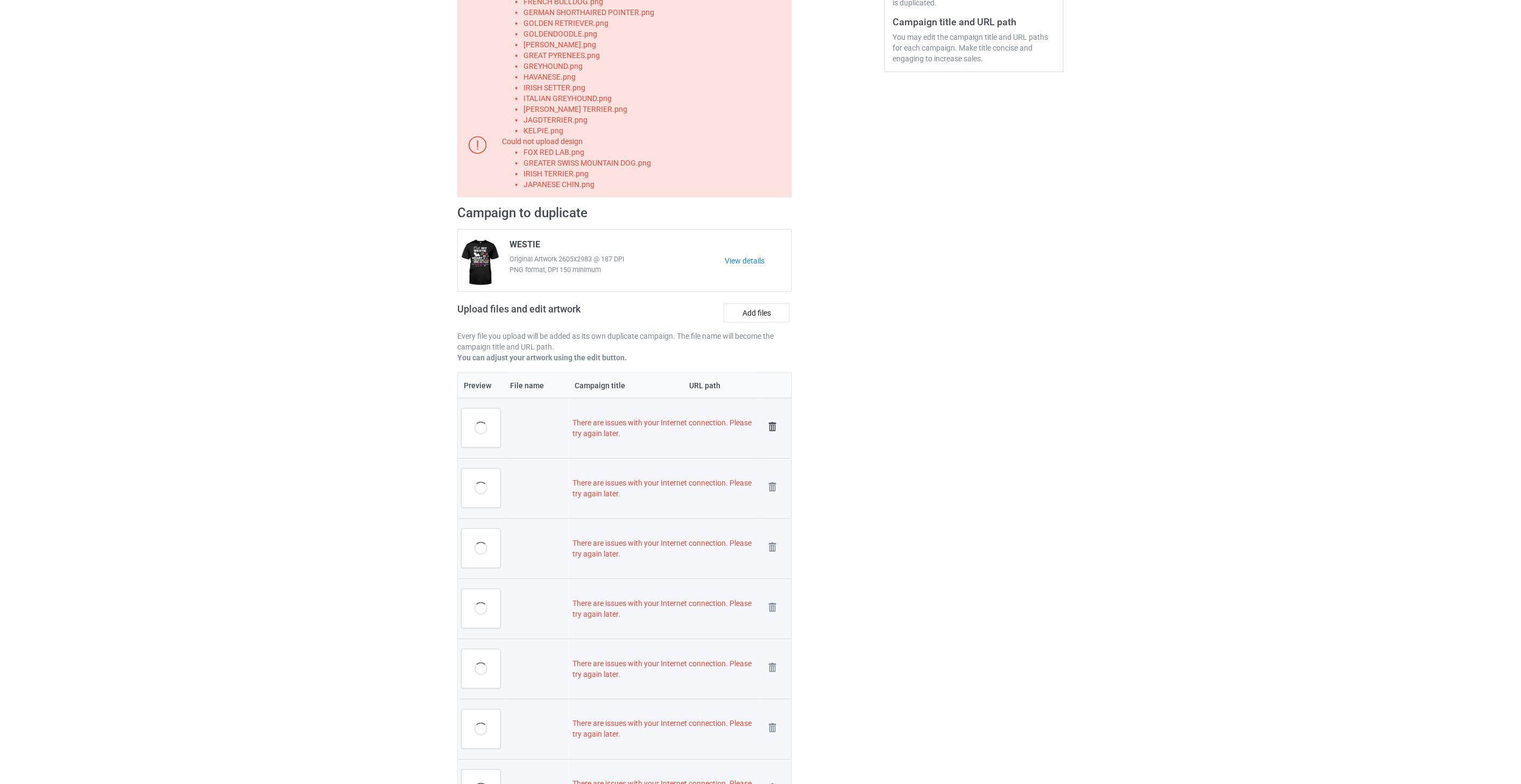
click at [772, 428] on img at bounding box center [772, 427] width 15 height 15
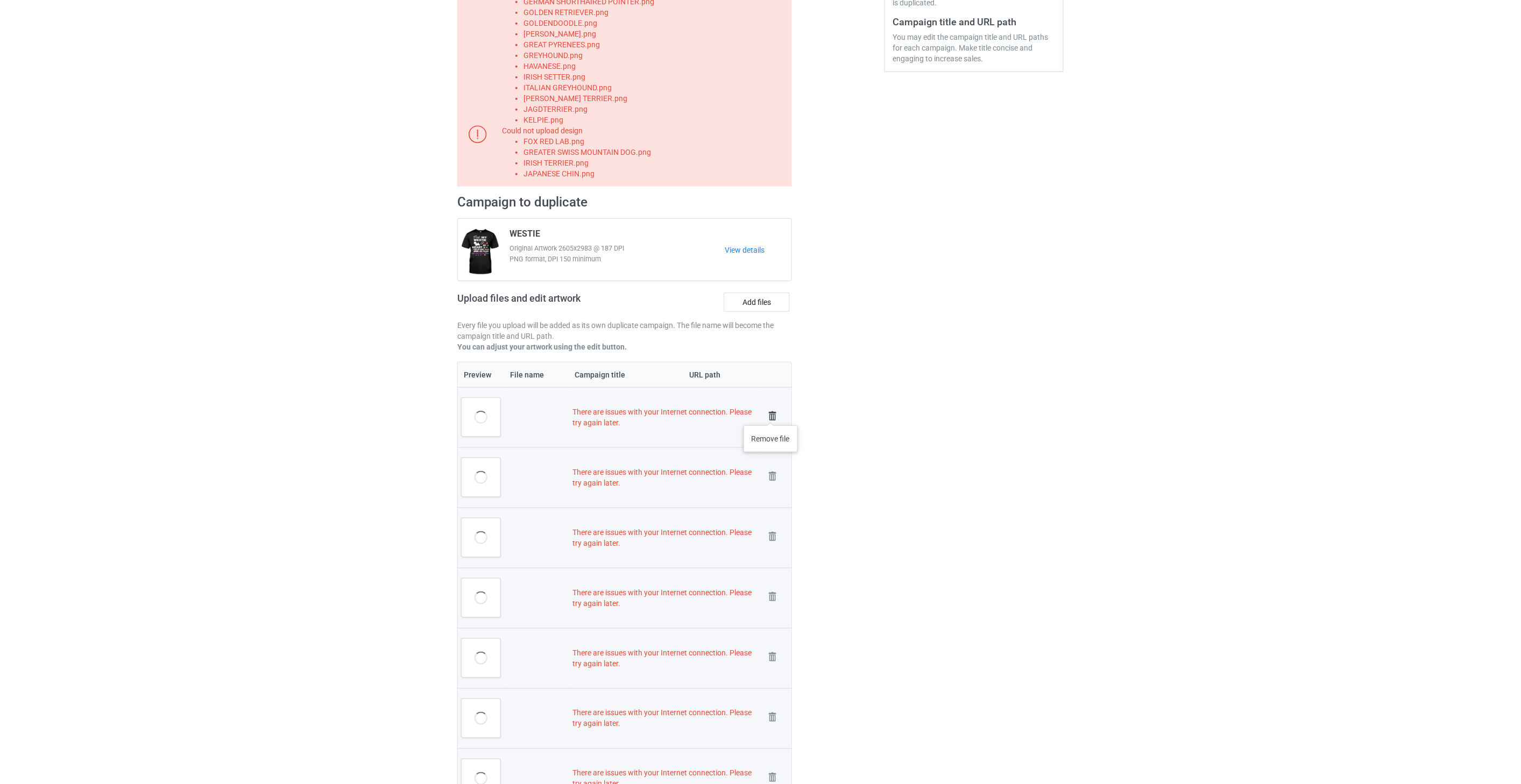
click at [771, 415] on img at bounding box center [772, 417] width 15 height 15
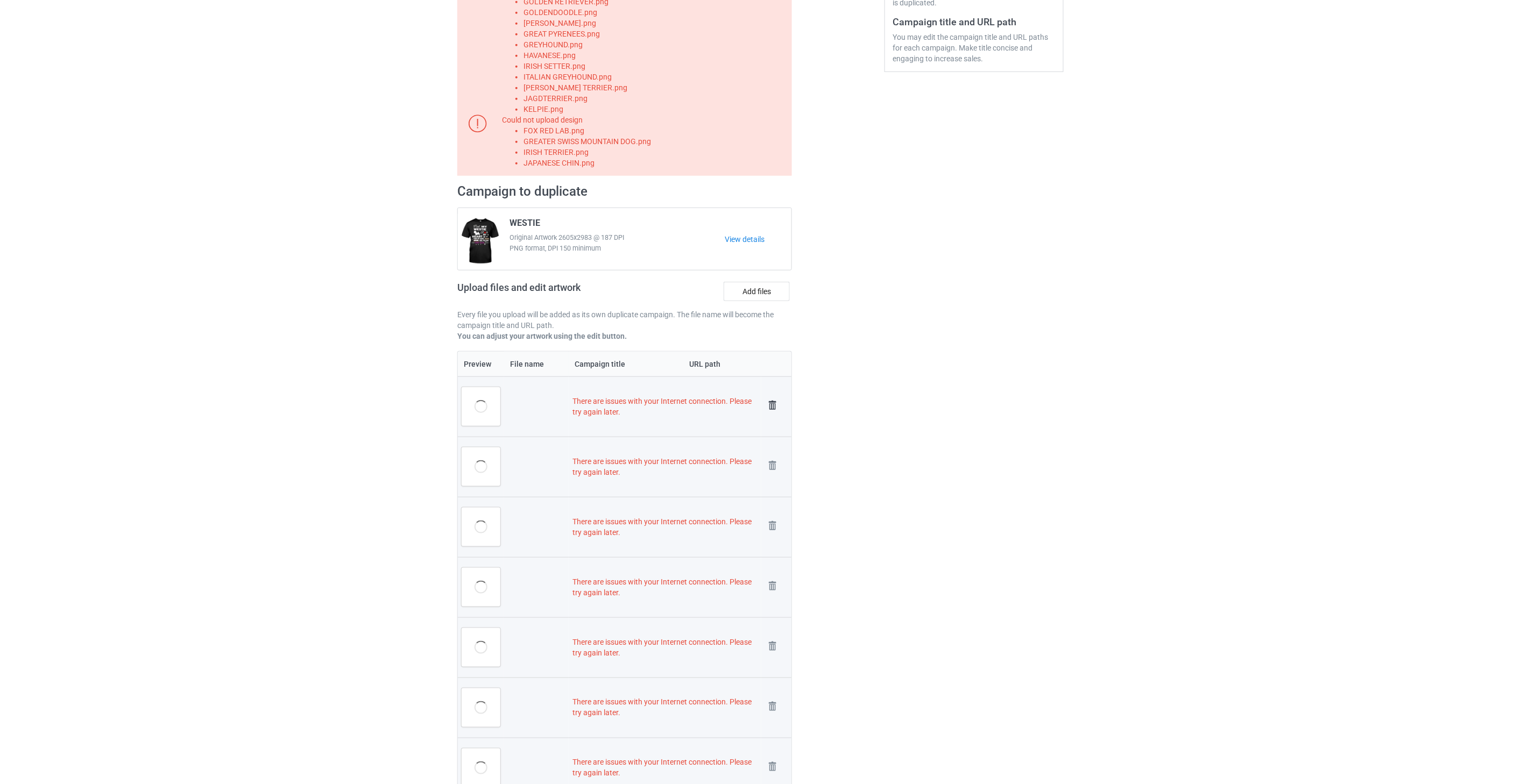
click at [771, 405] on img at bounding box center [772, 406] width 15 height 15
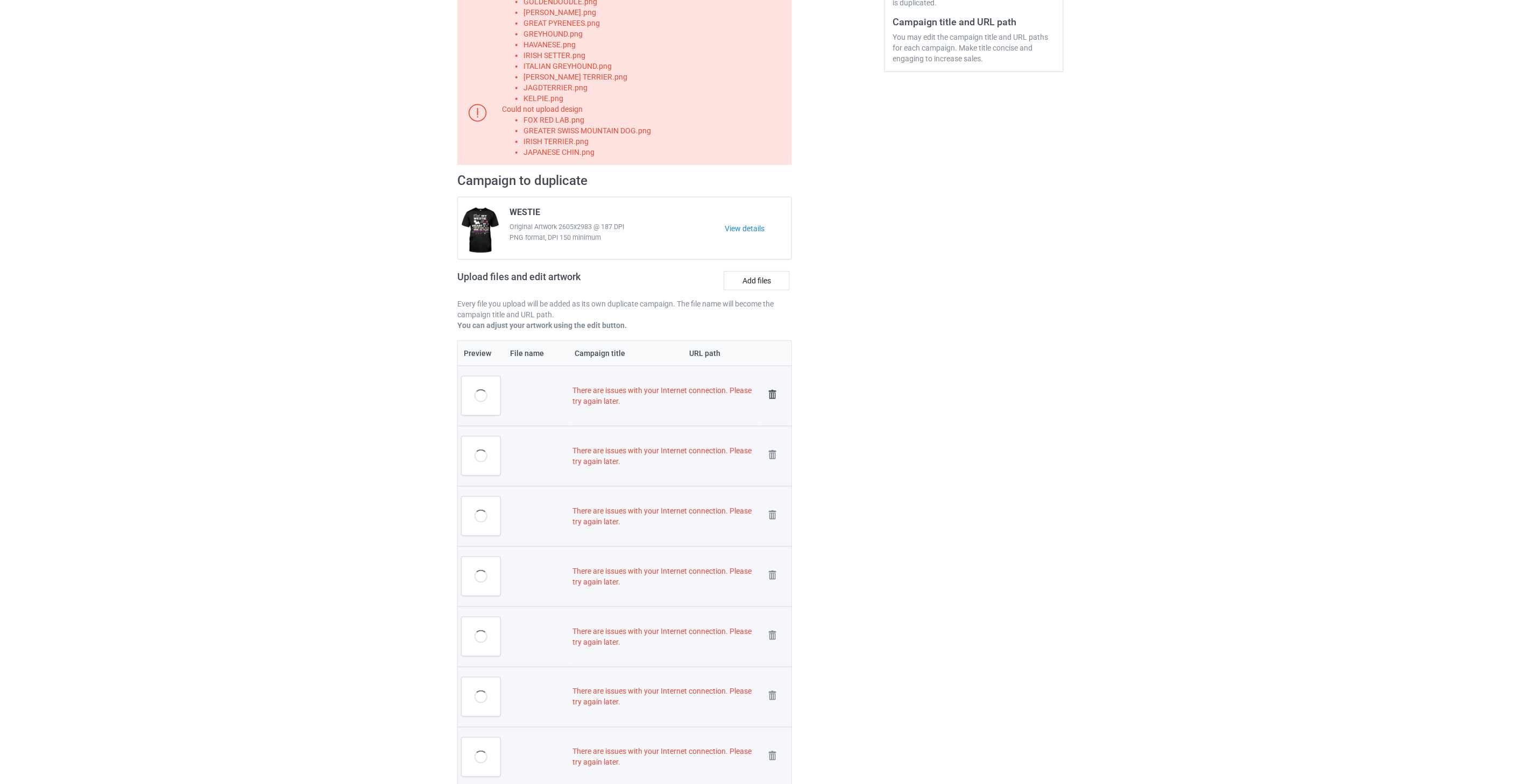
click at [773, 395] on img at bounding box center [772, 395] width 15 height 15
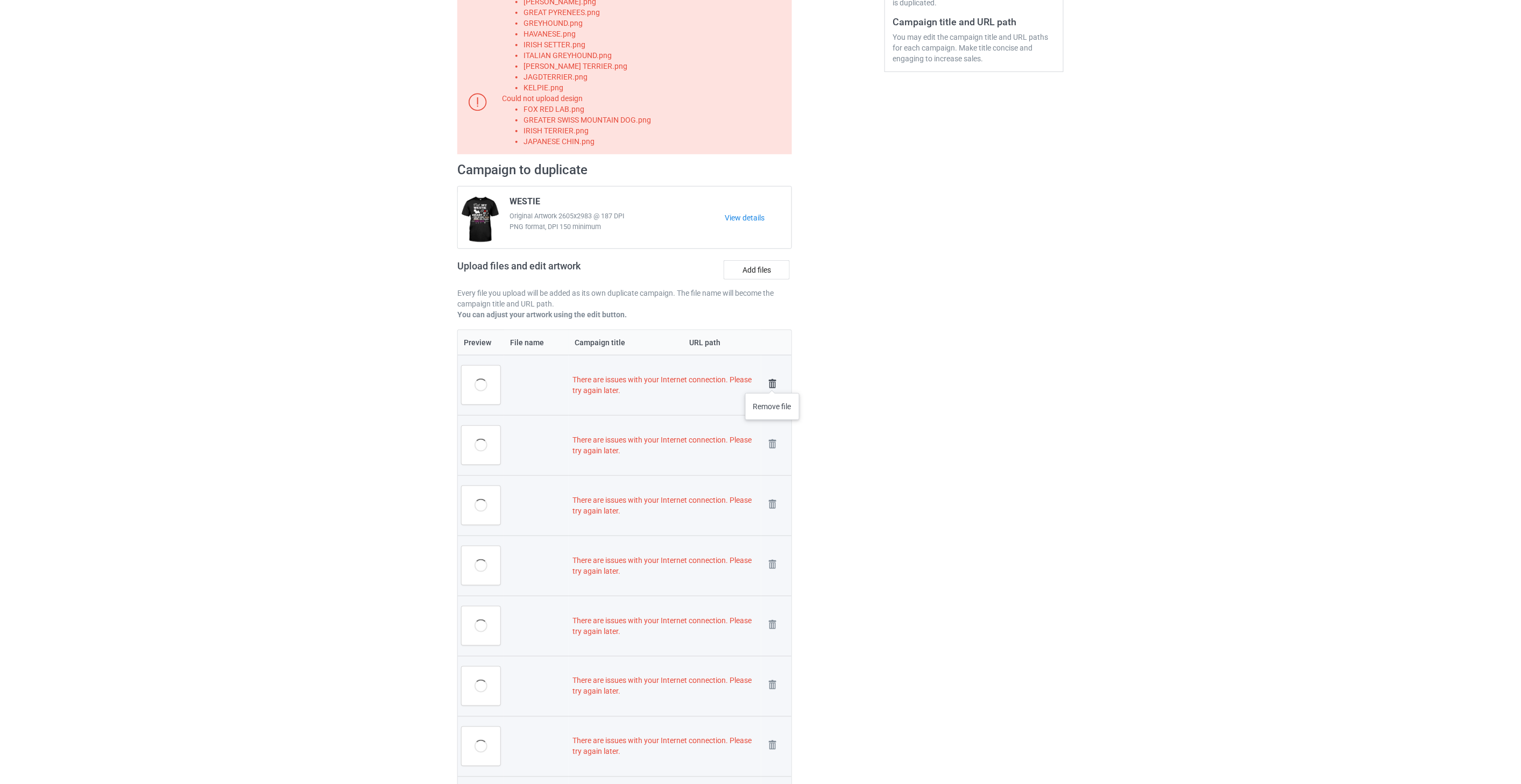
click at [772, 383] on img at bounding box center [772, 384] width 15 height 15
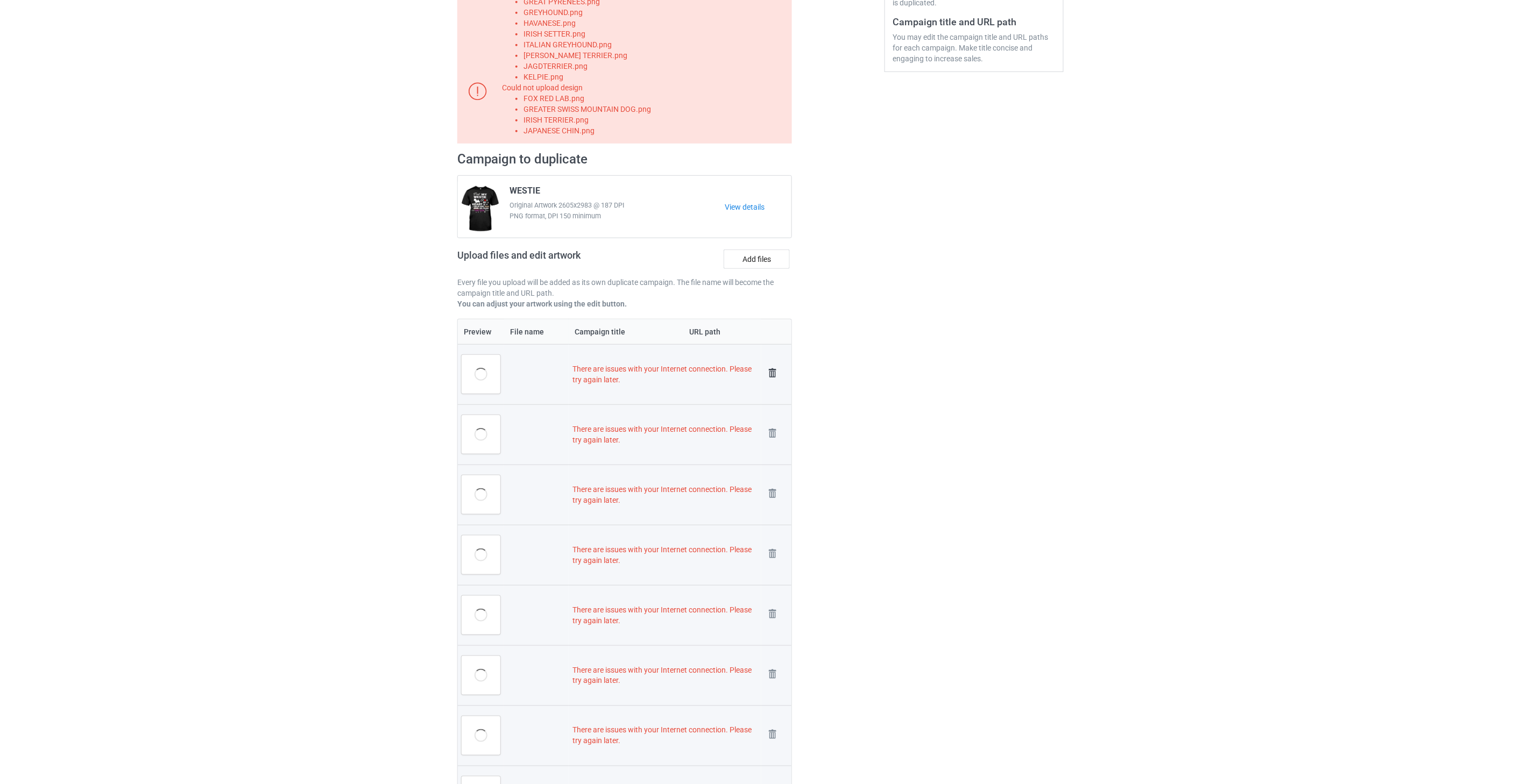
click at [772, 368] on img at bounding box center [772, 373] width 15 height 15
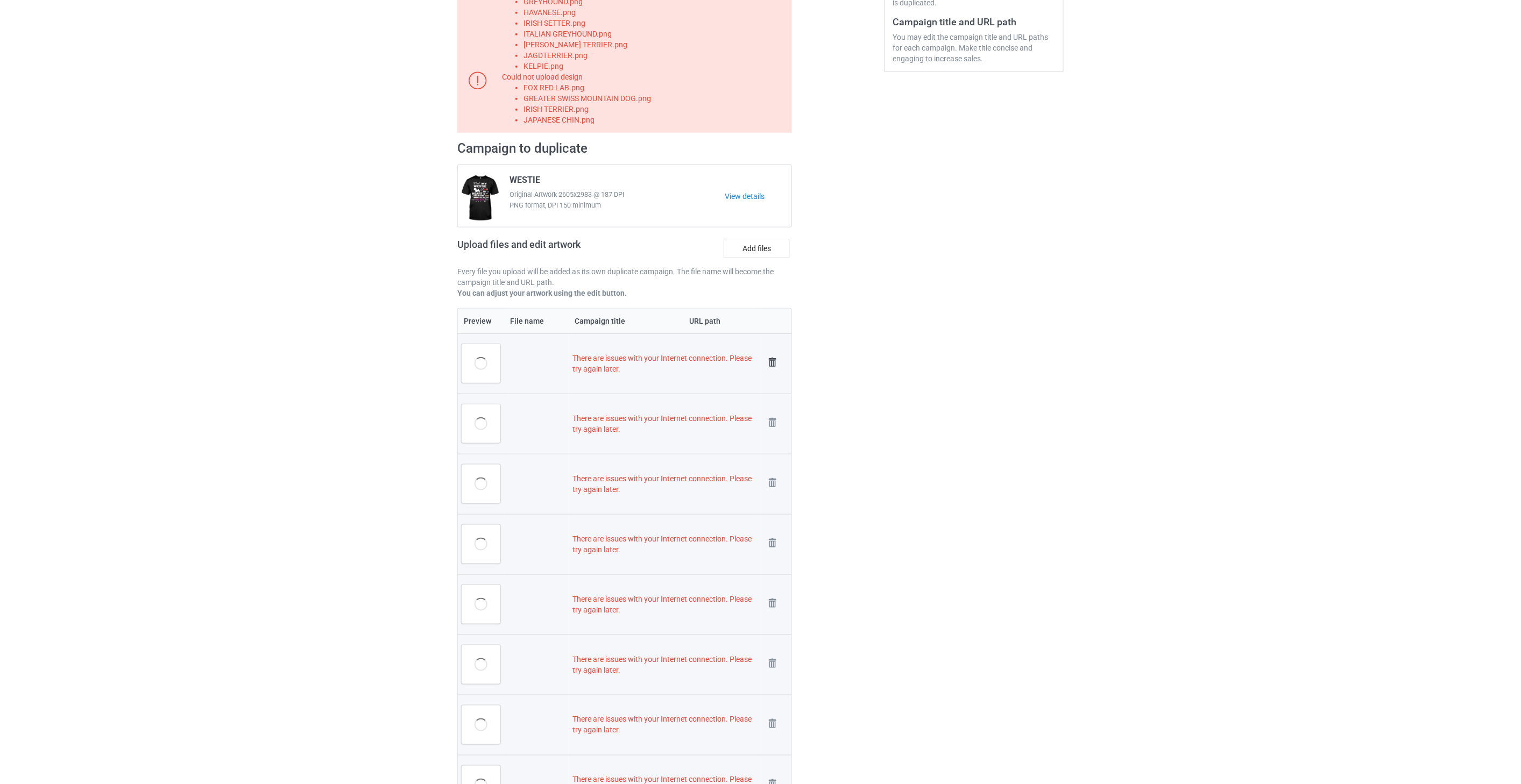
click at [772, 357] on img at bounding box center [772, 362] width 15 height 15
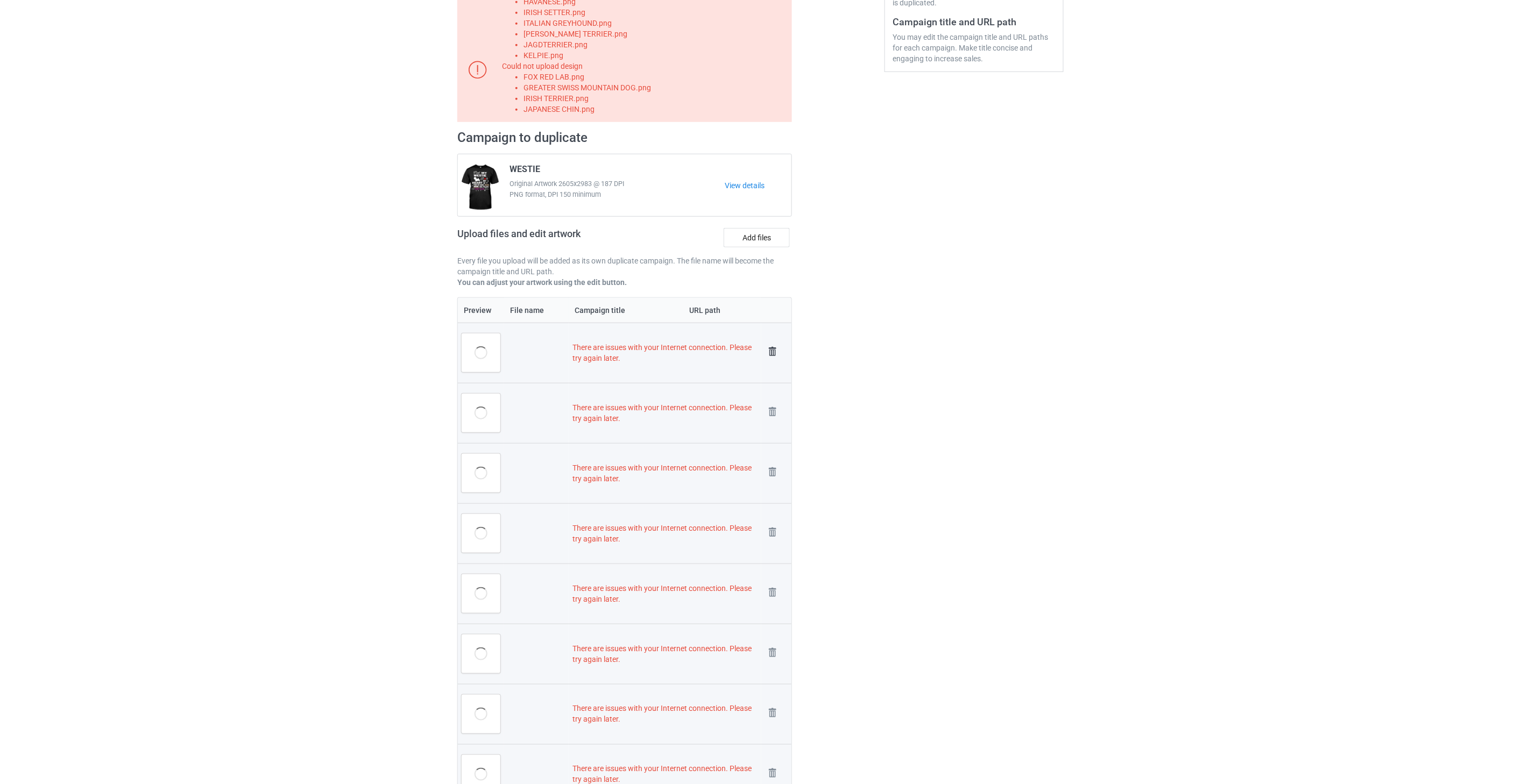
click at [772, 350] on img at bounding box center [772, 352] width 15 height 15
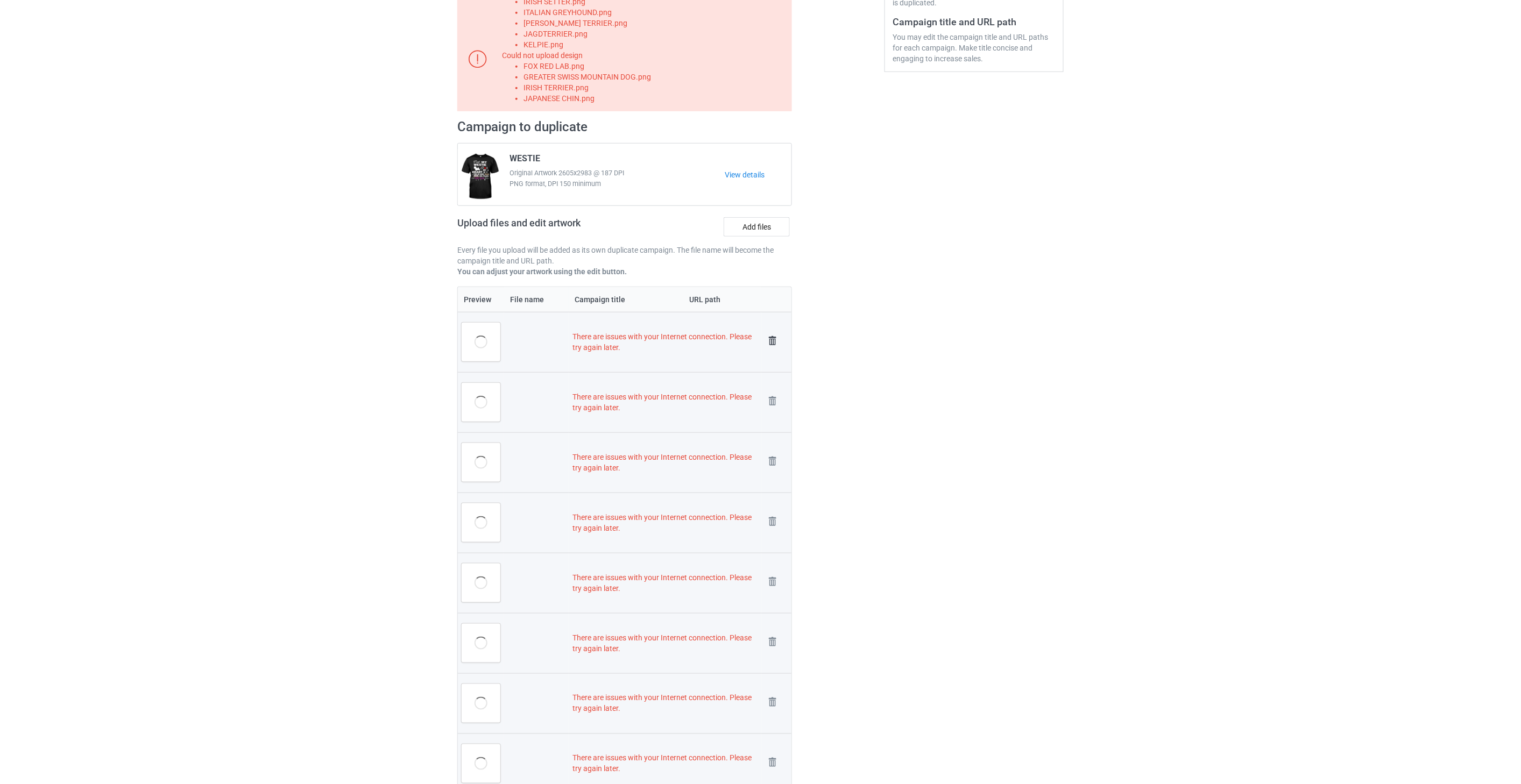
click at [772, 335] on img at bounding box center [772, 341] width 15 height 15
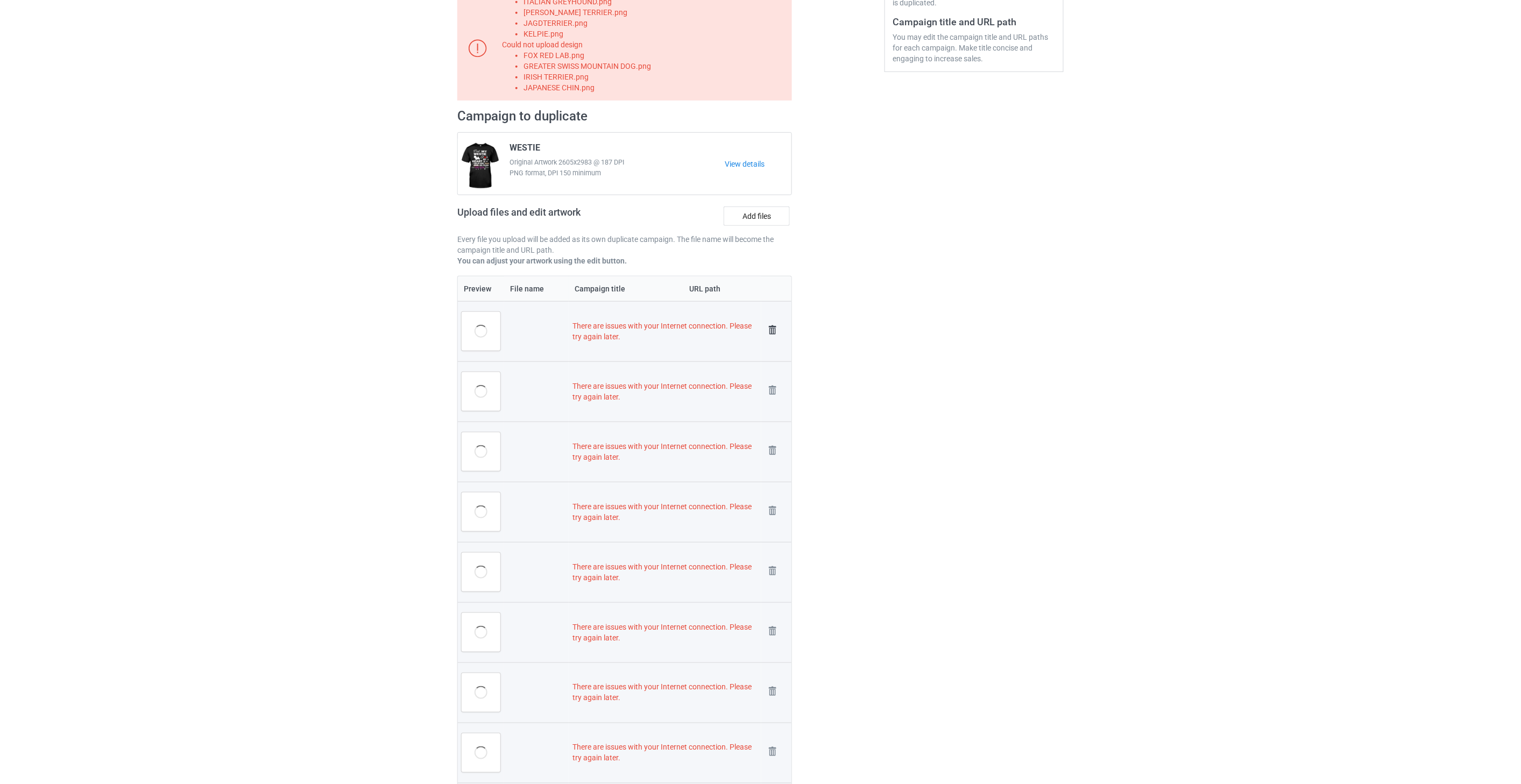
click at [772, 327] on img at bounding box center [772, 330] width 15 height 15
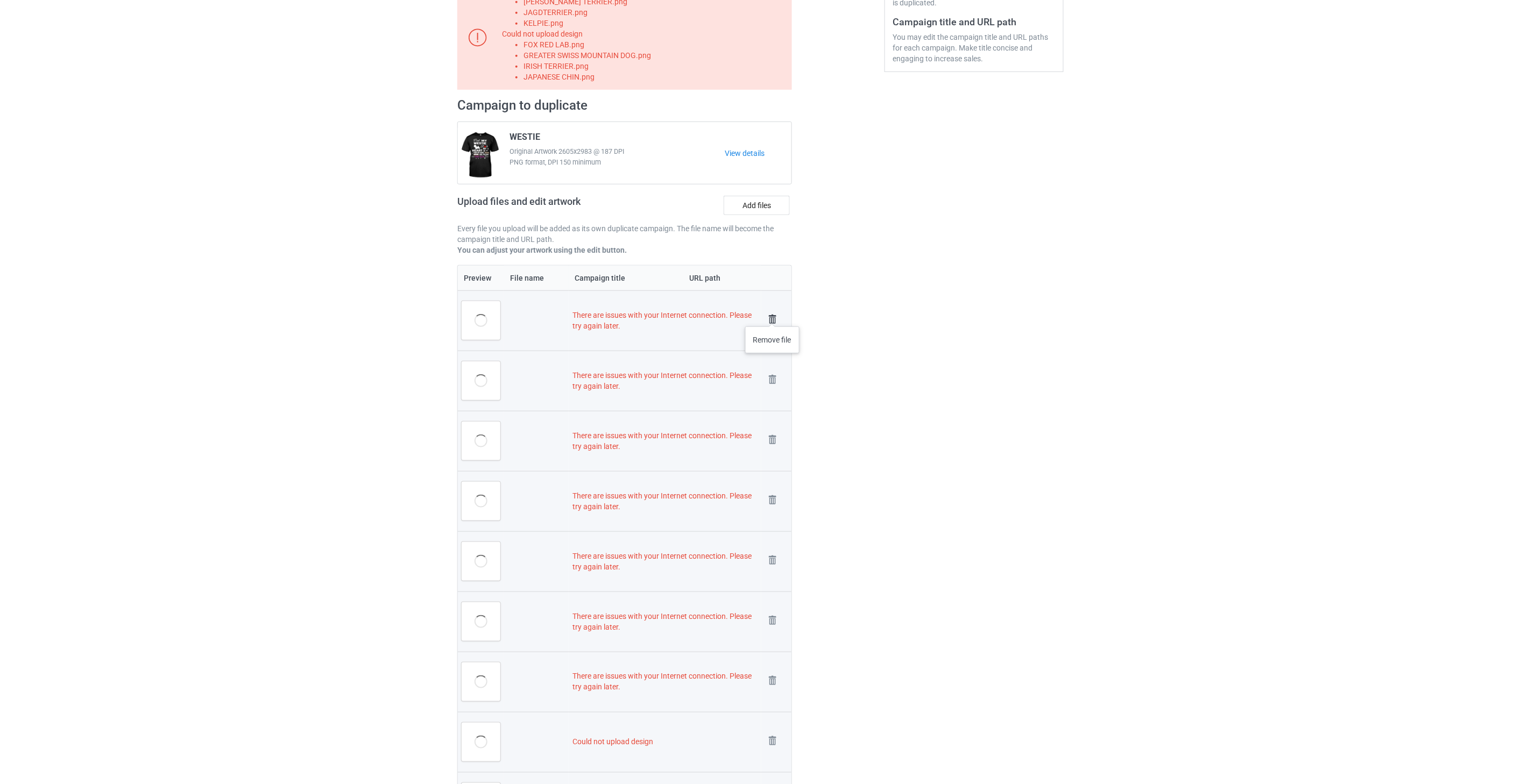
click at [772, 314] on img at bounding box center [772, 320] width 15 height 15
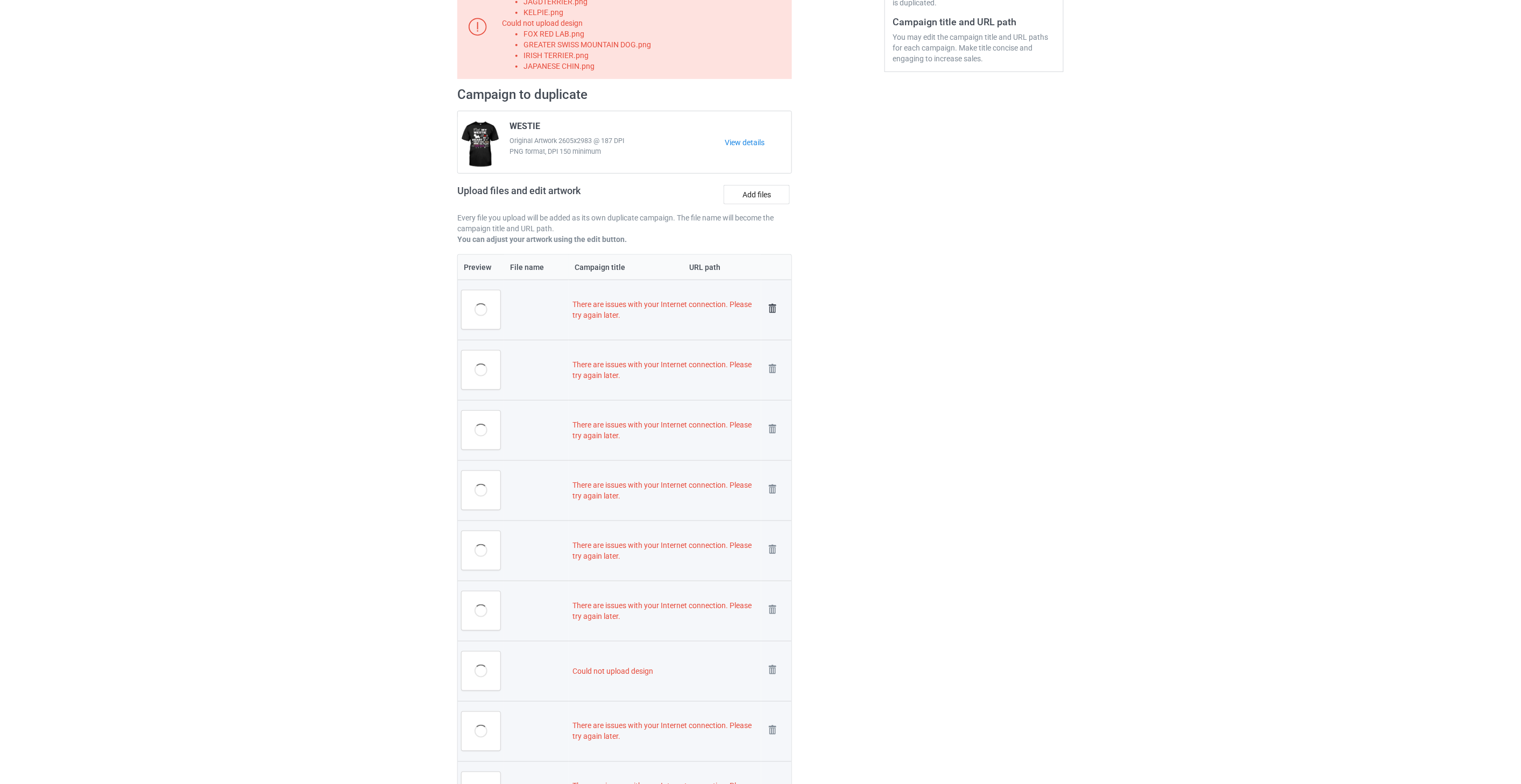
click at [771, 309] on img at bounding box center [772, 309] width 15 height 15
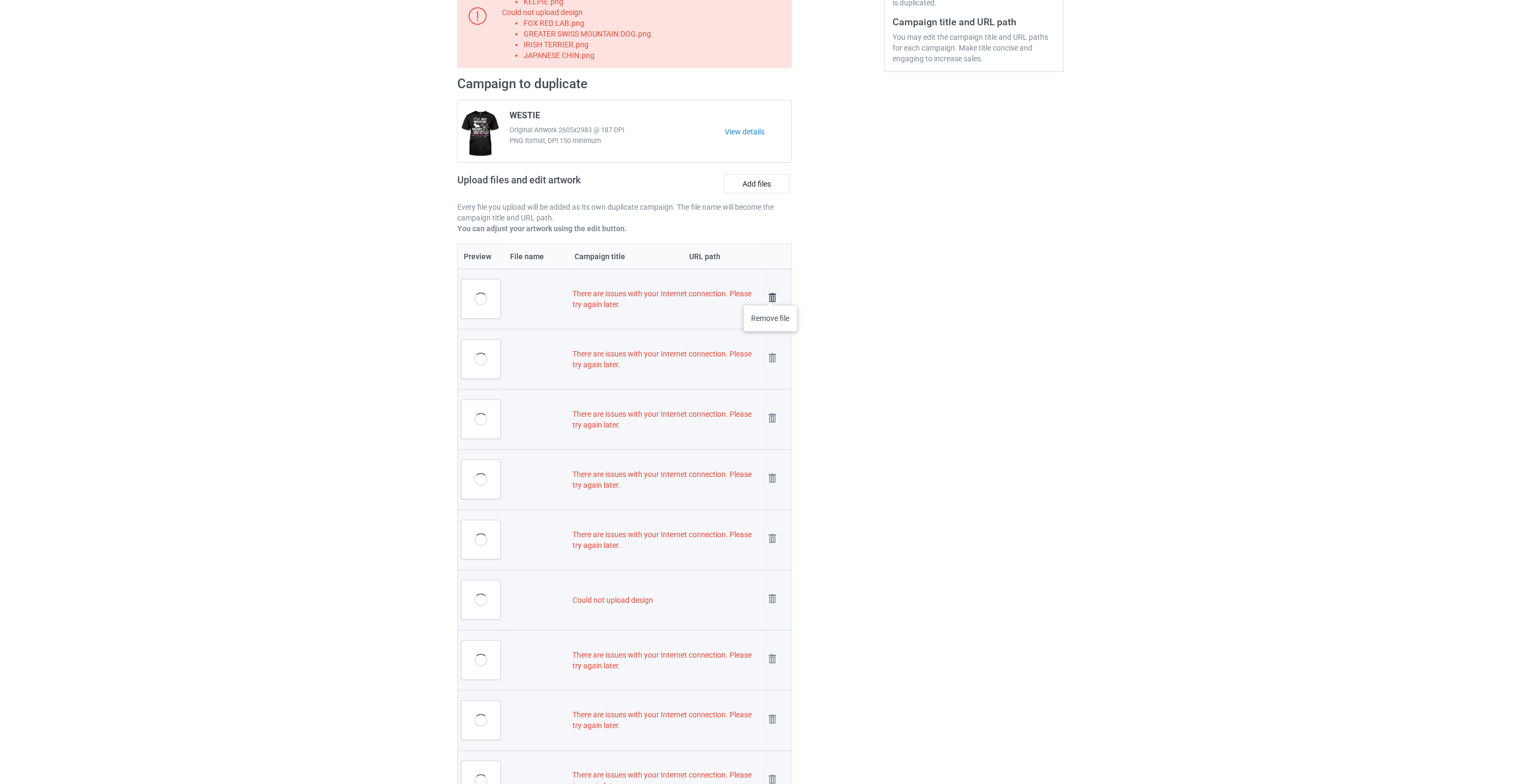
click at [771, 294] on img at bounding box center [772, 298] width 15 height 15
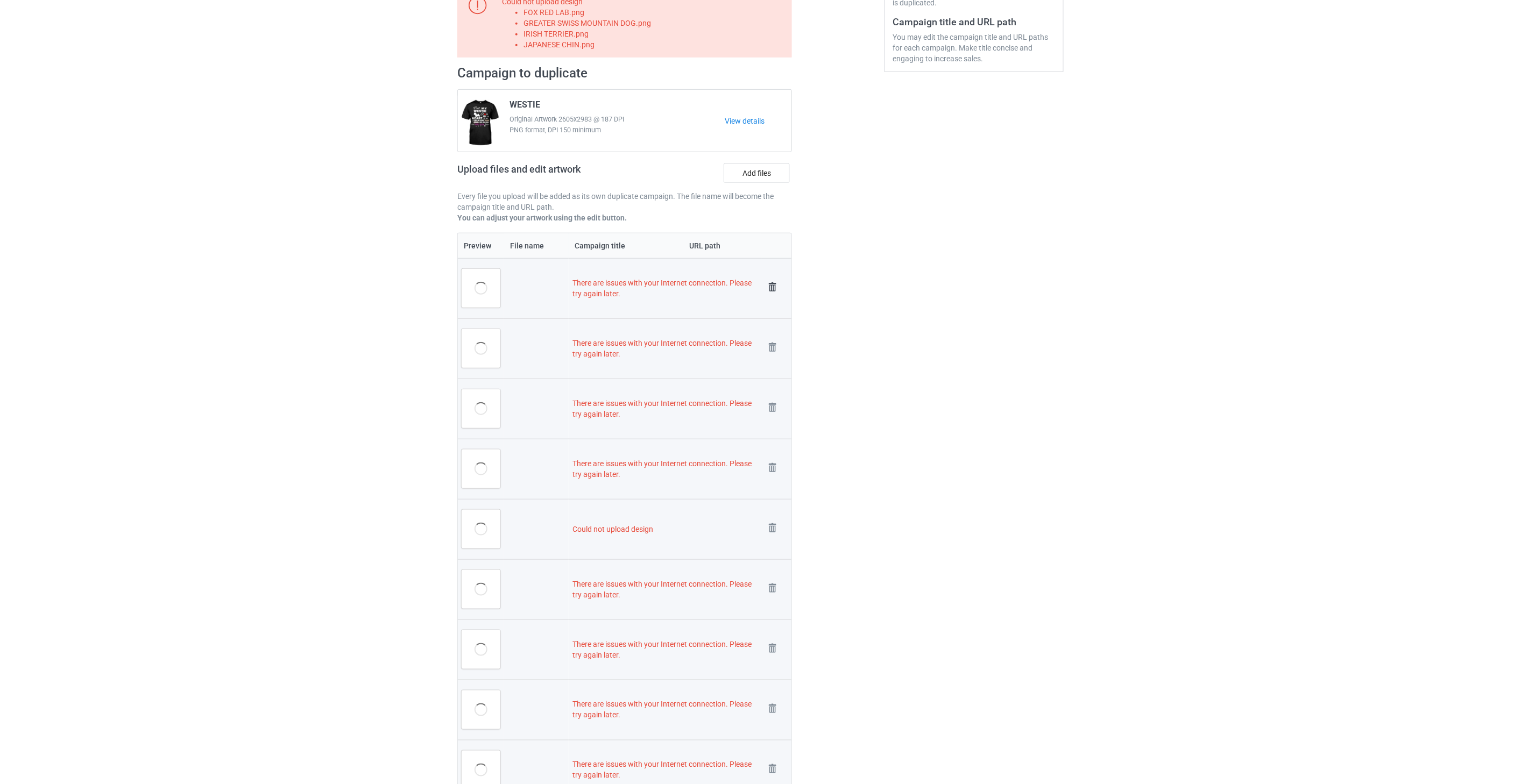
click at [775, 286] on img at bounding box center [772, 287] width 15 height 15
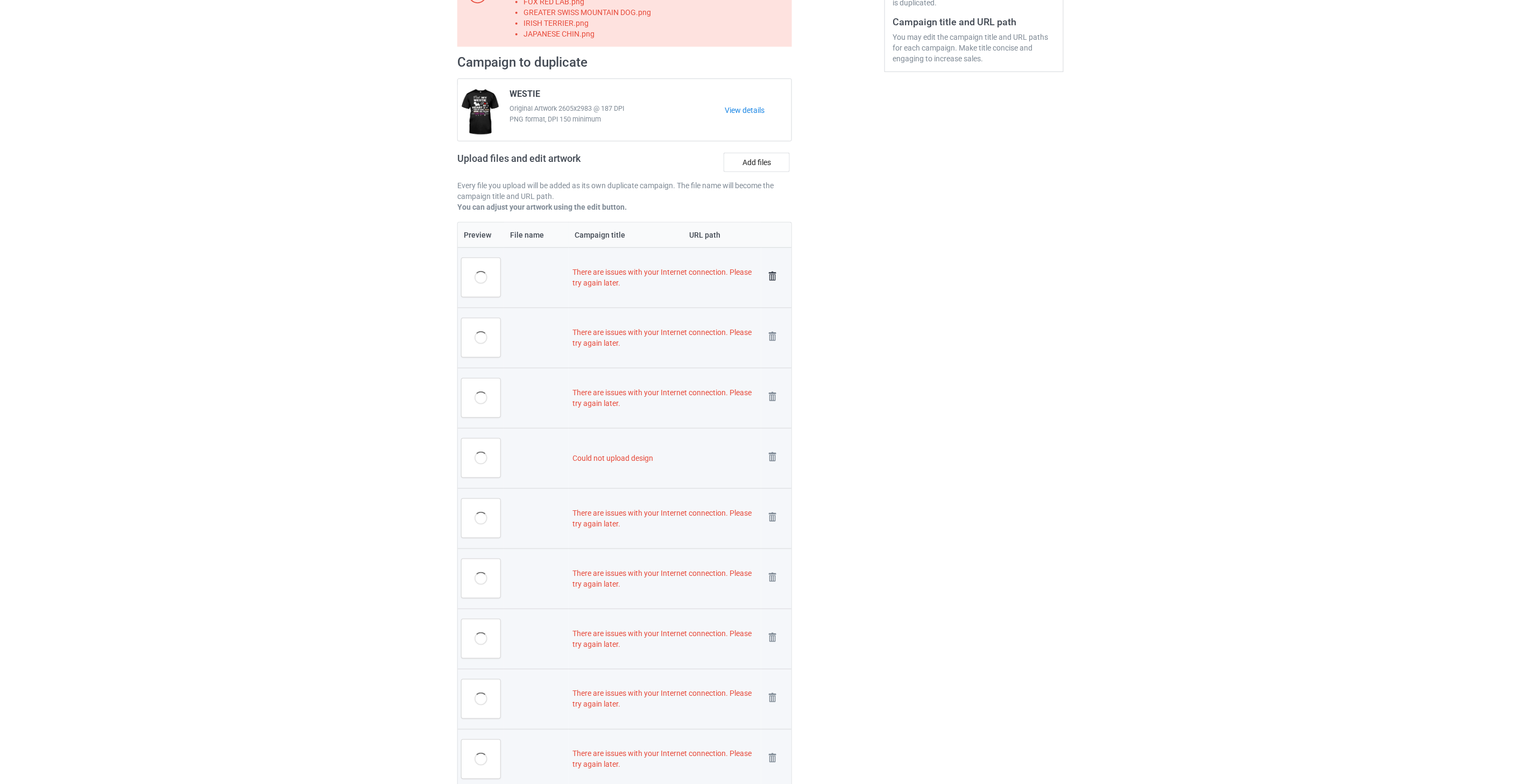
click at [772, 275] on img at bounding box center [772, 276] width 15 height 15
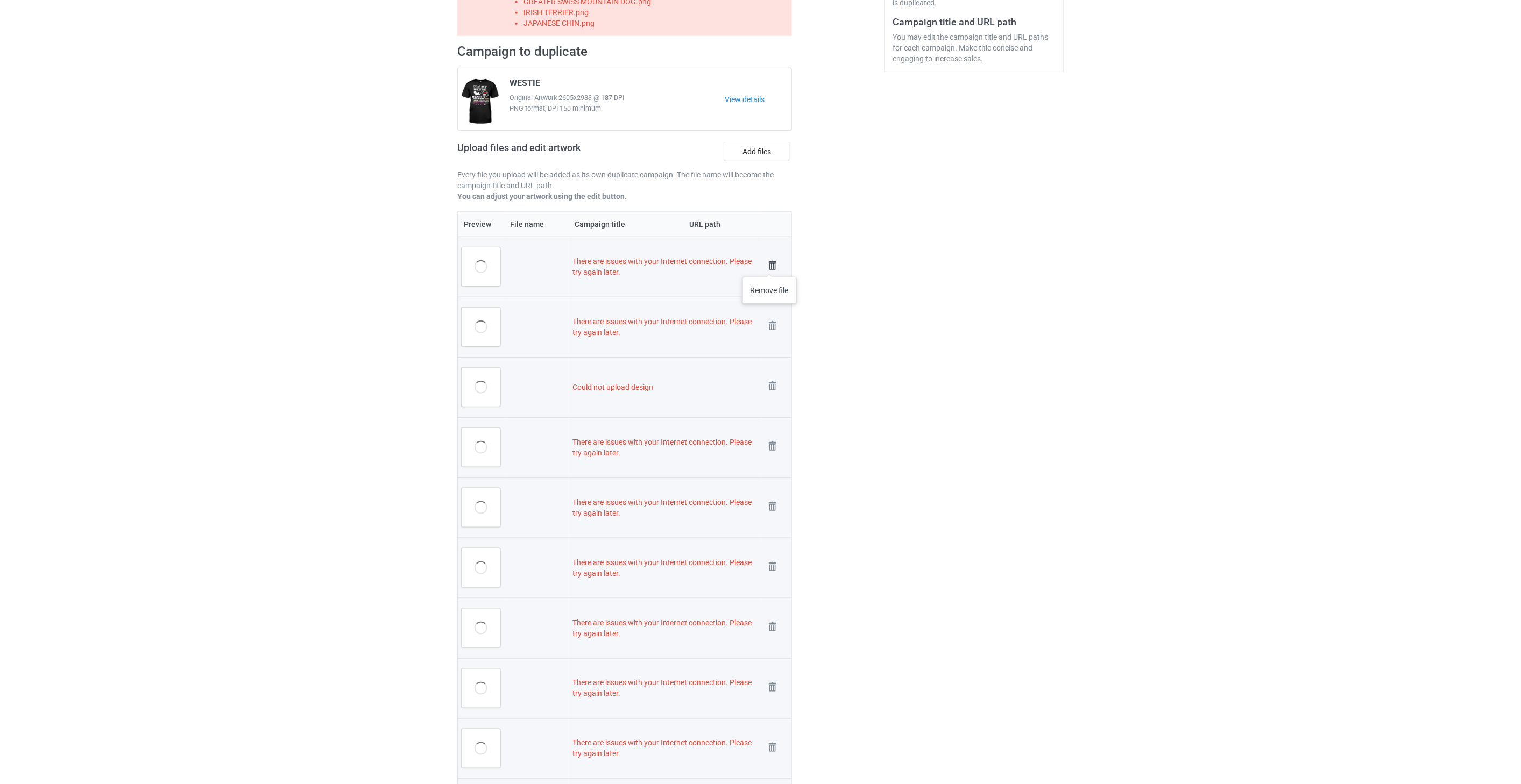
click at [770, 265] on img at bounding box center [772, 266] width 15 height 15
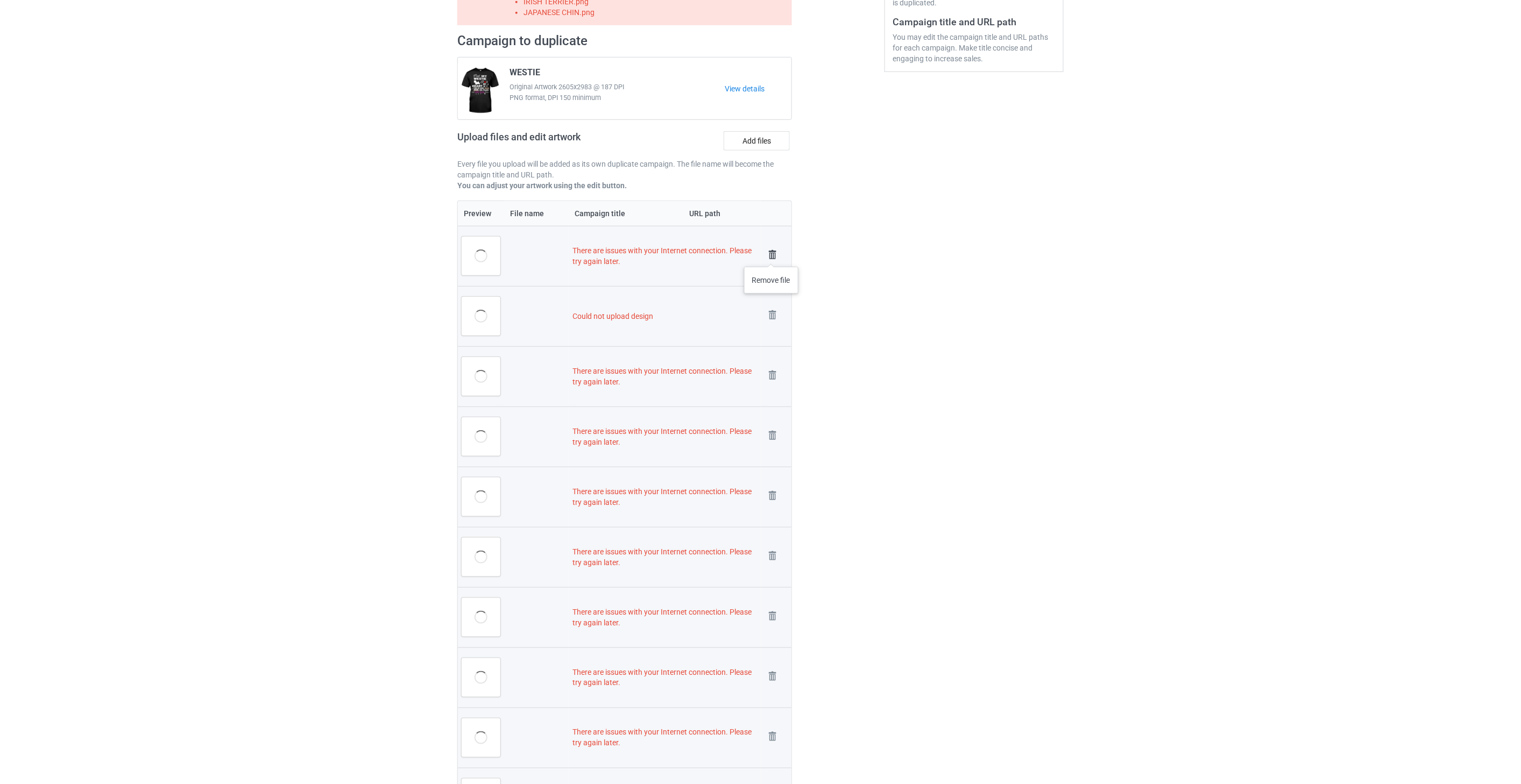
click at [772, 255] on img at bounding box center [772, 255] width 15 height 15
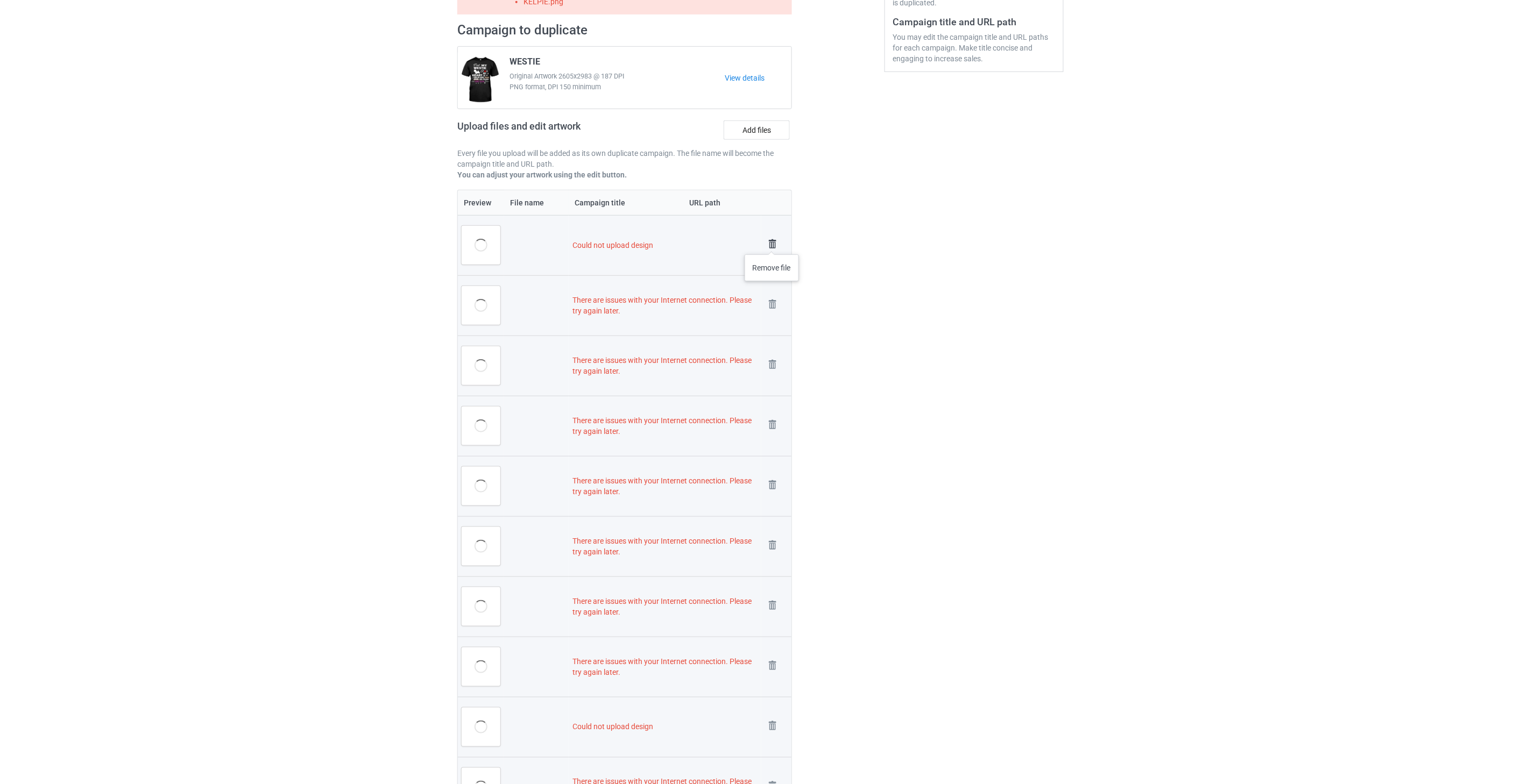
click at [772, 243] on img at bounding box center [772, 244] width 15 height 15
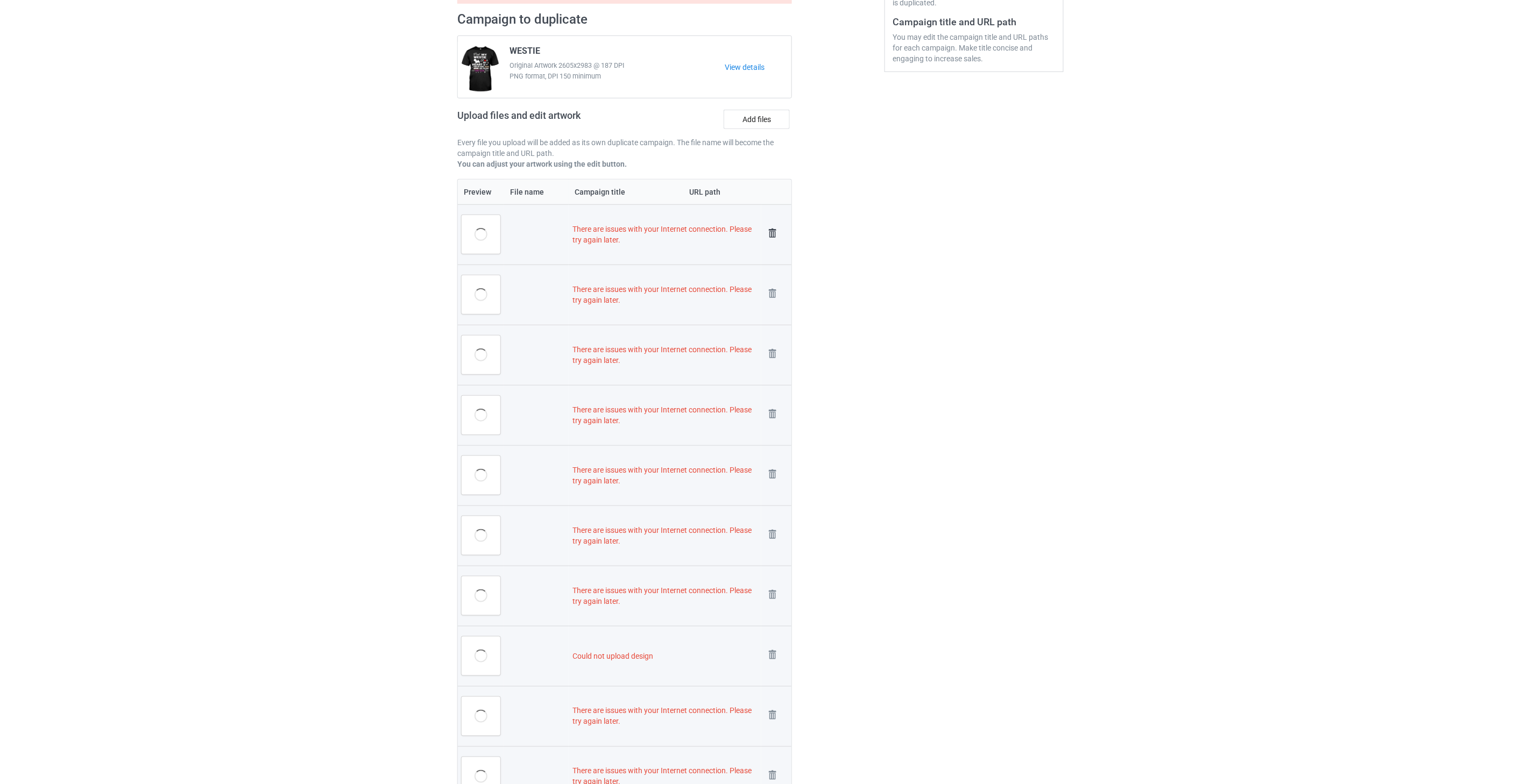
click at [772, 231] on img at bounding box center [772, 234] width 15 height 15
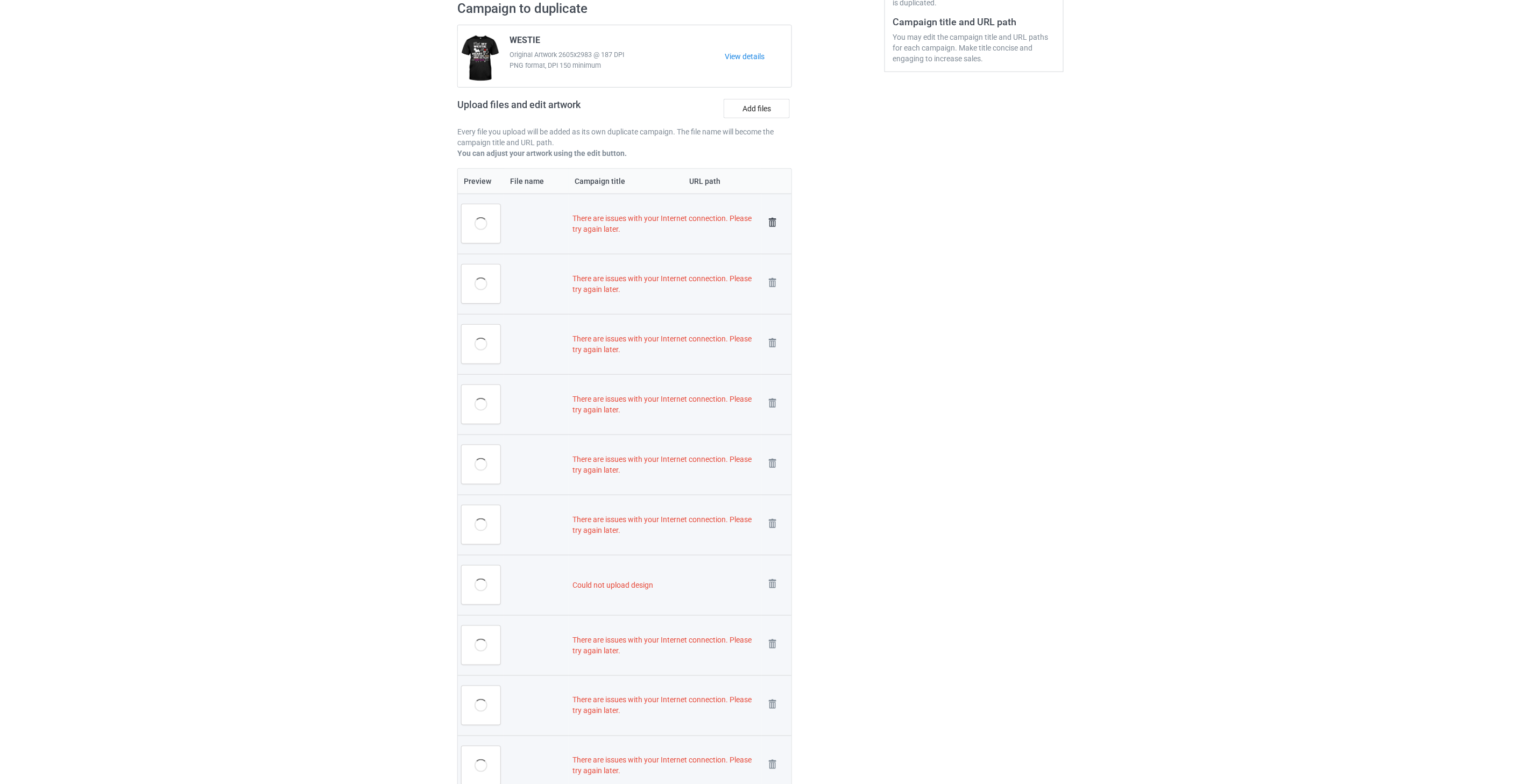
click at [773, 221] on img at bounding box center [772, 223] width 15 height 15
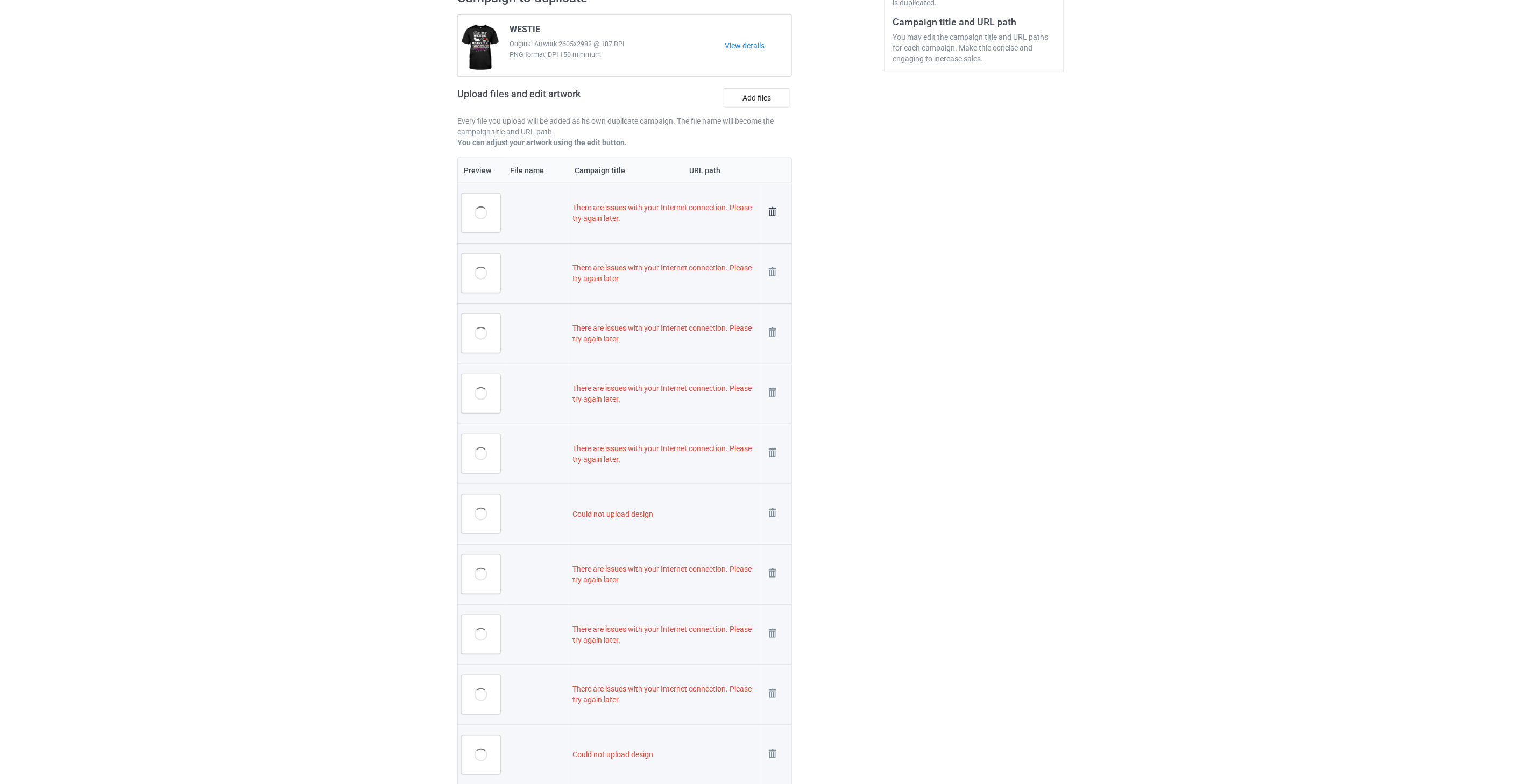
click at [771, 208] on img at bounding box center [772, 212] width 15 height 15
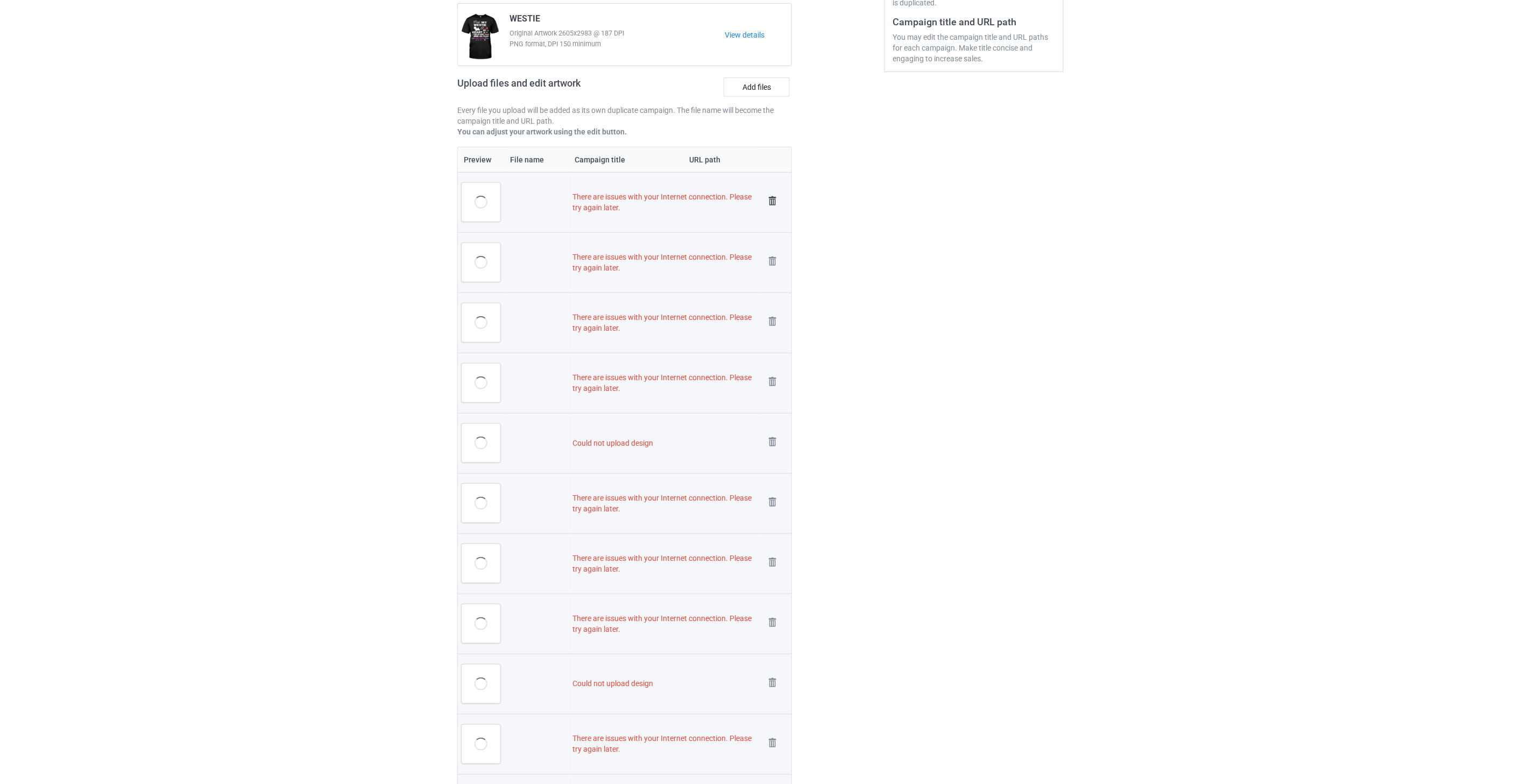
click at [772, 200] on img at bounding box center [772, 202] width 15 height 15
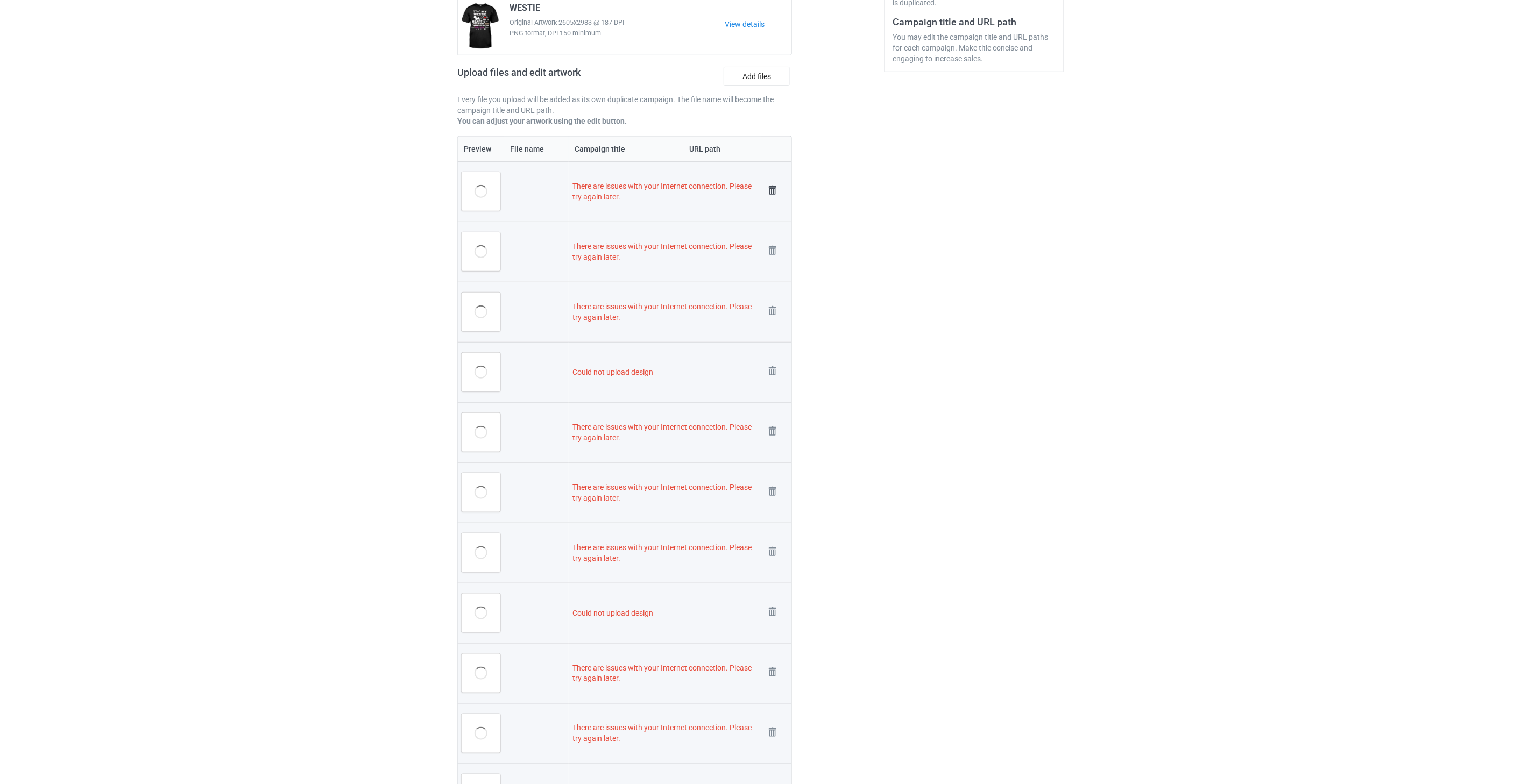
click at [772, 190] on img at bounding box center [772, 190] width 15 height 15
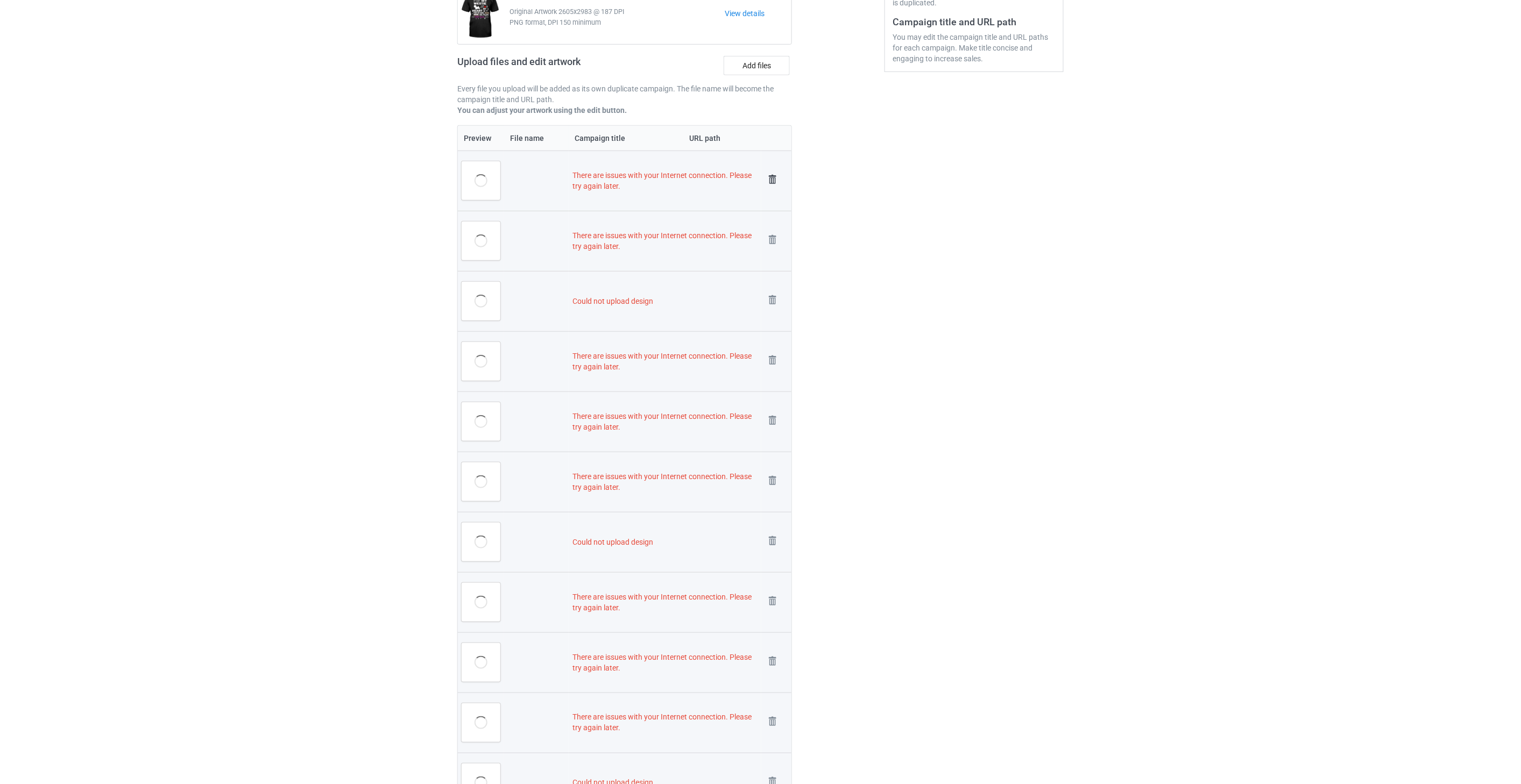
click at [772, 179] on img at bounding box center [772, 179] width 15 height 15
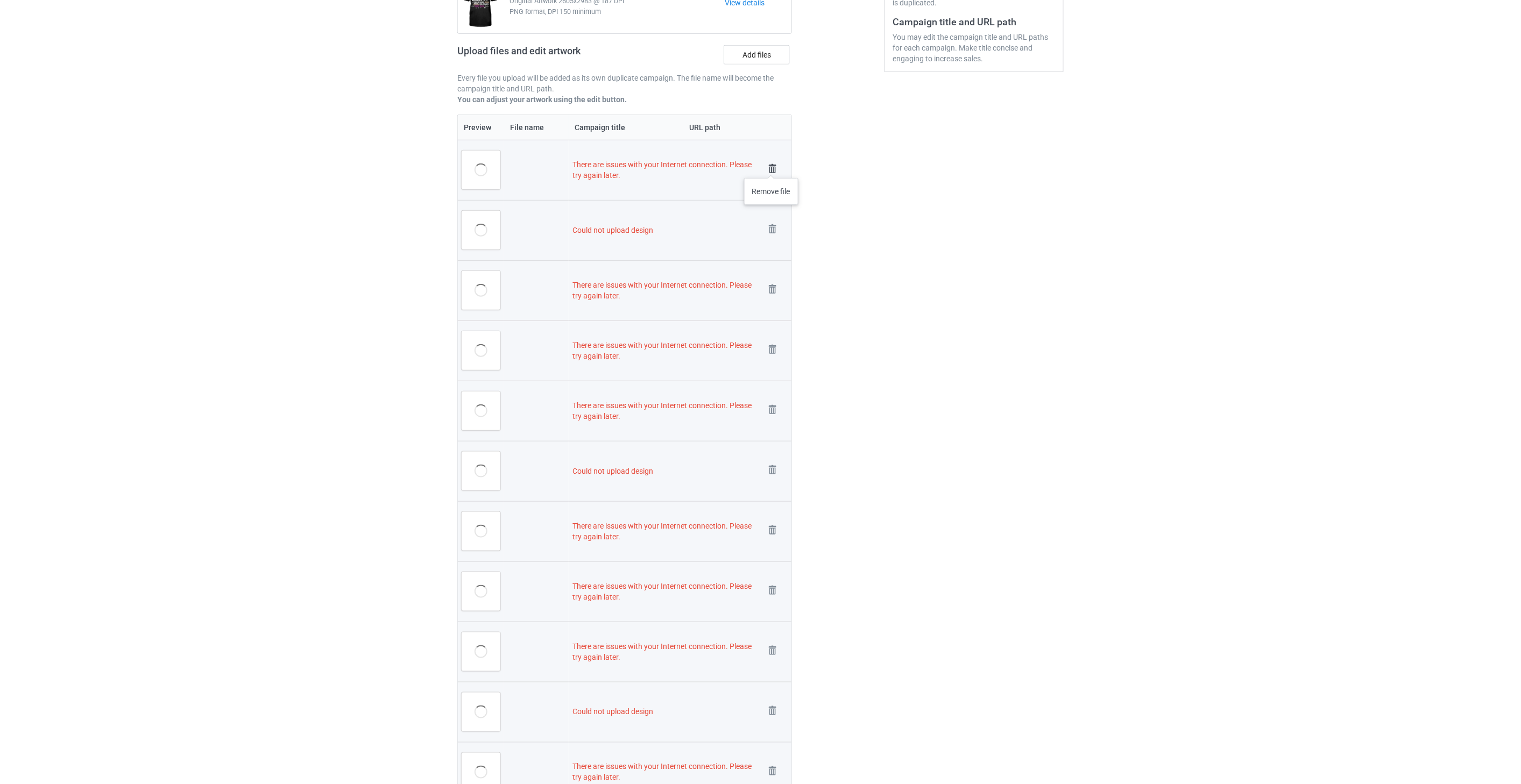
click at [772, 168] on img at bounding box center [772, 169] width 15 height 15
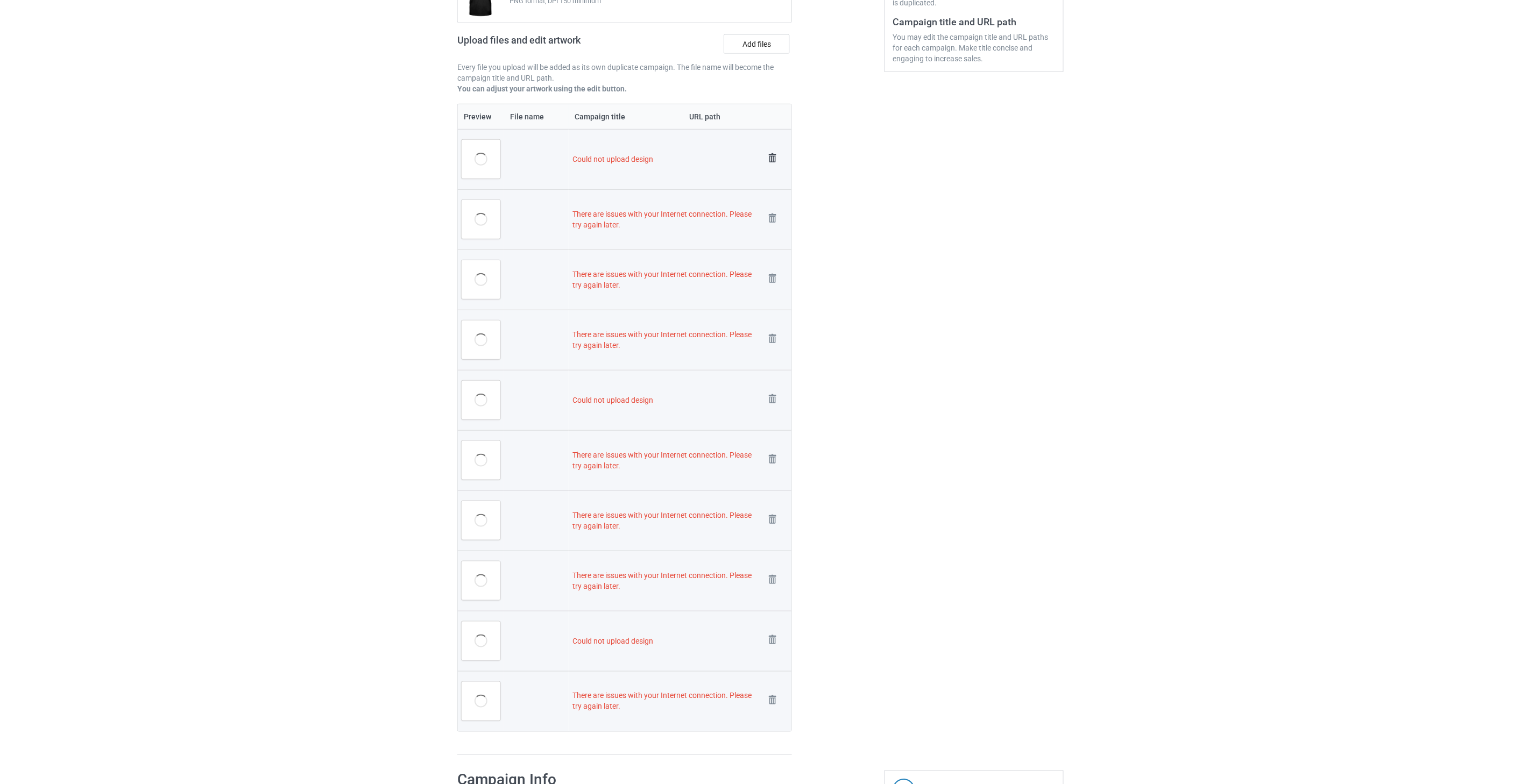
click at [772, 157] on img at bounding box center [772, 158] width 15 height 15
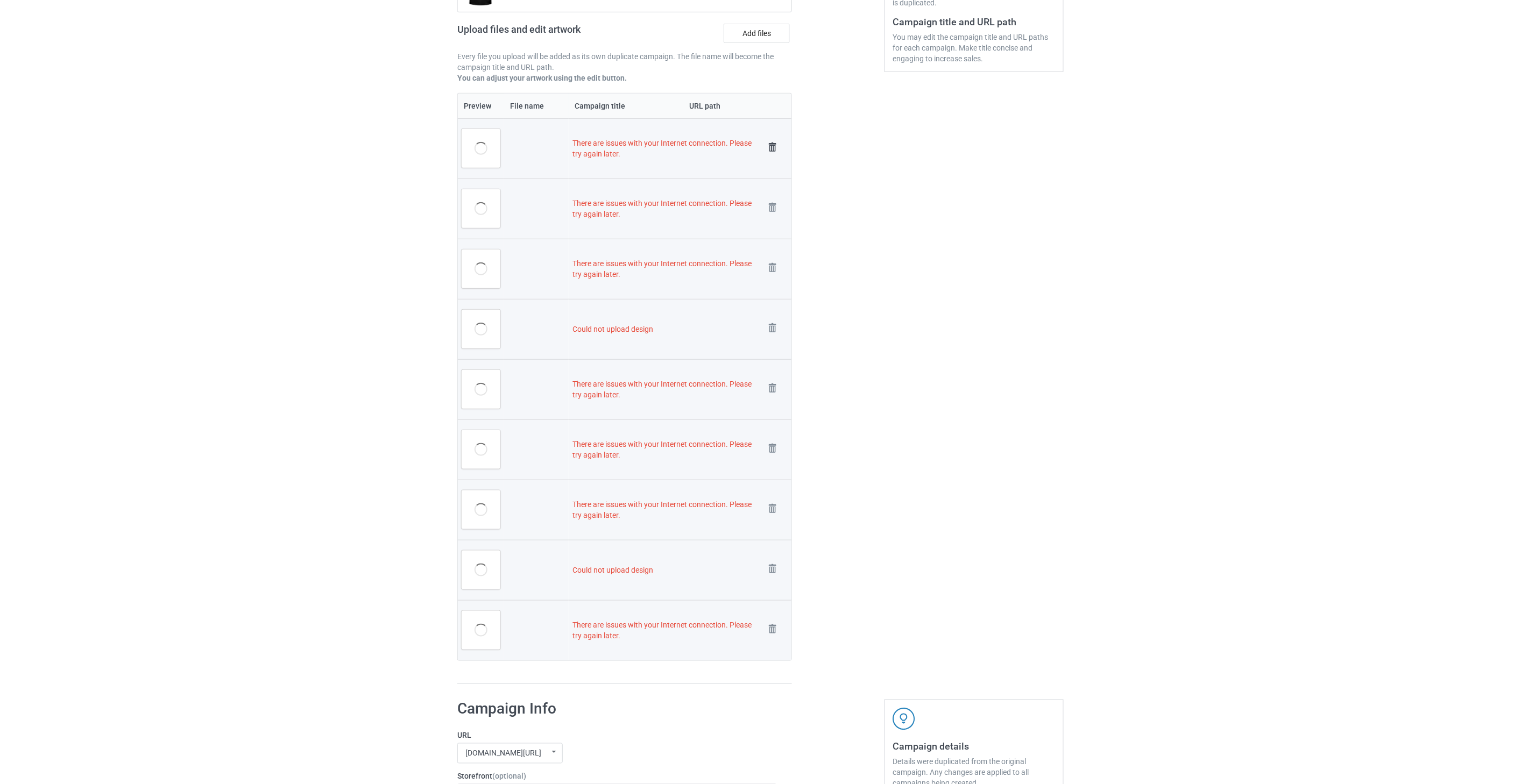
click at [771, 145] on img at bounding box center [772, 147] width 15 height 15
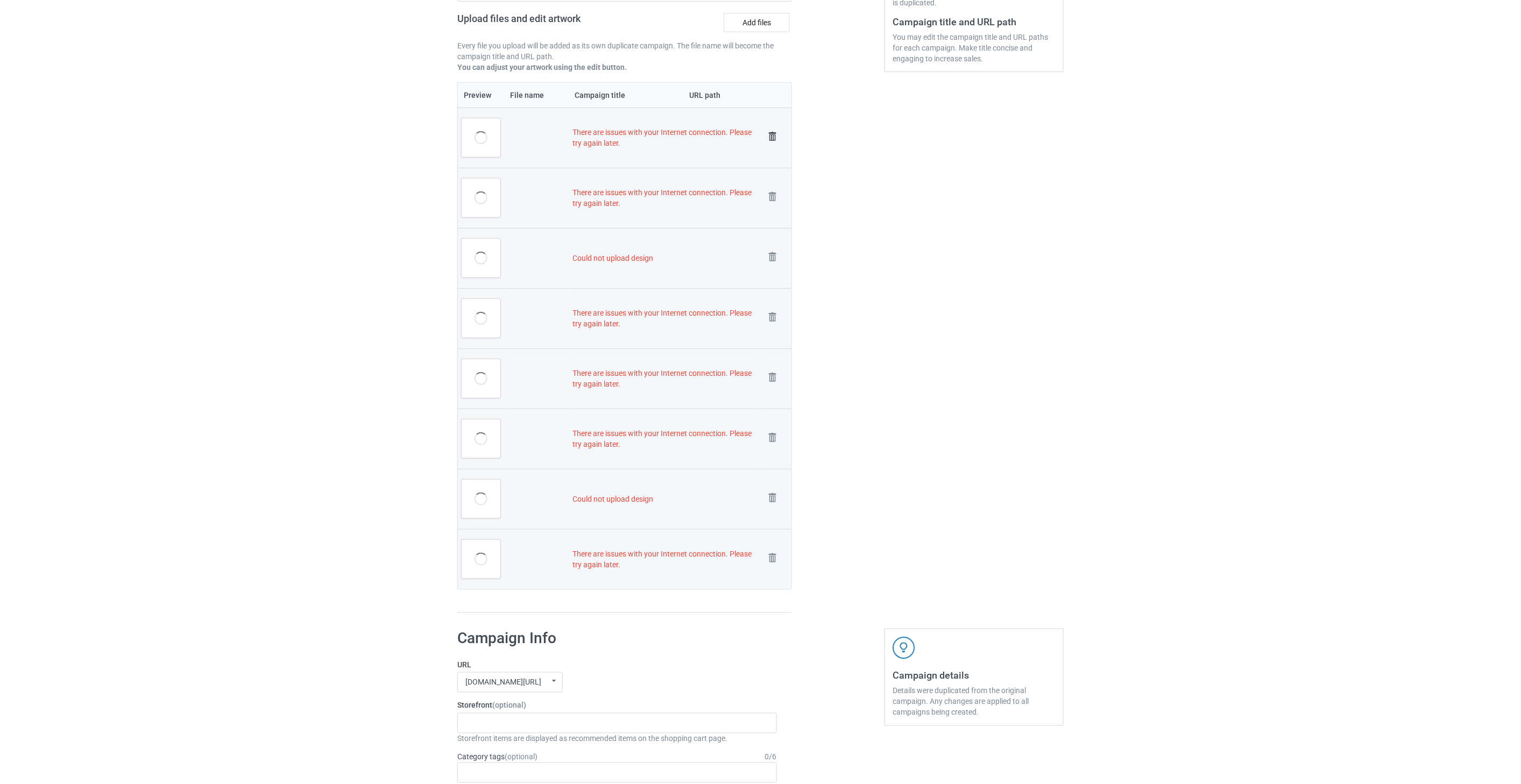
click at [771, 135] on img at bounding box center [772, 137] width 15 height 15
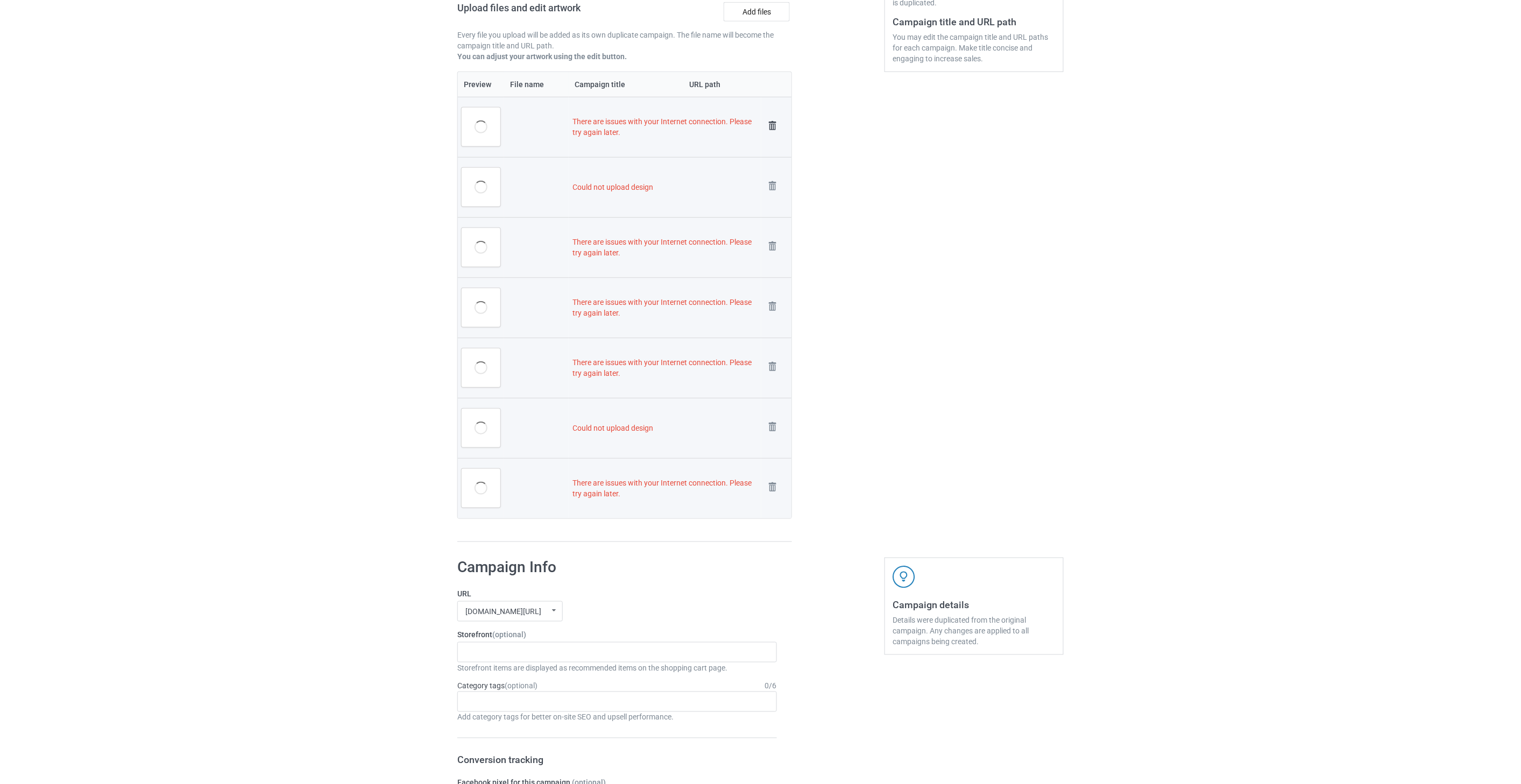
click at [772, 124] on img at bounding box center [772, 126] width 15 height 15
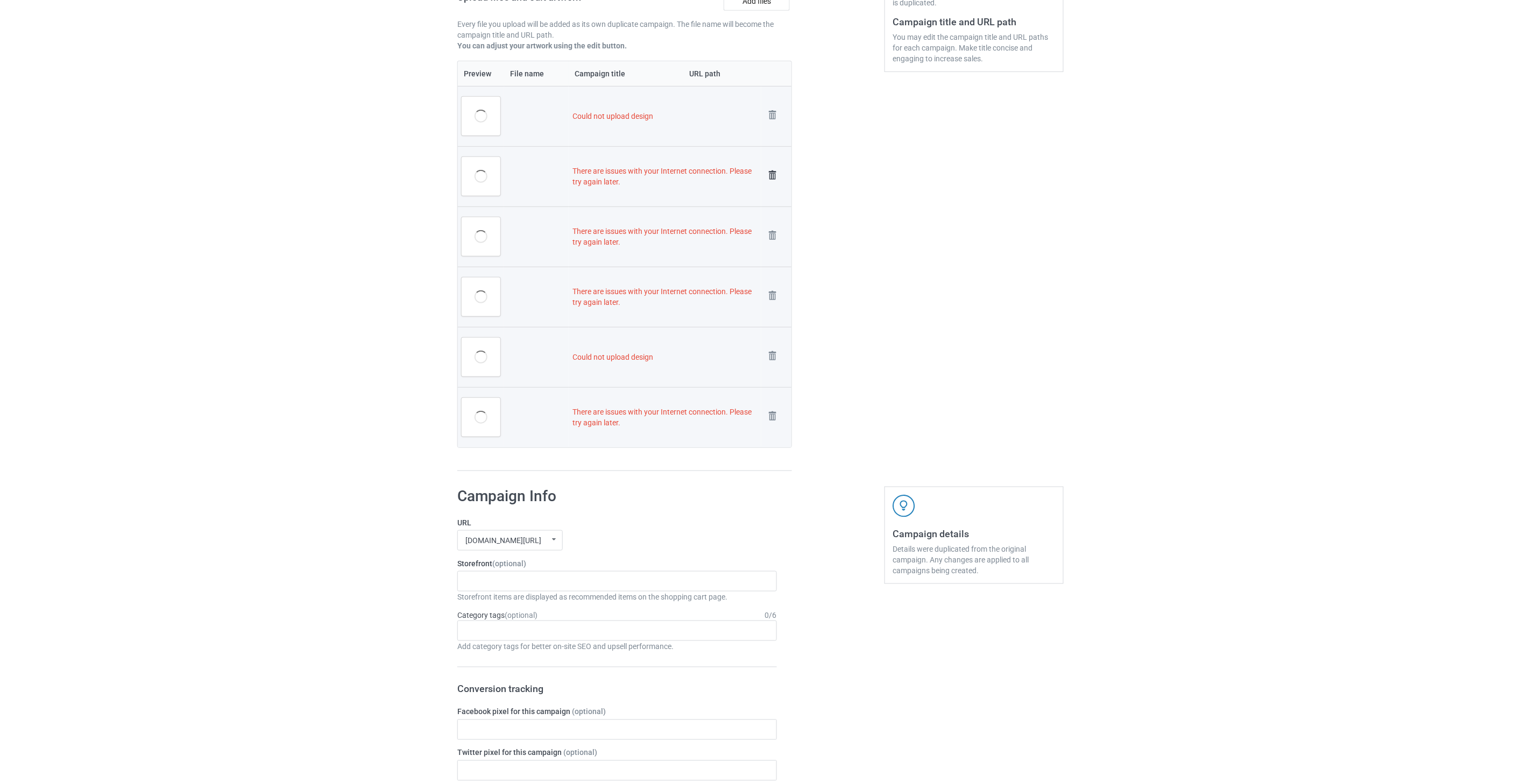
click at [0, 0] on img at bounding box center [0, 0] width 0 height 0
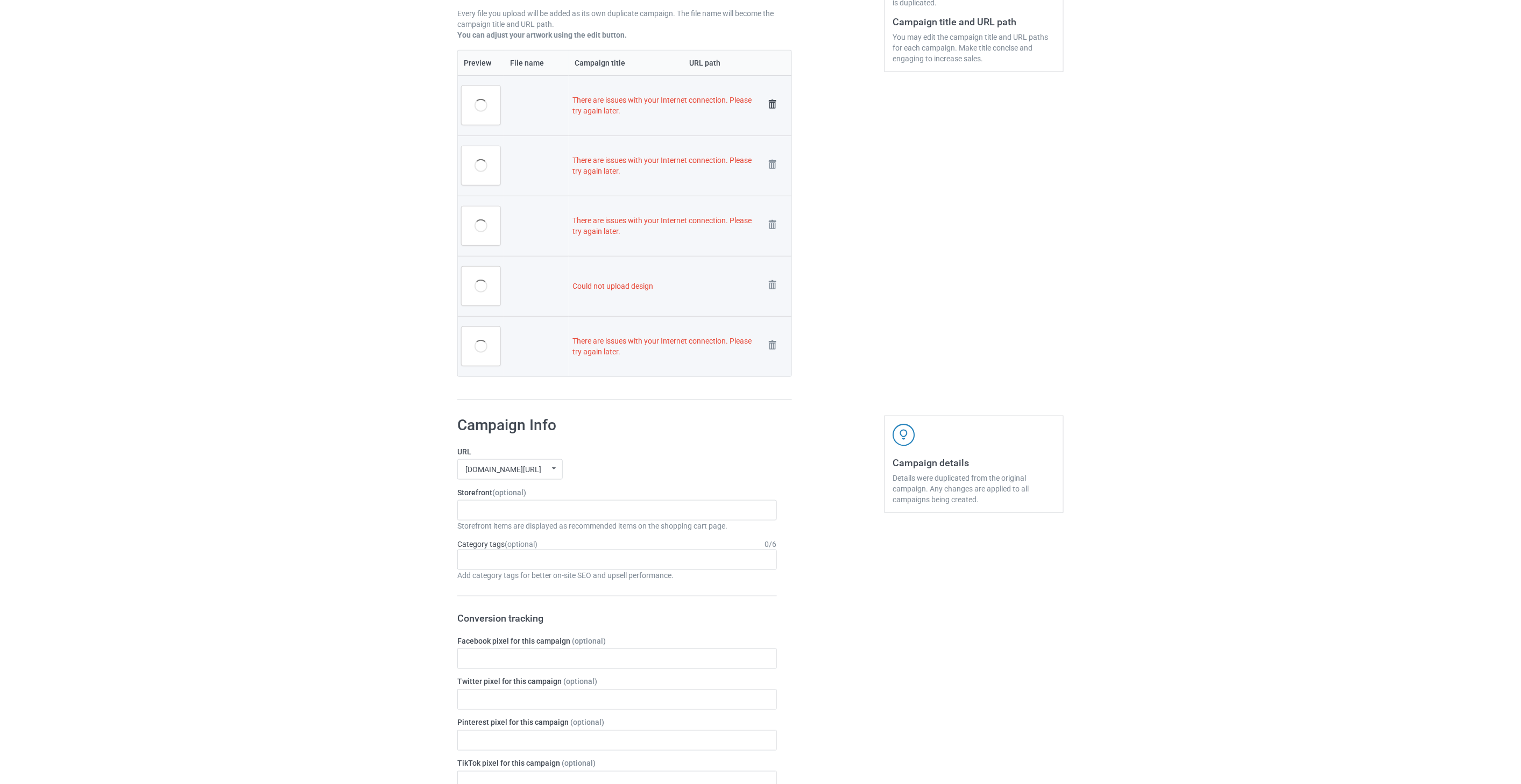
click at [773, 105] on img at bounding box center [772, 105] width 15 height 15
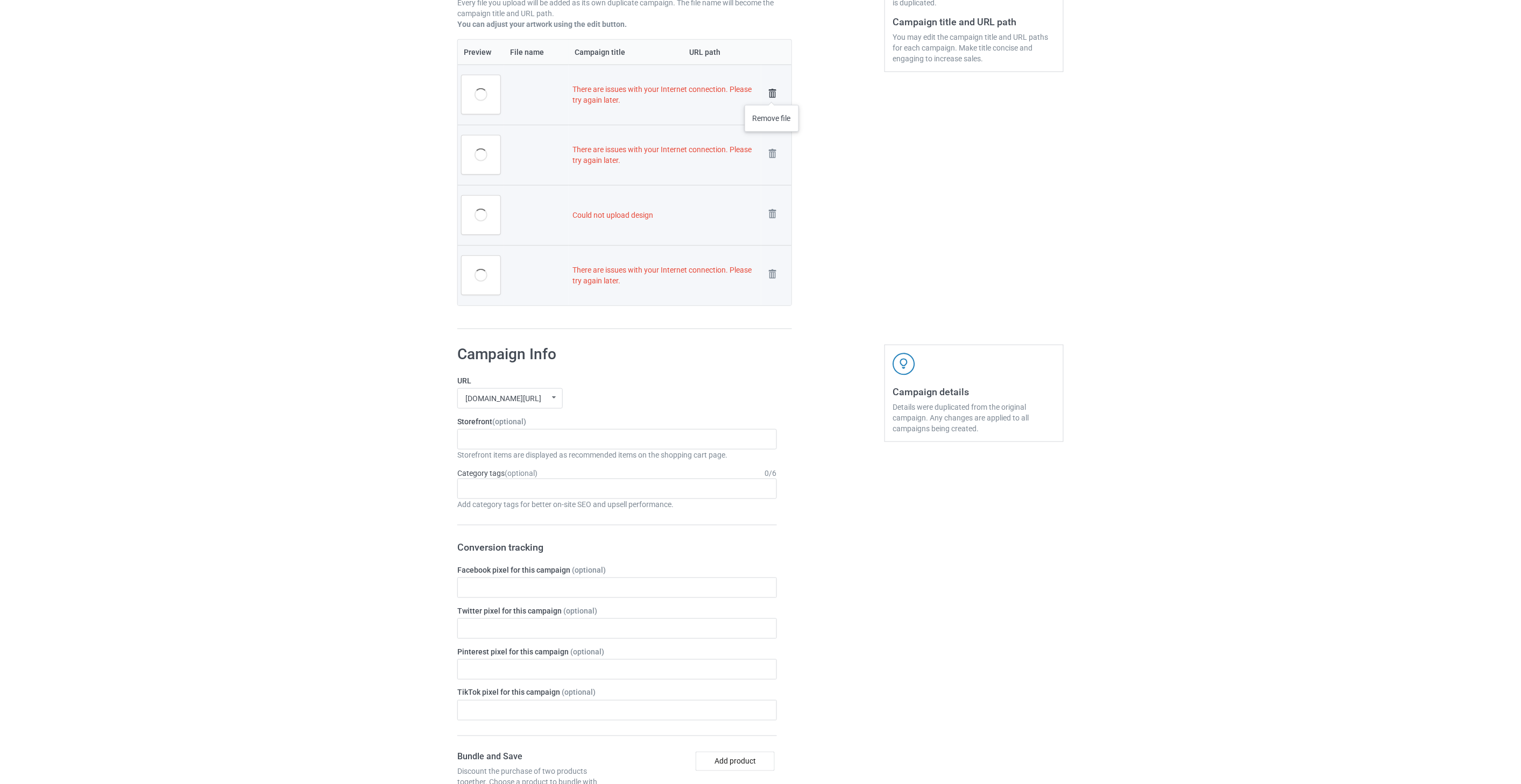
click at [772, 94] on img at bounding box center [772, 94] width 15 height 15
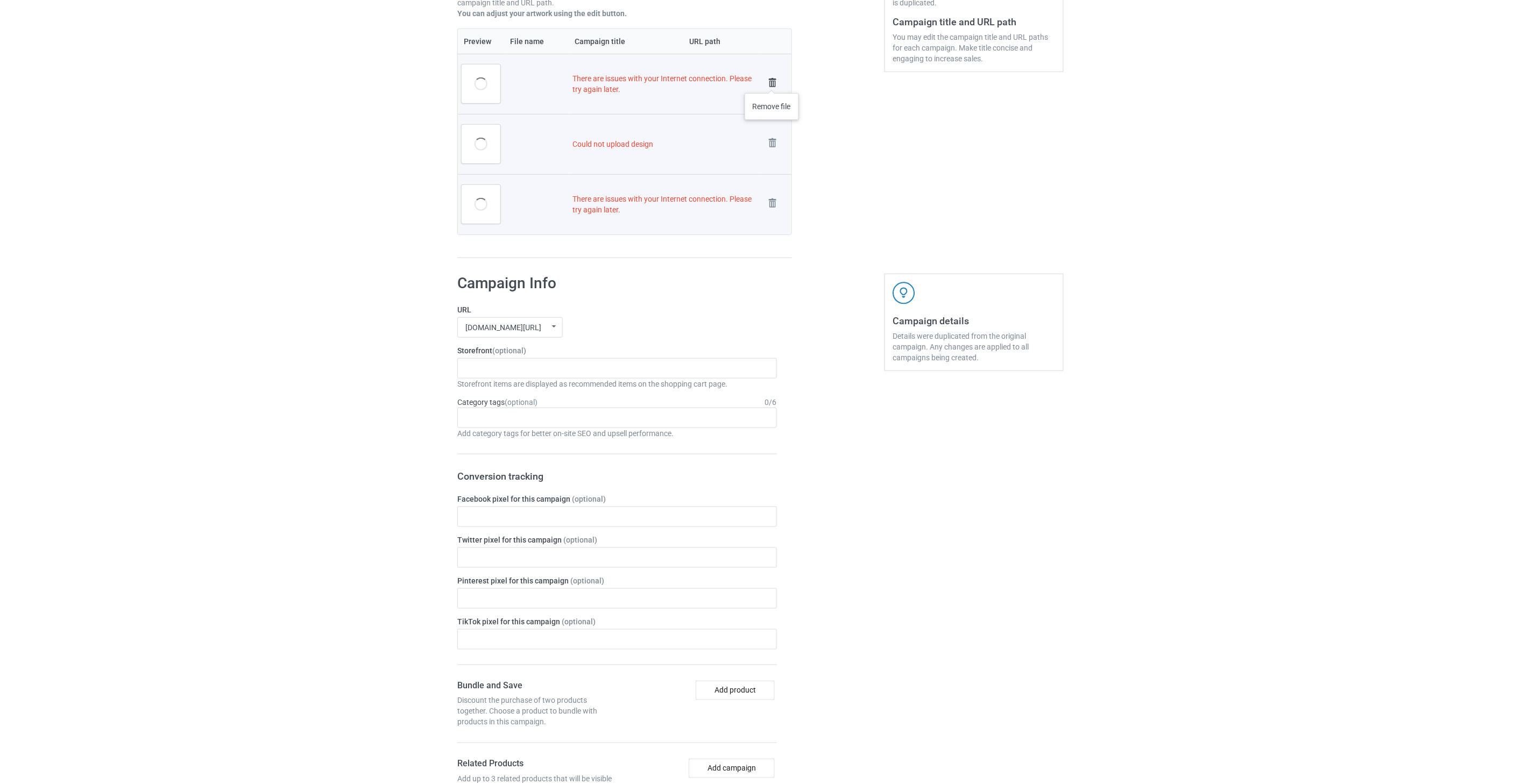
click at [772, 82] on img at bounding box center [772, 83] width 15 height 15
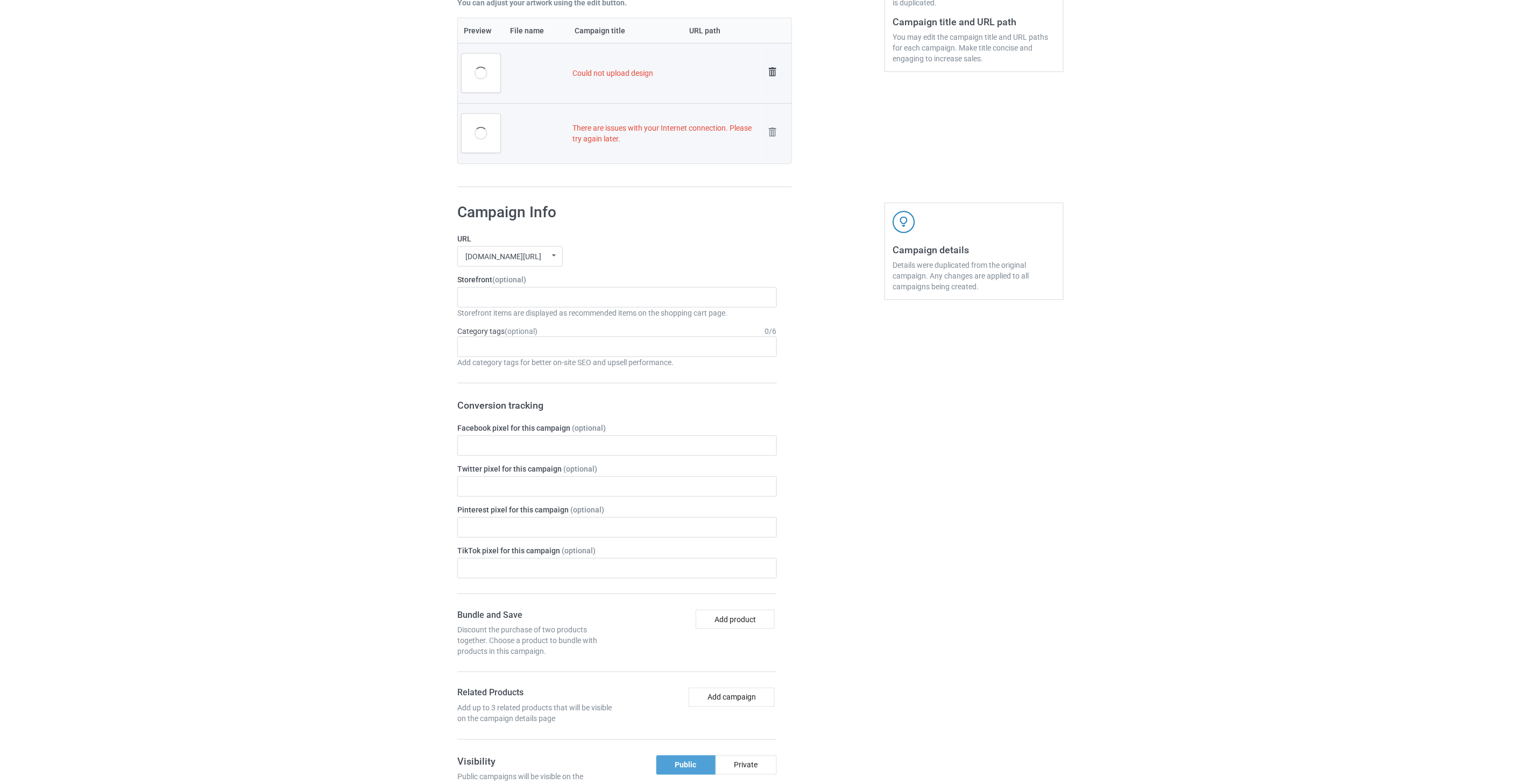
click at [772, 71] on img at bounding box center [772, 72] width 15 height 15
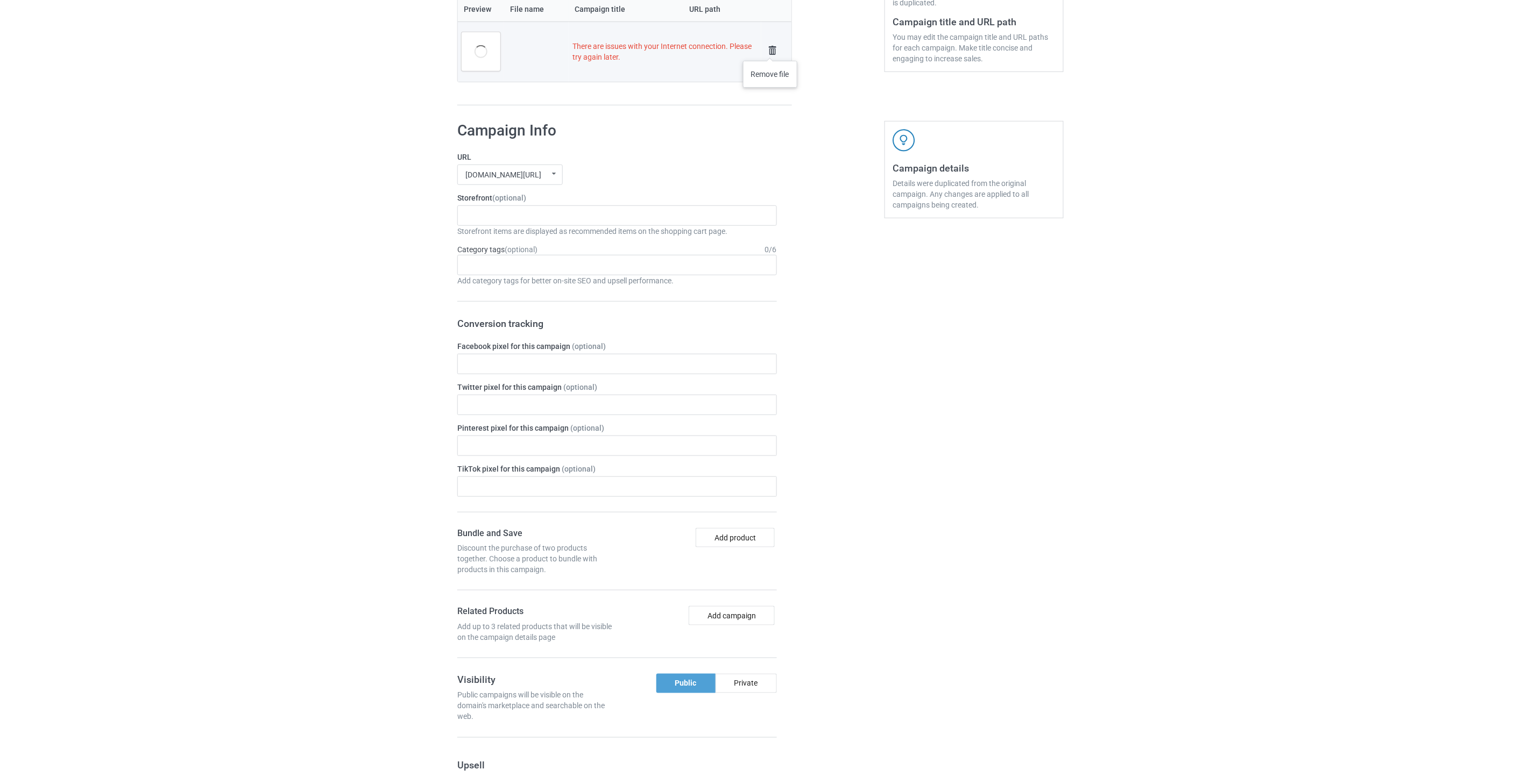
click at [771, 50] on img at bounding box center [772, 51] width 15 height 15
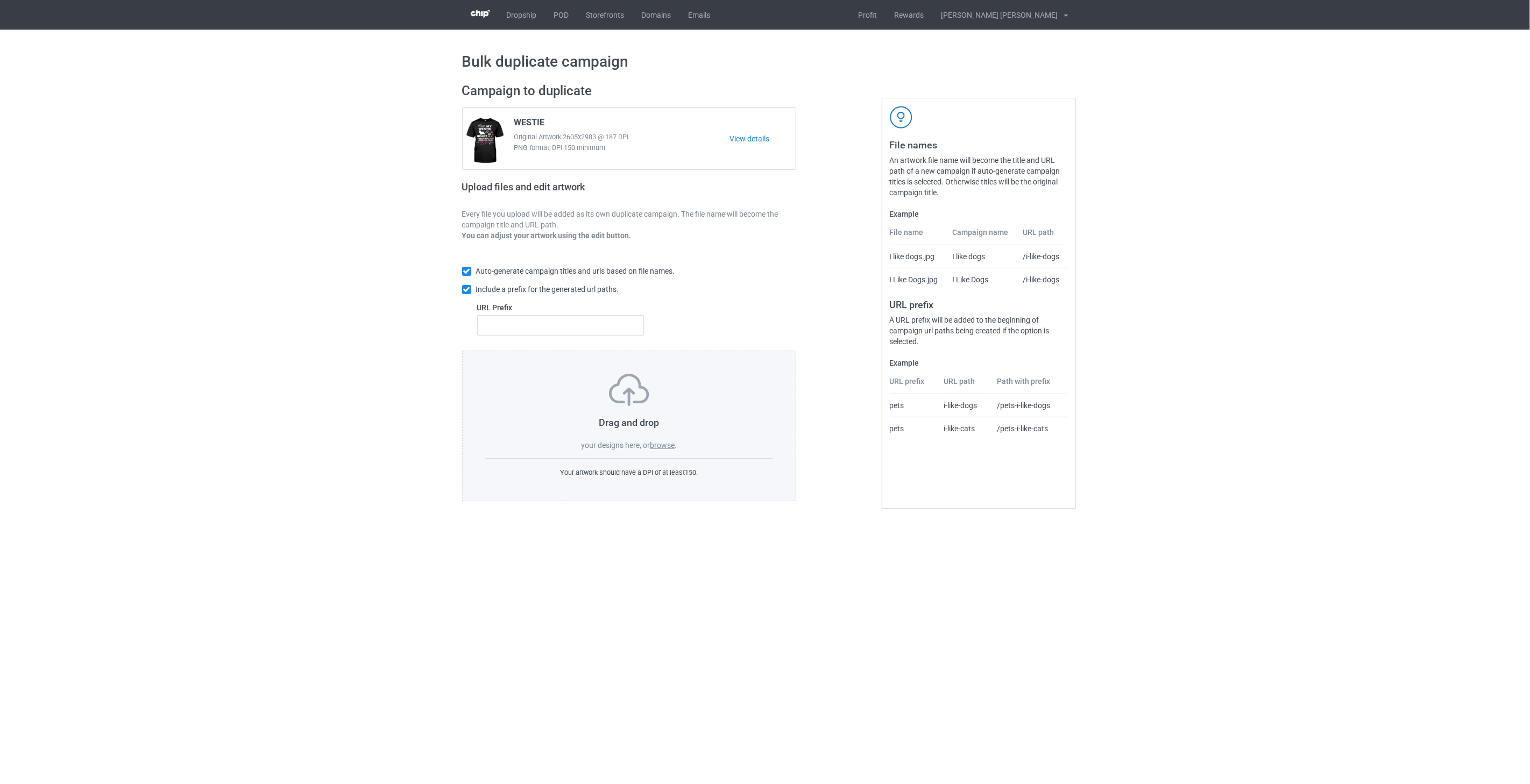
click at [673, 447] on label "browse" at bounding box center [662, 446] width 25 height 9
click at [0, 0] on input "browse" at bounding box center [0, 0] width 0 height 0
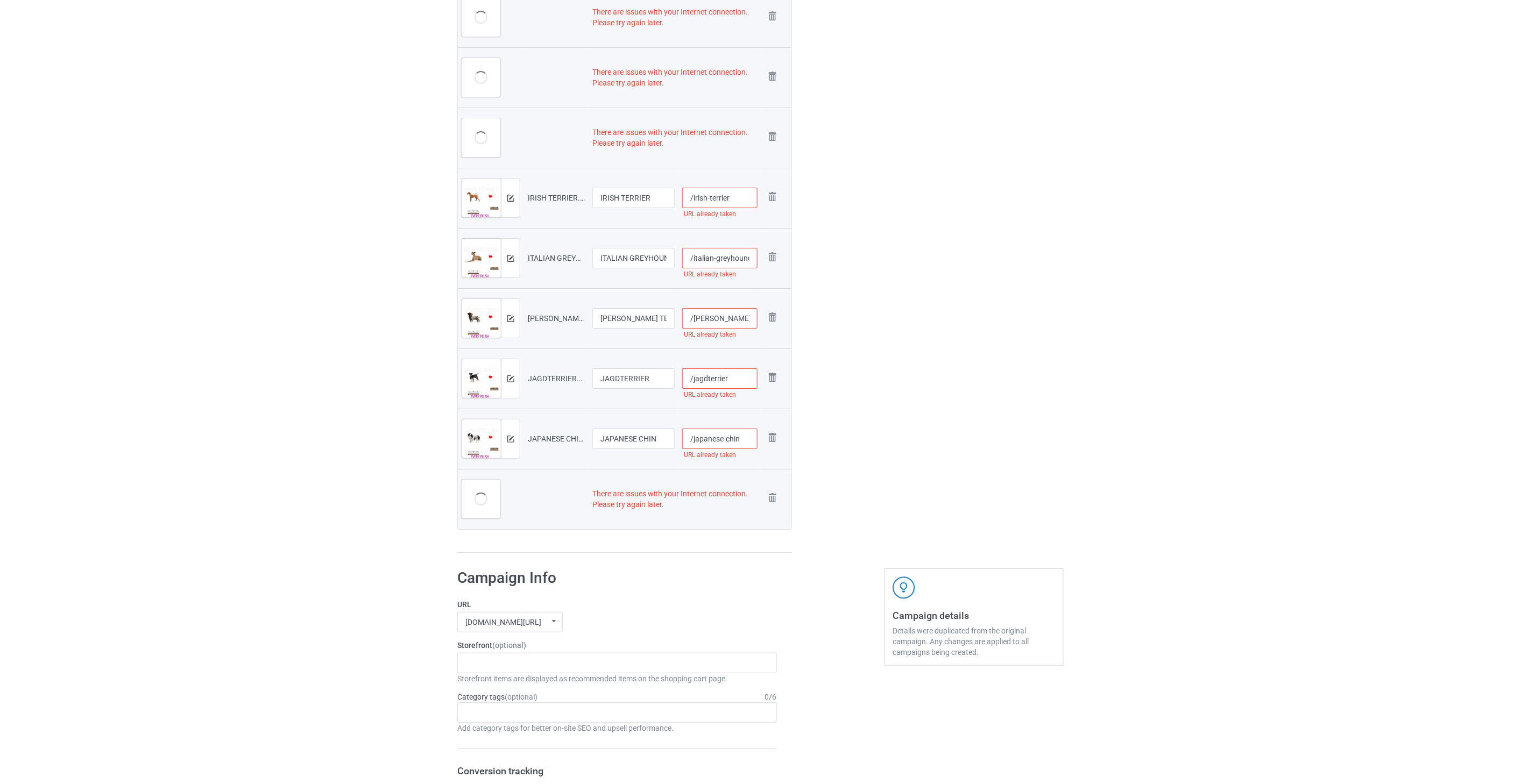
scroll to position [1852, 0]
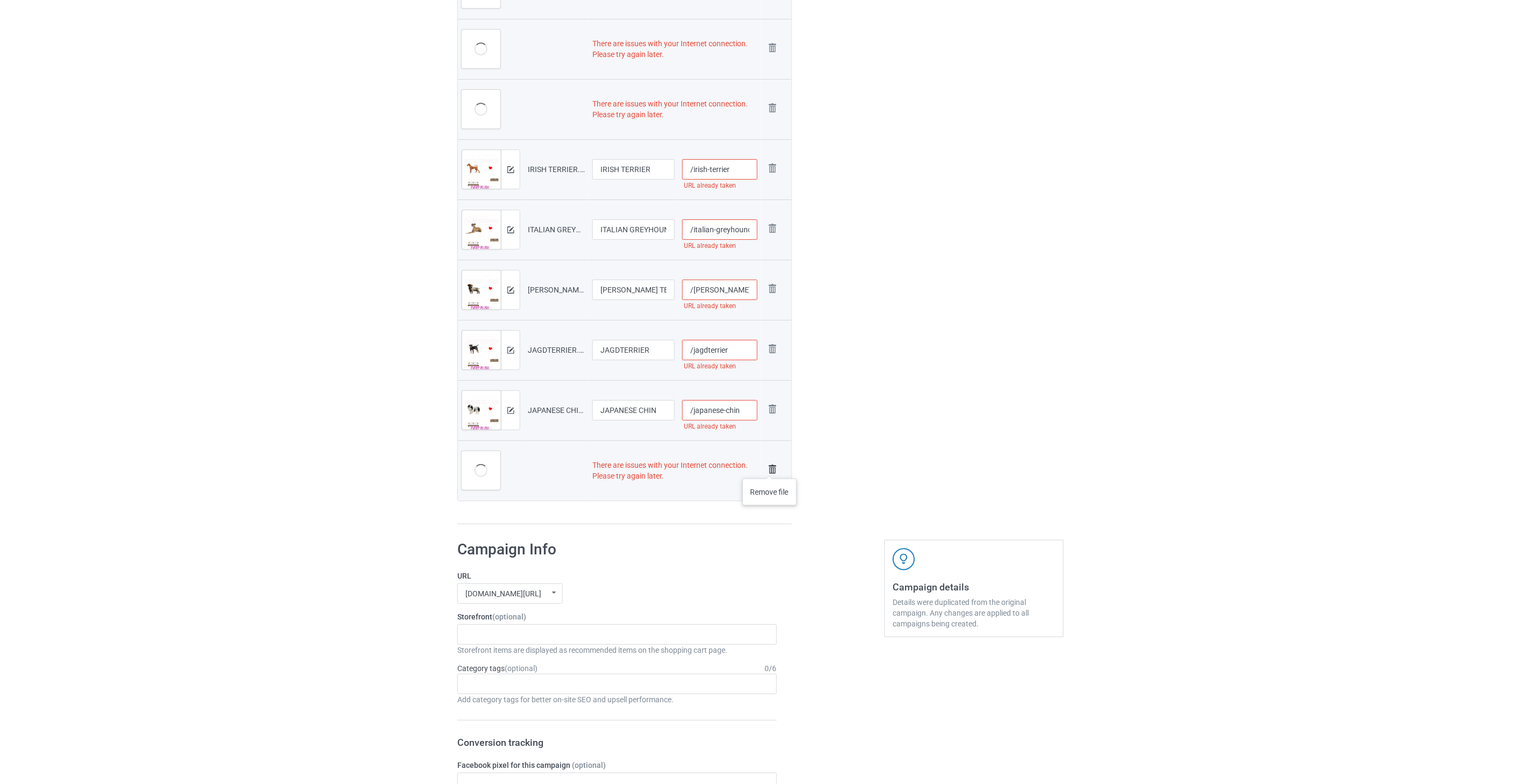
click at [770, 468] on img at bounding box center [772, 469] width 15 height 15
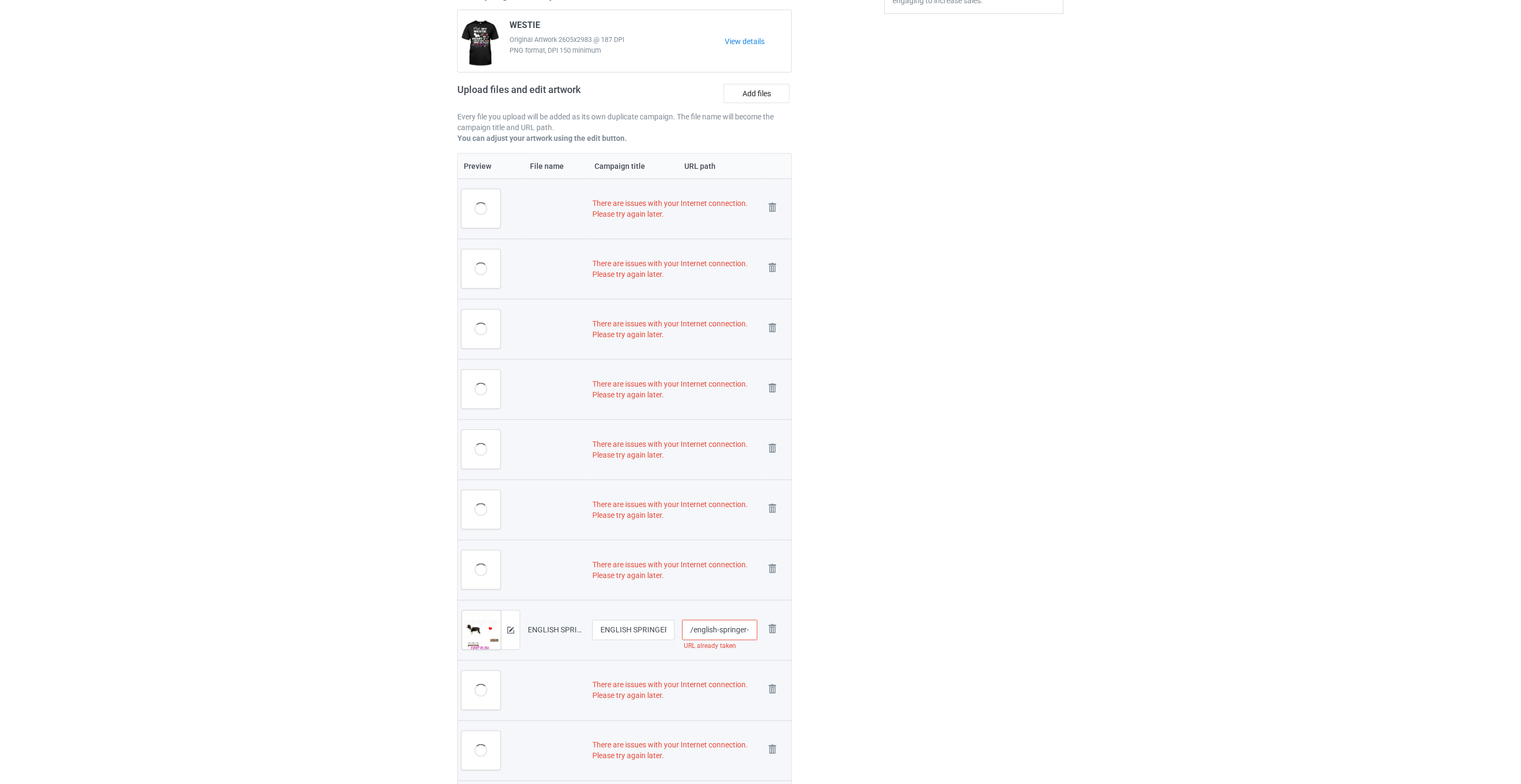
scroll to position [228, 0]
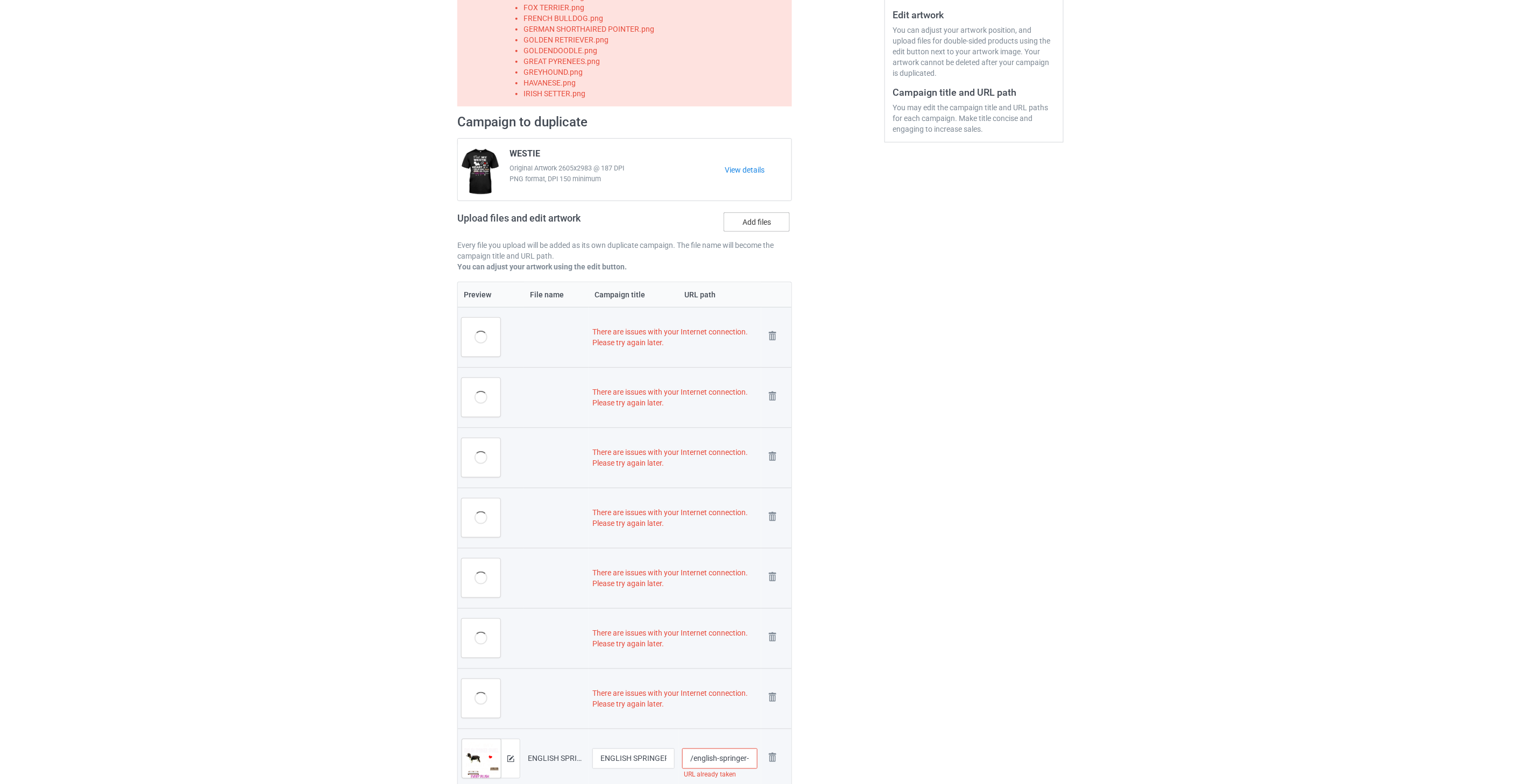
click at [762, 224] on label "Add files" at bounding box center [757, 222] width 66 height 20
click at [0, 0] on input "Add files" at bounding box center [0, 0] width 0 height 0
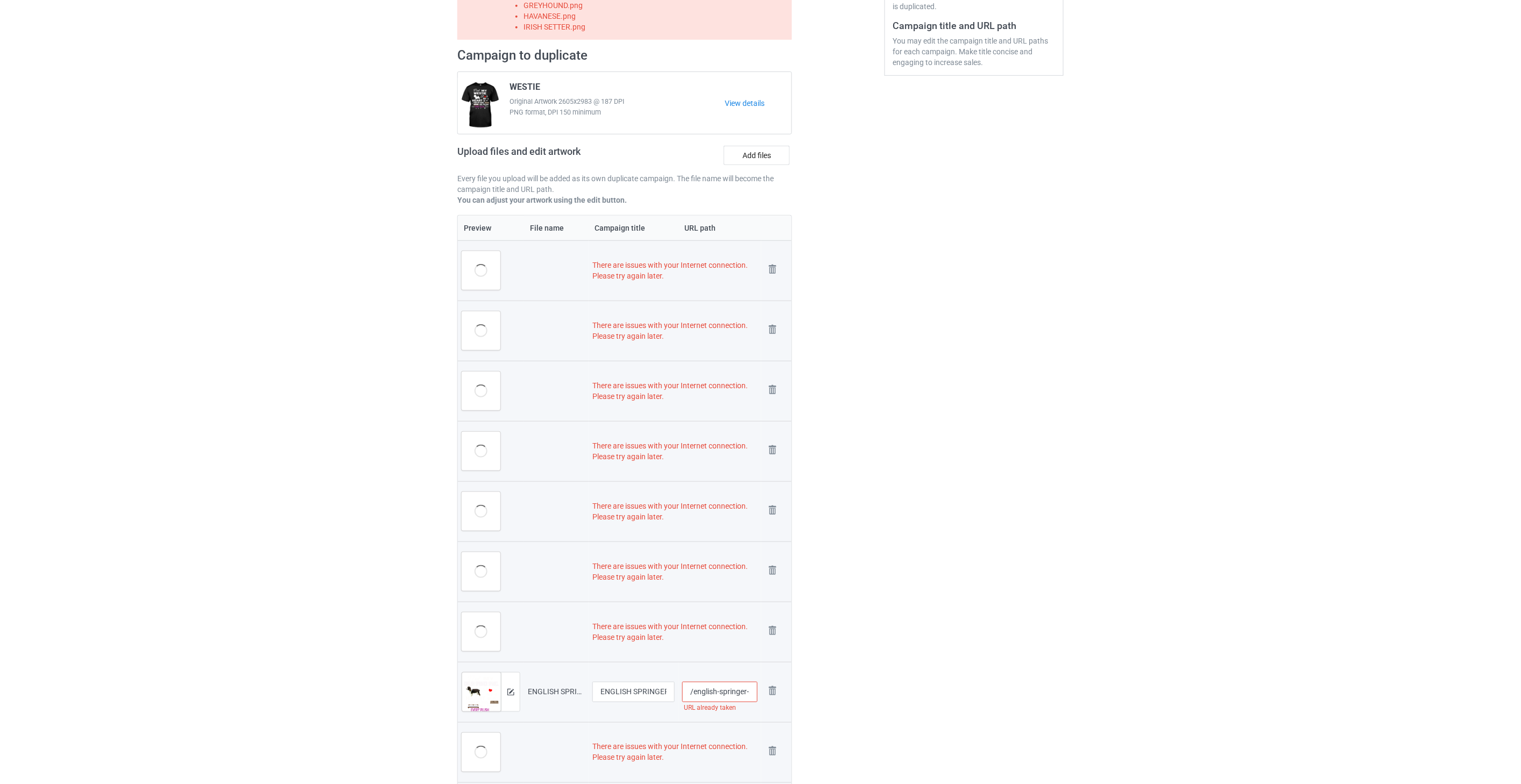
scroll to position [298, 0]
click at [772, 263] on img at bounding box center [772, 266] width 15 height 15
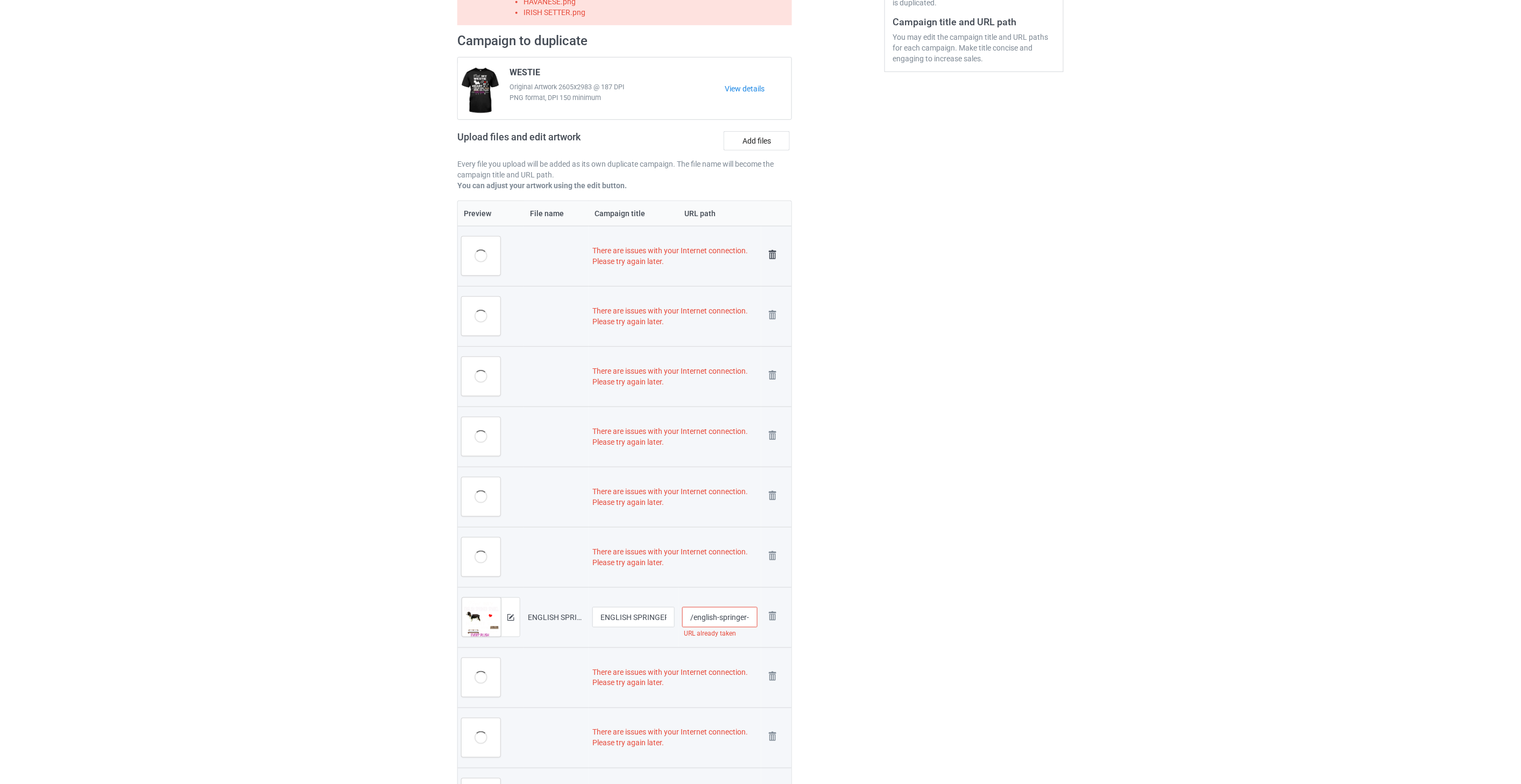
click at [769, 255] on img at bounding box center [772, 255] width 15 height 15
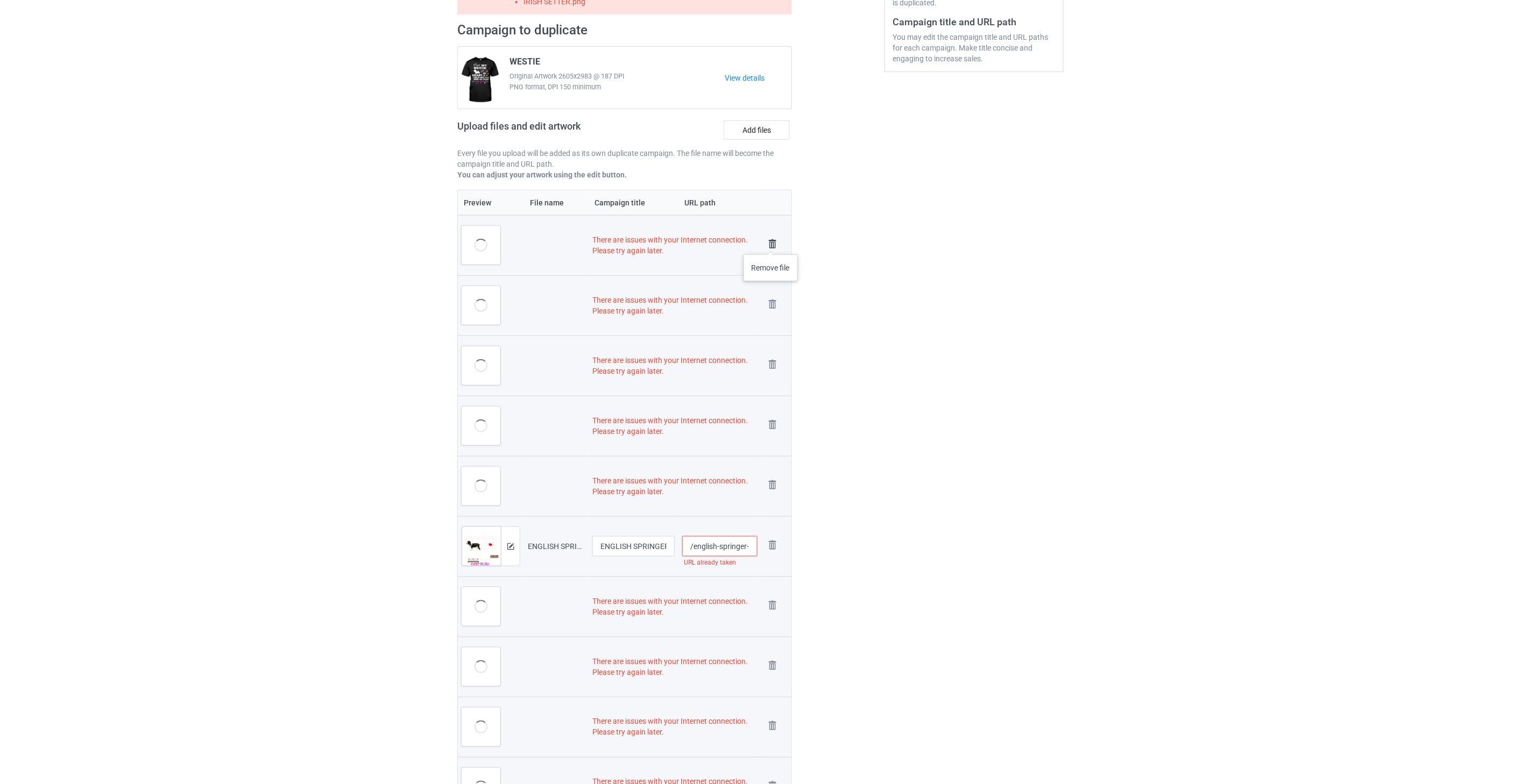
click at [771, 242] on img at bounding box center [772, 244] width 15 height 15
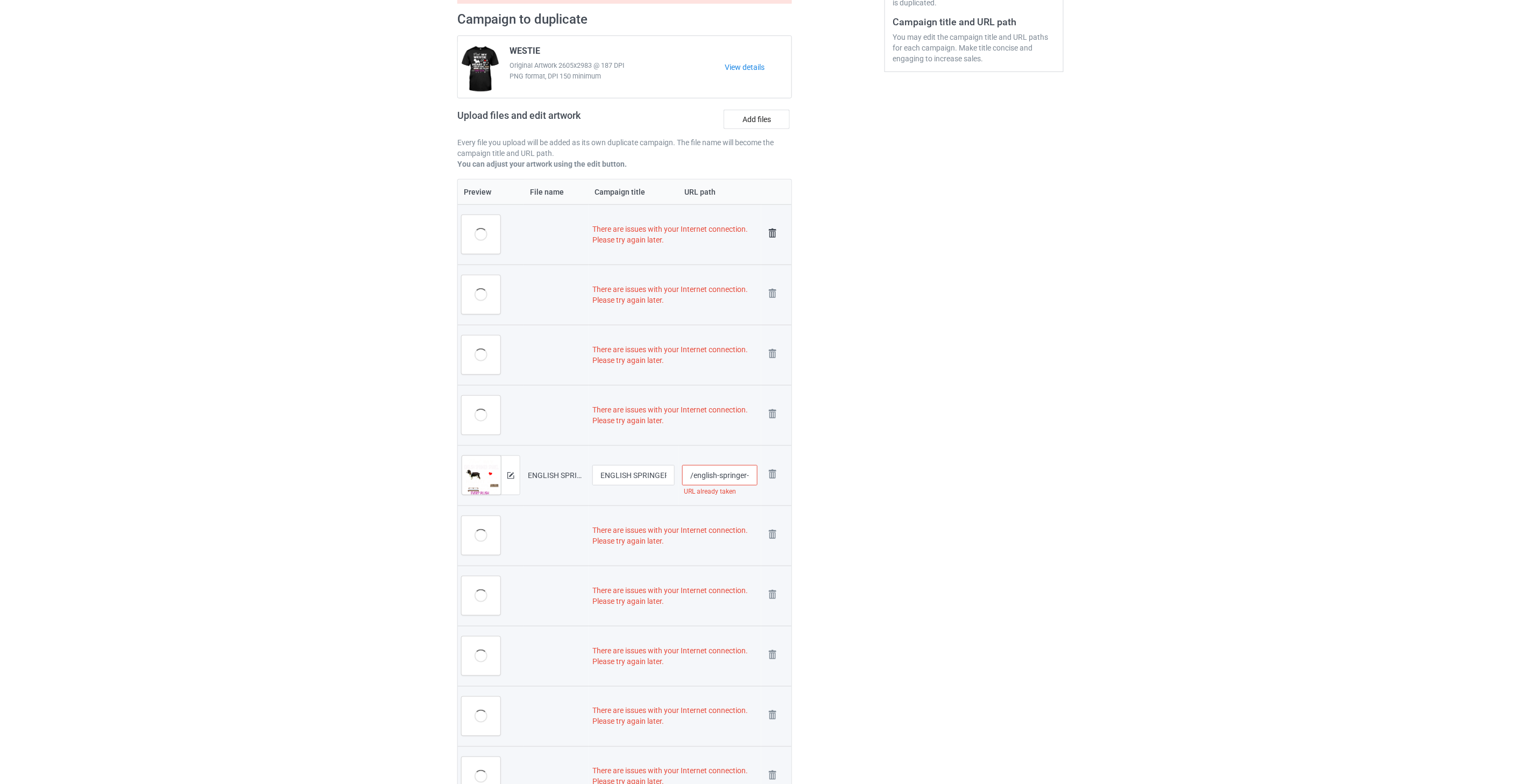
click at [772, 232] on img at bounding box center [772, 234] width 15 height 15
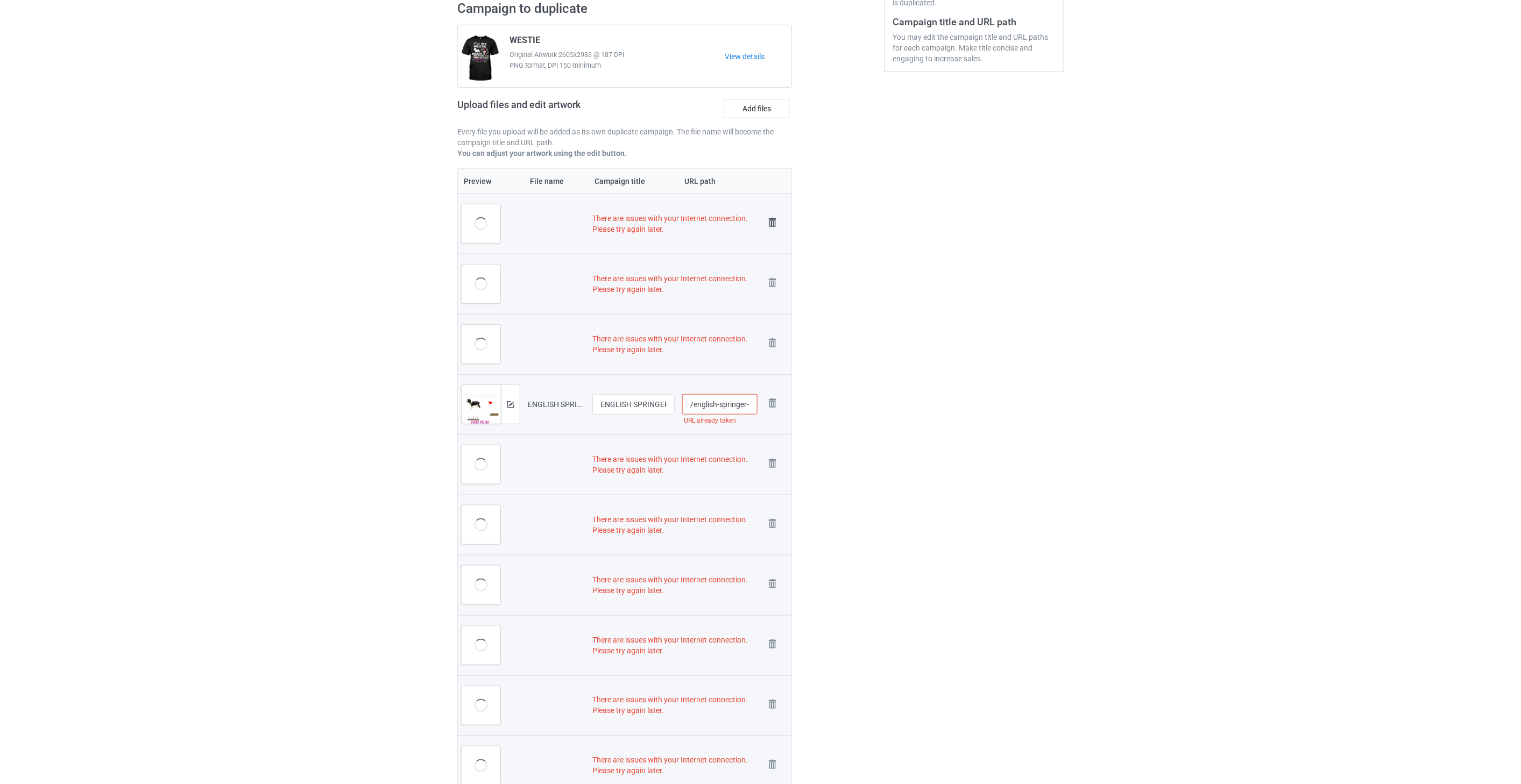
click at [772, 224] on img at bounding box center [772, 223] width 15 height 15
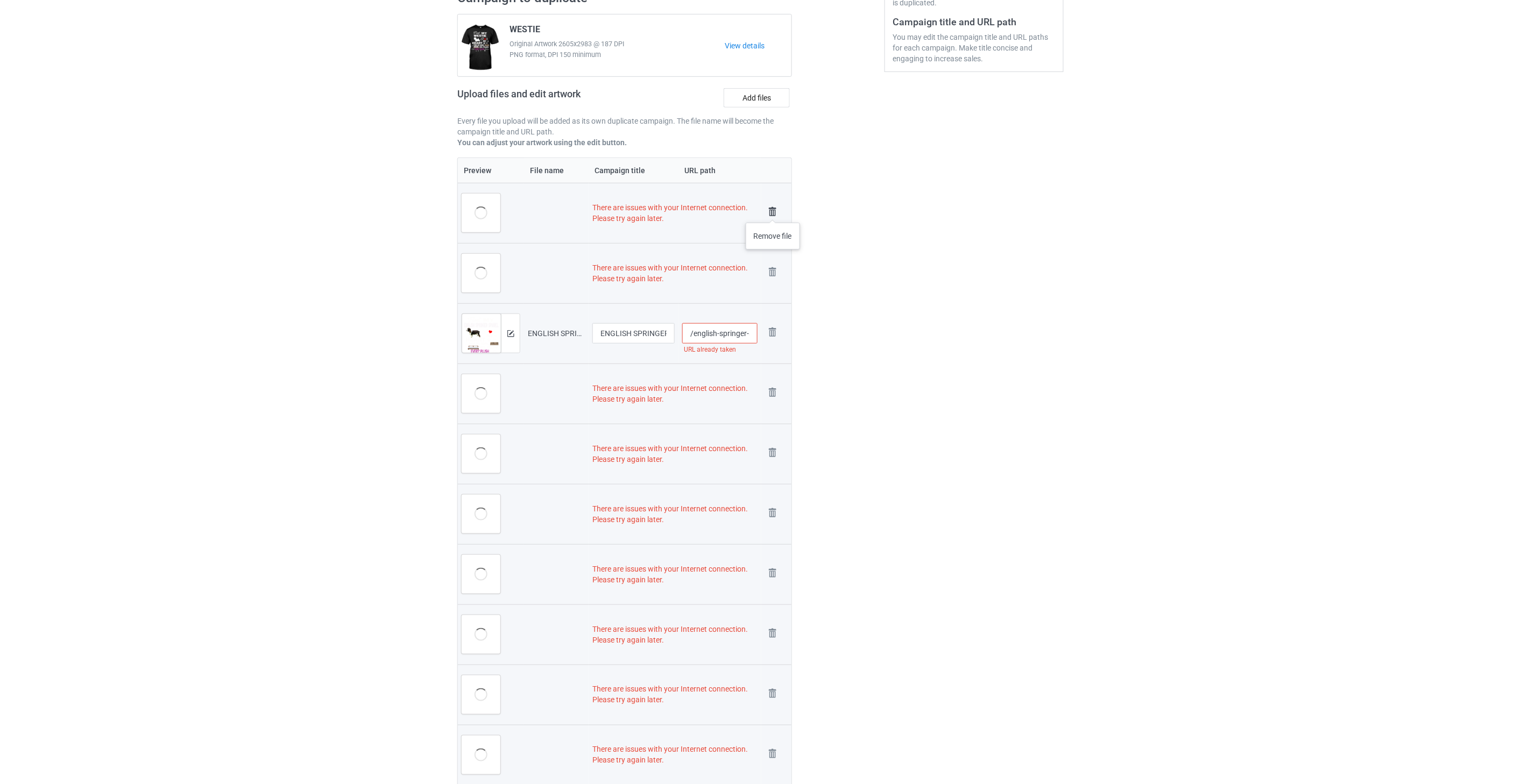
click at [773, 212] on img at bounding box center [772, 212] width 15 height 15
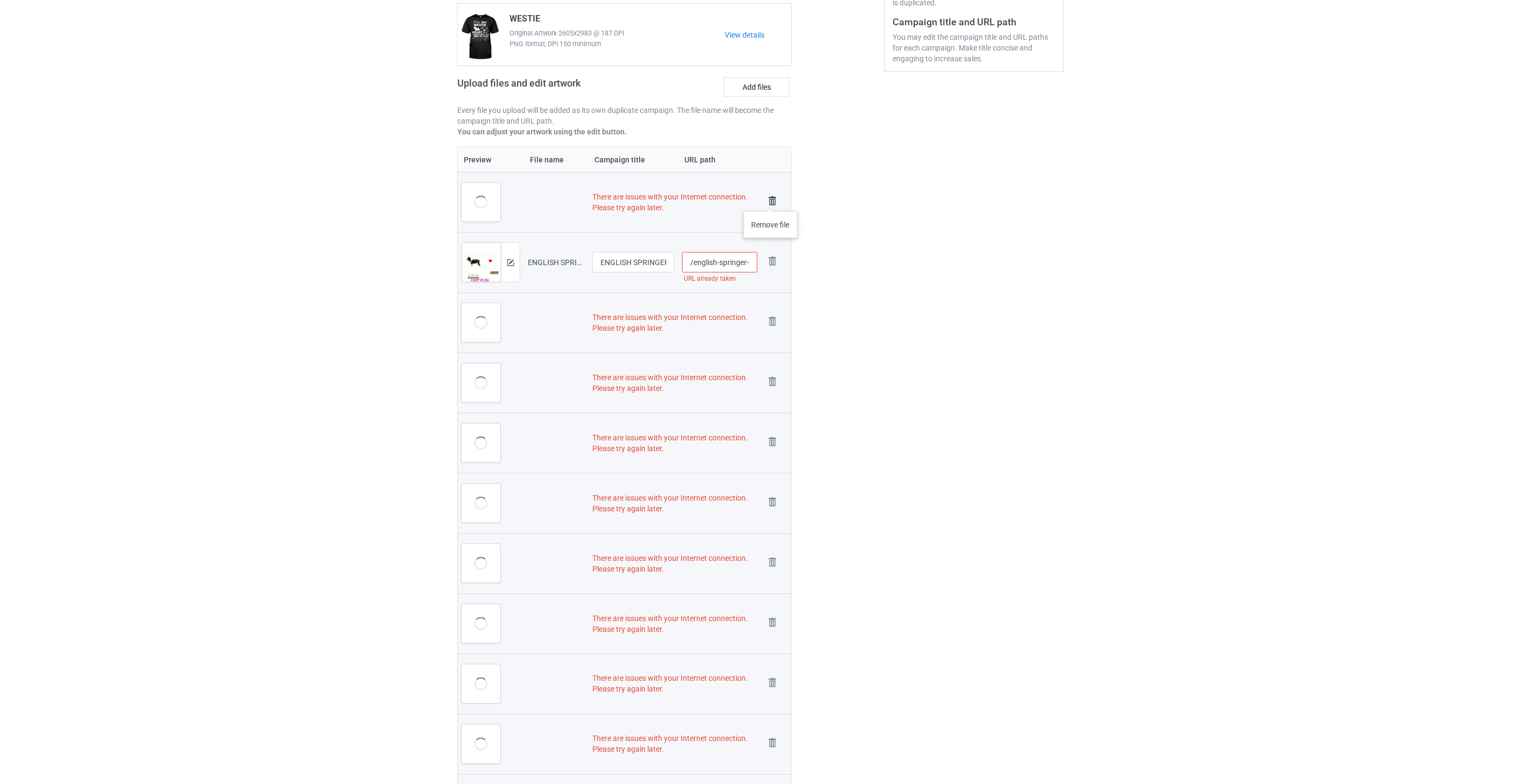
click at [771, 201] on img at bounding box center [772, 202] width 15 height 15
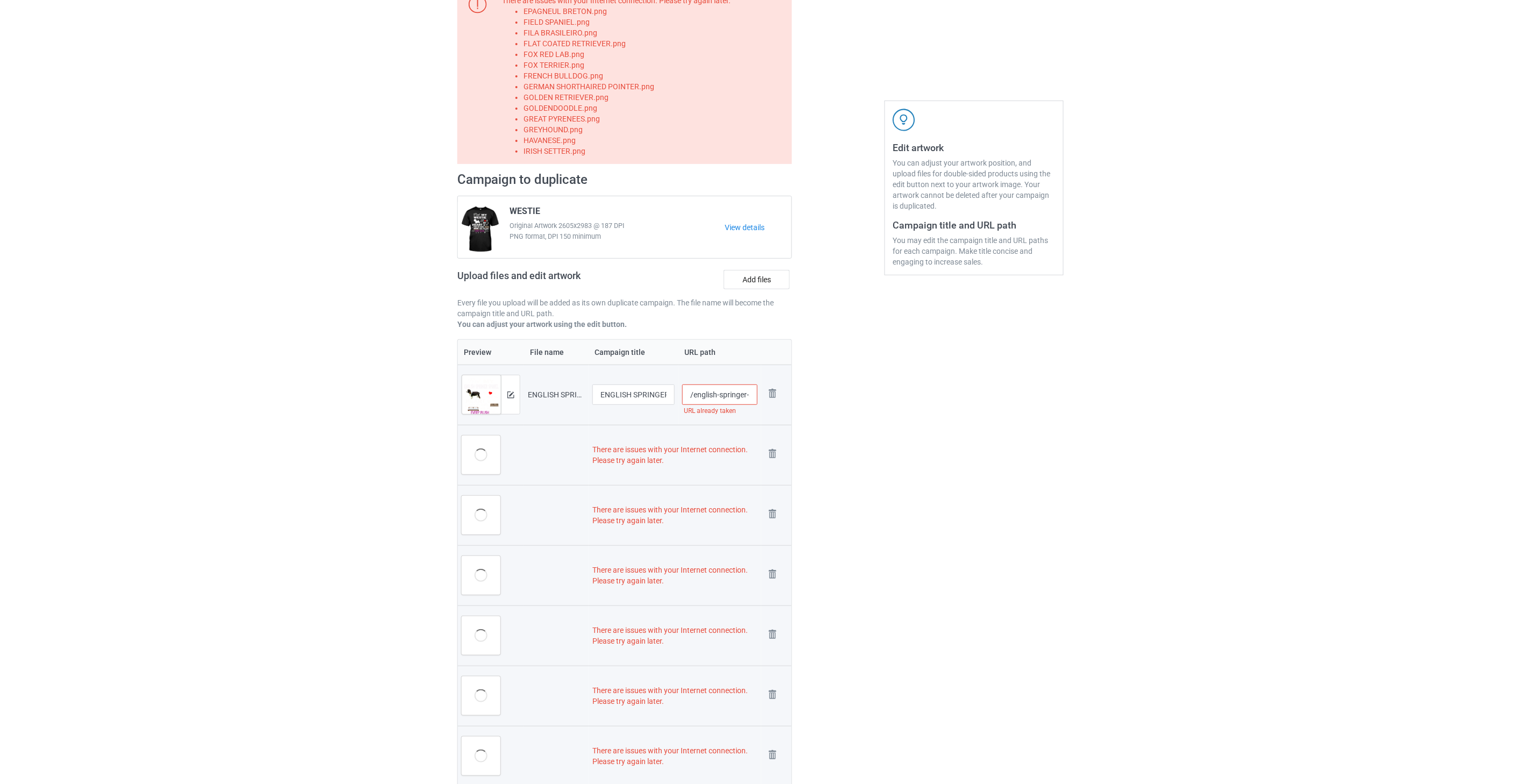
scroll to position [0, 0]
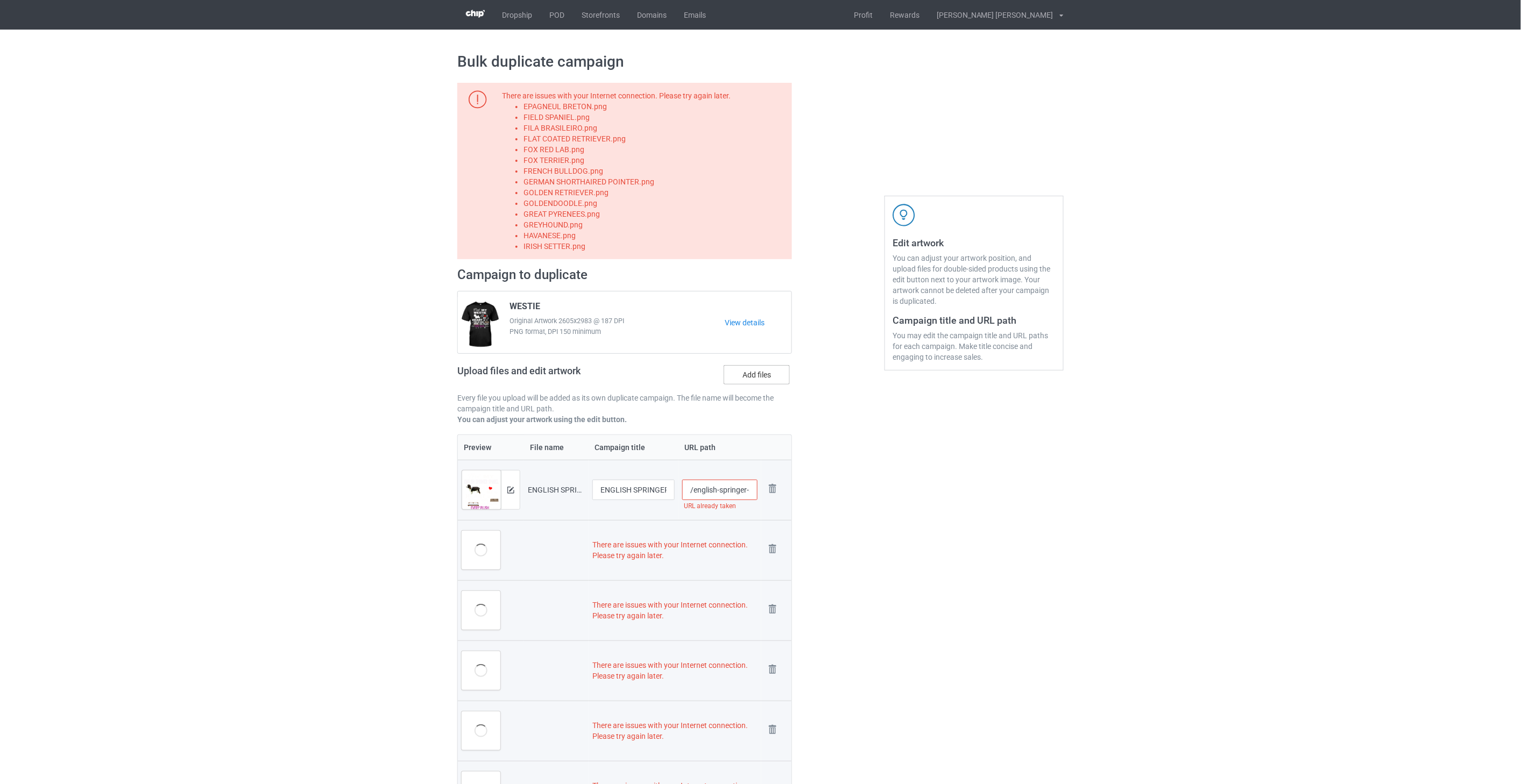
click at [763, 379] on label "Add files" at bounding box center [757, 374] width 66 height 20
click at [0, 0] on input "Add files" at bounding box center [0, 0] width 0 height 0
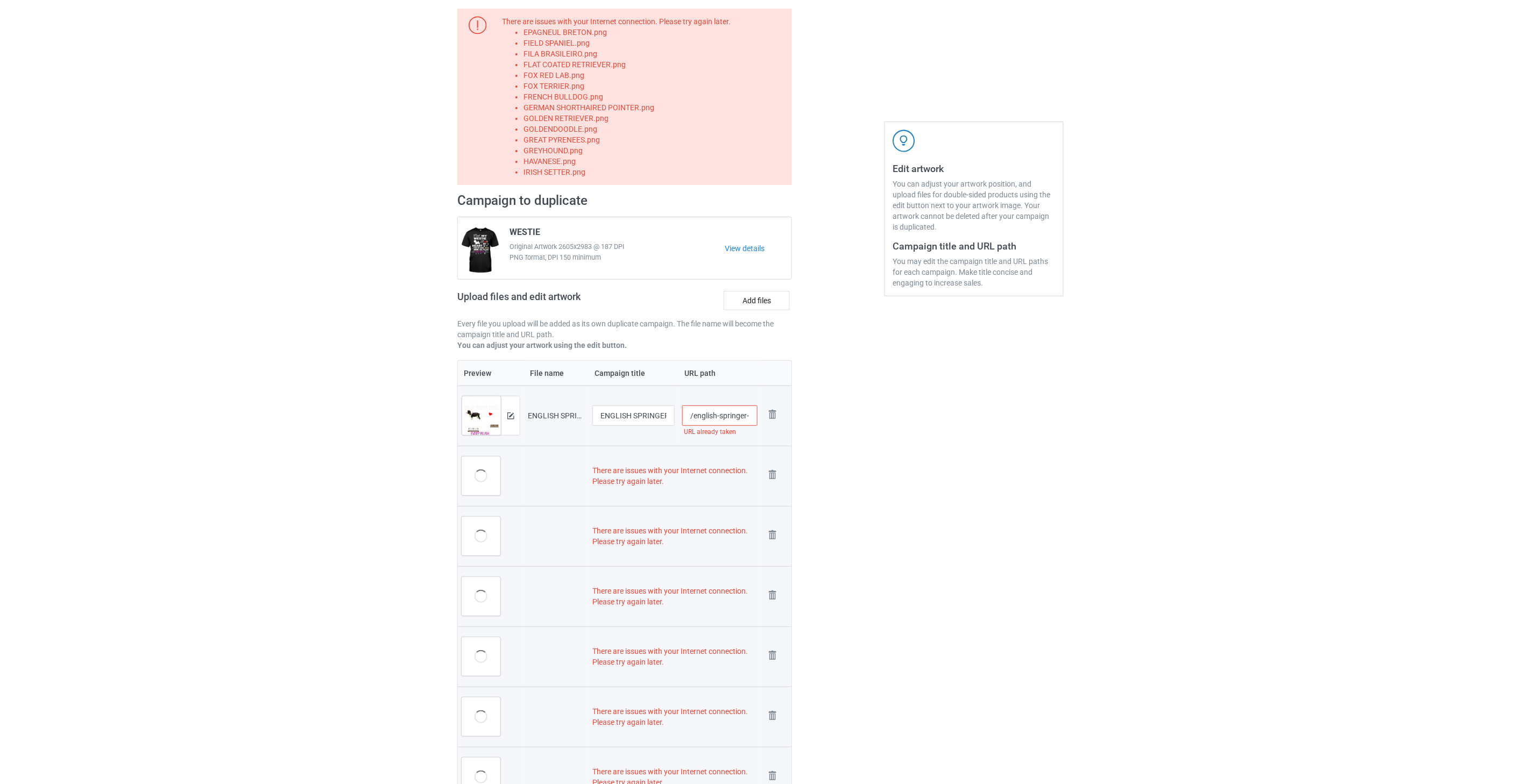
scroll to position [239, 0]
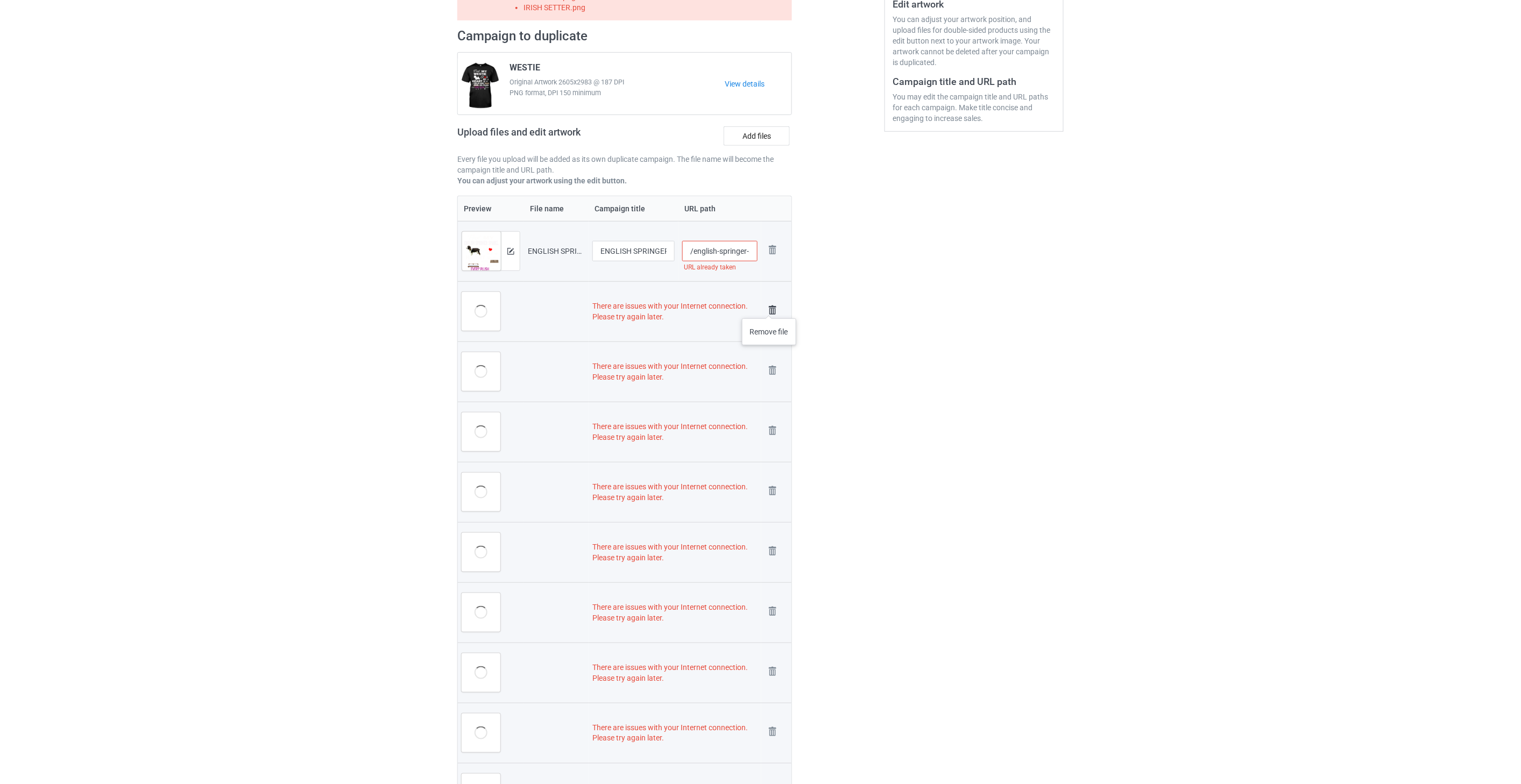
click at [769, 308] on img at bounding box center [772, 310] width 15 height 15
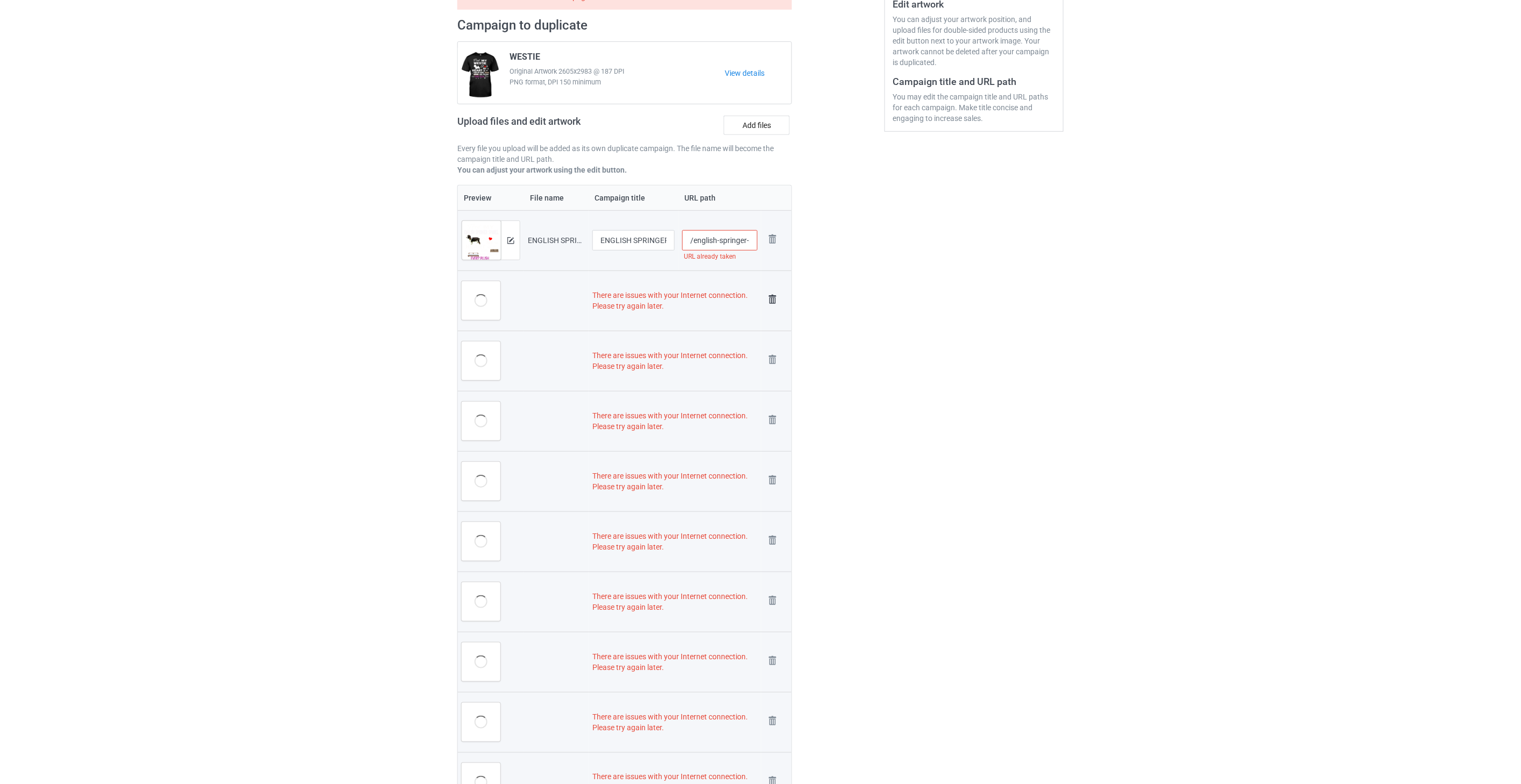
click at [771, 298] on img at bounding box center [772, 299] width 15 height 15
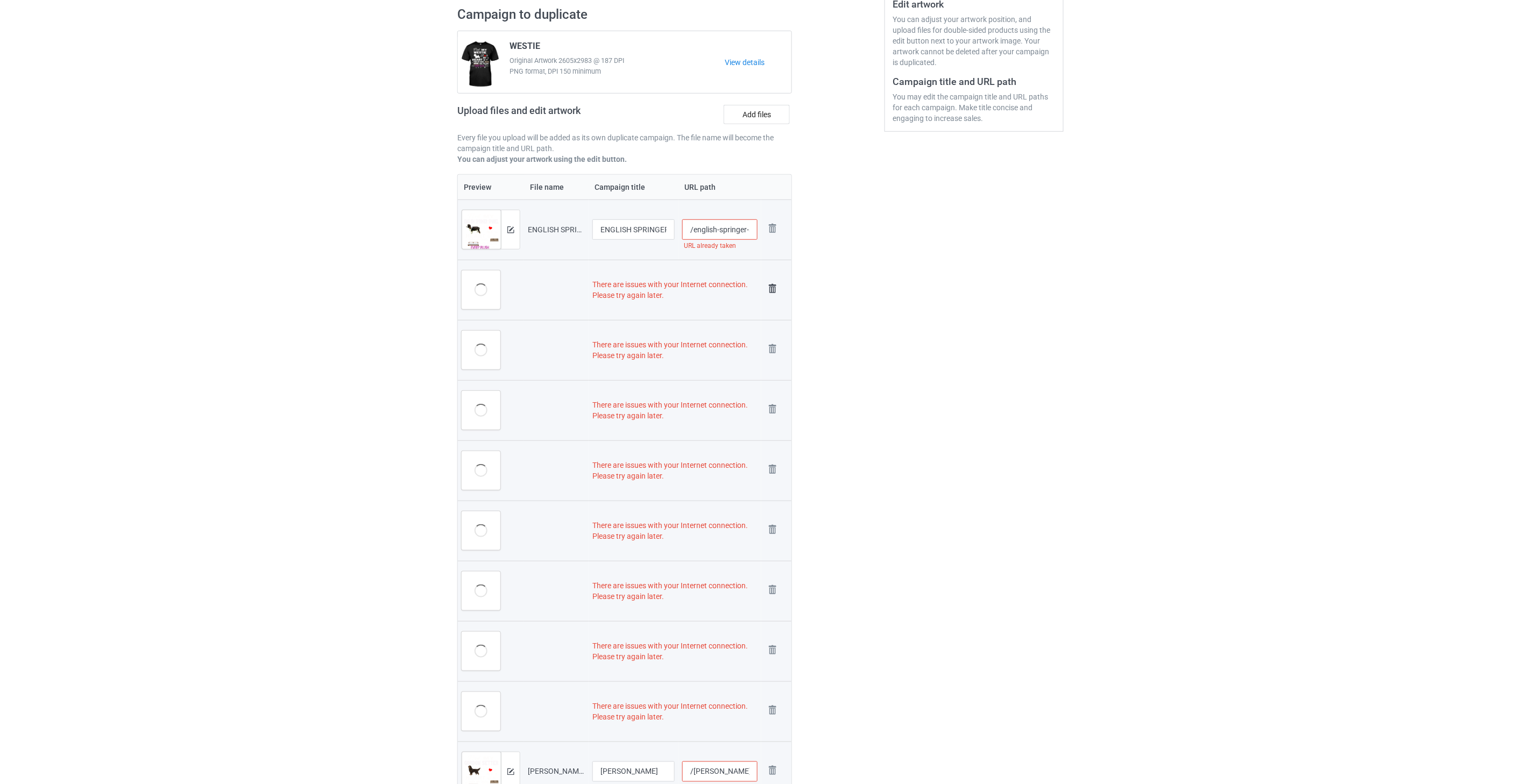
click at [771, 287] on img at bounding box center [772, 289] width 15 height 15
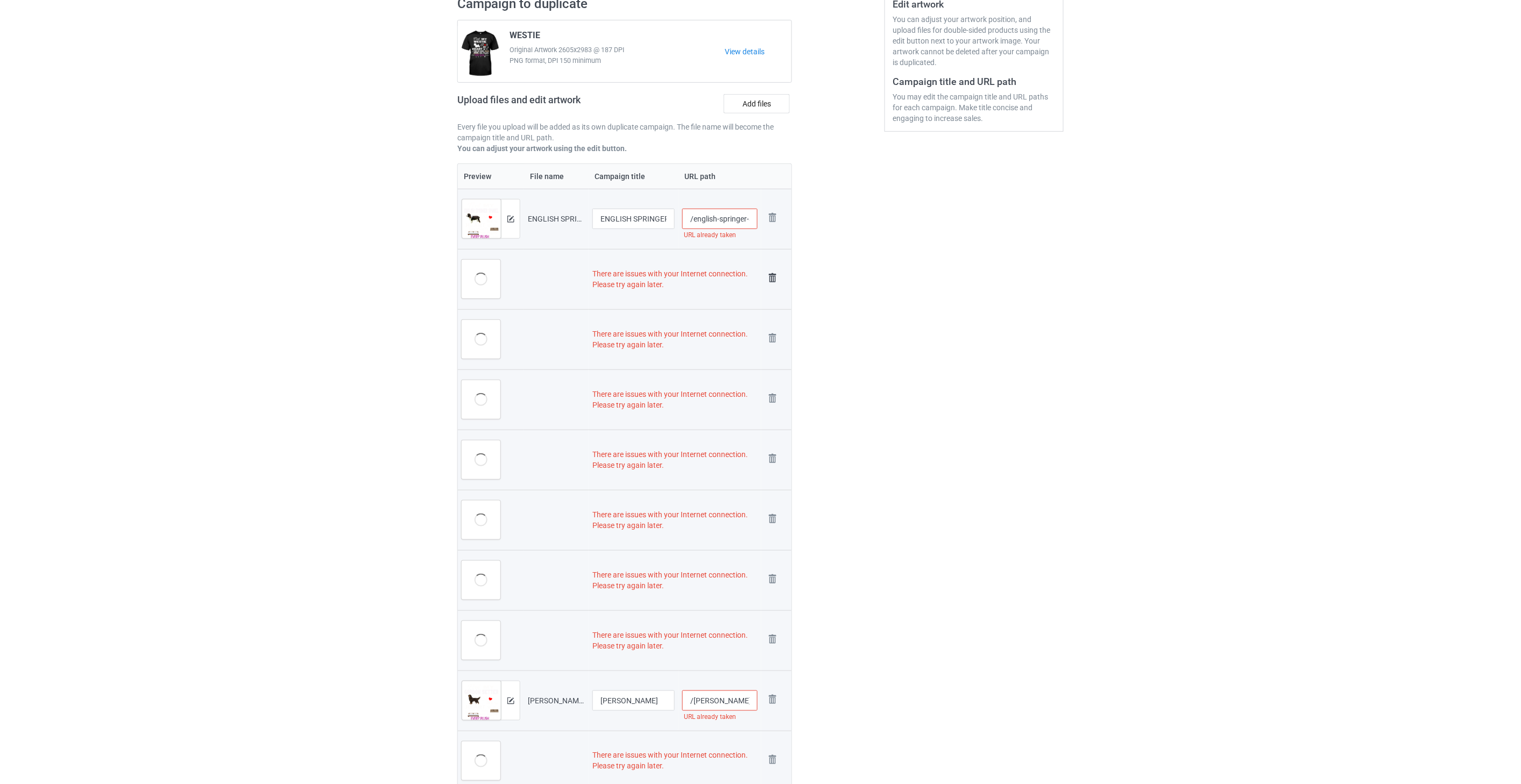
click at [772, 277] on img at bounding box center [772, 278] width 15 height 15
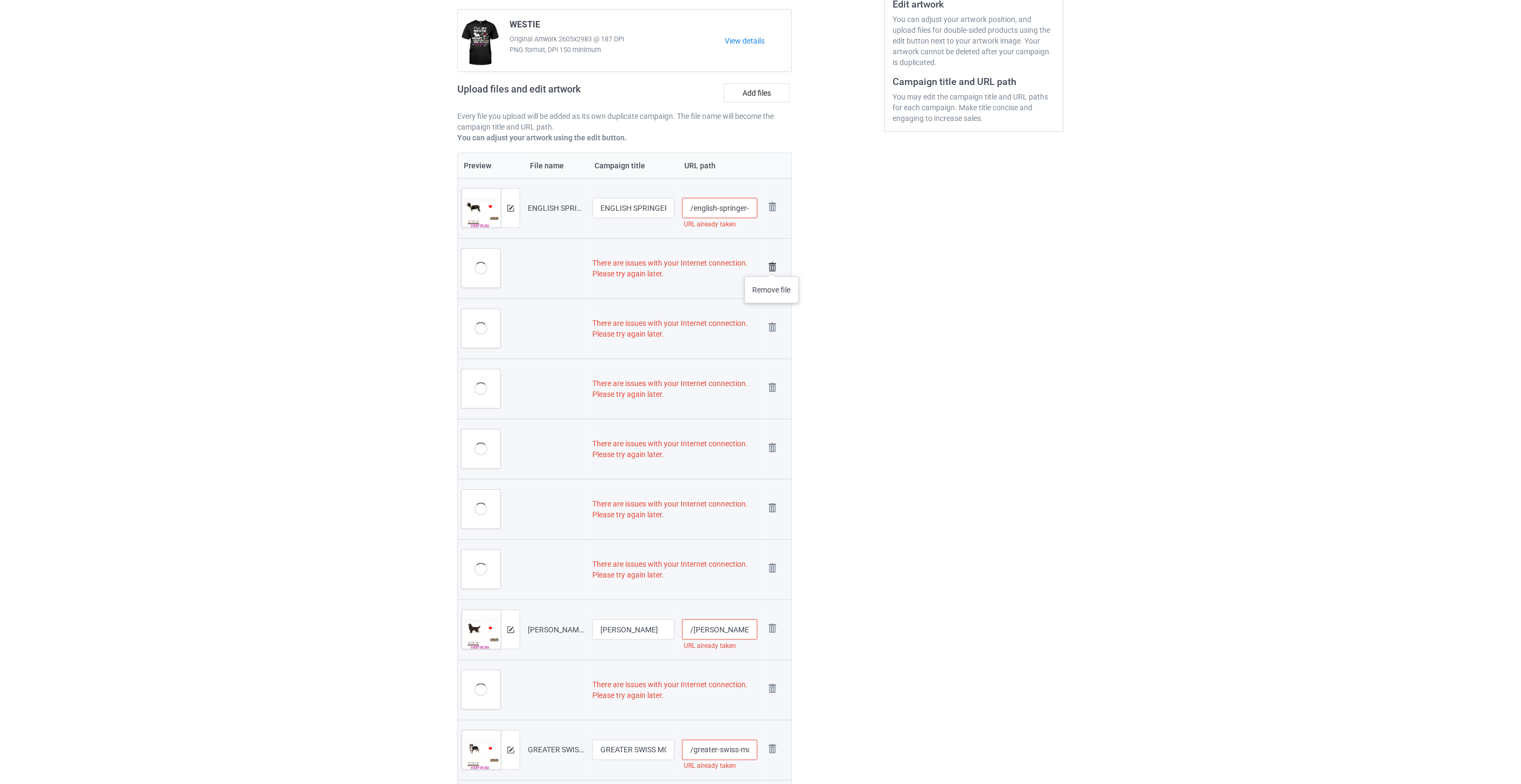
click at [772, 265] on img at bounding box center [772, 267] width 15 height 15
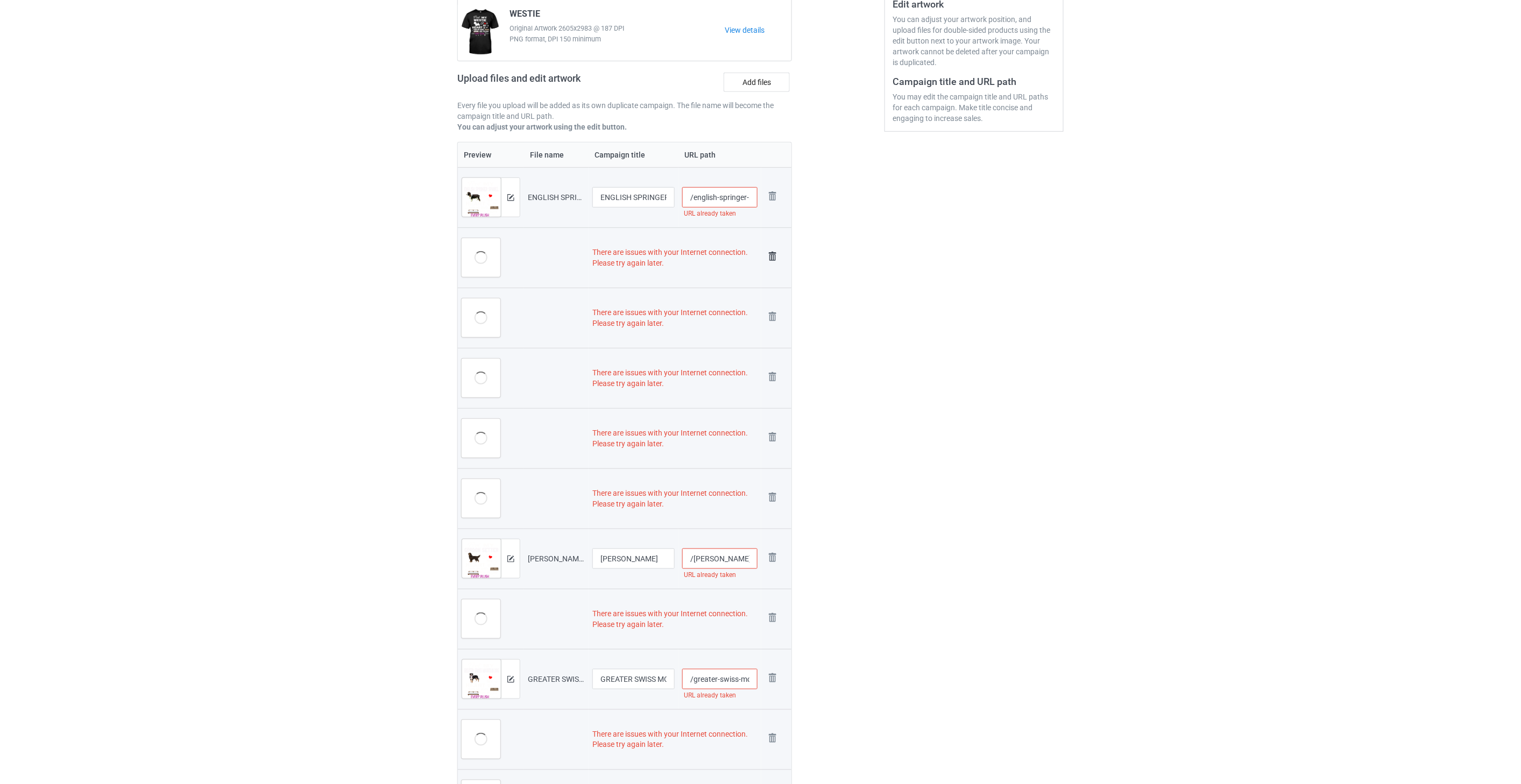
click at [772, 259] on img at bounding box center [772, 257] width 15 height 15
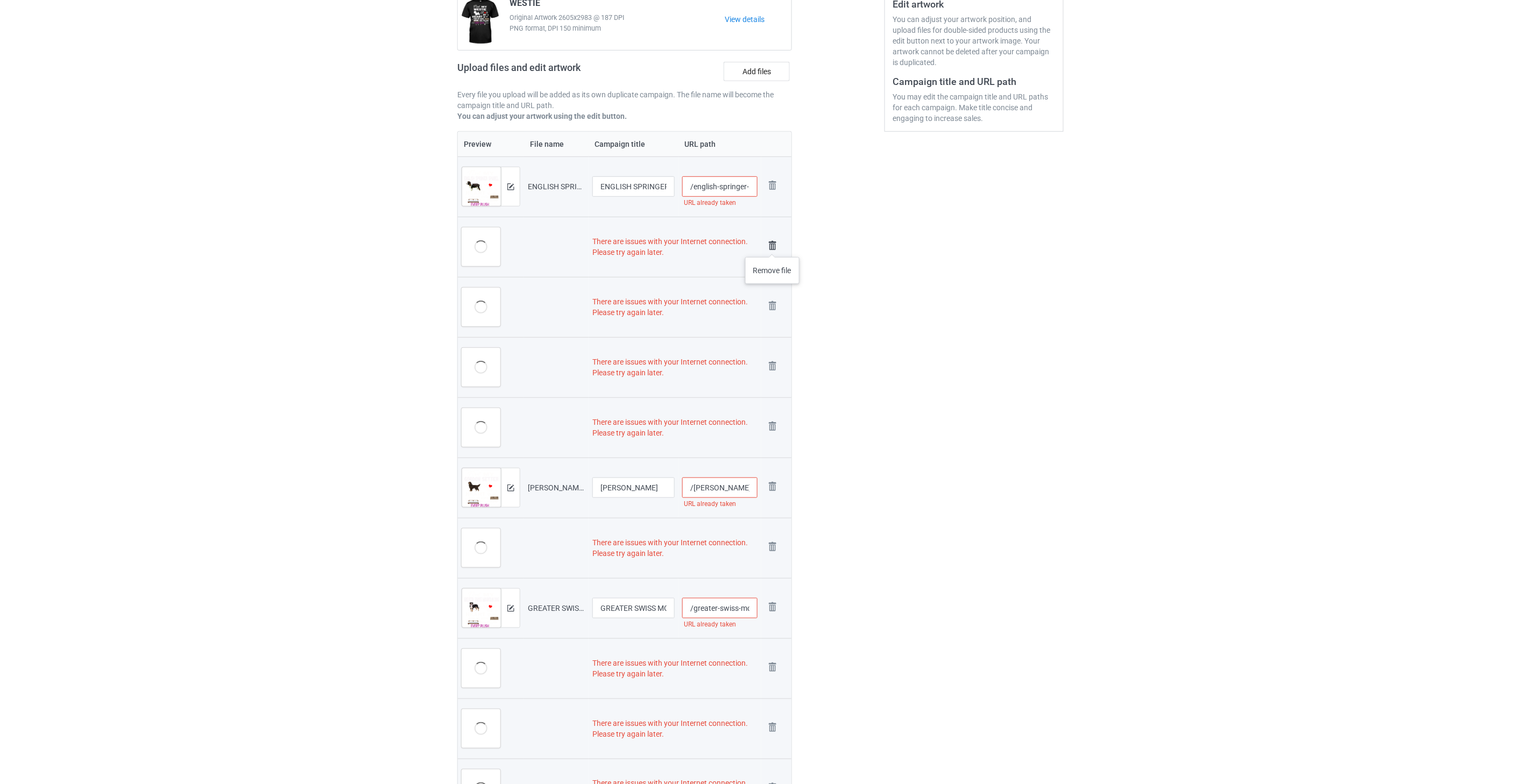
click at [772, 247] on img at bounding box center [772, 246] width 15 height 15
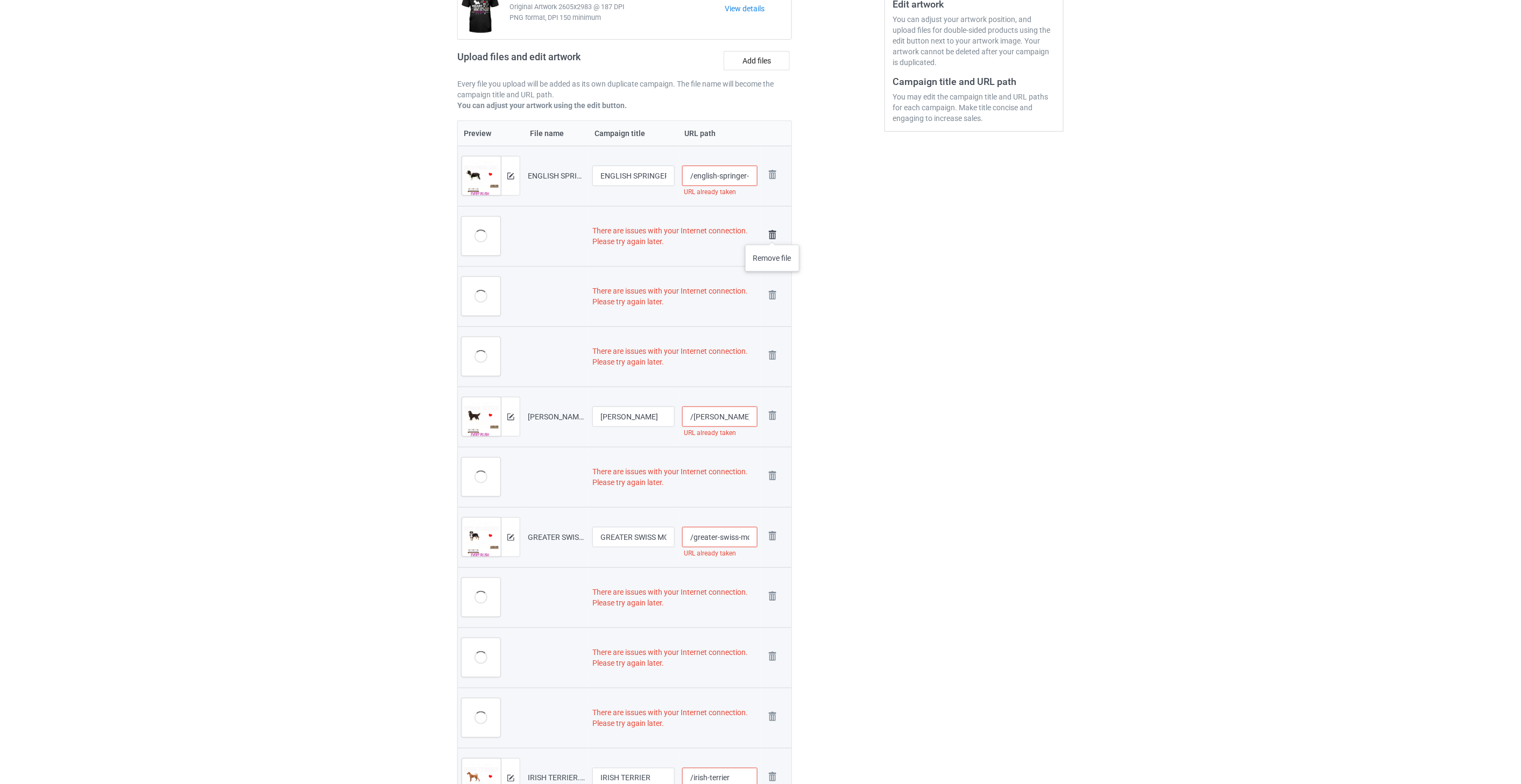
click at [772, 234] on img at bounding box center [772, 235] width 15 height 15
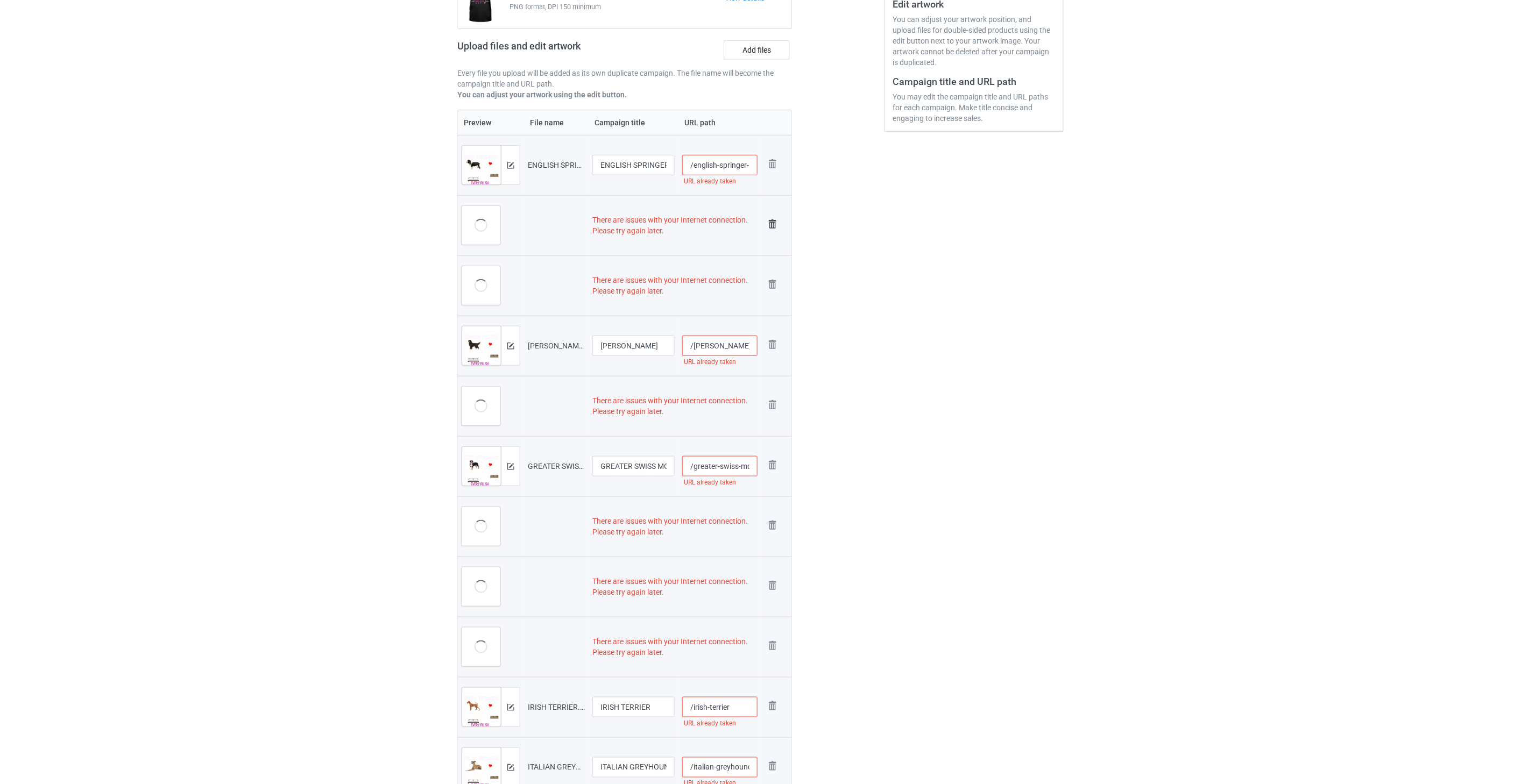
click at [772, 221] on img at bounding box center [772, 224] width 15 height 15
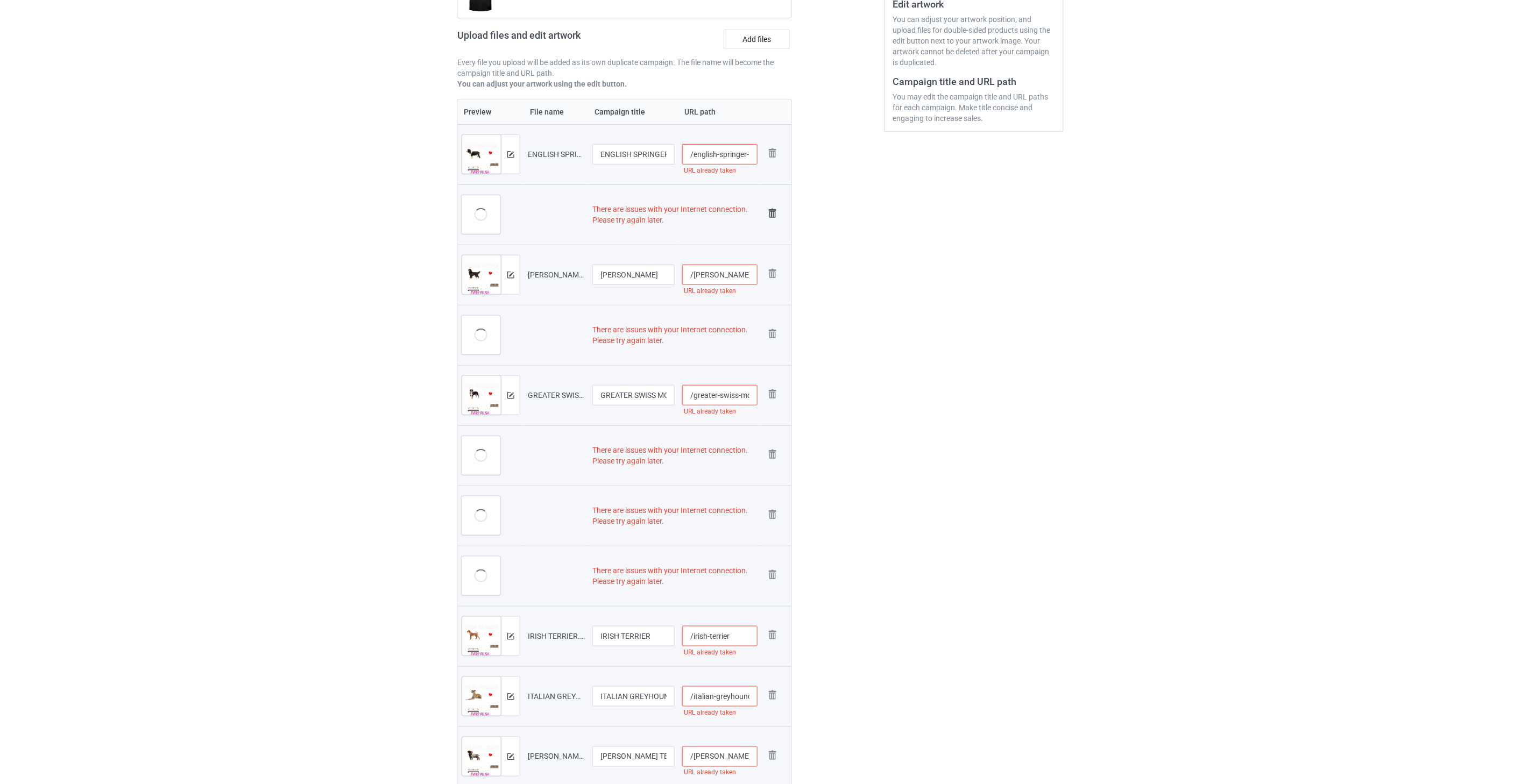
click at [772, 212] on img at bounding box center [772, 213] width 15 height 15
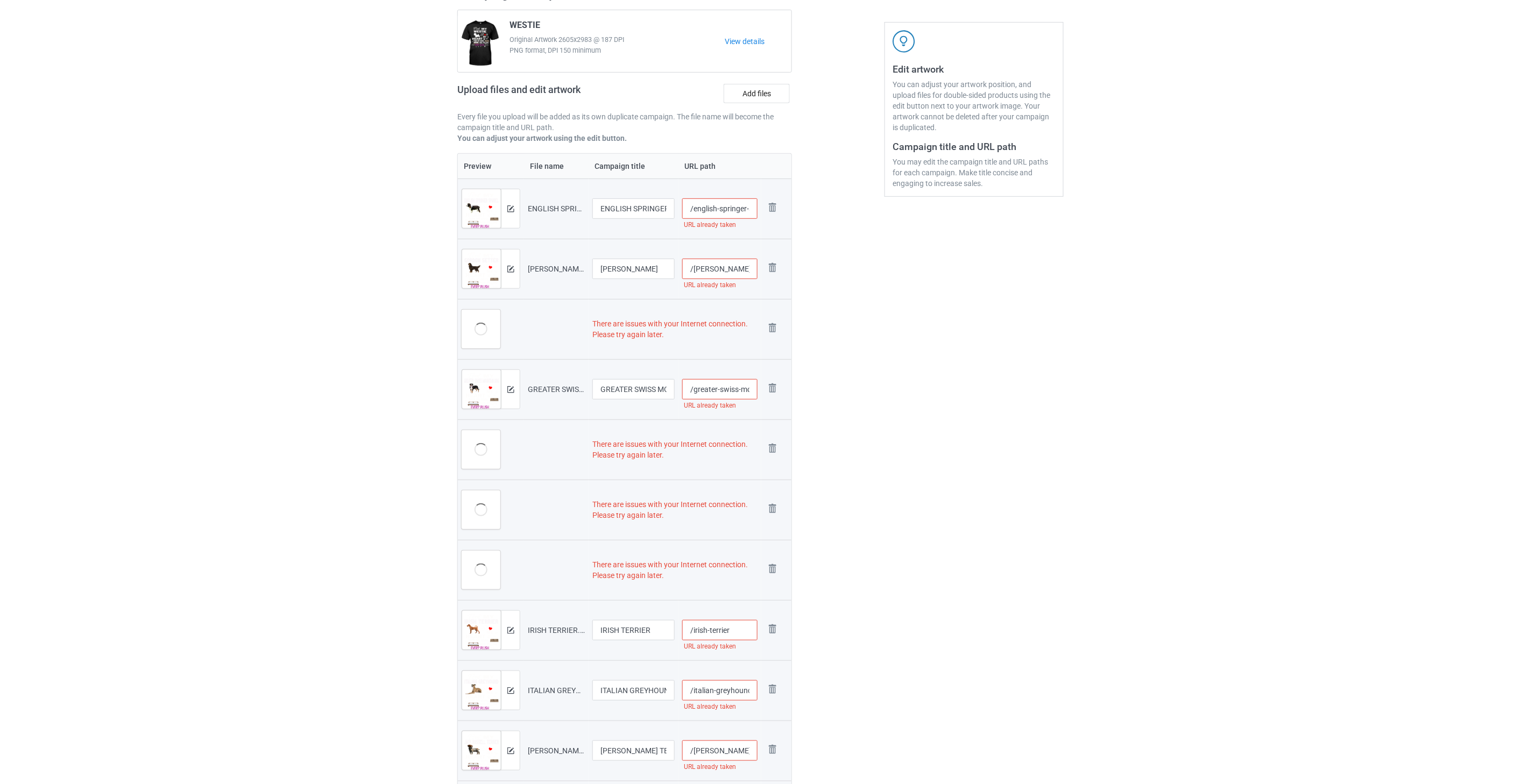
scroll to position [0, 0]
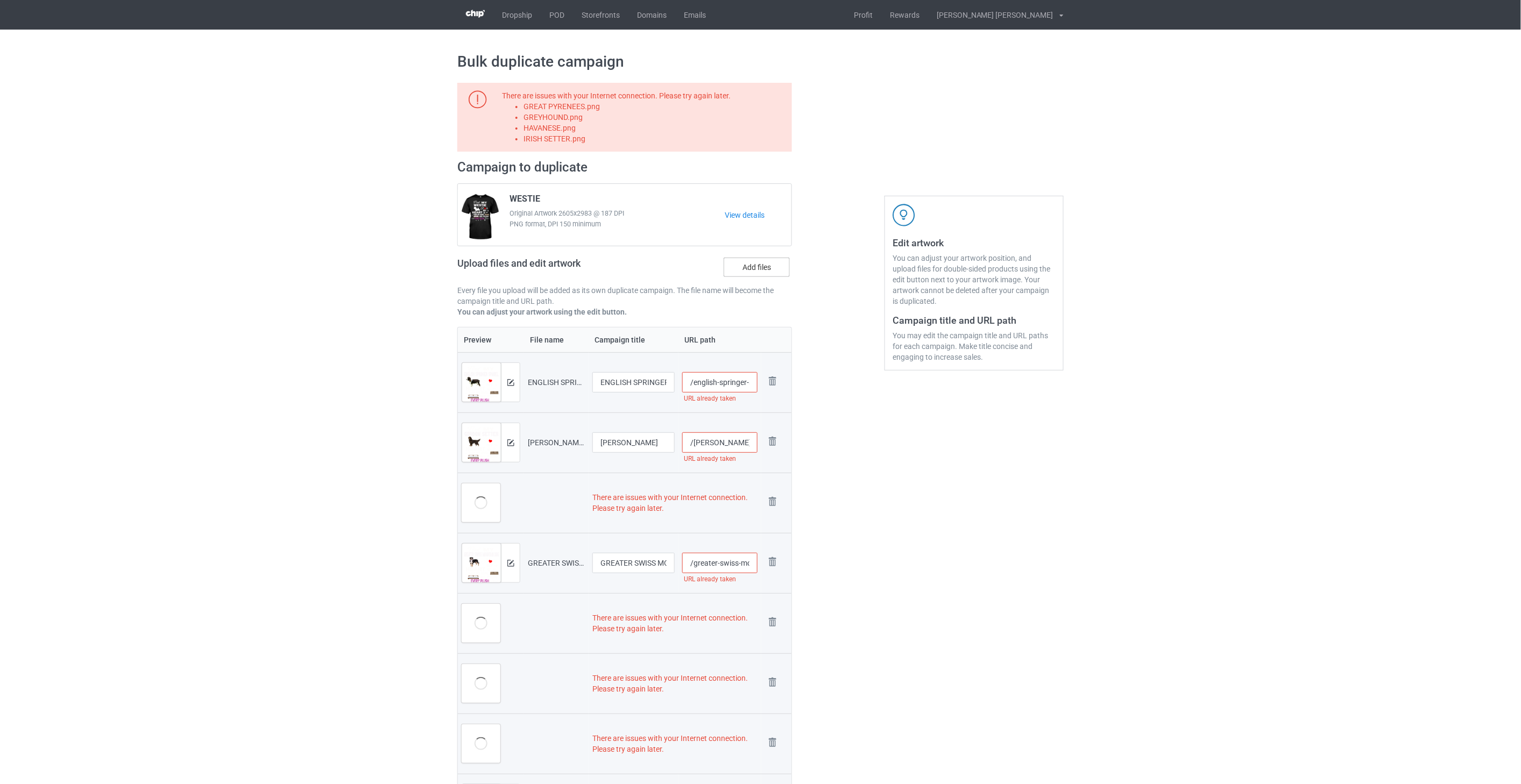
click at [760, 266] on label "Add files" at bounding box center [757, 267] width 66 height 20
click at [0, 0] on input "Add files" at bounding box center [0, 0] width 0 height 0
click at [772, 501] on img at bounding box center [772, 502] width 15 height 15
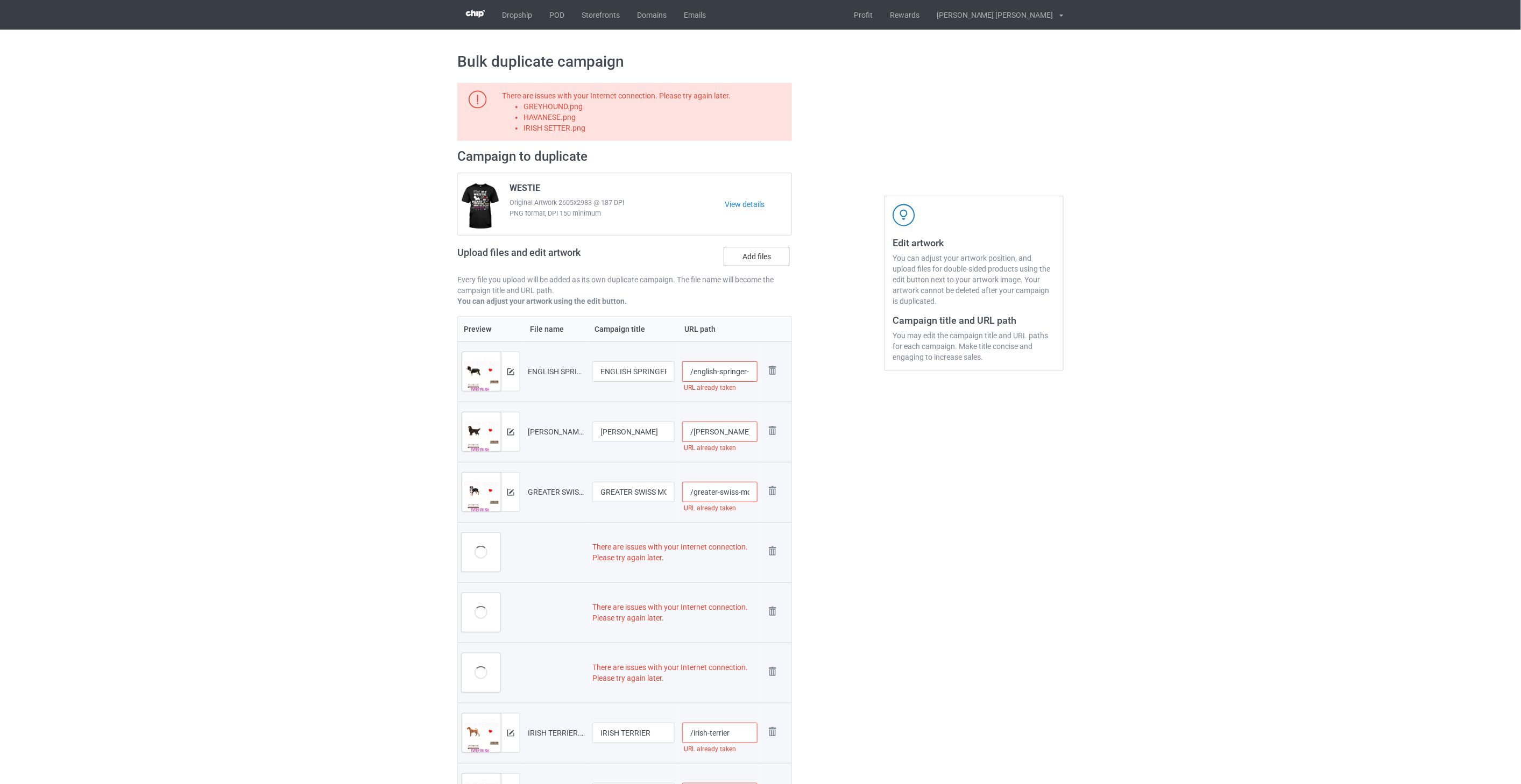
click at [764, 258] on label "Add files" at bounding box center [757, 256] width 66 height 20
click at [0, 0] on input "Add files" at bounding box center [0, 0] width 0 height 0
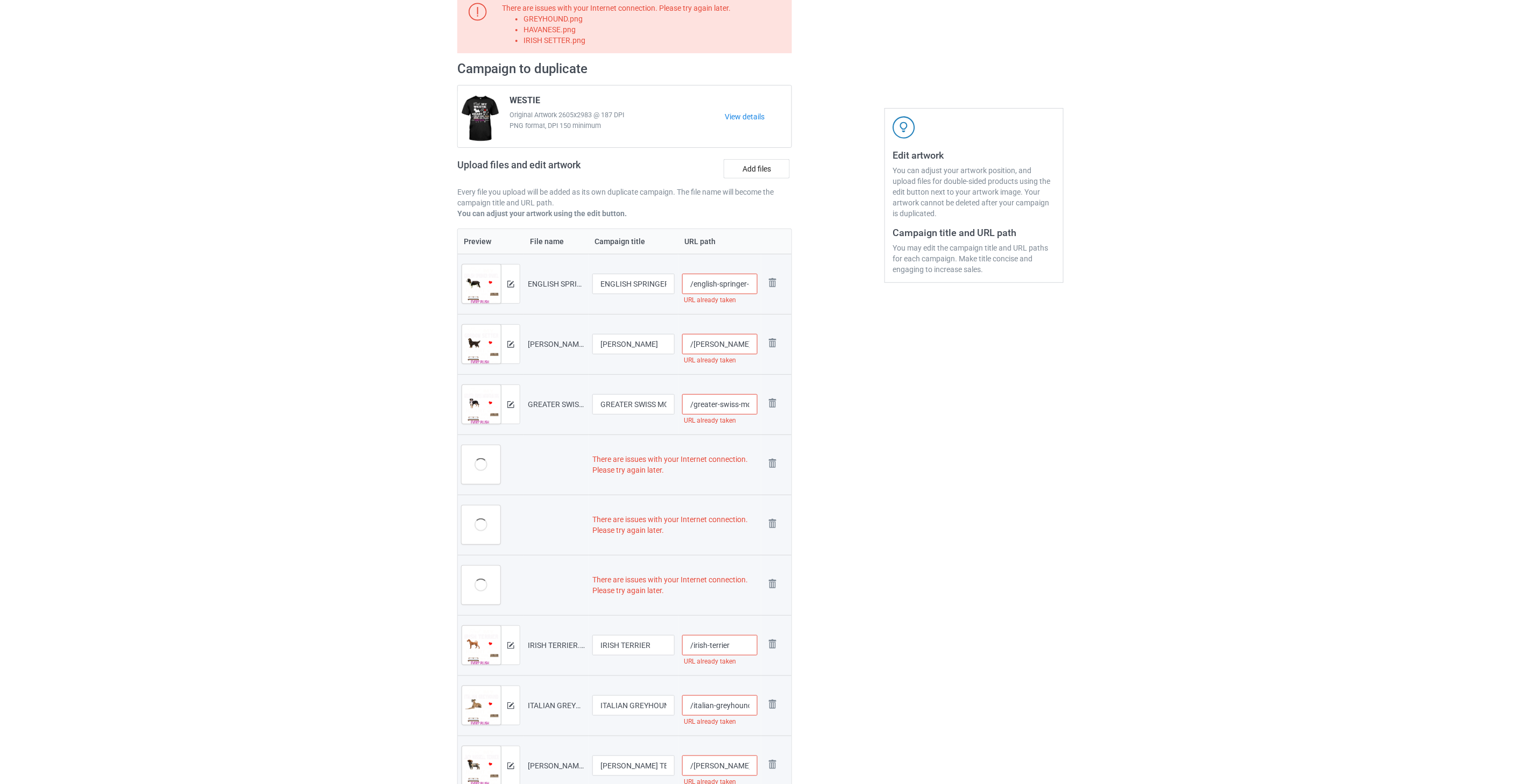
scroll to position [60, 0]
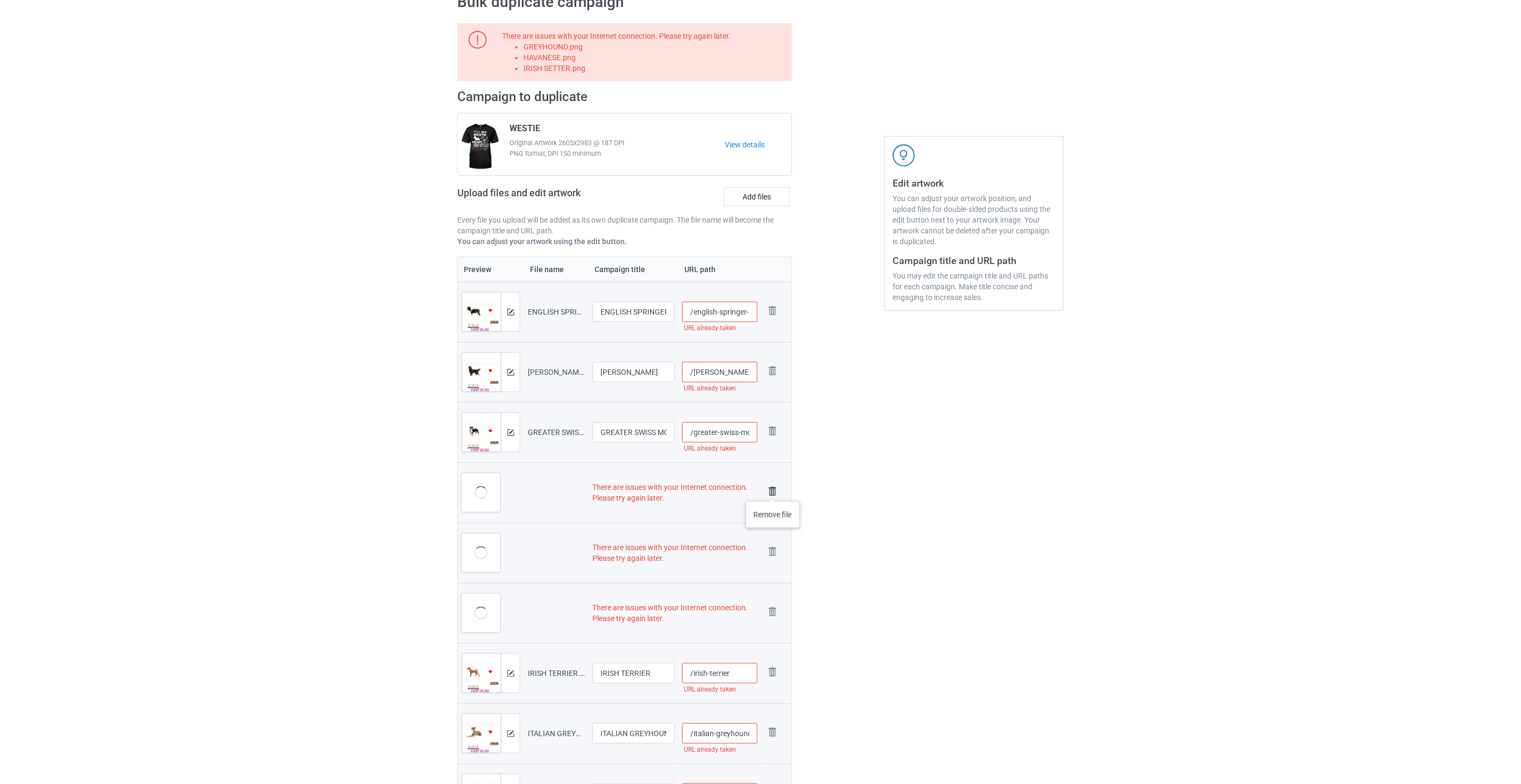
click at [773, 491] on img at bounding box center [772, 491] width 15 height 15
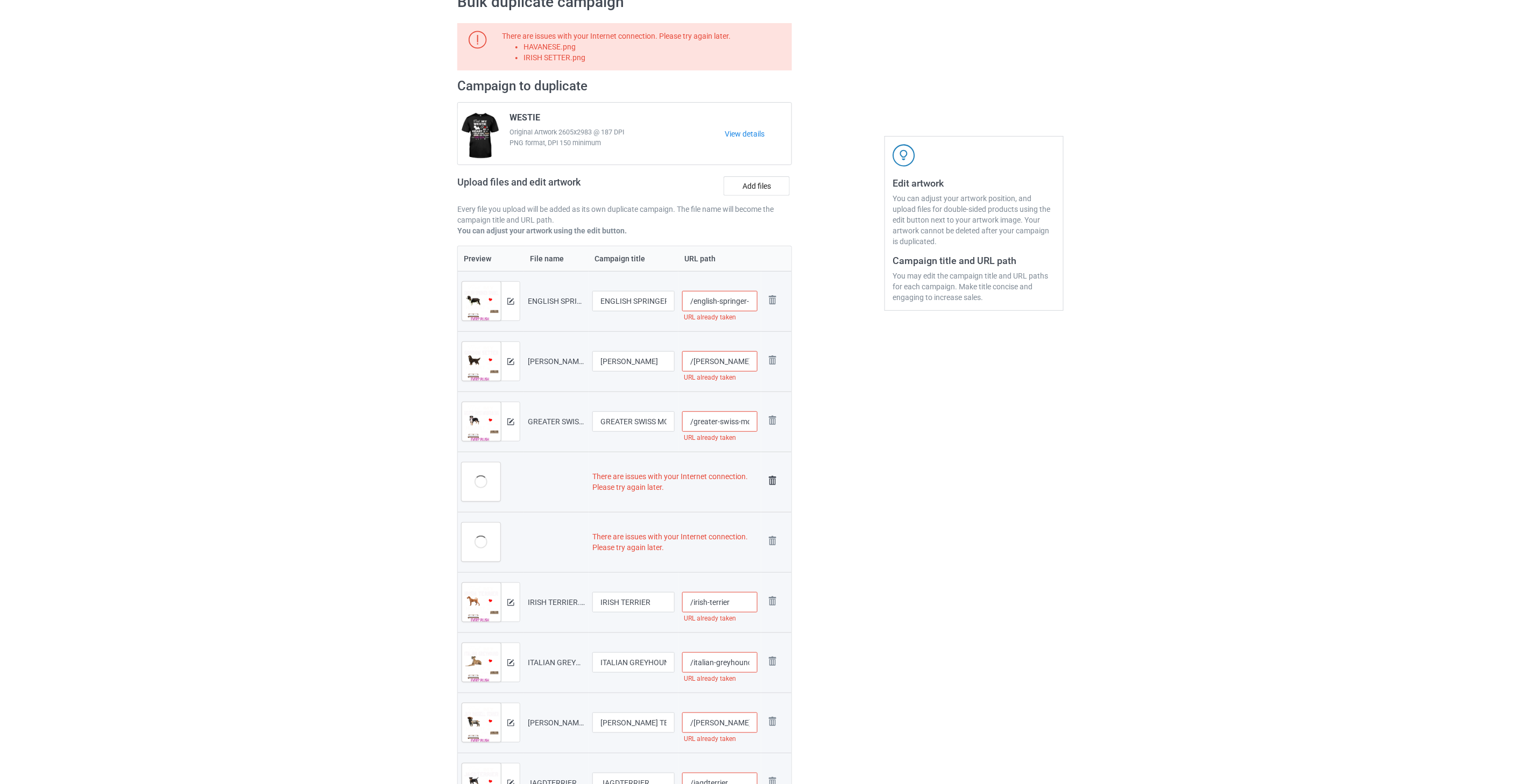
click at [772, 477] on img at bounding box center [772, 481] width 15 height 15
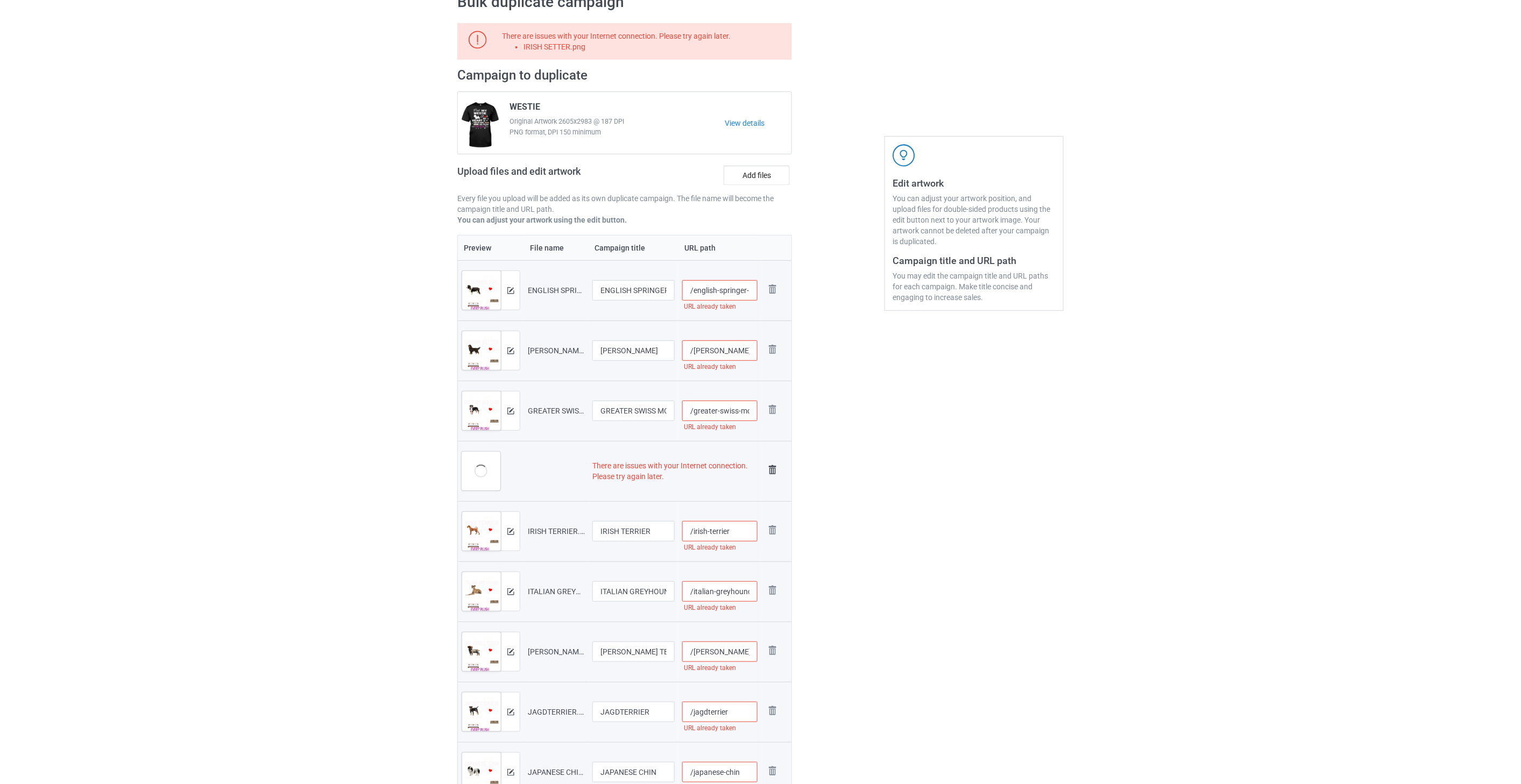
click at [773, 469] on img at bounding box center [772, 470] width 15 height 15
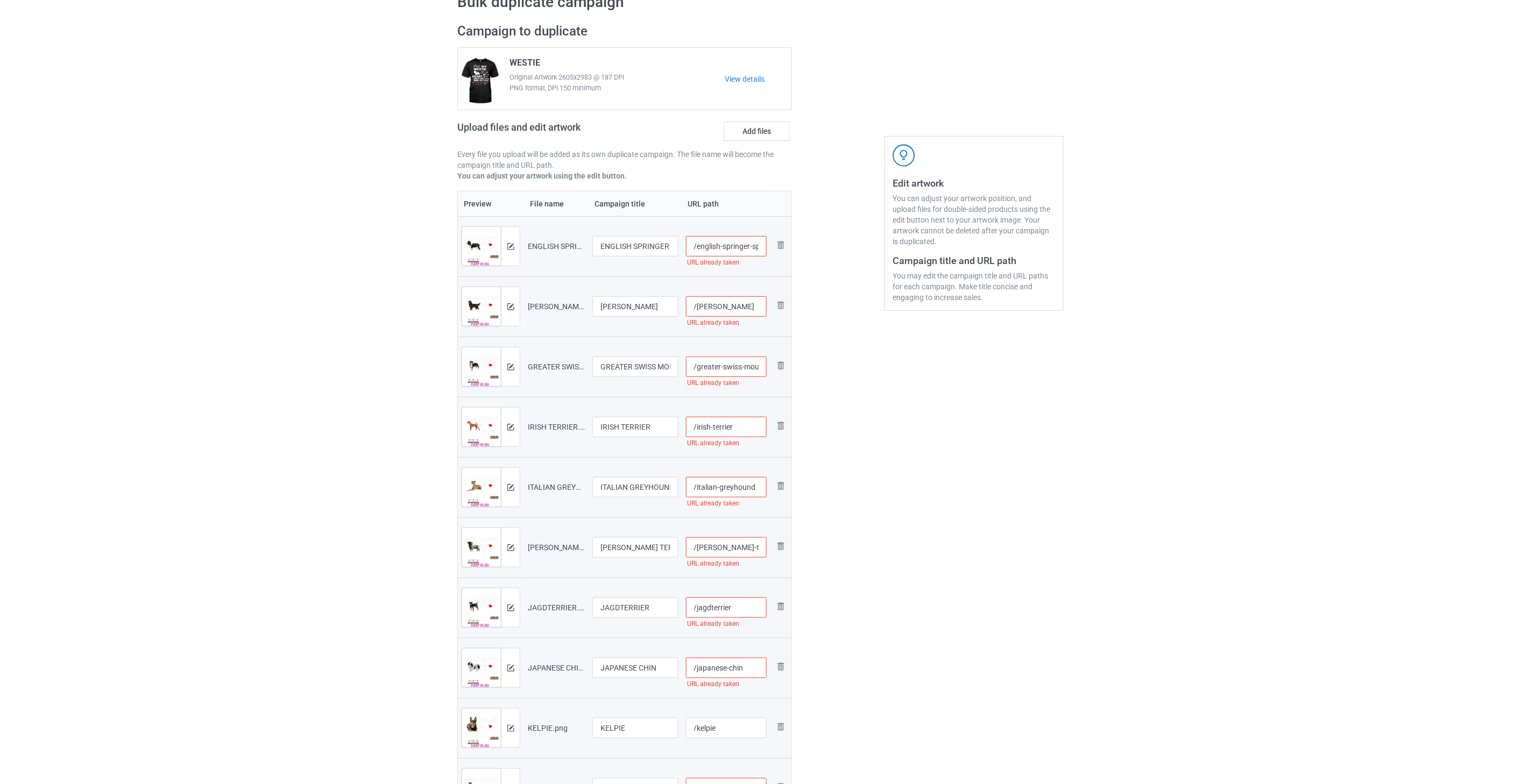
scroll to position [0, 0]
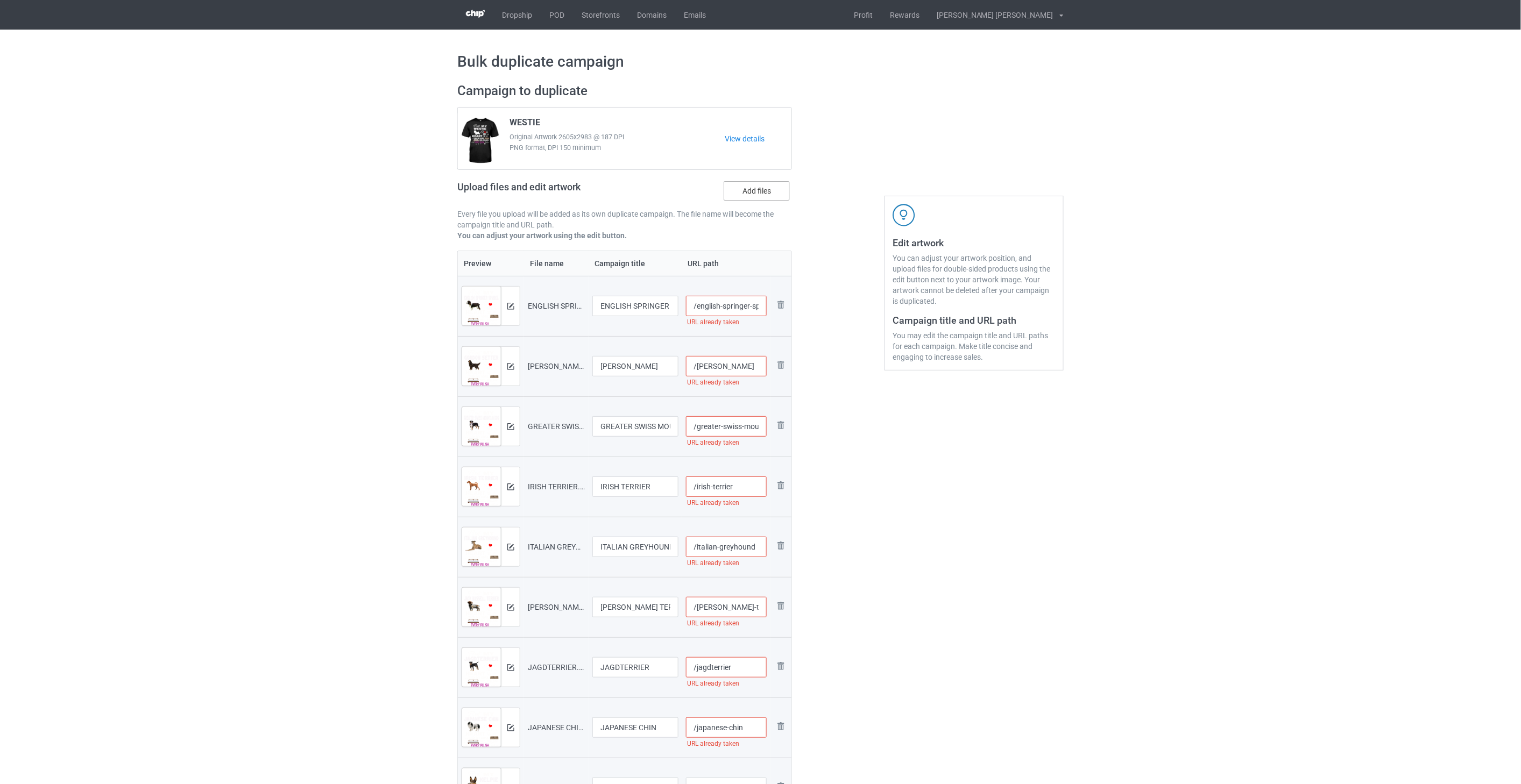
click at [759, 191] on label "Add files" at bounding box center [757, 190] width 66 height 20
click at [0, 0] on input "Add files" at bounding box center [0, 0] width 0 height 0
click at [749, 190] on label "Add files" at bounding box center [757, 190] width 66 height 20
click at [0, 0] on input "Add files" at bounding box center [0, 0] width 0 height 0
click at [730, 304] on input "/english-springer-spaniel" at bounding box center [726, 306] width 81 height 20
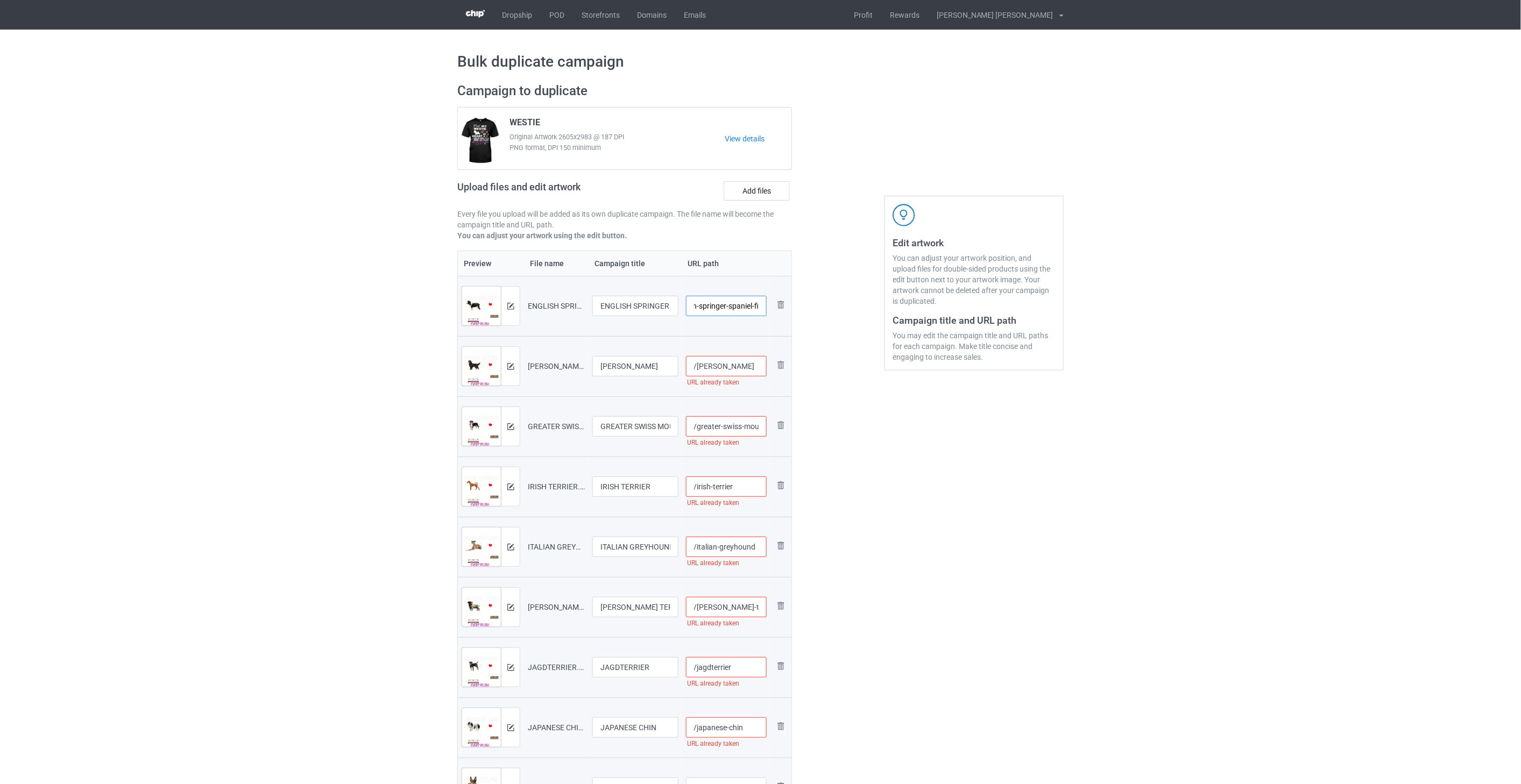
scroll to position [0, 26]
drag, startPoint x: 761, startPoint y: 308, endPoint x: 750, endPoint y: 308, distance: 11.0
click at [750, 308] on input "/english-springer-spaniel-fir" at bounding box center [726, 306] width 81 height 20
type input "/english-springer-spaniel-fir"
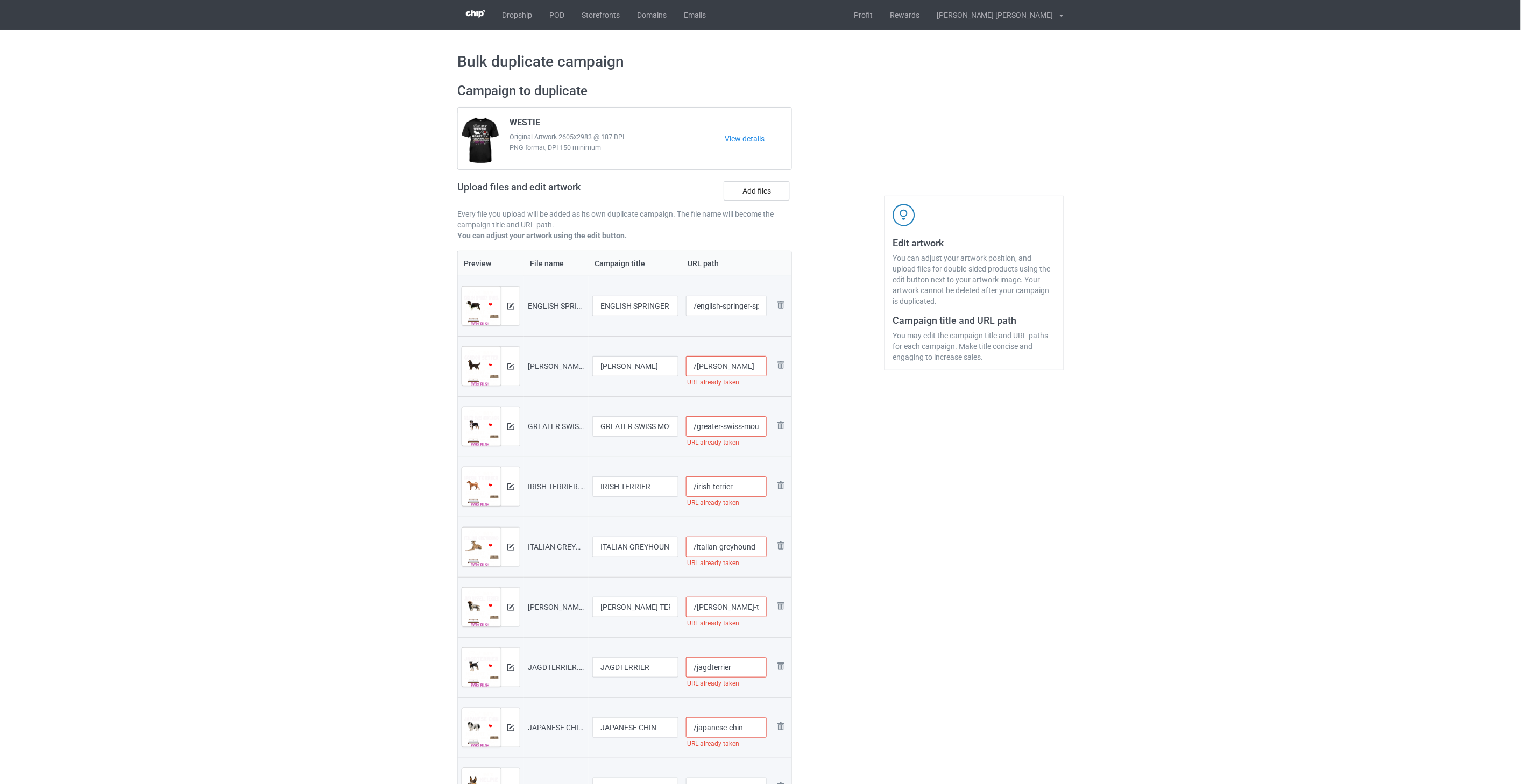
click at [747, 369] on input "/[PERSON_NAME]" at bounding box center [726, 366] width 81 height 20
paste input "-fir"
type input "/[PERSON_NAME]-fir"
click at [741, 428] on input "/greater-swiss-mountain-dog" at bounding box center [726, 426] width 81 height 20
paste input "-fir"
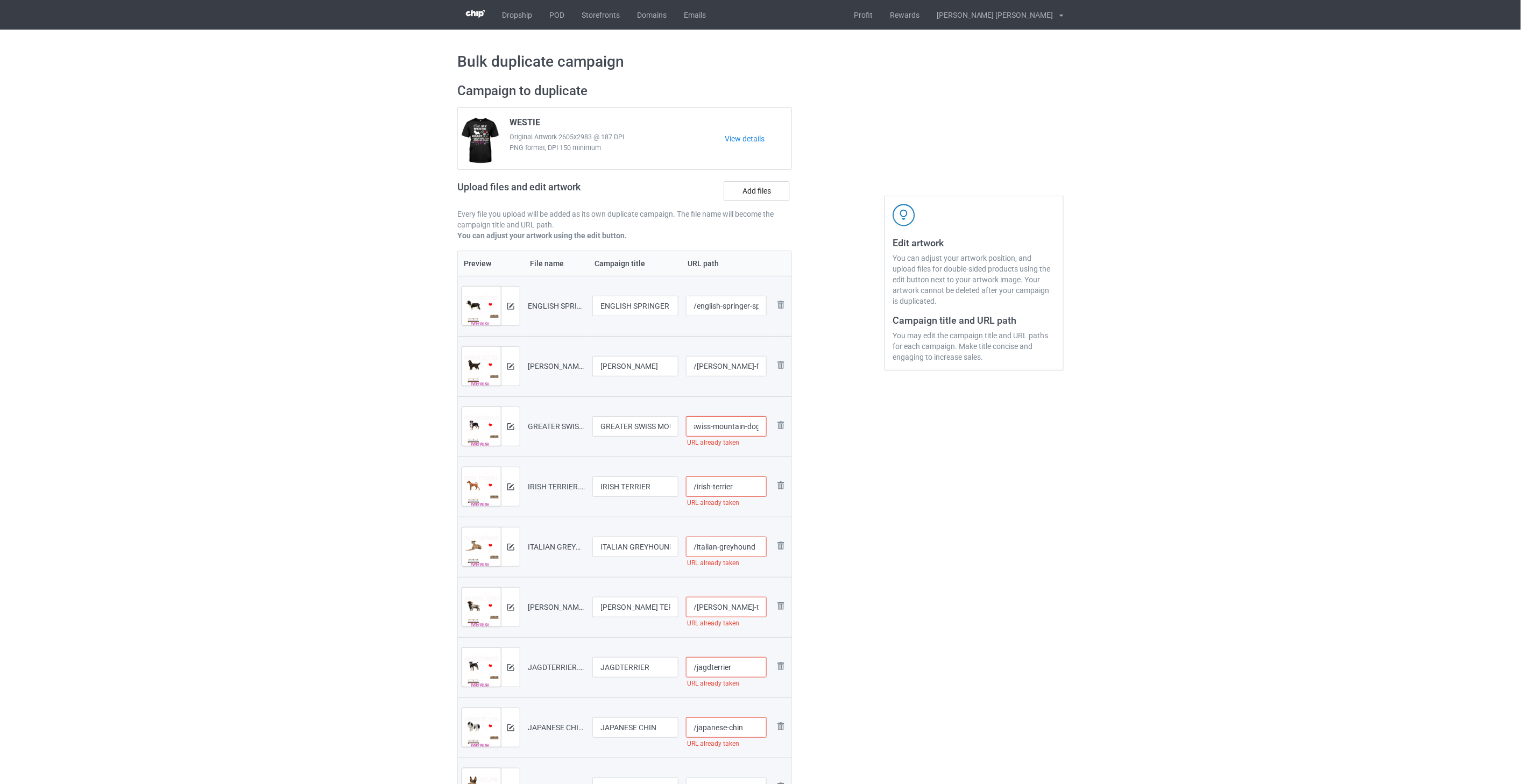
scroll to position [0, 40]
type input "/greater-swiss-mountain-dog-fir"
click at [752, 485] on input "/irish-terrier" at bounding box center [726, 486] width 81 height 20
paste input "-fir"
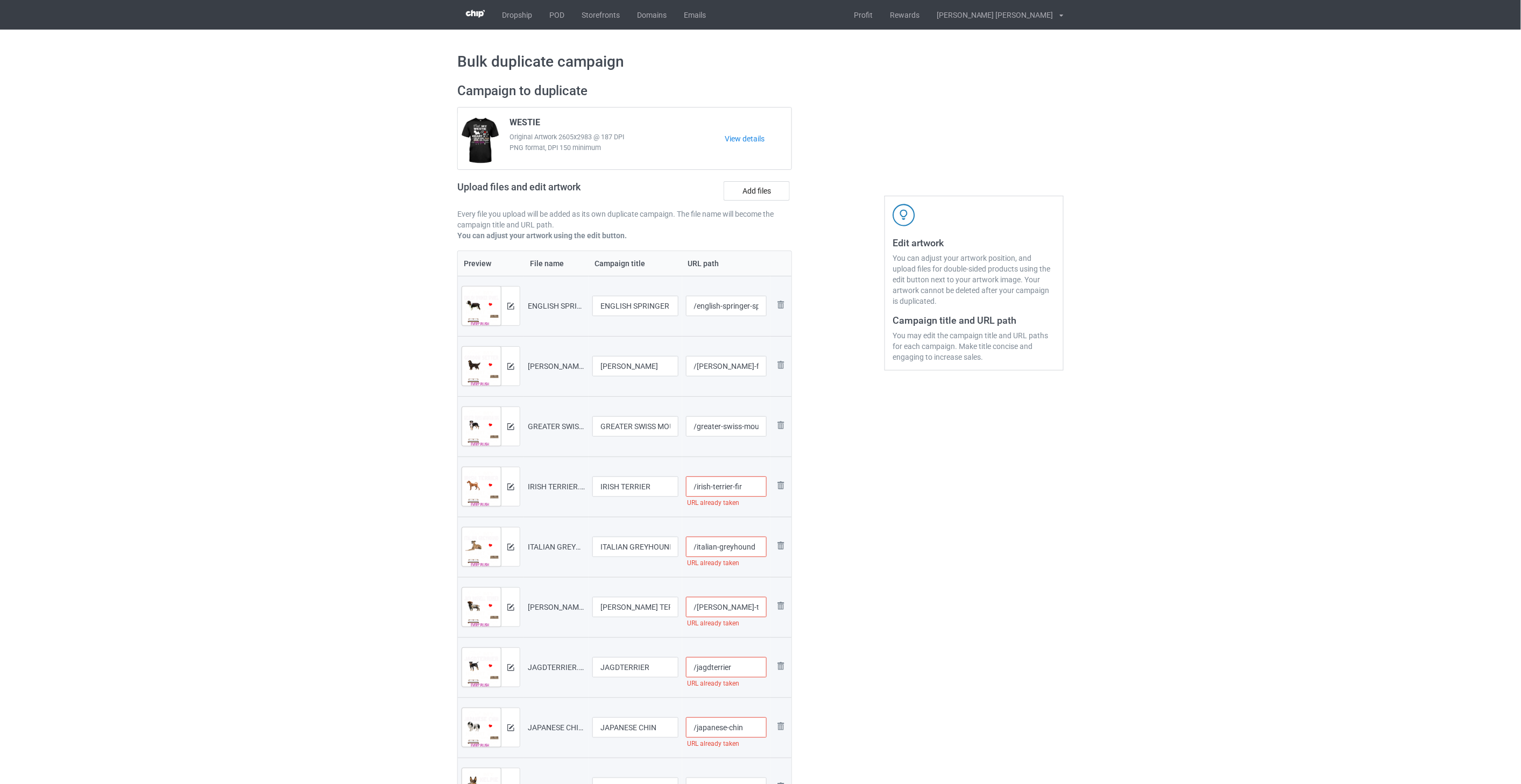
type input "/irish-terrier-fir"
click at [757, 549] on input "/italian-greyhound" at bounding box center [726, 547] width 81 height 20
paste input "-fir"
type input "/italian-greyhound-fir"
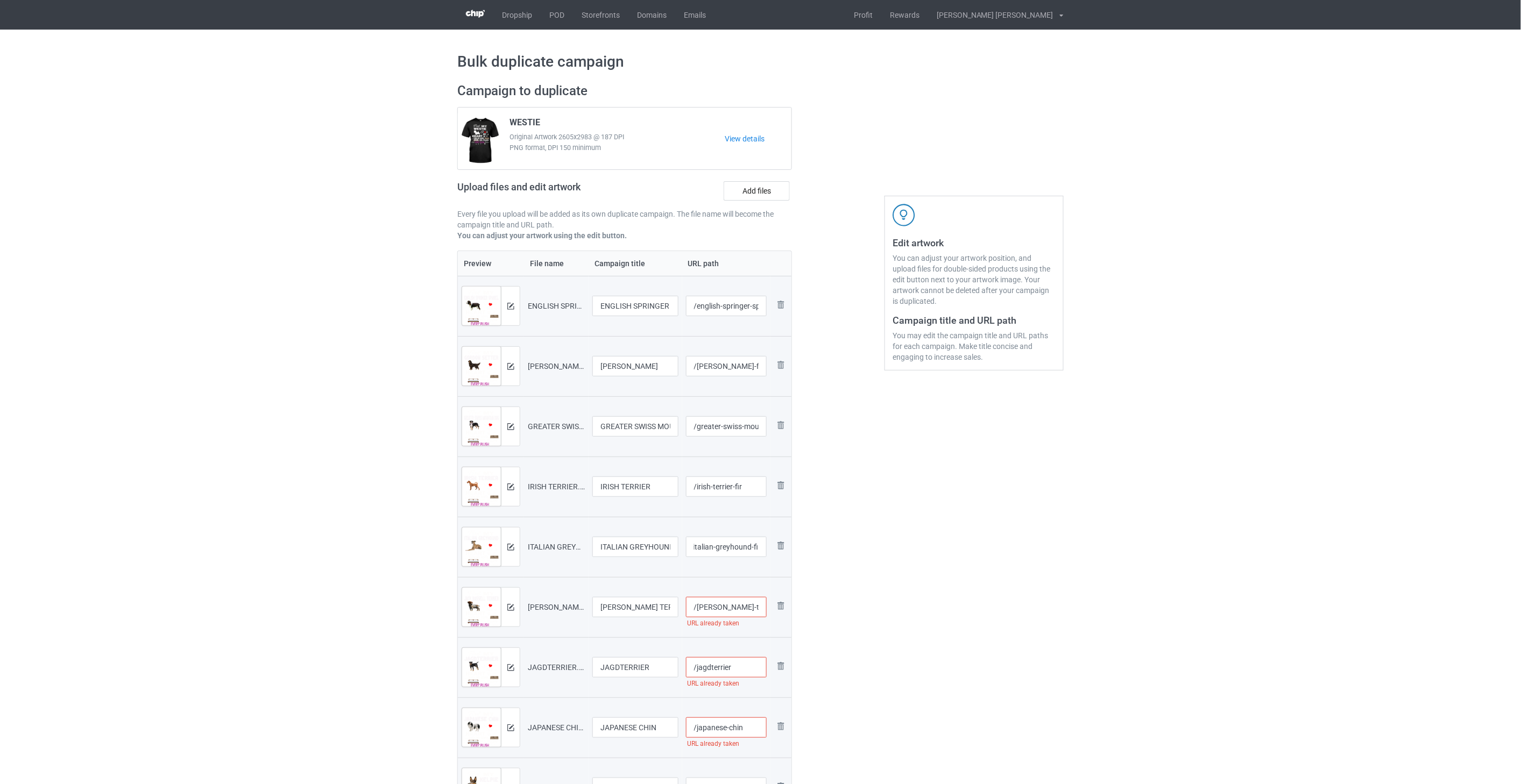
click at [760, 608] on input "/[PERSON_NAME]-terrier" at bounding box center [726, 607] width 81 height 20
paste input "-fir"
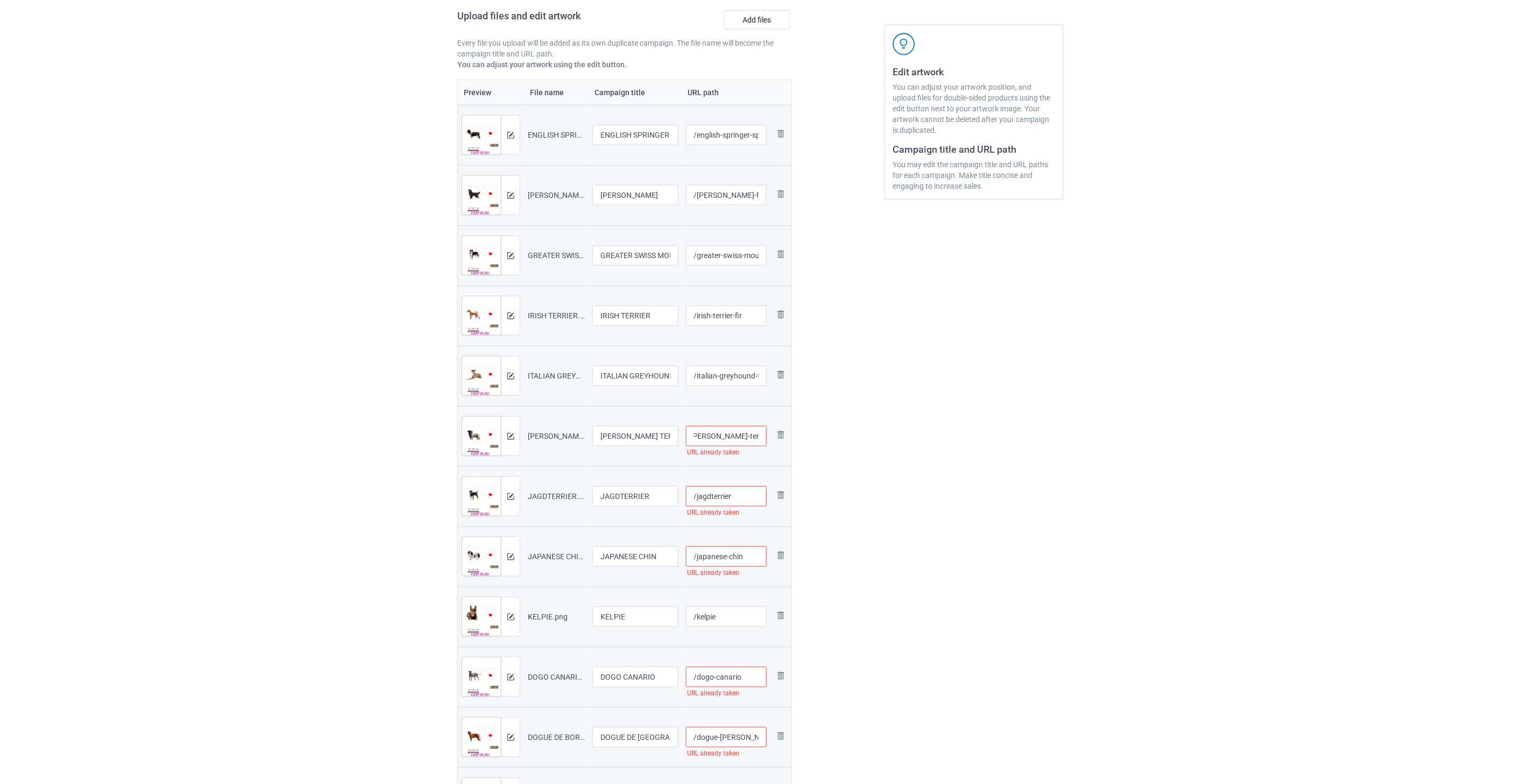
scroll to position [179, 0]
type input "/[PERSON_NAME]-terrier-fir"
click at [751, 492] on input "/jagdterrier" at bounding box center [726, 488] width 81 height 20
paste input "-fir"
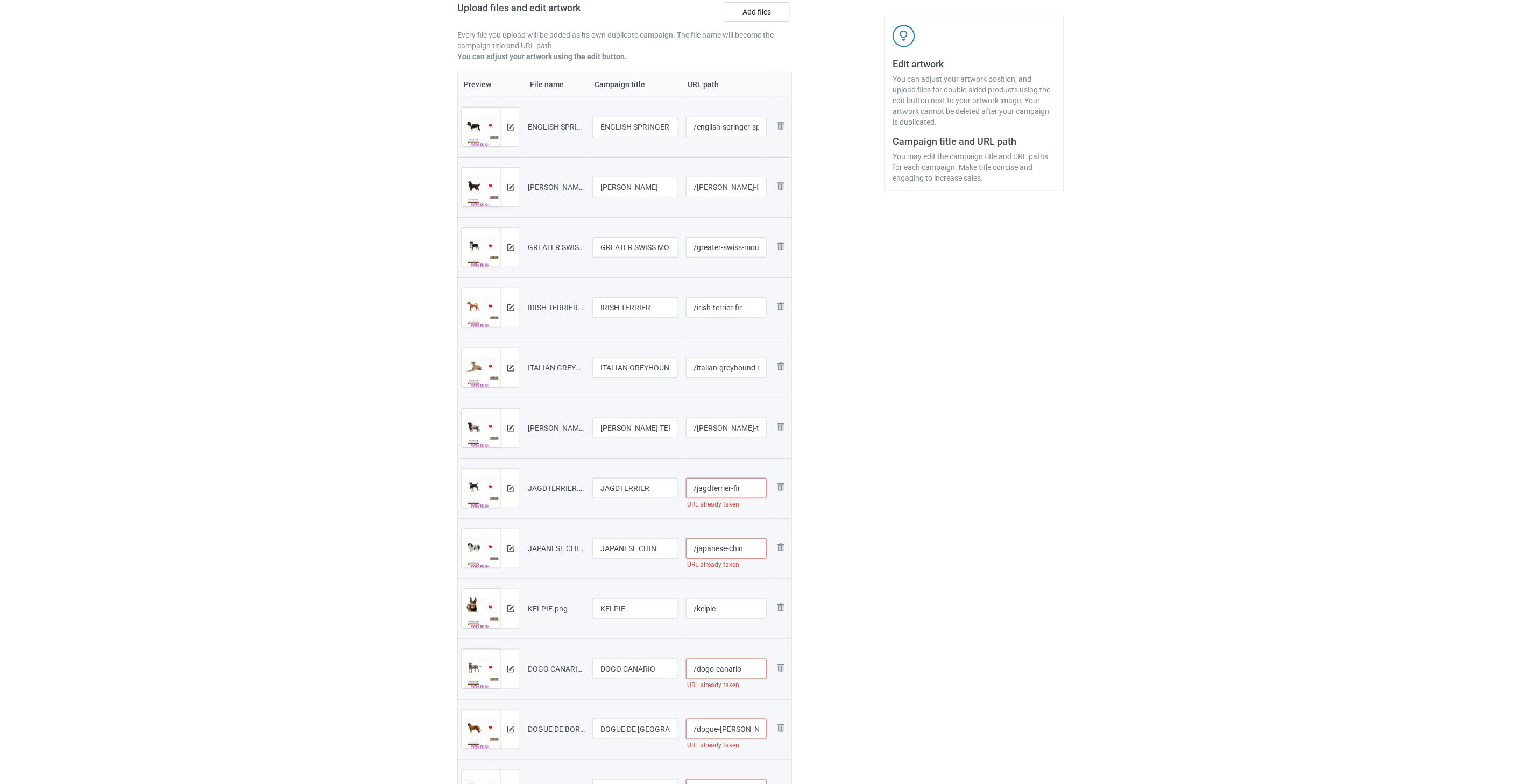
type input "/jagdterrier-fir"
click at [752, 550] on input "/japanese-chin" at bounding box center [726, 548] width 81 height 20
paste input "-fir"
type input "/japanese-chin-fir"
click at [754, 606] on input "/kelpie" at bounding box center [726, 609] width 81 height 20
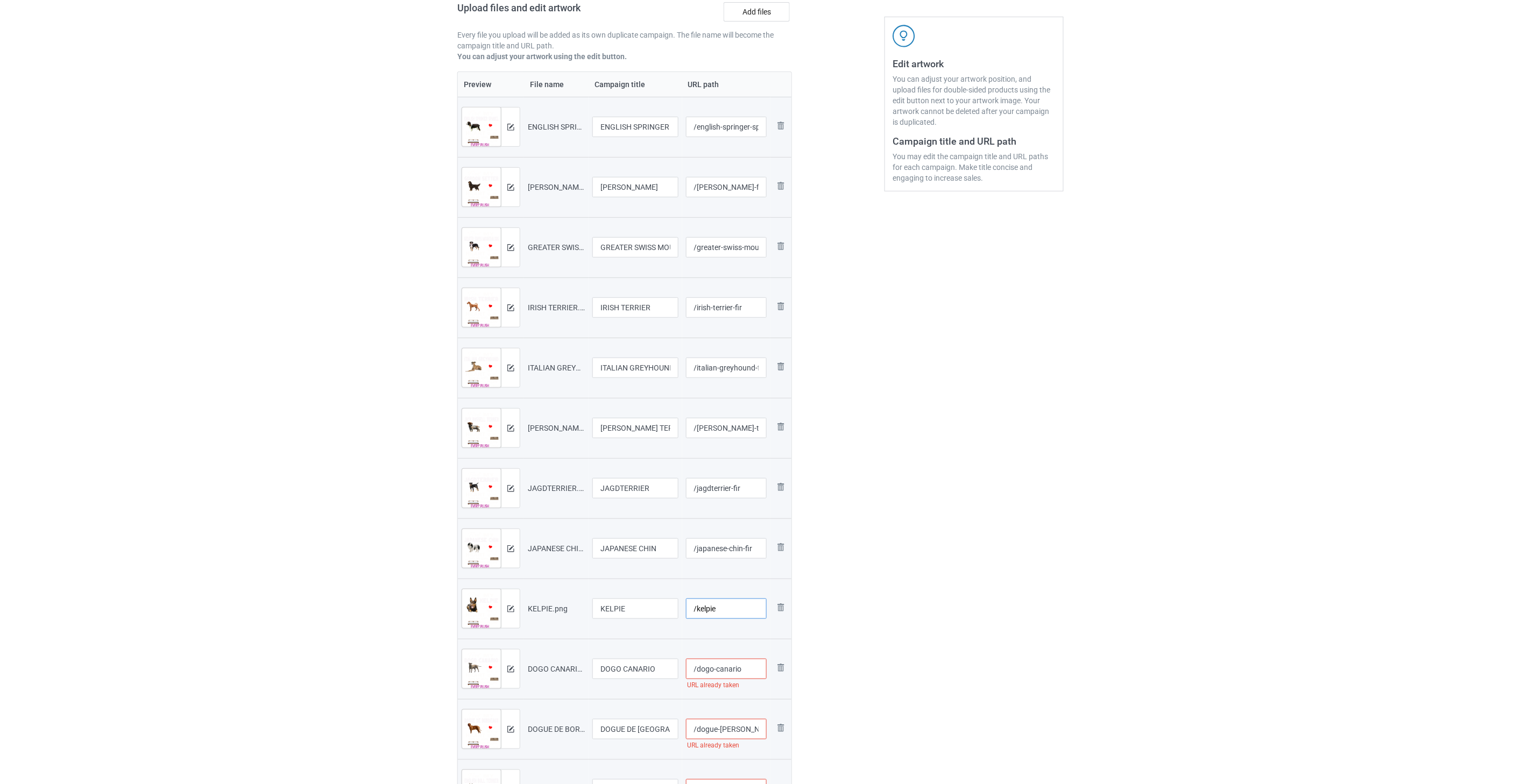
paste input "-fir"
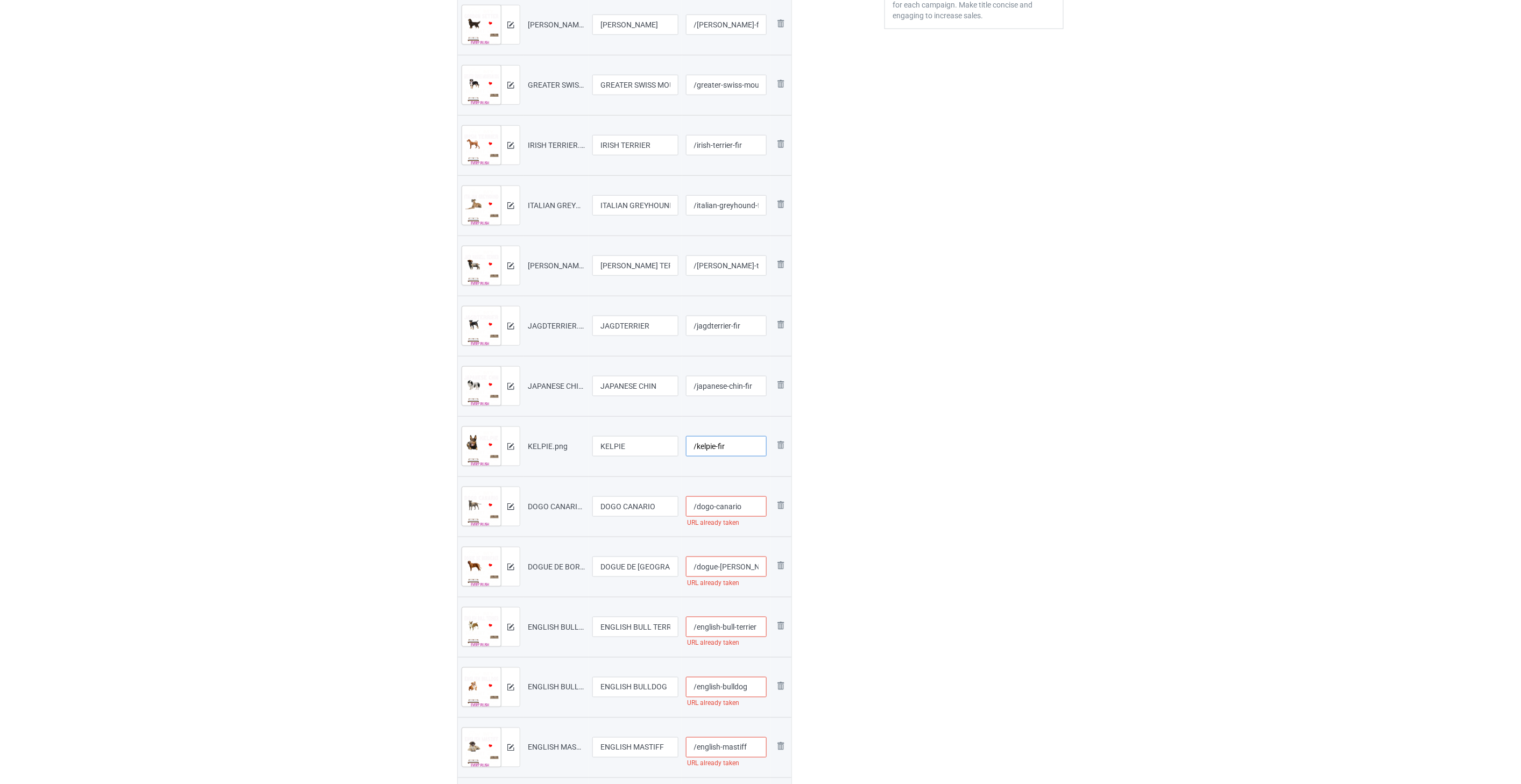
scroll to position [358, 0]
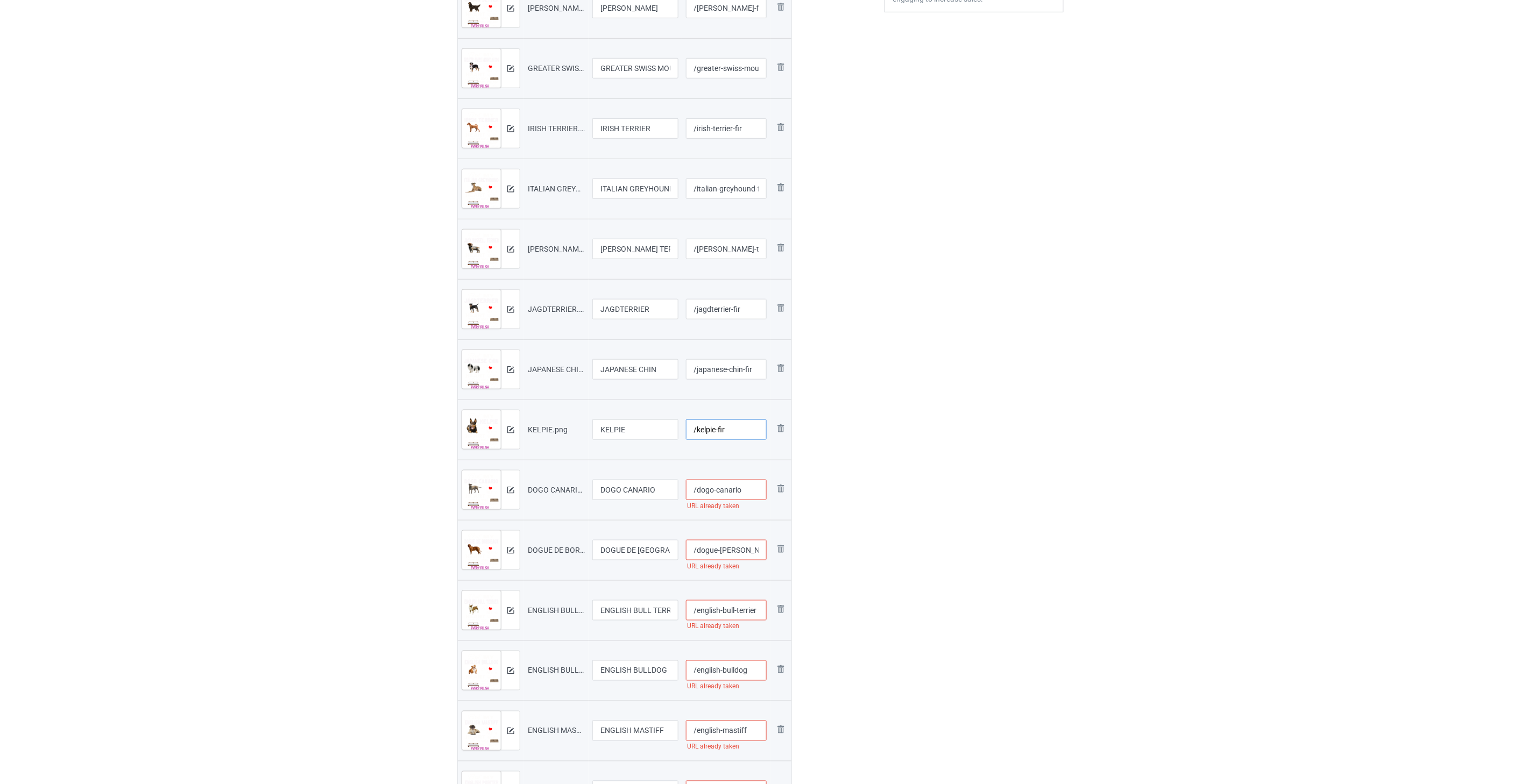
type input "/kelpie-fir"
click at [747, 489] on input "/dogo-canario" at bounding box center [726, 490] width 81 height 20
paste input "-fir"
type input "/dogo-canario-fir"
click at [743, 549] on input "/dogue-[PERSON_NAME]" at bounding box center [726, 550] width 81 height 20
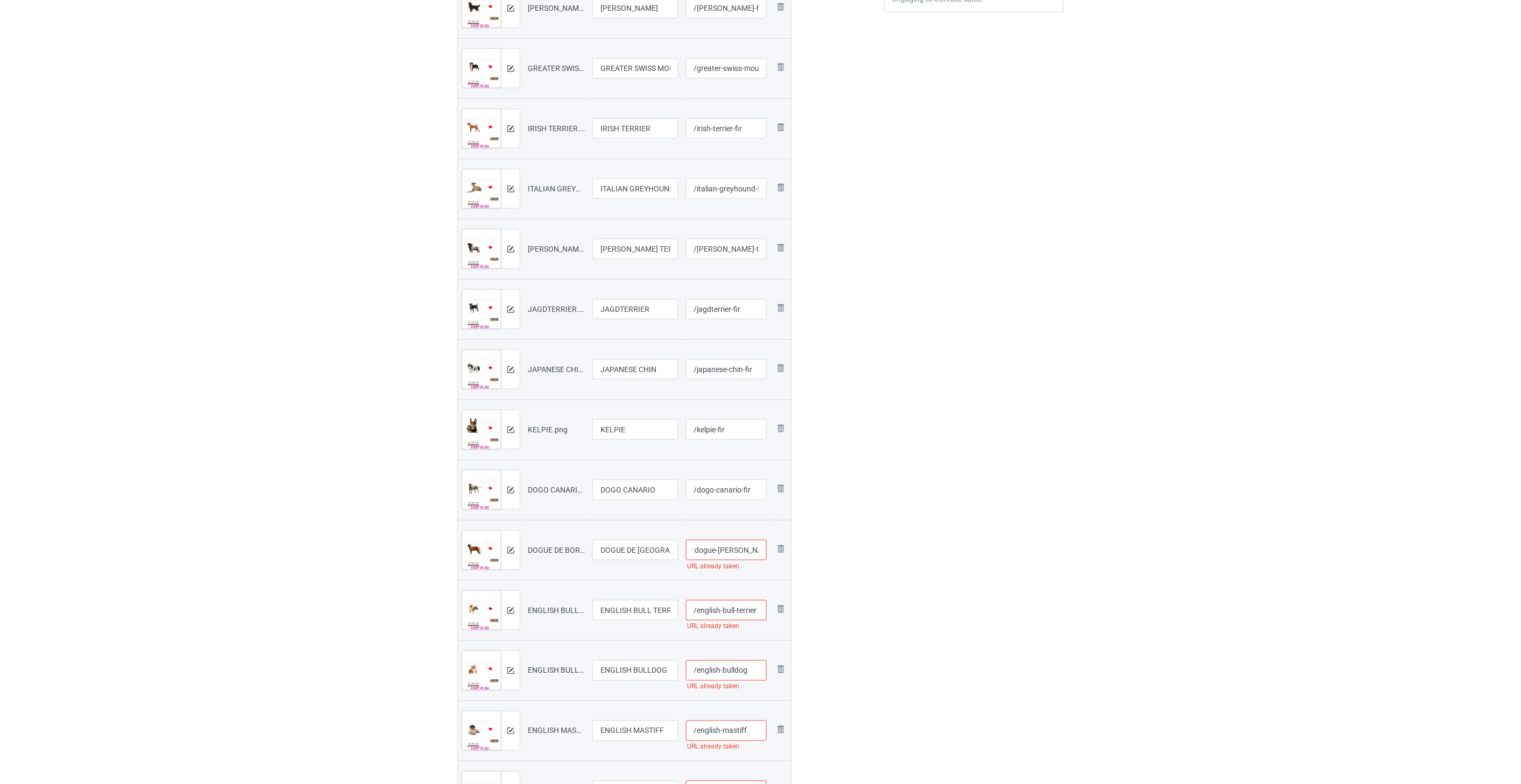
paste input "-fir"
type input "/dogue-[PERSON_NAME]-fir"
click at [724, 605] on input "/english-bull-terrier" at bounding box center [726, 611] width 81 height 20
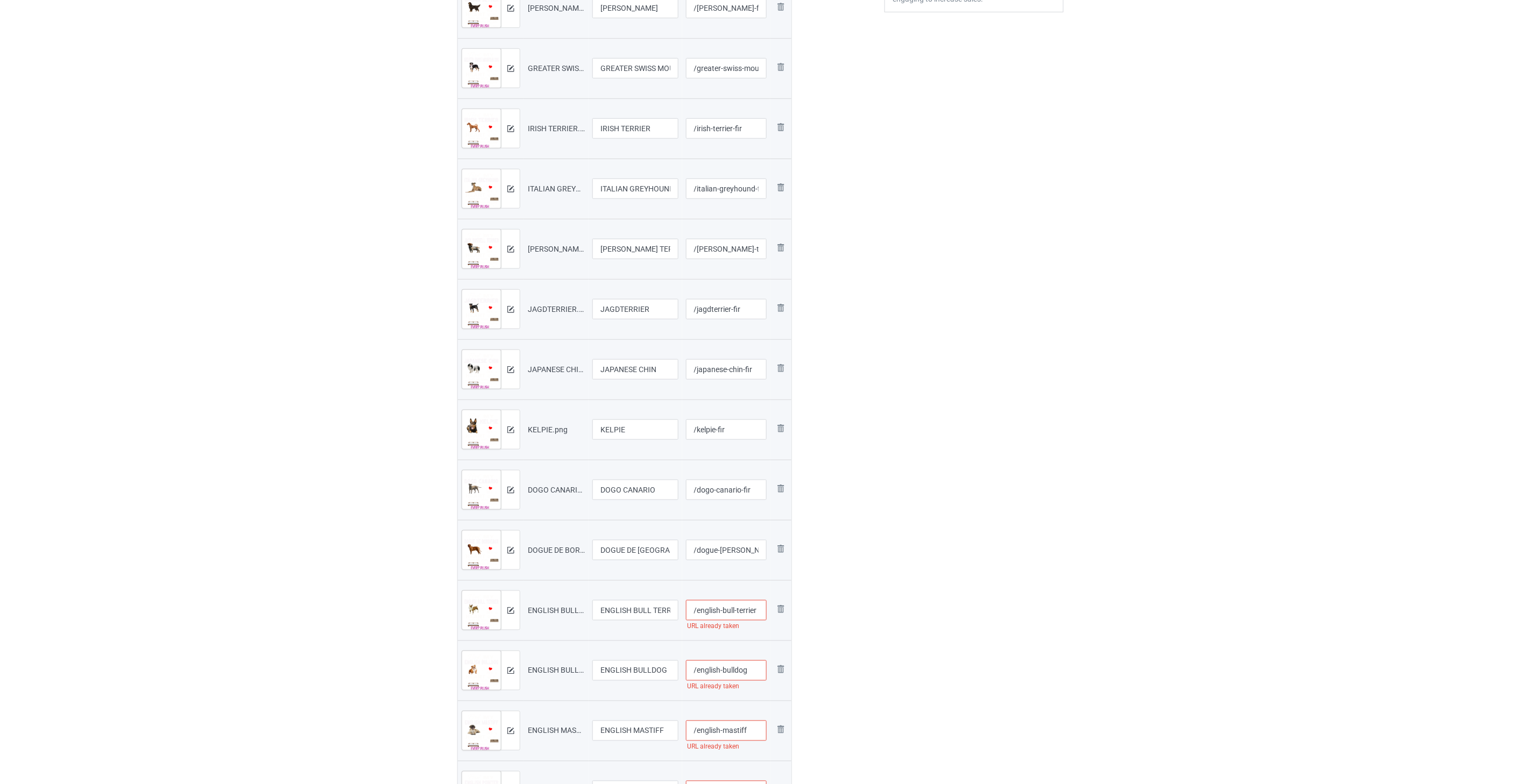
paste input "-fir"
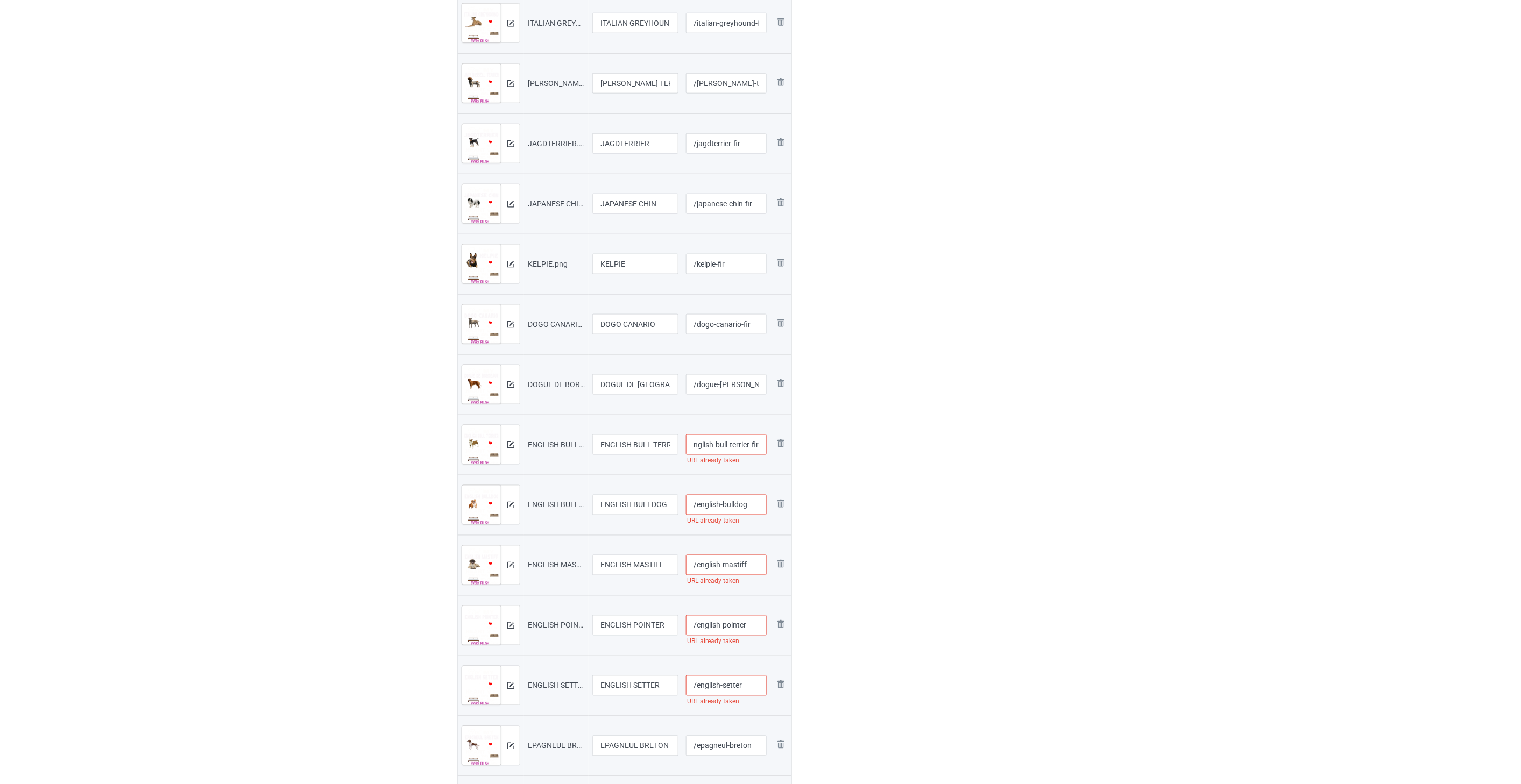
scroll to position [537, 0]
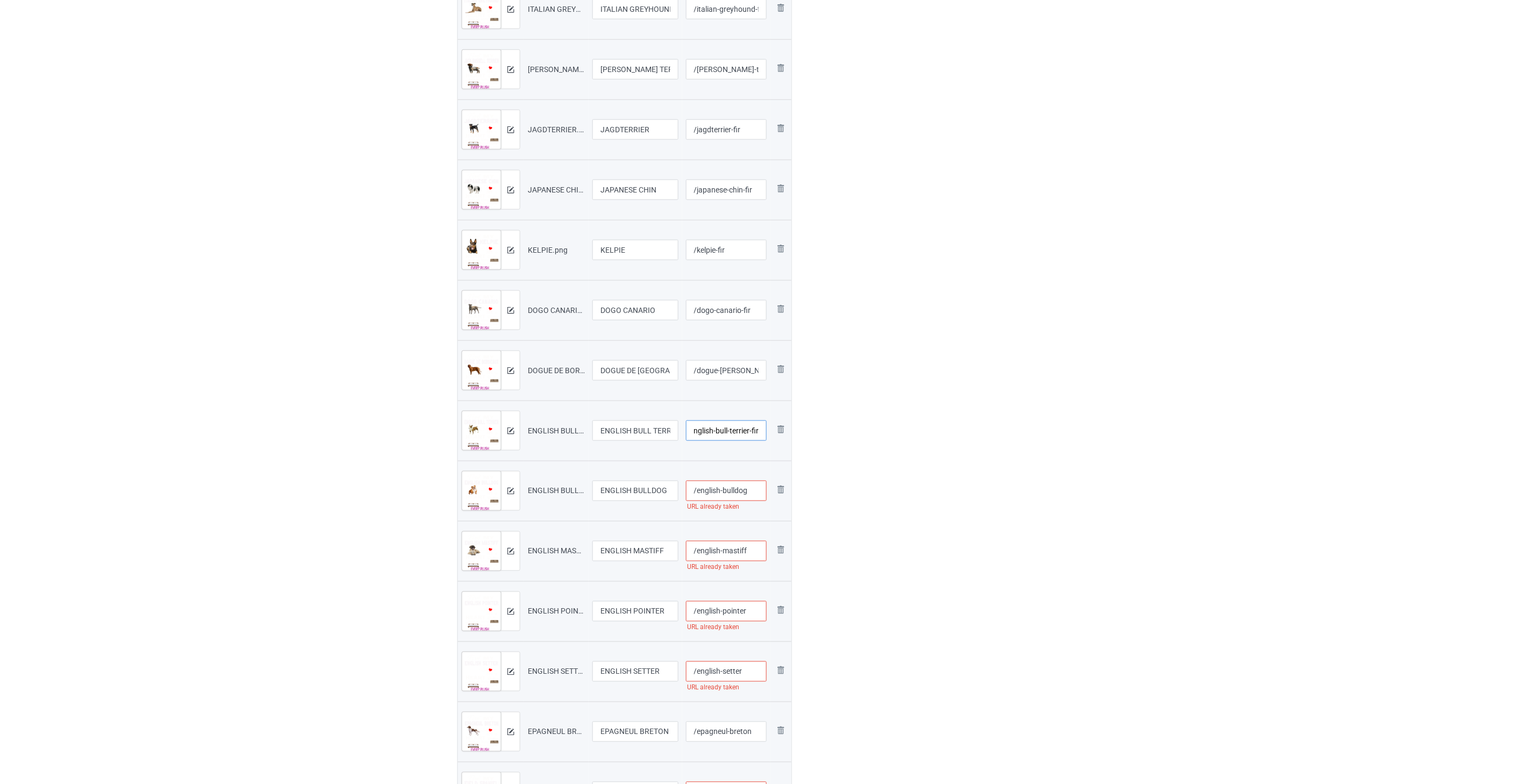
type input "/english-bull-terrier-fir"
click at [755, 497] on input "/english-bulldog" at bounding box center [726, 491] width 81 height 20
paste input "-fir"
type input "/english-bulldog-fir"
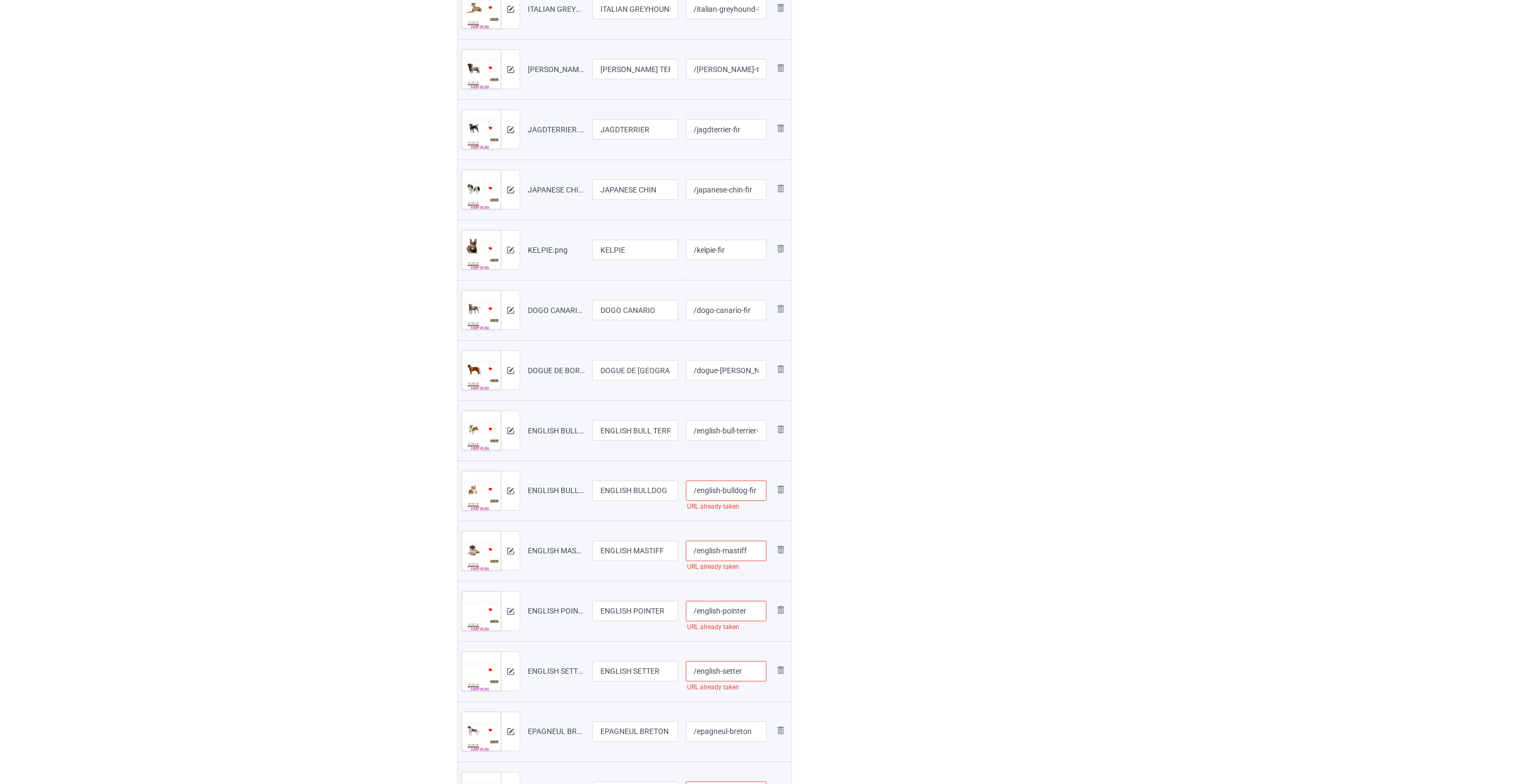
click at [754, 554] on input "/english-mastiff" at bounding box center [726, 551] width 81 height 20
paste input "-fir"
type input "/english-mastiff-fir"
click at [752, 614] on input "/english-pointer" at bounding box center [726, 611] width 81 height 20
paste input "-fir"
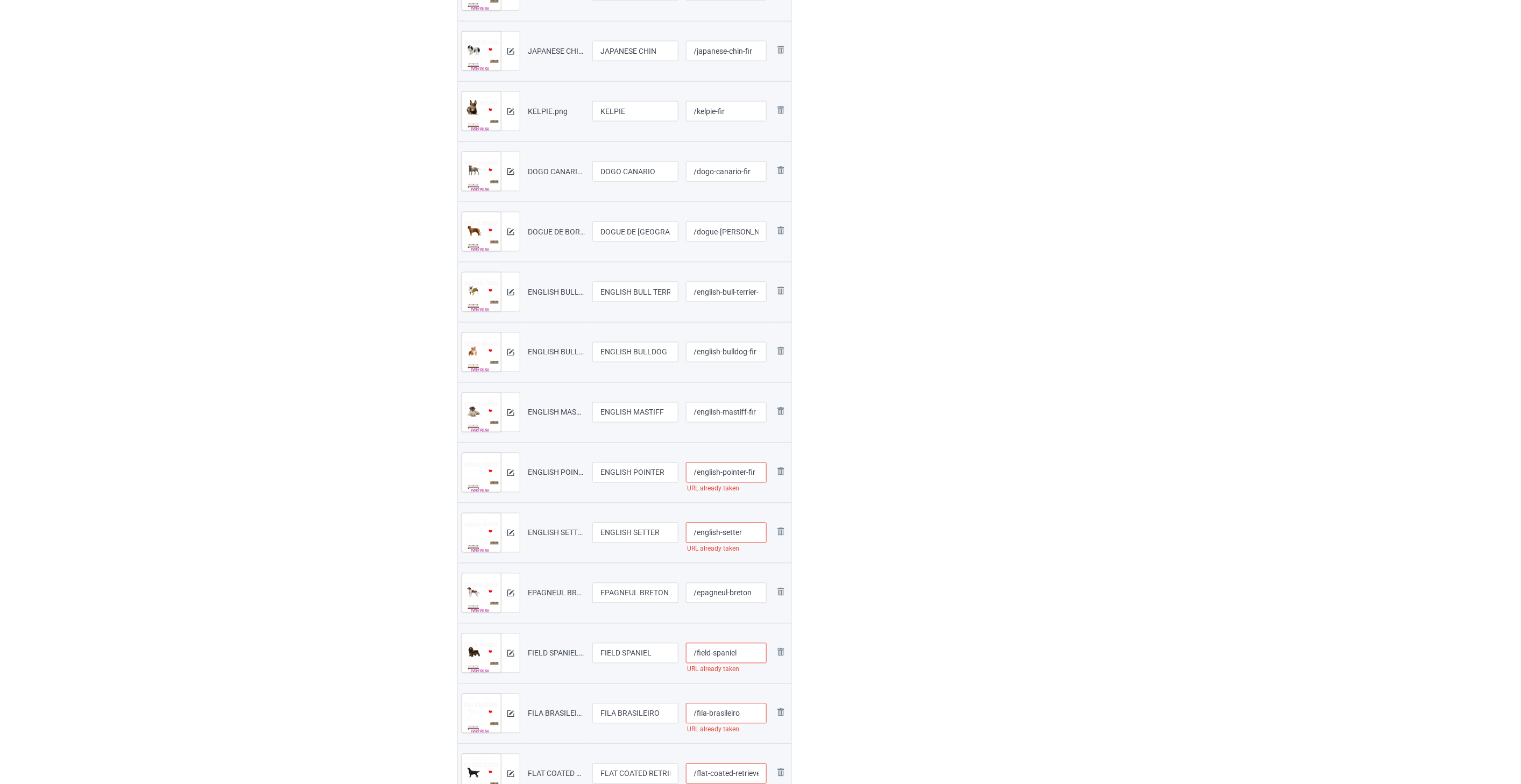
scroll to position [717, 0]
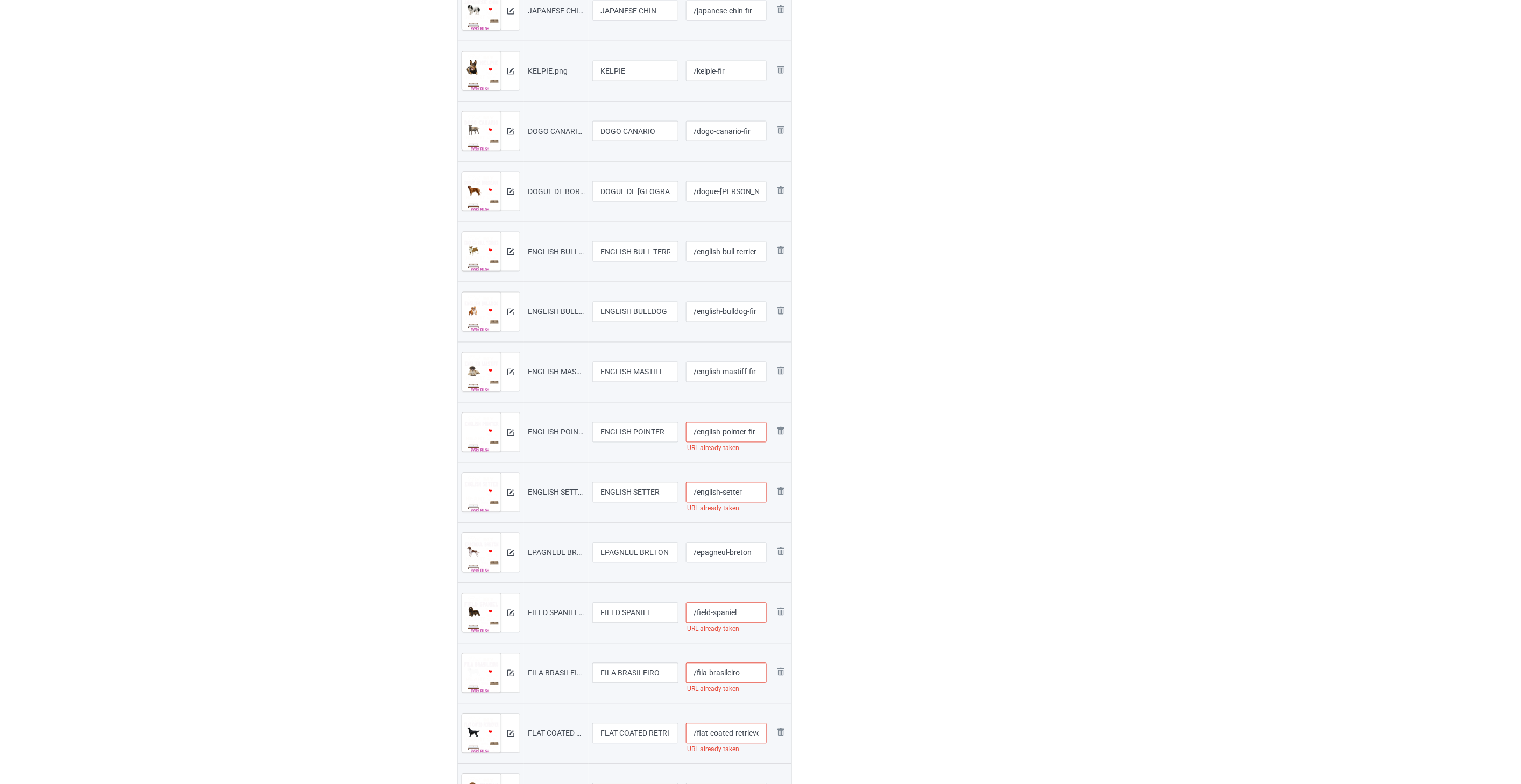
type input "/english-pointer-fir"
click at [751, 495] on input "/english-setter" at bounding box center [726, 492] width 81 height 20
paste input "-fir"
type input "/english-setter-fir"
click at [756, 555] on input "/epagneul-breton" at bounding box center [726, 553] width 81 height 20
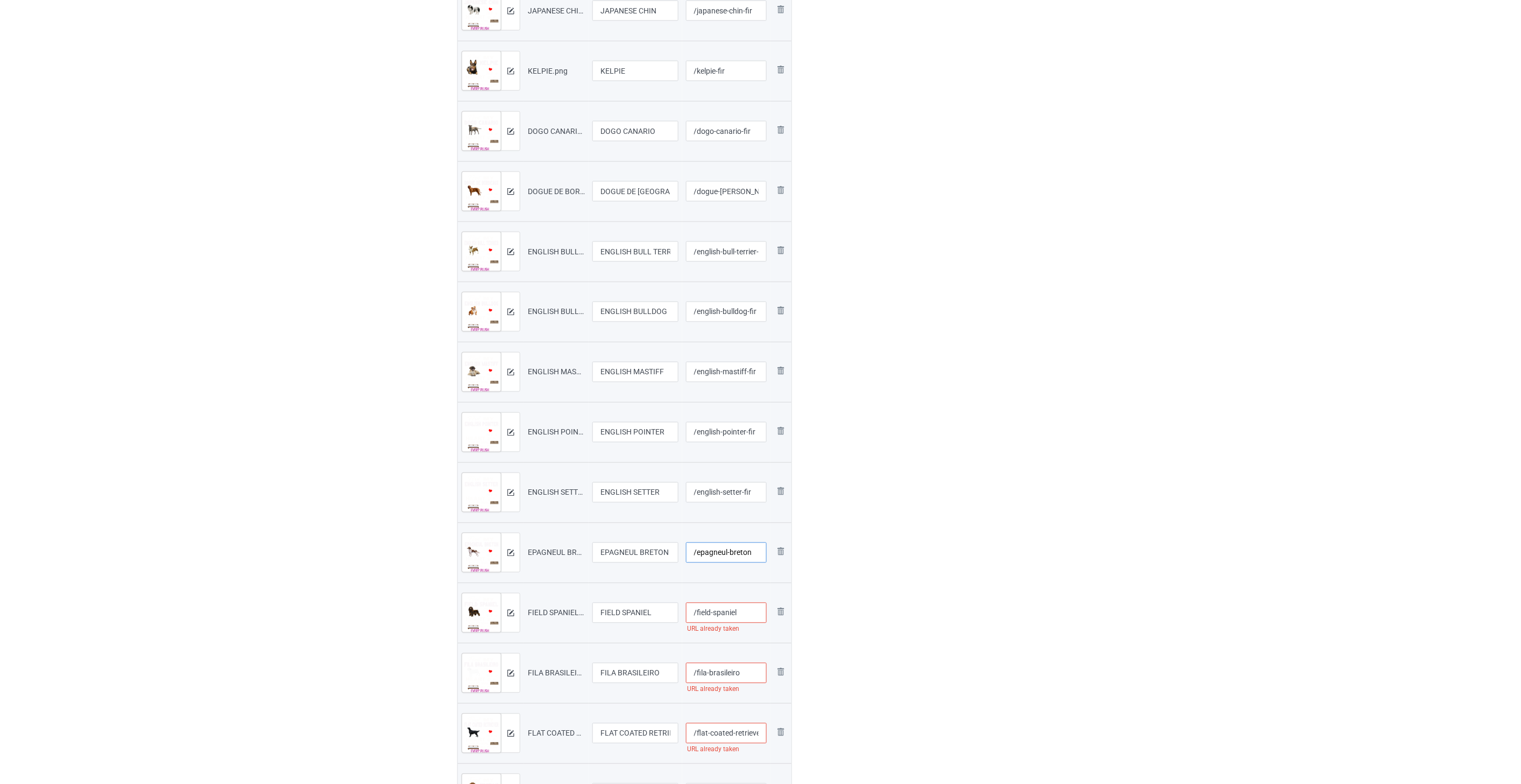
paste input "-fir"
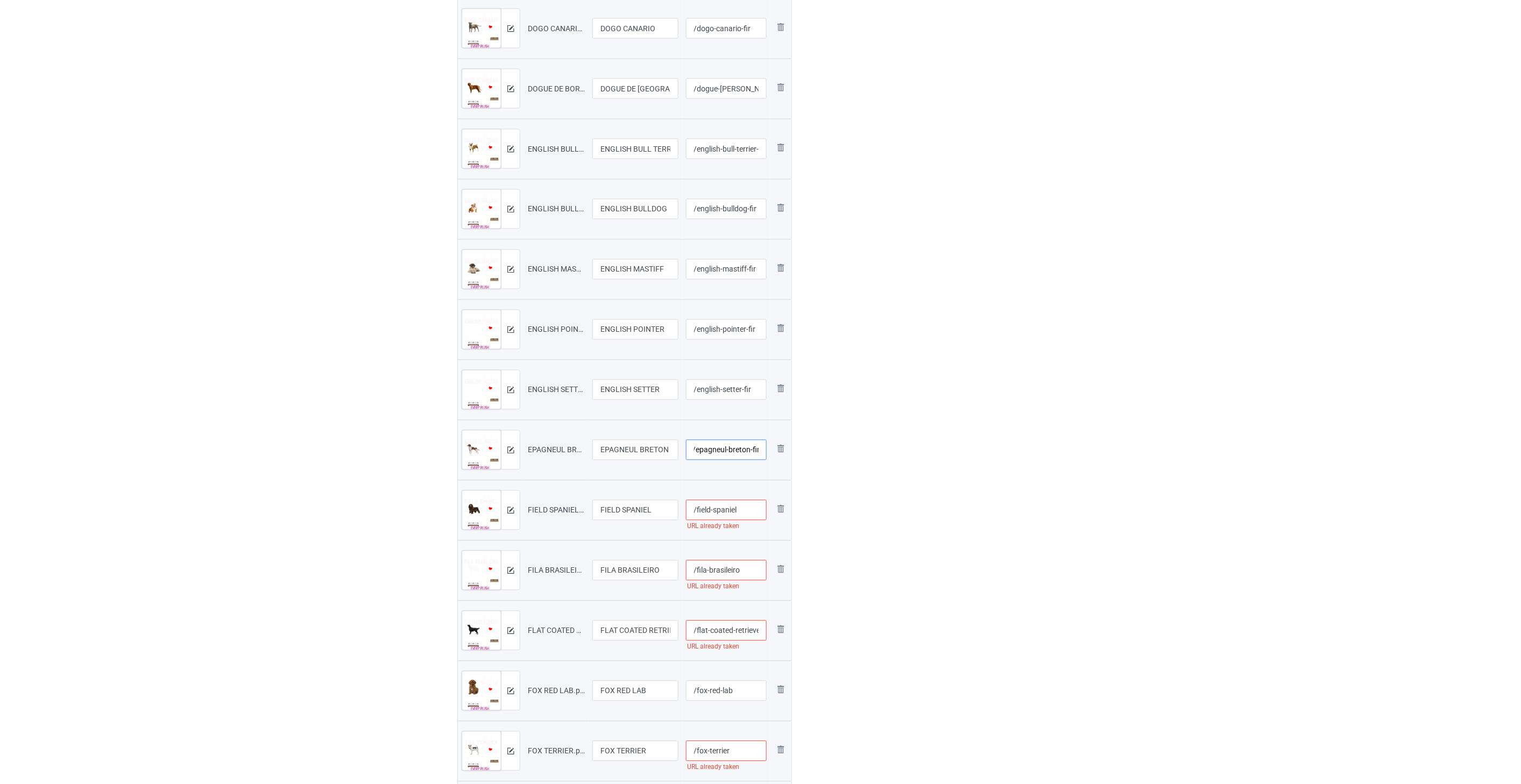
scroll to position [836, 0]
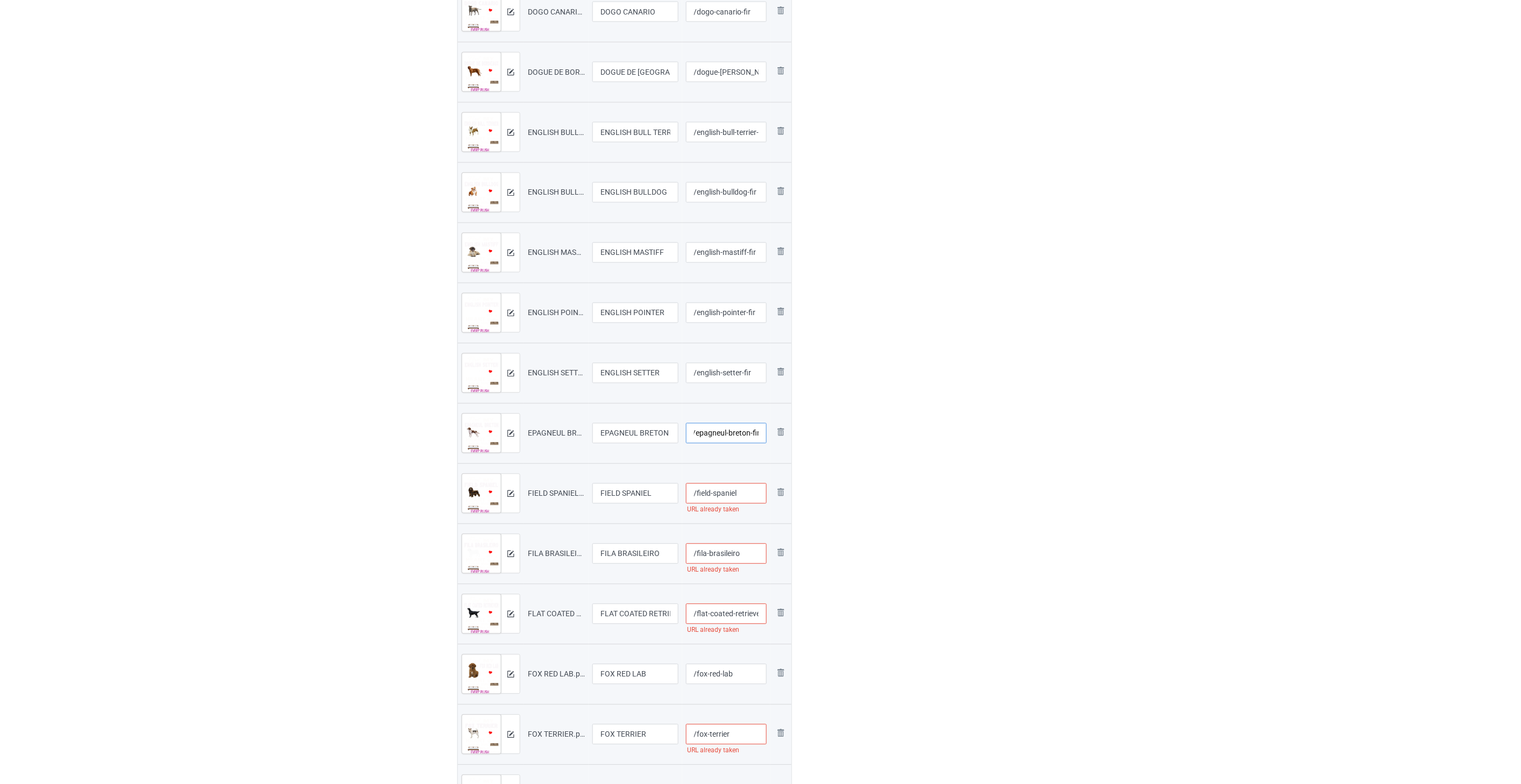
type input "/epagneul-breton-fir"
click at [747, 498] on input "/field-spaniel" at bounding box center [726, 494] width 81 height 20
paste input "-fir"
type input "/field-spaniel-fir"
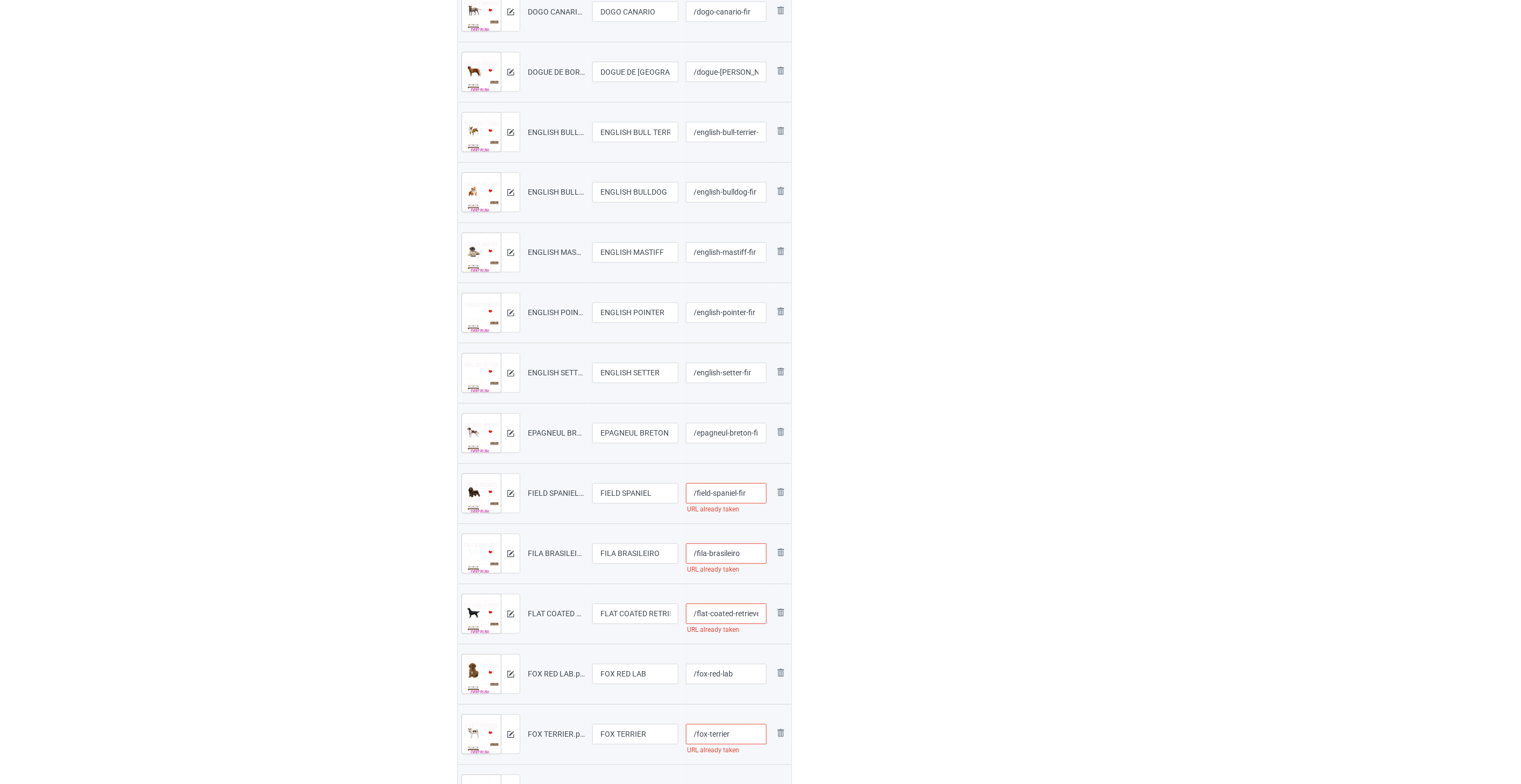
click at [749, 546] on input "/fila-brasileiro" at bounding box center [726, 554] width 81 height 20
paste input "-fir"
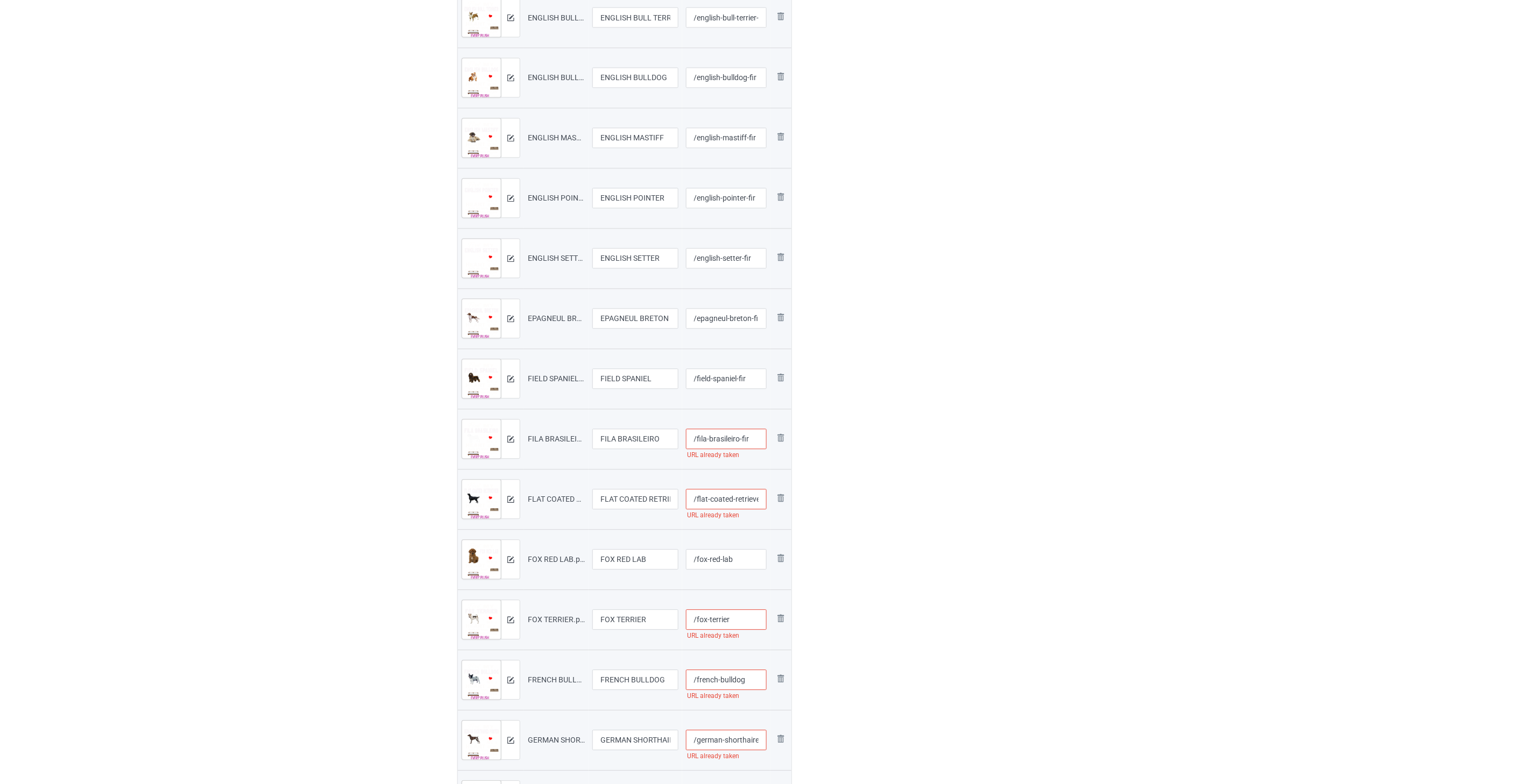
scroll to position [956, 0]
type input "/fila-brasileiro-fir"
click at [725, 497] on input "/flat-coated-retriever" at bounding box center [726, 495] width 81 height 20
paste input "-fir"
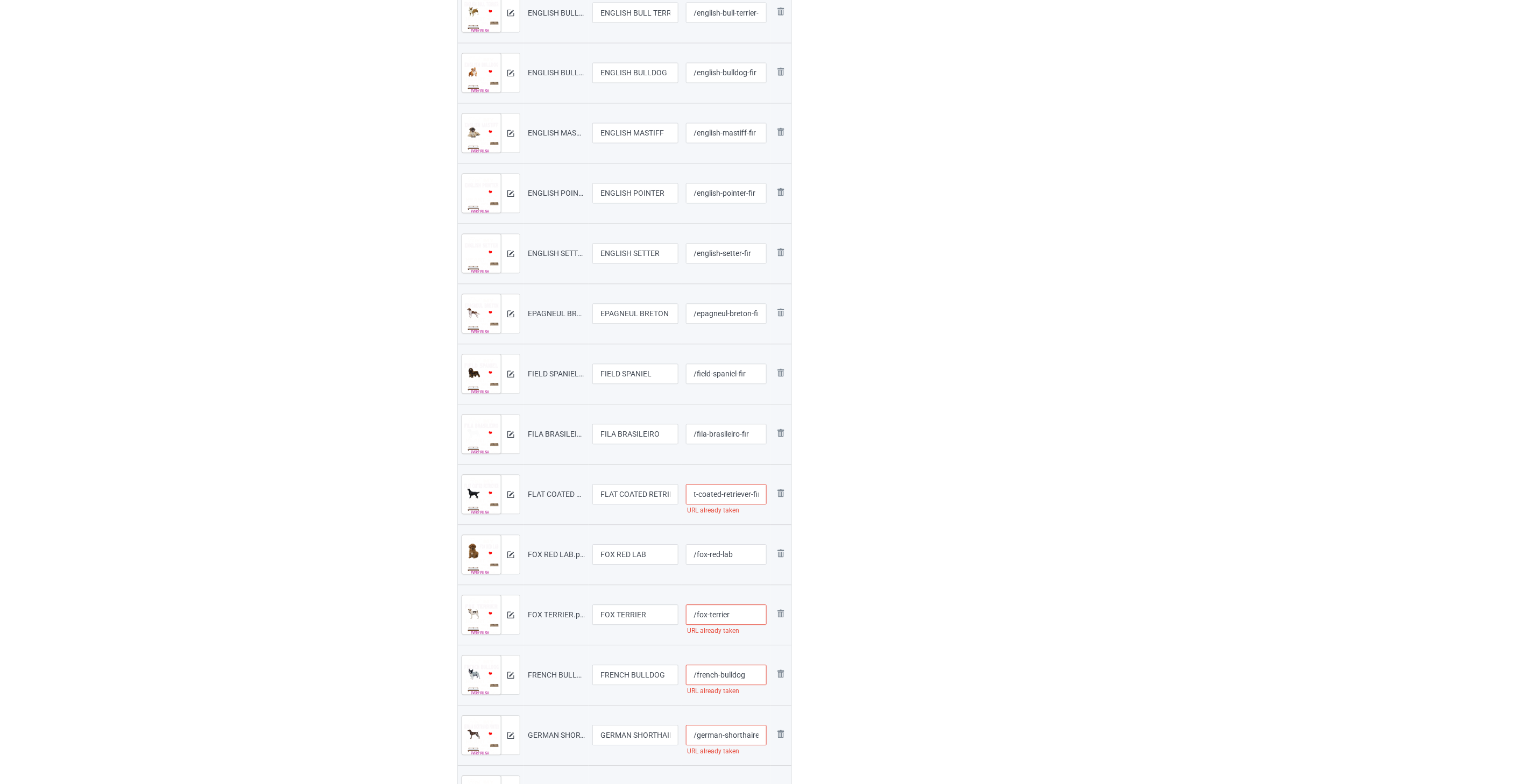
type input "/flat-coated-retriever-fir"
click at [748, 560] on input "/fox-red-lab" at bounding box center [726, 555] width 81 height 20
paste input "-fir"
type input "/fox-red-lab-fir"
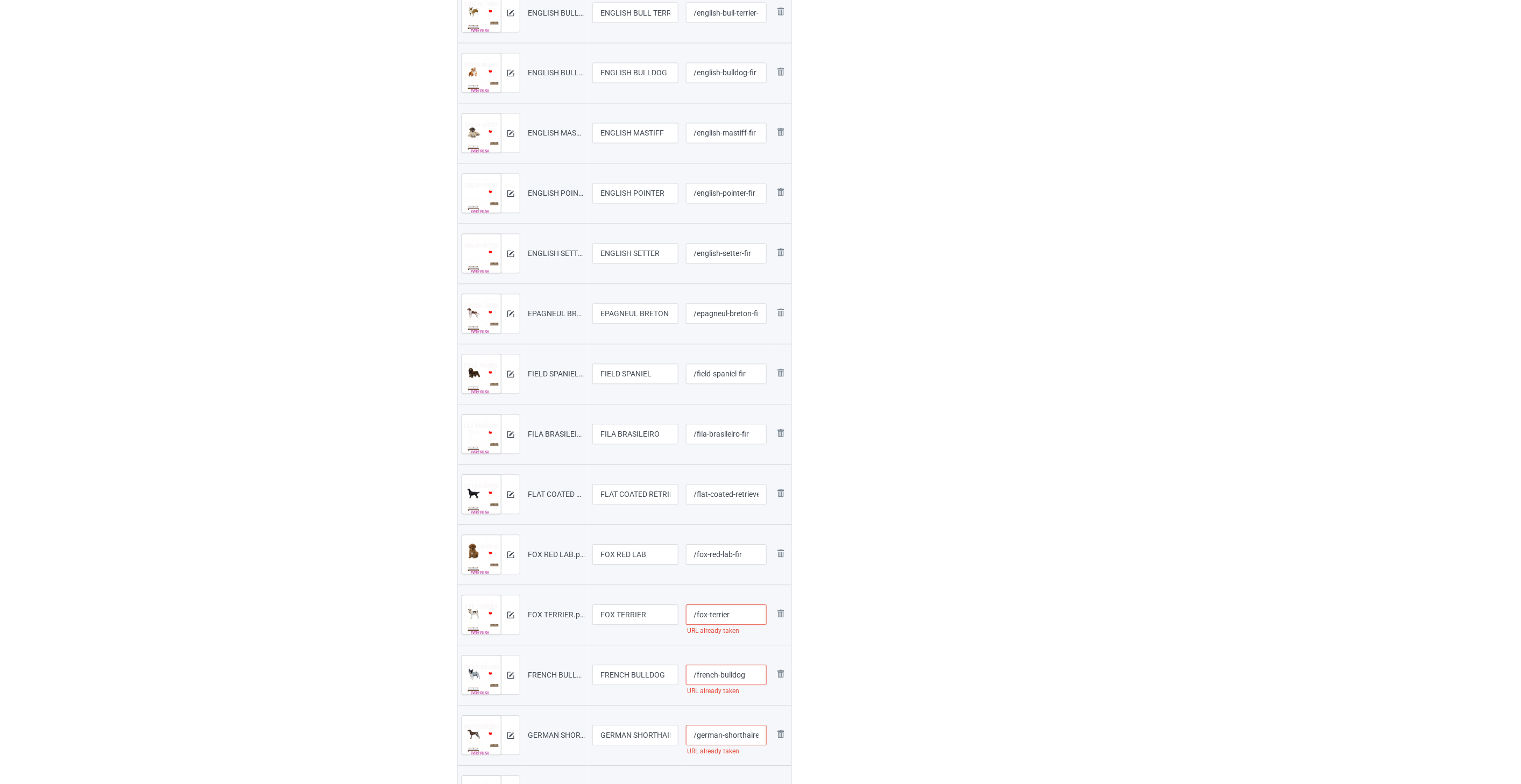
click at [749, 615] on input "/fox-terrier" at bounding box center [726, 615] width 81 height 20
paste input "-fir"
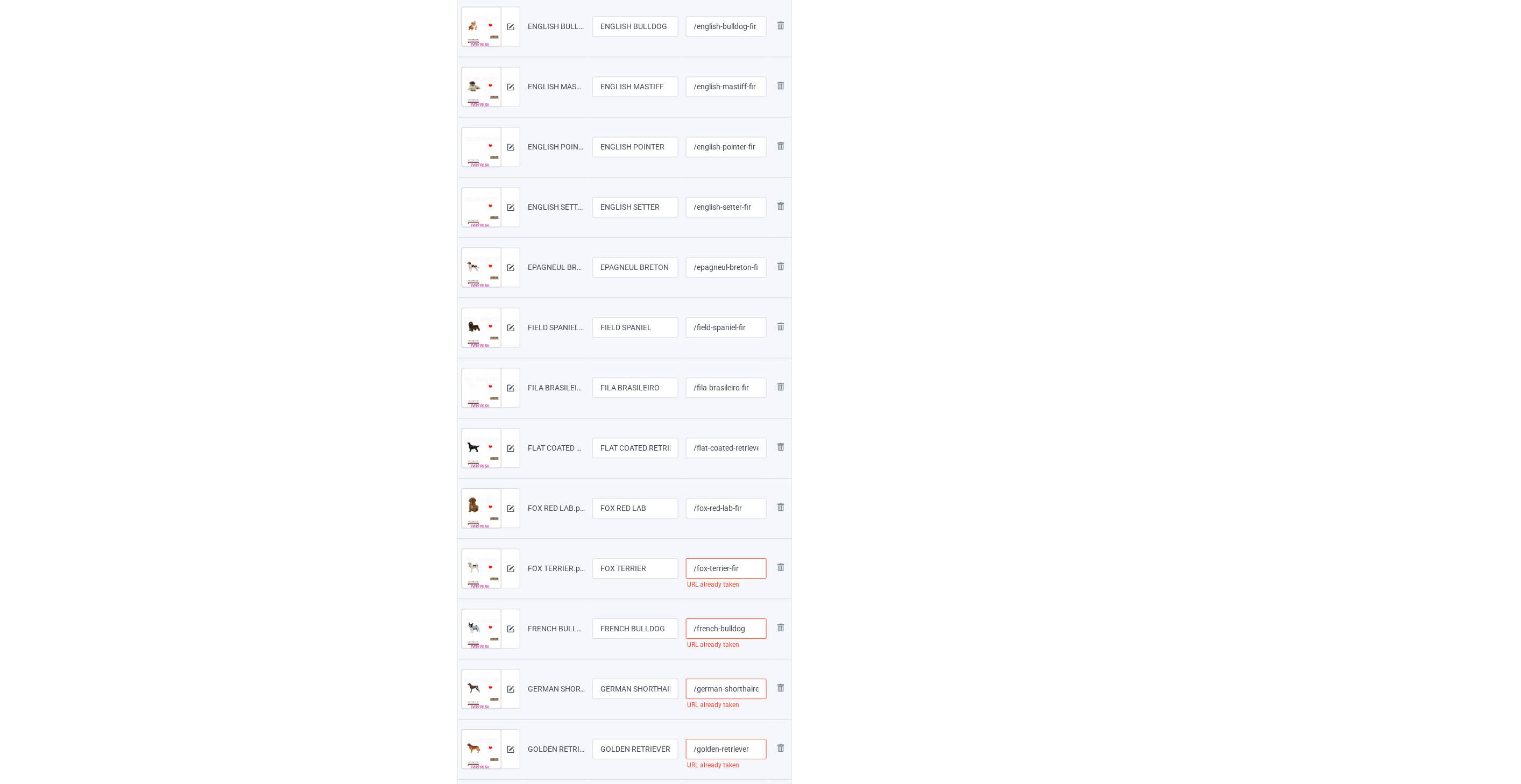
scroll to position [1076, 0]
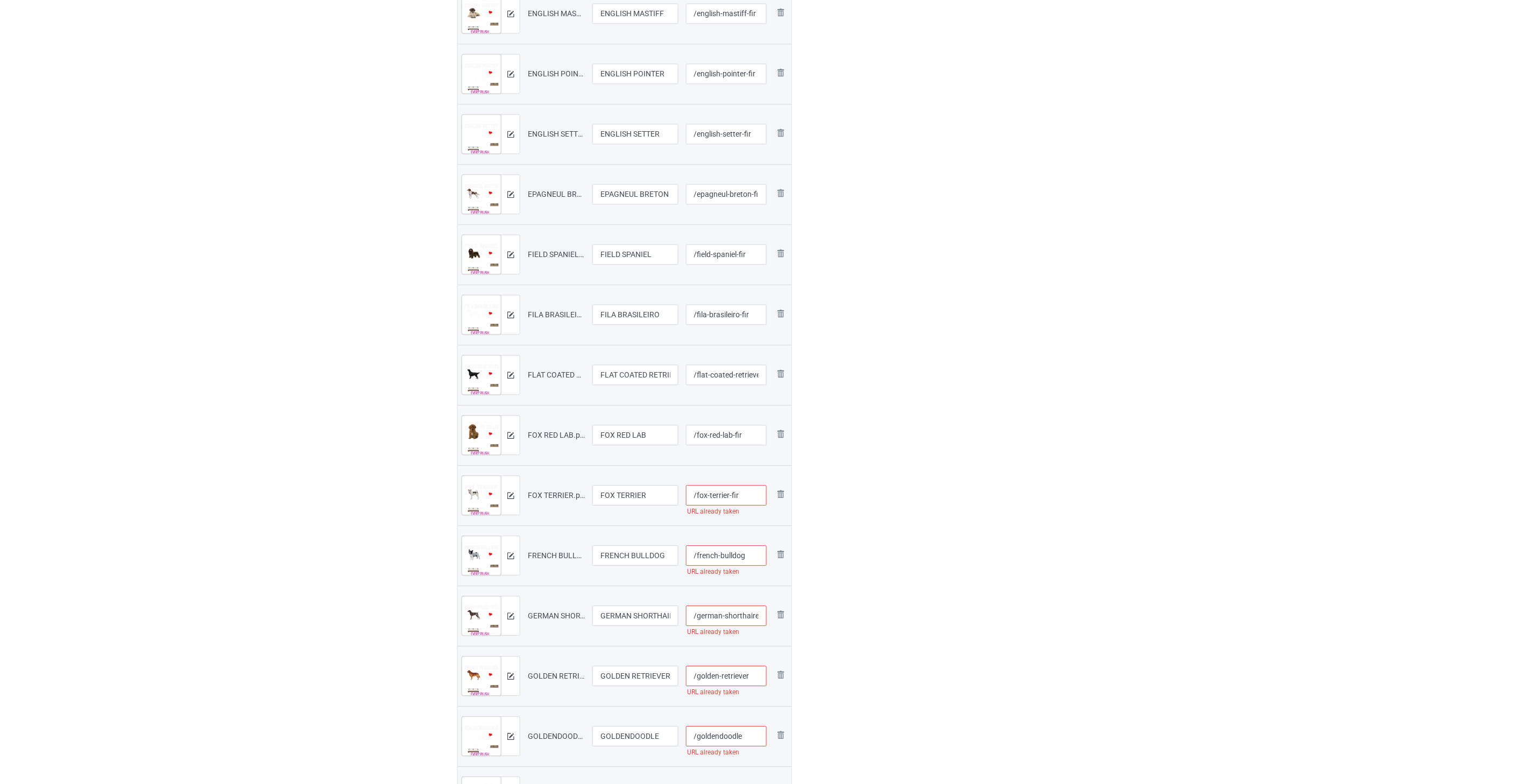
type input "/fox-terrier-fir"
click at [749, 555] on input "/french-bulldog" at bounding box center [726, 555] width 81 height 20
paste input "-fir"
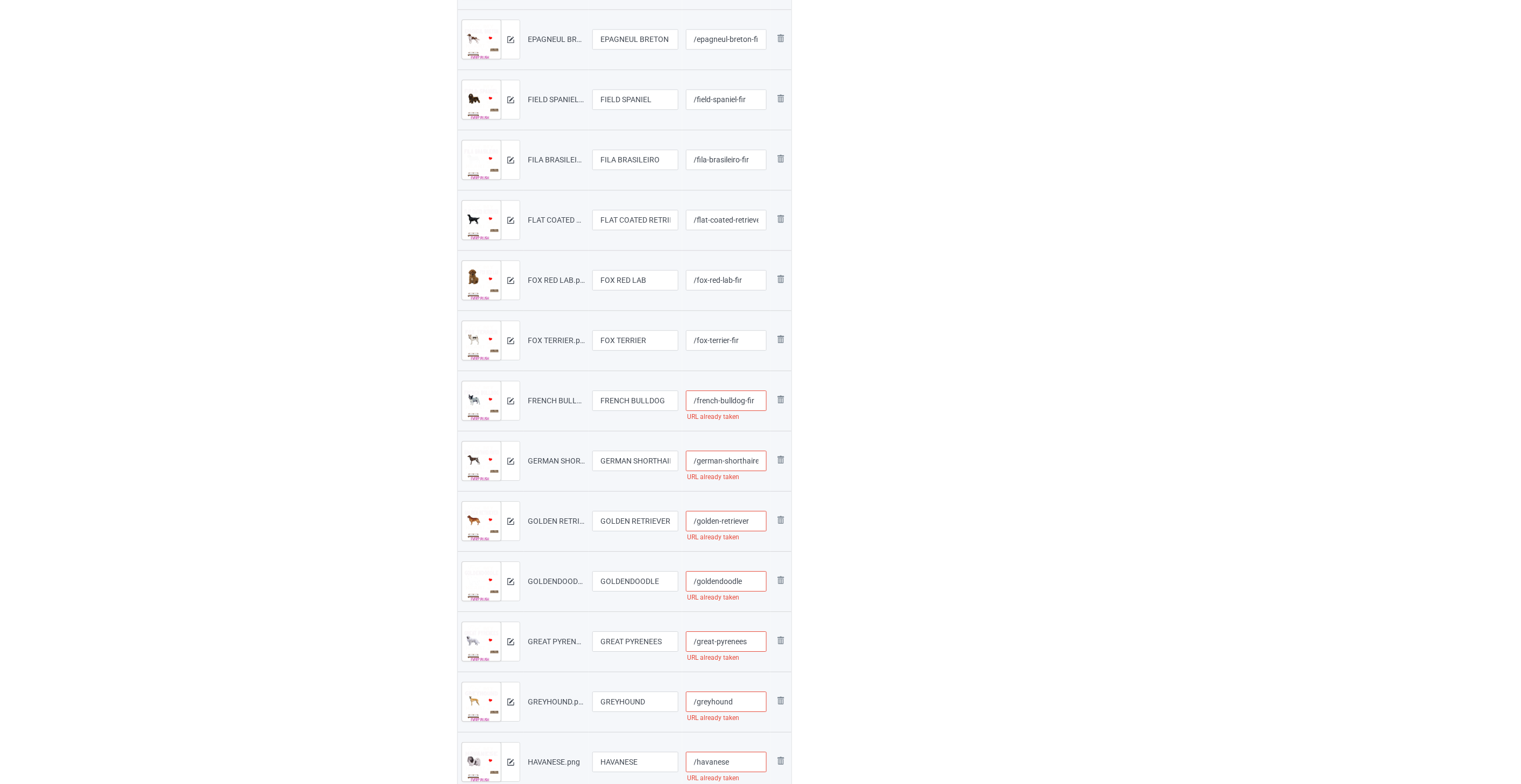
scroll to position [1254, 0]
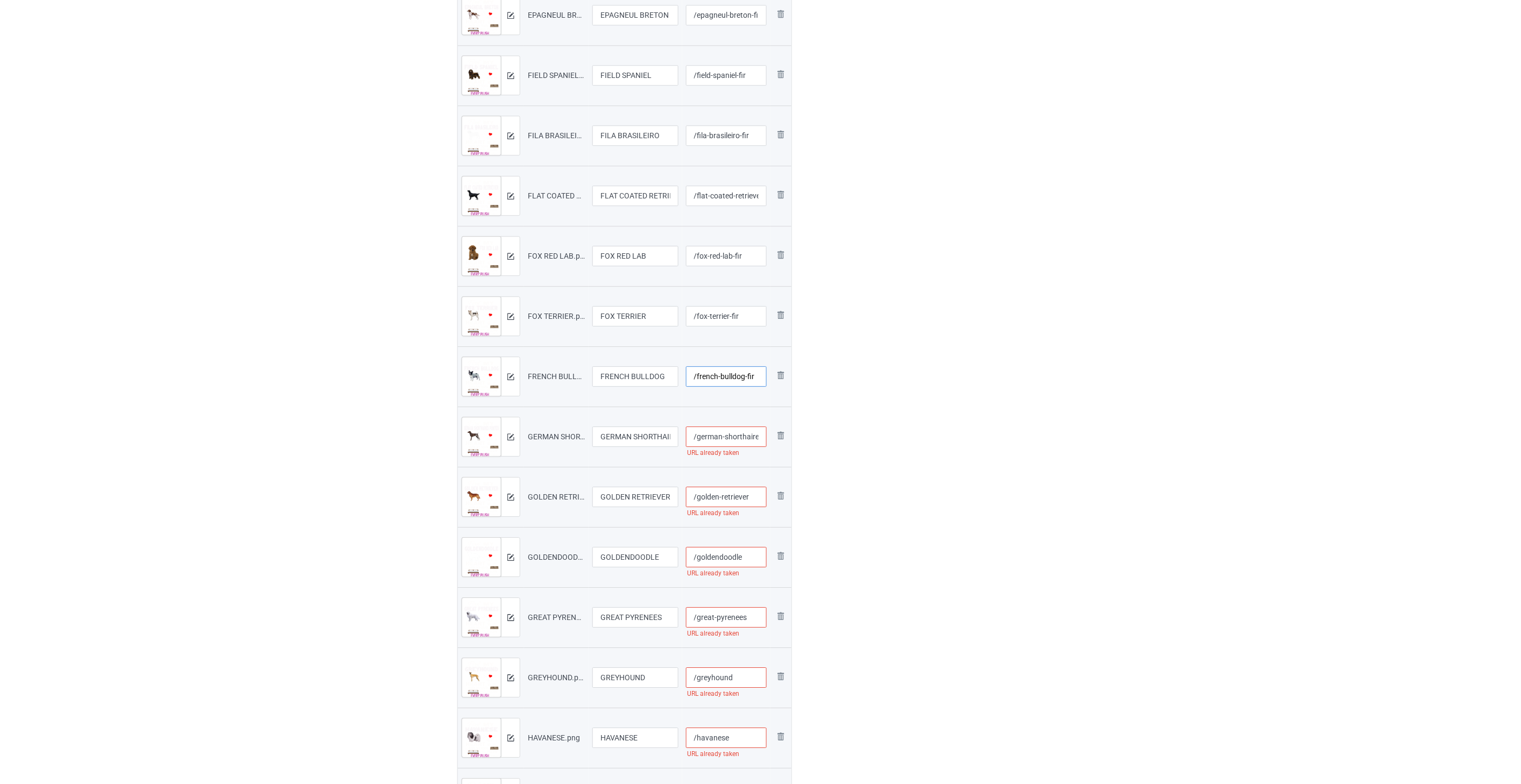
type input "/french-bulldog-fir"
click at [740, 435] on input "/german-shorthaired-pointer" at bounding box center [726, 436] width 81 height 20
paste input "-fir"
type input "/german-shorthaired-pointer-fir"
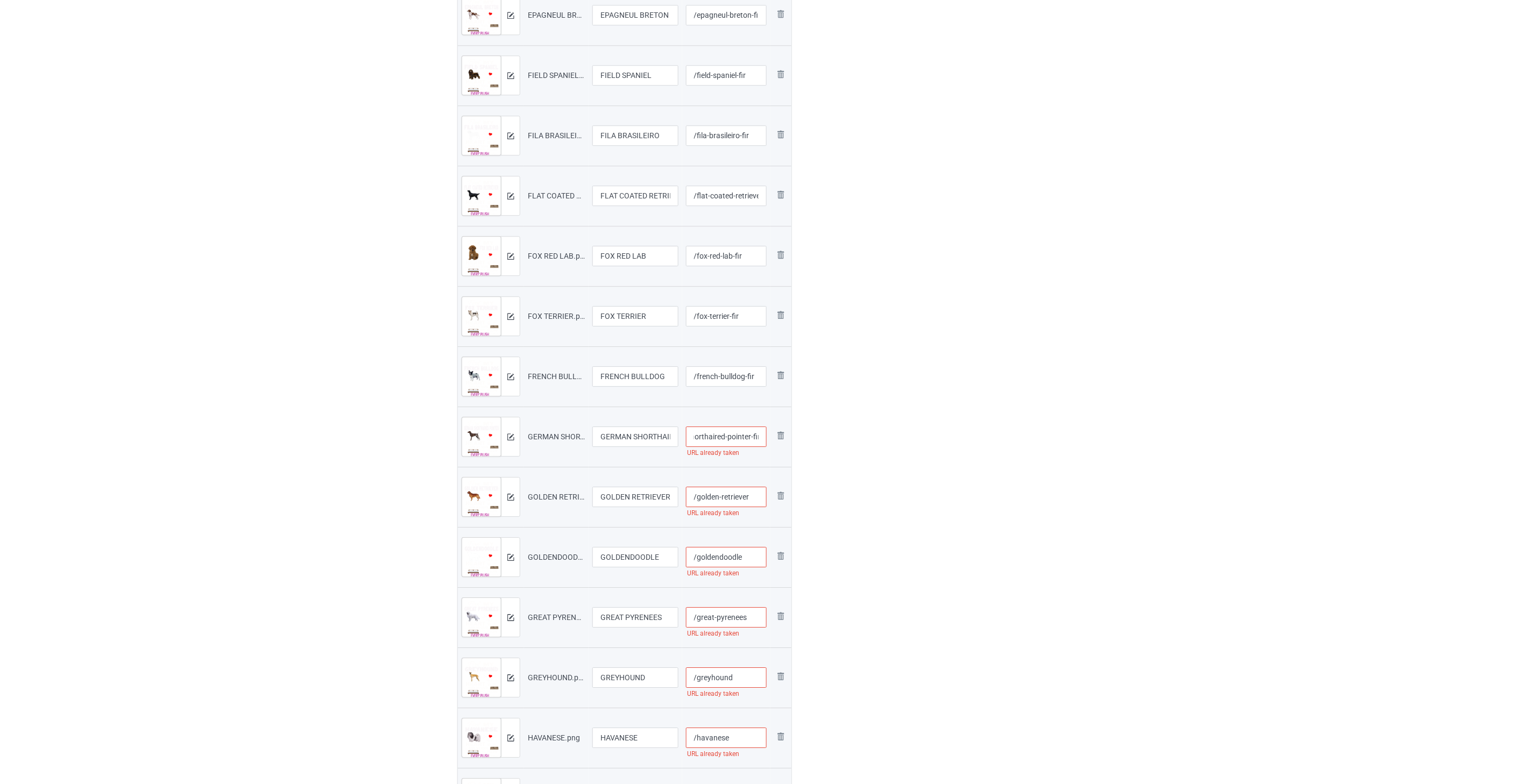
click at [753, 495] on input "/golden-retriever" at bounding box center [726, 497] width 81 height 20
paste input "-fir"
type input "/golden-retriever-fir"
click at [755, 558] on input "/goldendoodle" at bounding box center [726, 557] width 81 height 20
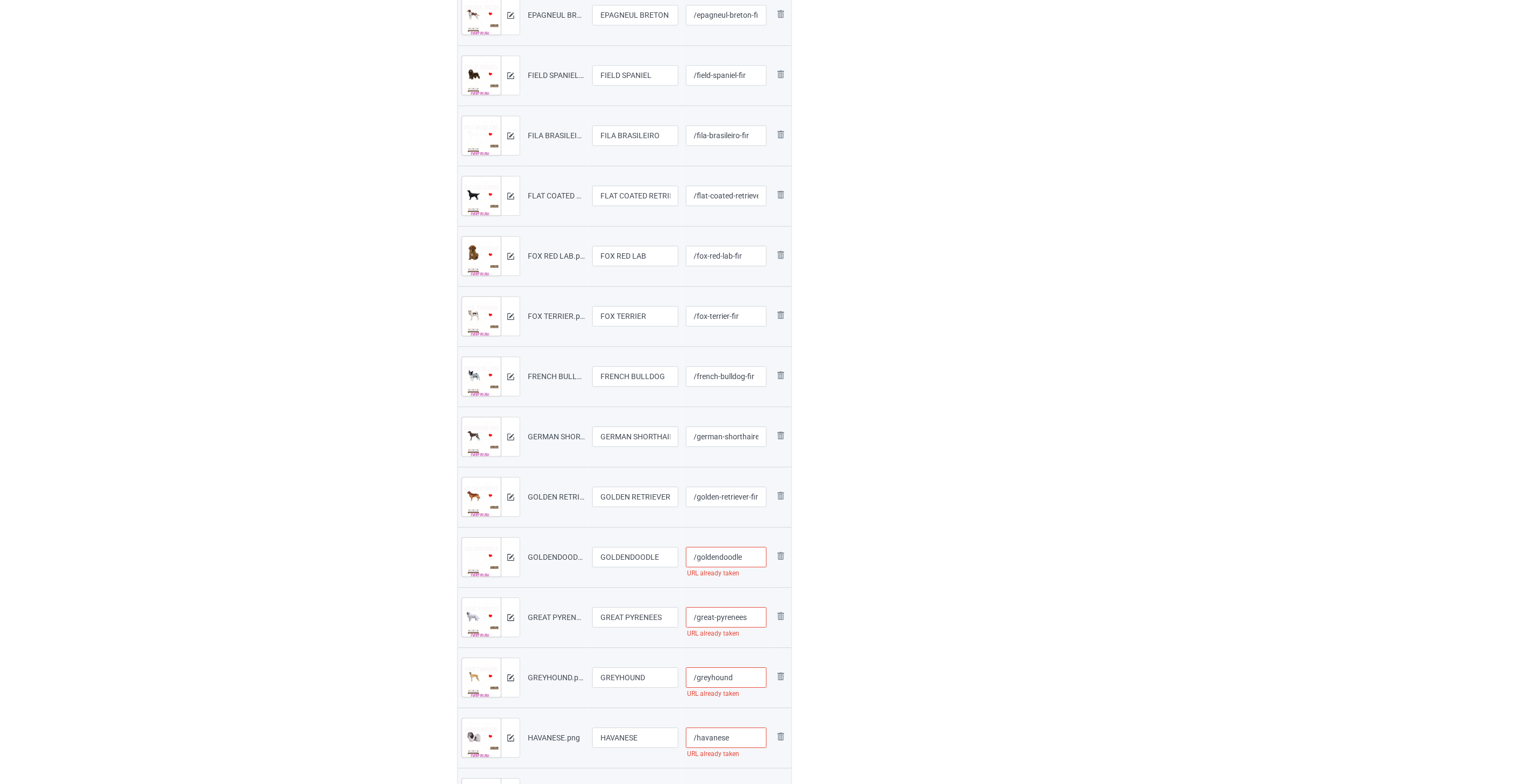
paste input "-fir"
type input "/goldendoodle-fir"
click at [755, 438] on input "/great-pyrenees" at bounding box center [726, 438] width 81 height 20
paste input "-fir"
type input "/great-pyrenees-fir"
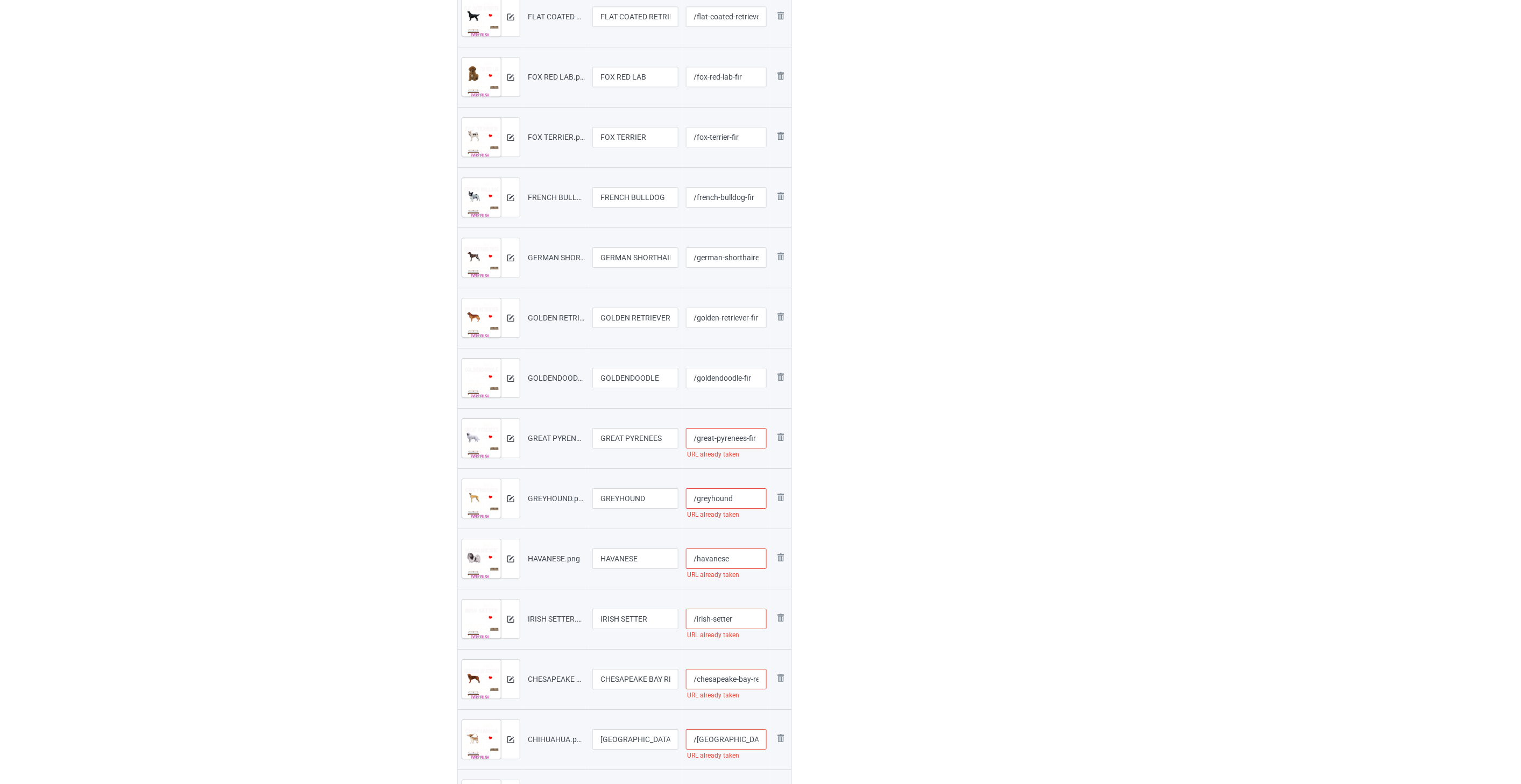
click at [746, 495] on input "/greyhound" at bounding box center [726, 498] width 81 height 20
paste input "-fir"
type input "/greyhound-fir"
click at [749, 566] on input "/havanese" at bounding box center [726, 559] width 81 height 20
paste input "-fir"
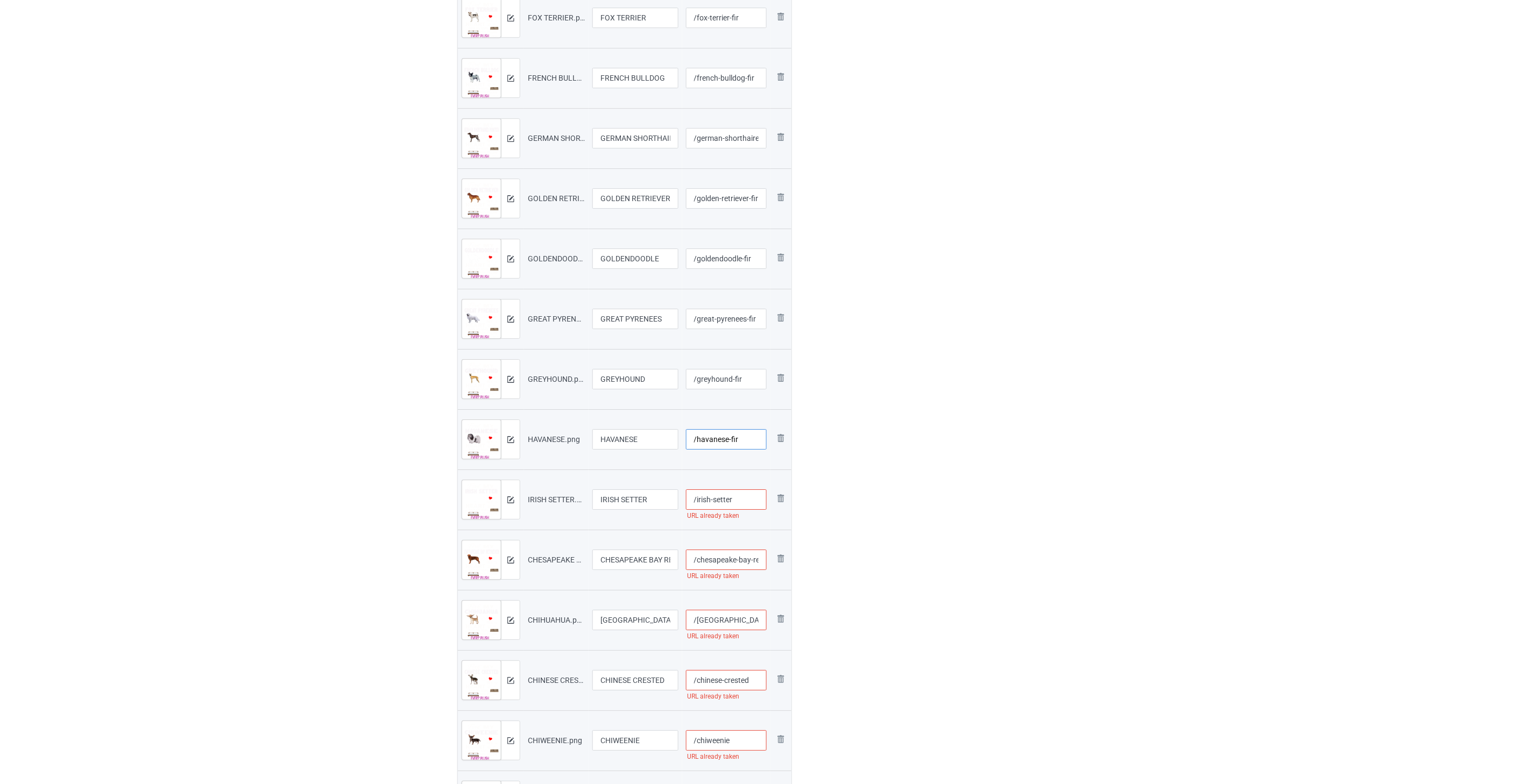
type input "/havanese-fir"
click at [753, 503] on input "/irish-setter" at bounding box center [726, 499] width 81 height 20
paste input "-fir"
type input "/irish-setter-fir"
click at [725, 552] on input "/chesapeake-bay-retriever" at bounding box center [726, 560] width 81 height 20
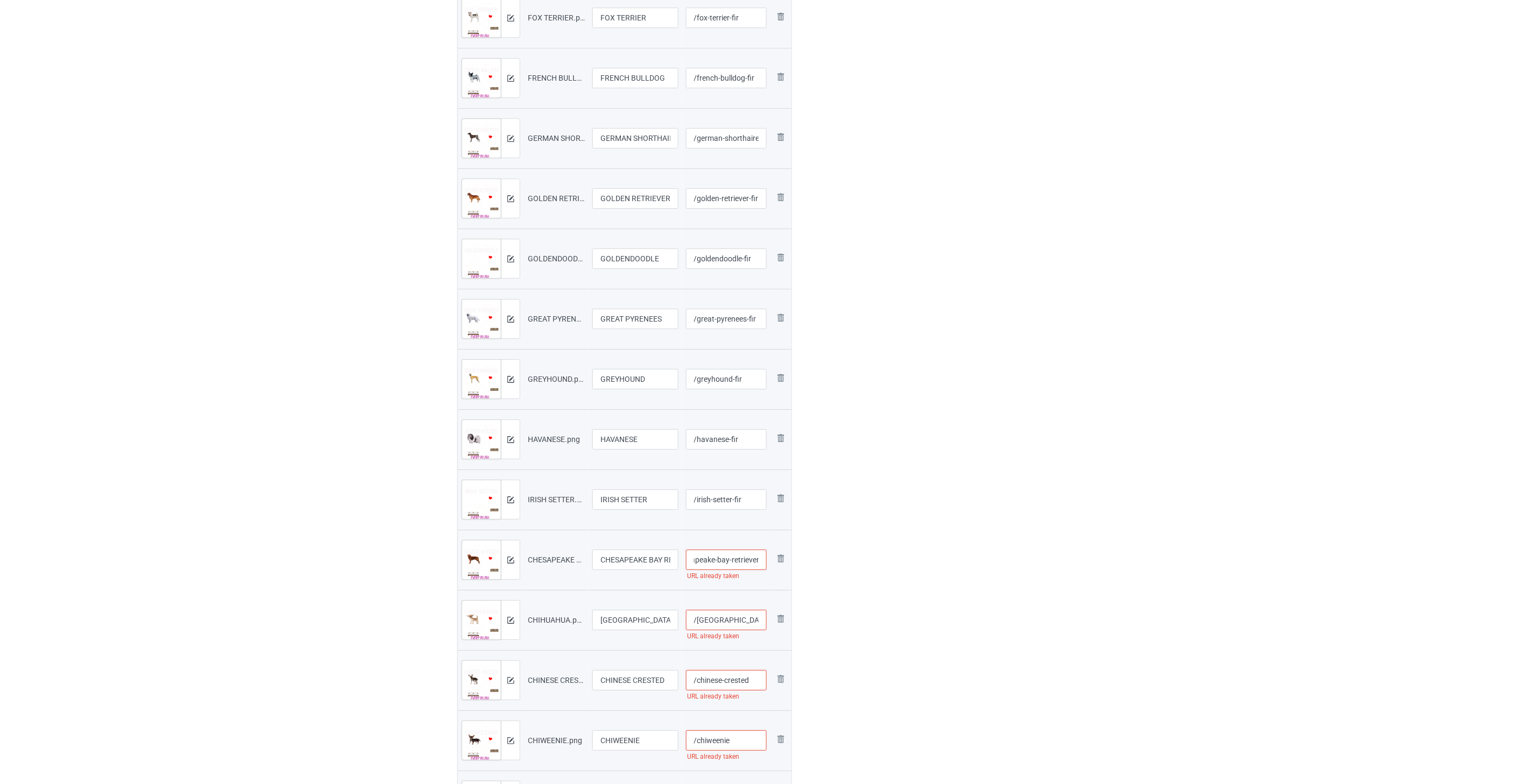
paste input "-fir"
type input "/chesapeake-bay-retriever-fir"
click at [743, 618] on input "/[GEOGRAPHIC_DATA]" at bounding box center [726, 620] width 81 height 20
paste
type input "/[GEOGRAPHIC_DATA]-fir"
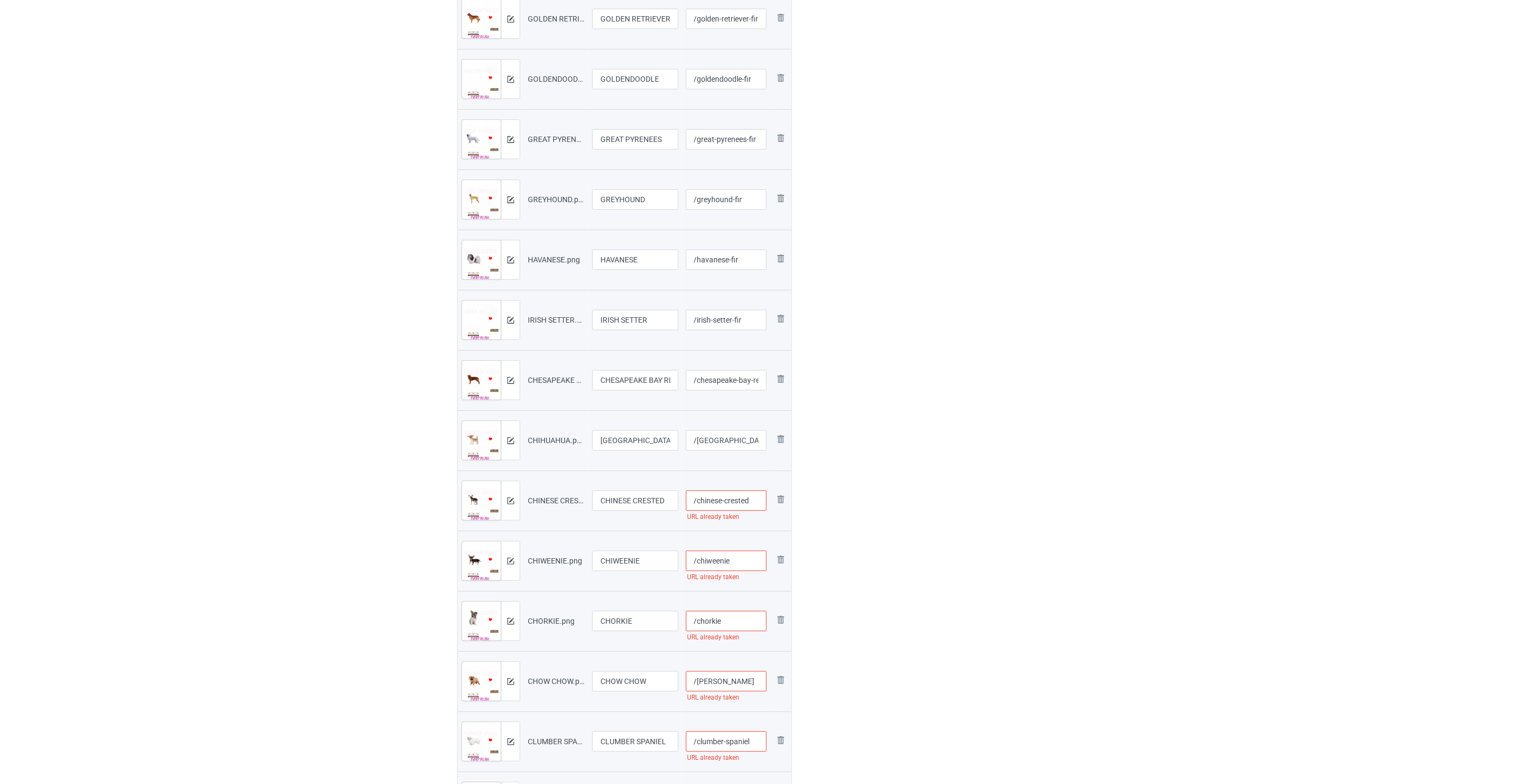
click at [753, 505] on input "/chinese-crested" at bounding box center [726, 501] width 81 height 20
type input "/chinese-crested-fir"
click at [750, 561] on input "/chiweenie" at bounding box center [726, 561] width 81 height 20
type input "/chiweenie-fir"
click at [730, 447] on input "/chorkie" at bounding box center [726, 442] width 81 height 20
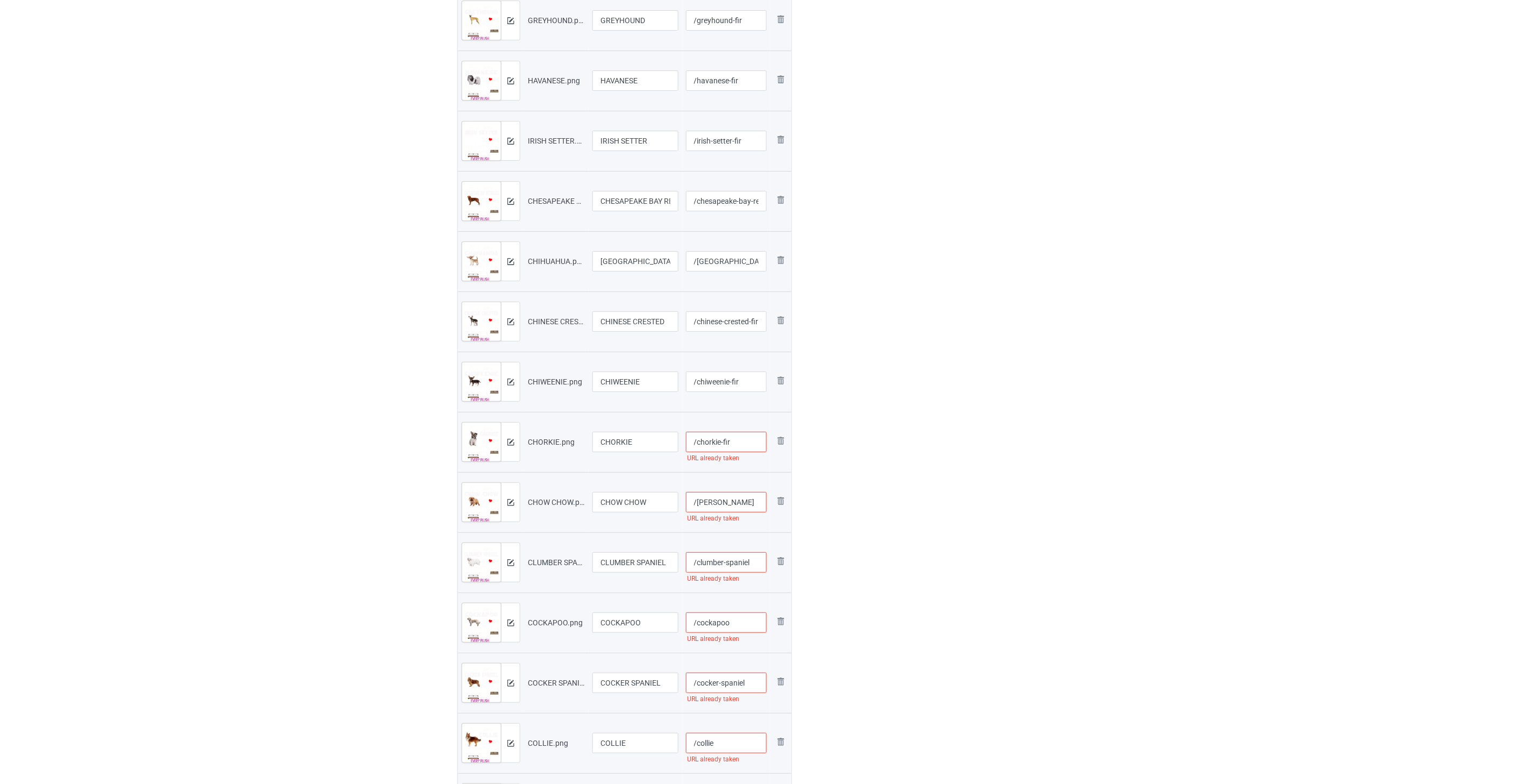
type input "/chorkie-fir"
click at [745, 503] on input "/[PERSON_NAME]" at bounding box center [726, 503] width 81 height 20
type input "/chow-chow-fir"
click at [759, 565] on input "/clumber-spaniel" at bounding box center [726, 562] width 81 height 20
type input "/clumber-spaniel-fir"
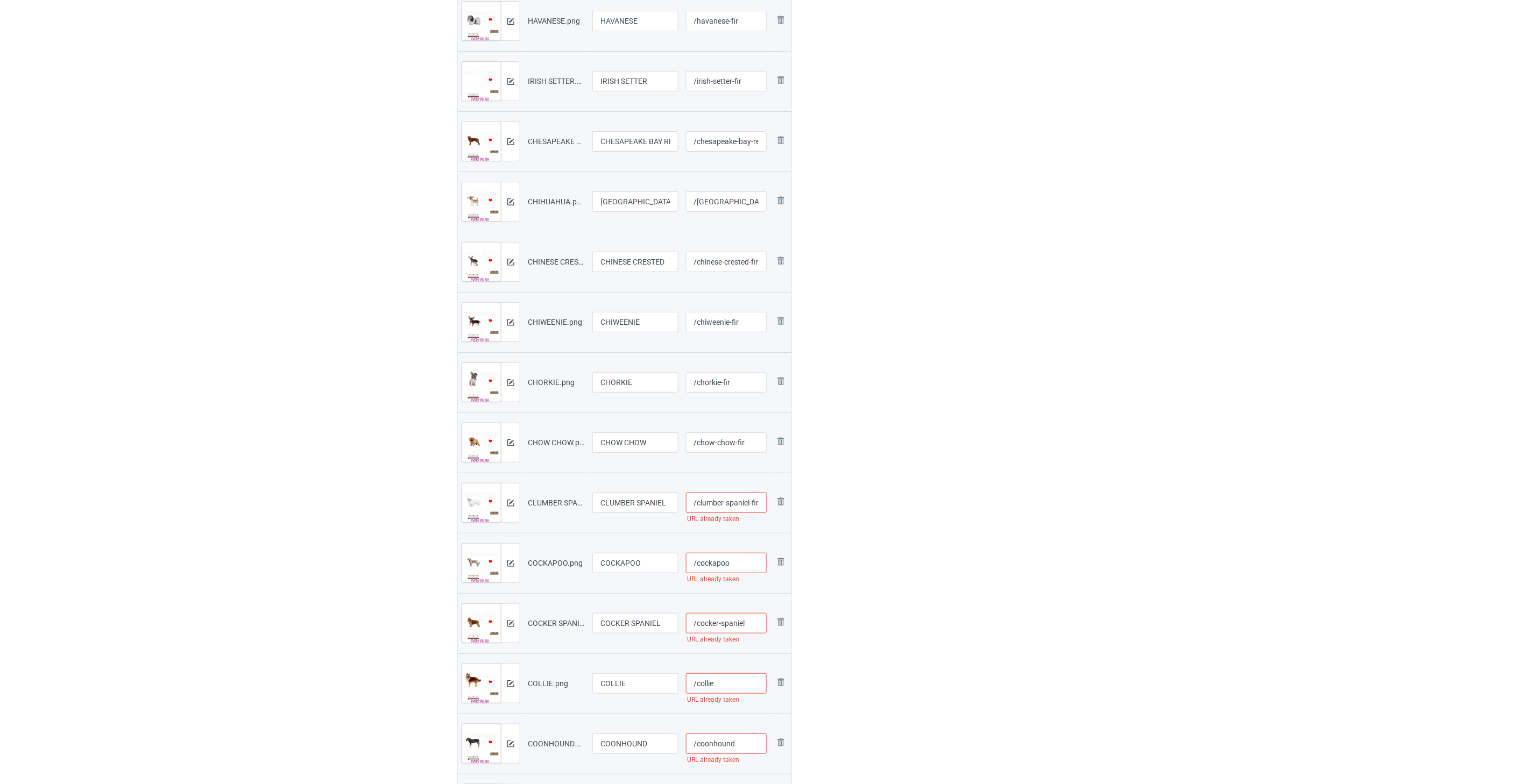
click at [747, 564] on input "/cockapoo" at bounding box center [726, 563] width 81 height 20
type input "/cockapoo-fir"
click at [752, 447] on input "/cocker-spaniel" at bounding box center [726, 444] width 81 height 20
type input "/cocker-spaniel-fir"
click at [735, 505] on input "/collie" at bounding box center [726, 504] width 81 height 20
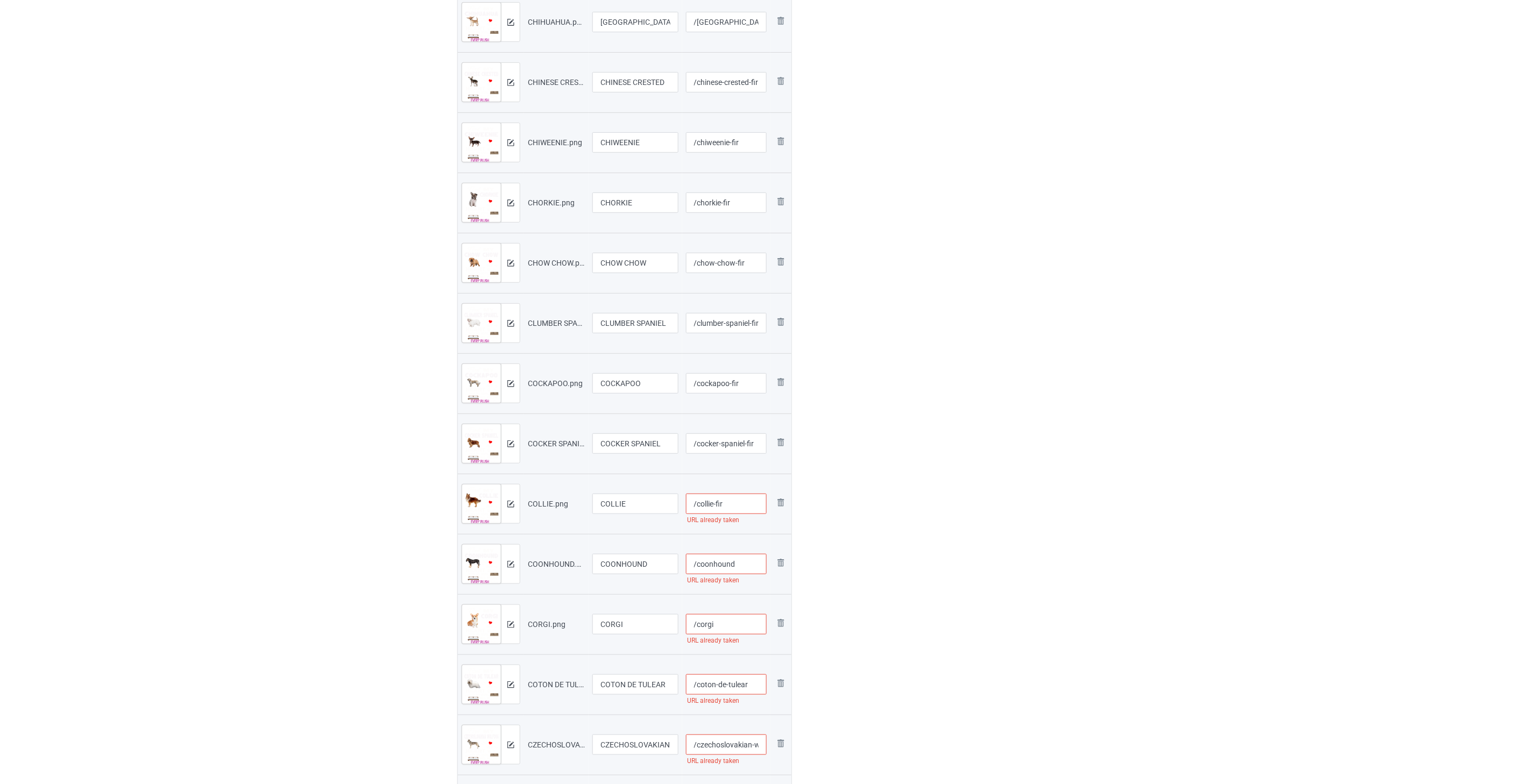
type input "/collie-fir"
click at [753, 567] on input "/coonhound" at bounding box center [726, 564] width 81 height 20
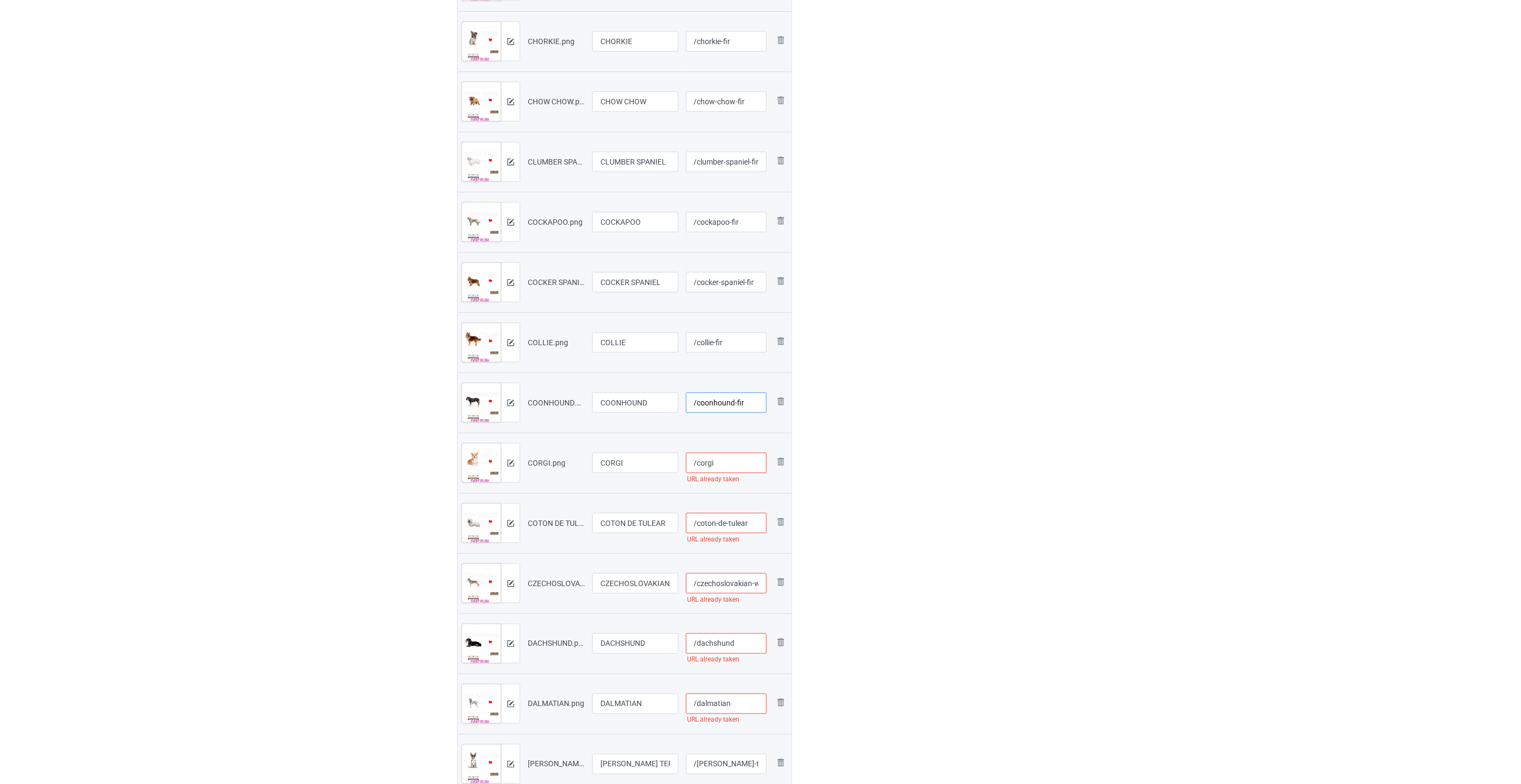
scroll to position [2330, 0]
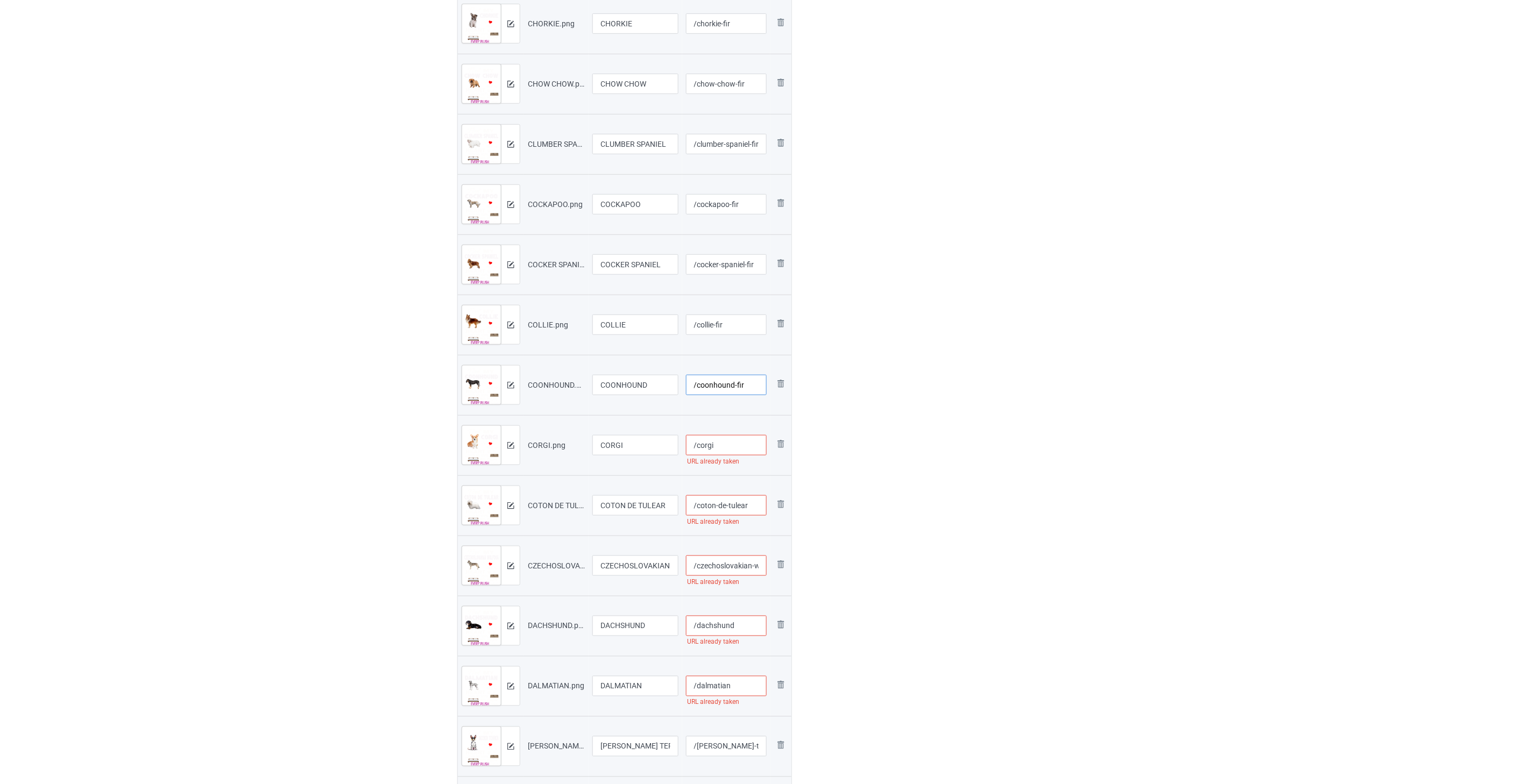
type input "/coonhound-fir"
click at [730, 452] on input "/corgi" at bounding box center [726, 446] width 81 height 20
type input "/corgi-fir"
click at [752, 503] on input "/coton-de-tulear" at bounding box center [726, 505] width 81 height 20
type input "/coton-de-tulear-fir"
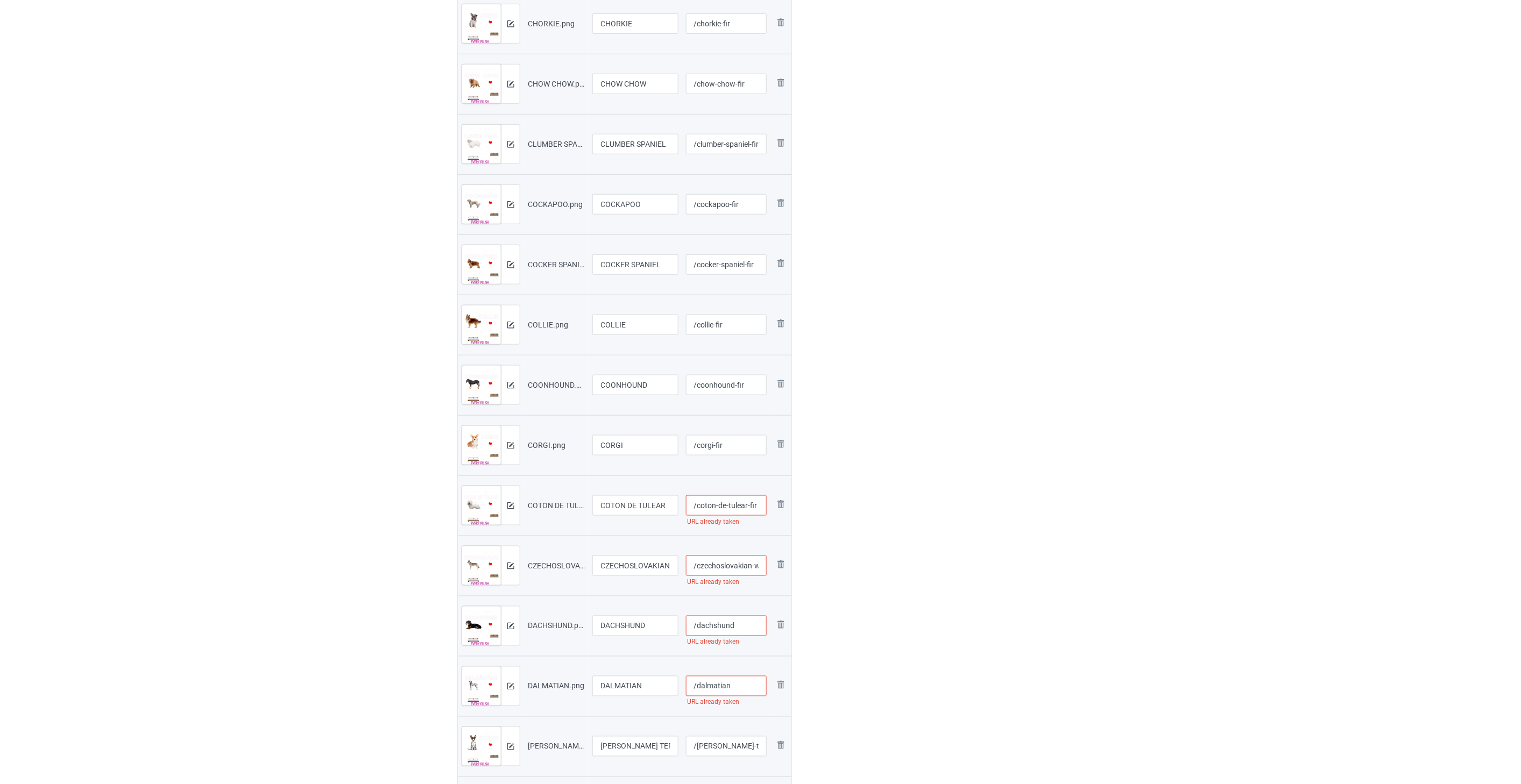
click at [739, 565] on input "/czechoslovakian-wolfdog" at bounding box center [726, 565] width 81 height 20
type input "/czechoslovakian-wolfdog-fir"
click at [744, 621] on input "/dachshund" at bounding box center [726, 626] width 81 height 20
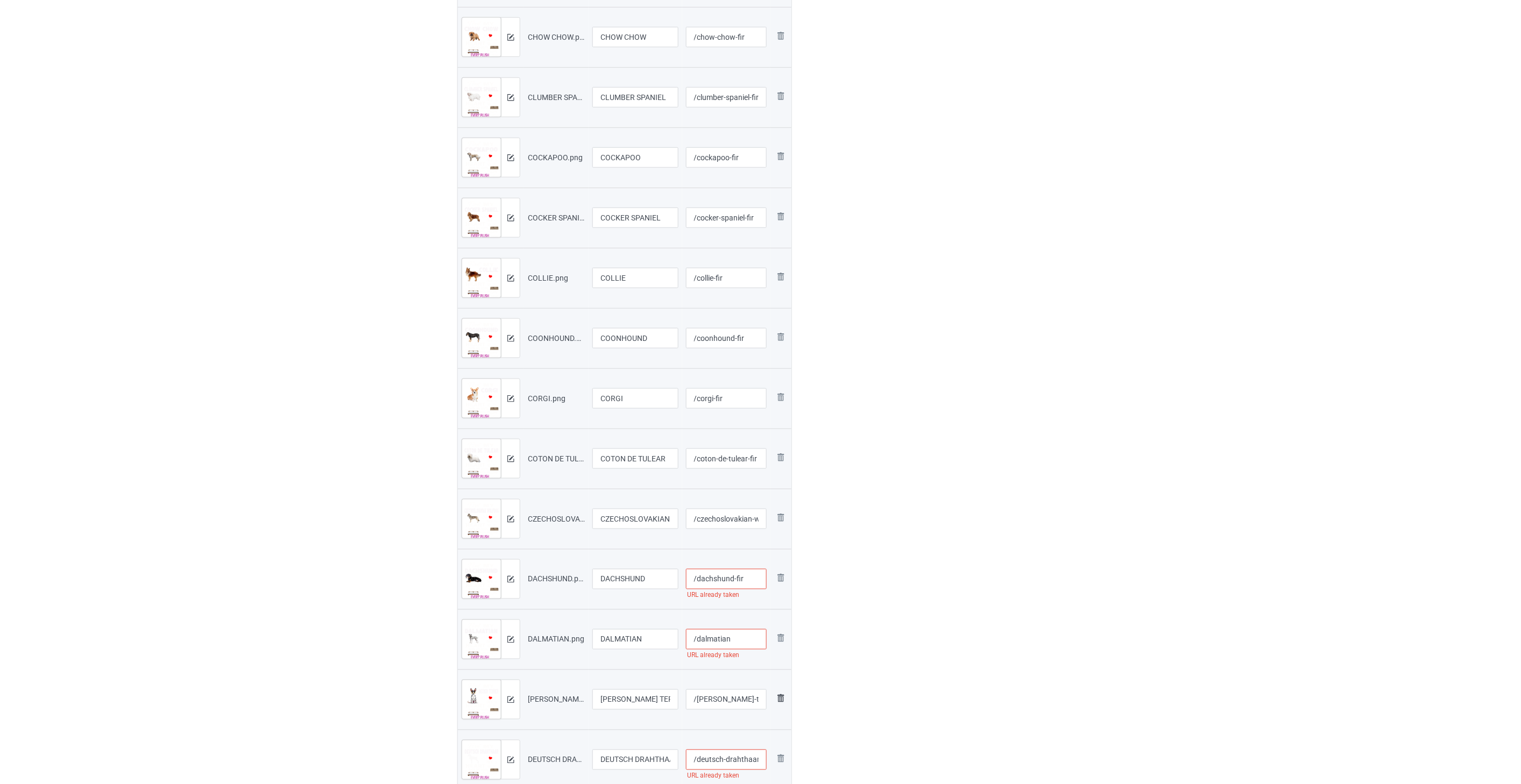
scroll to position [2450, 0]
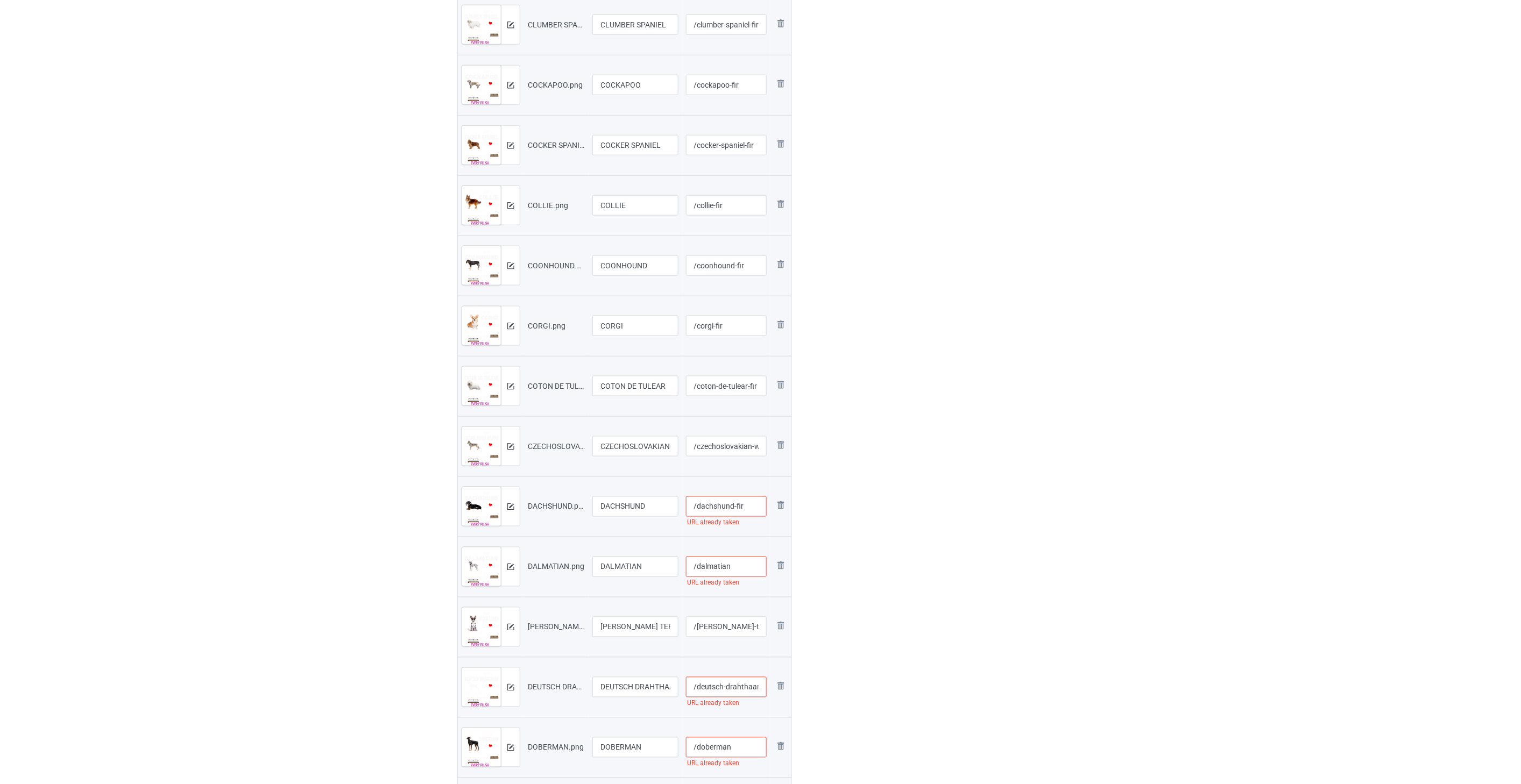
type input "/dachshund-fir"
click at [738, 573] on input "/dalmatian" at bounding box center [726, 567] width 81 height 20
type input "/dalmatian-fir"
click at [753, 629] on input "/[PERSON_NAME]-terrier" at bounding box center [726, 627] width 81 height 20
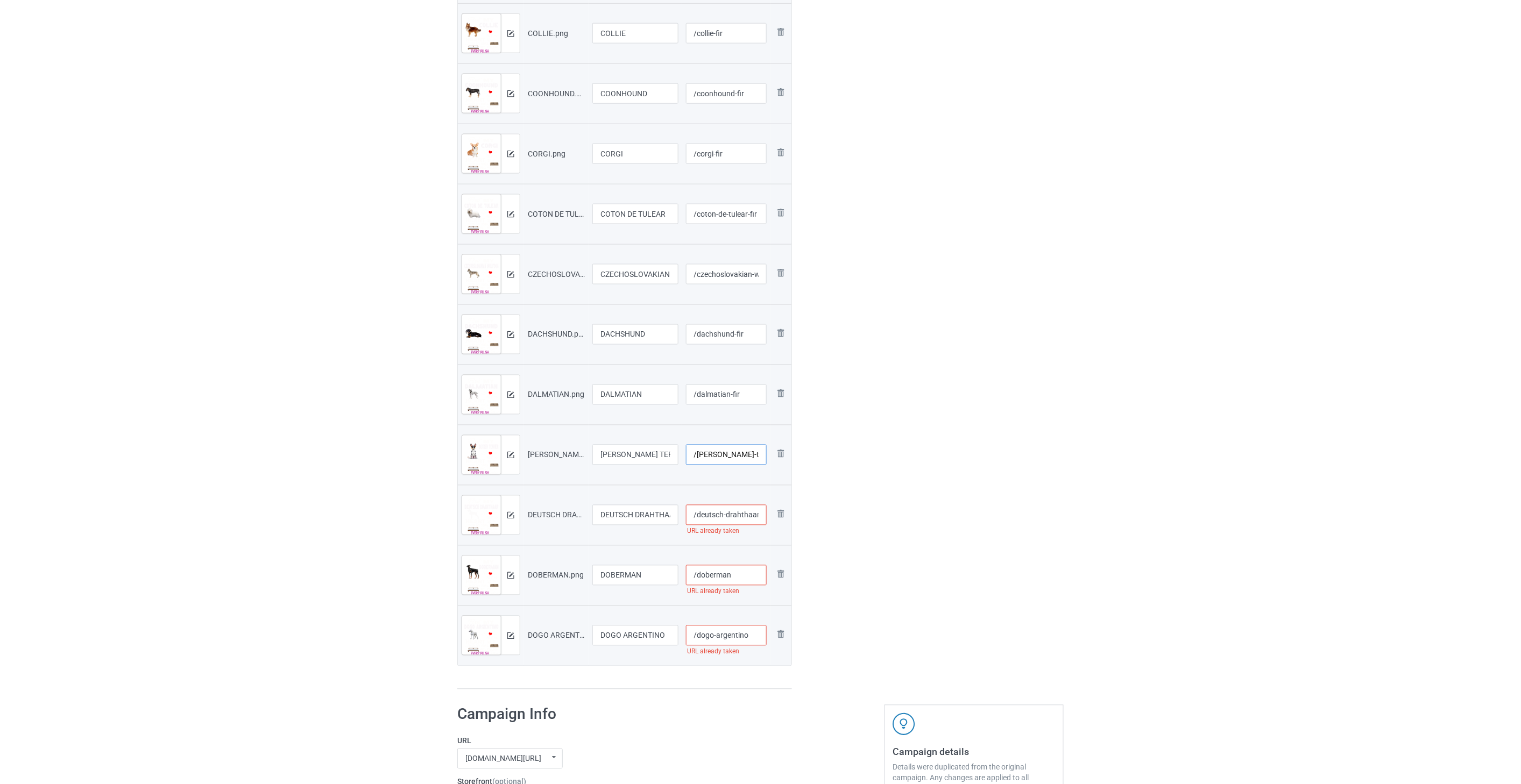
scroll to position [2628, 0]
type input "/[PERSON_NAME]-terrier-fir"
click at [737, 508] on input "/deutsch-drahthaar" at bounding box center [726, 508] width 81 height 20
type input "/deutsch-drahthaar-fir"
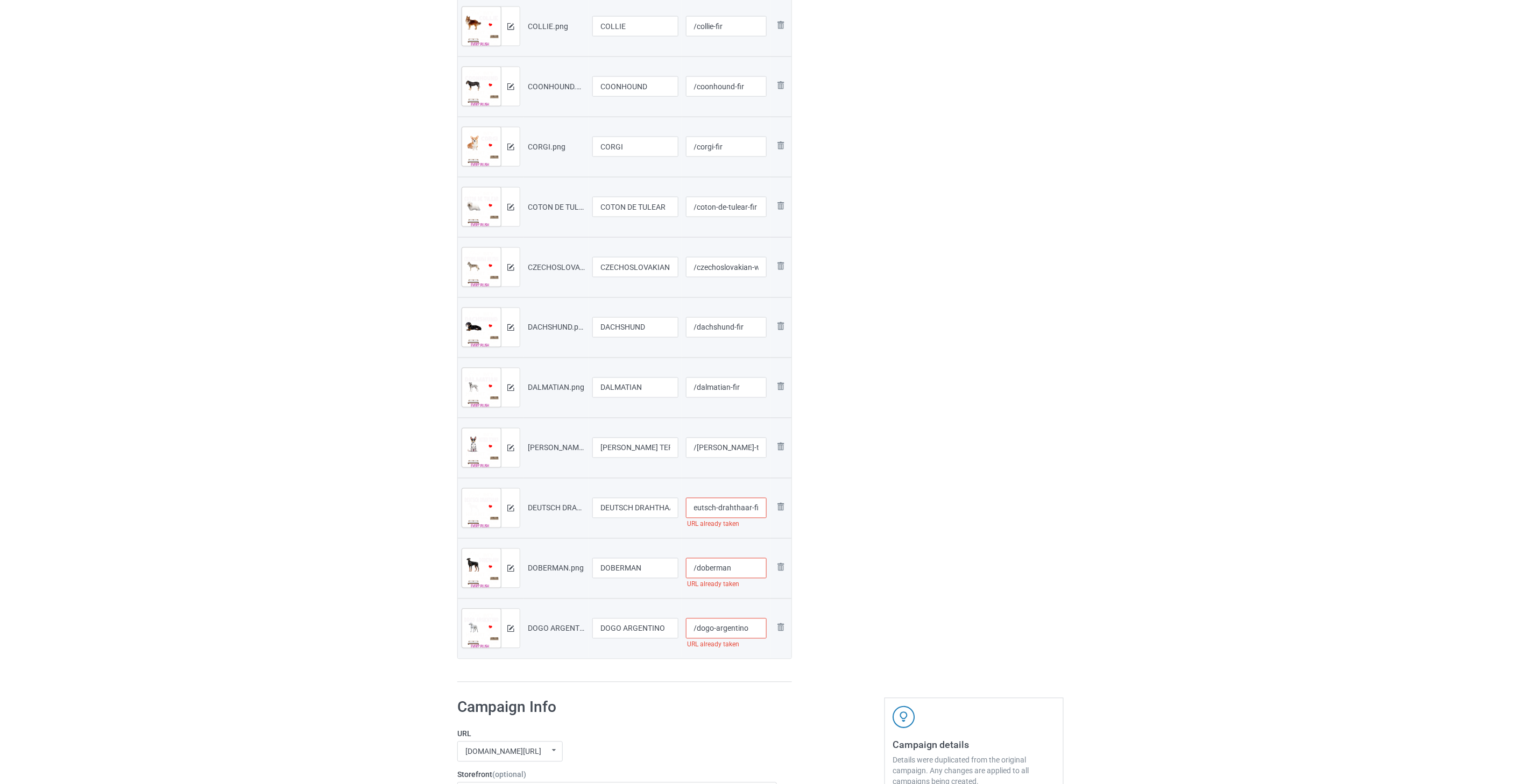
click at [743, 570] on input "/doberman" at bounding box center [726, 568] width 81 height 20
type input "/doberman-fir"
click at [755, 628] on input "/dogo-argentino" at bounding box center [726, 628] width 81 height 20
type input "/dogo-argentino-fir"
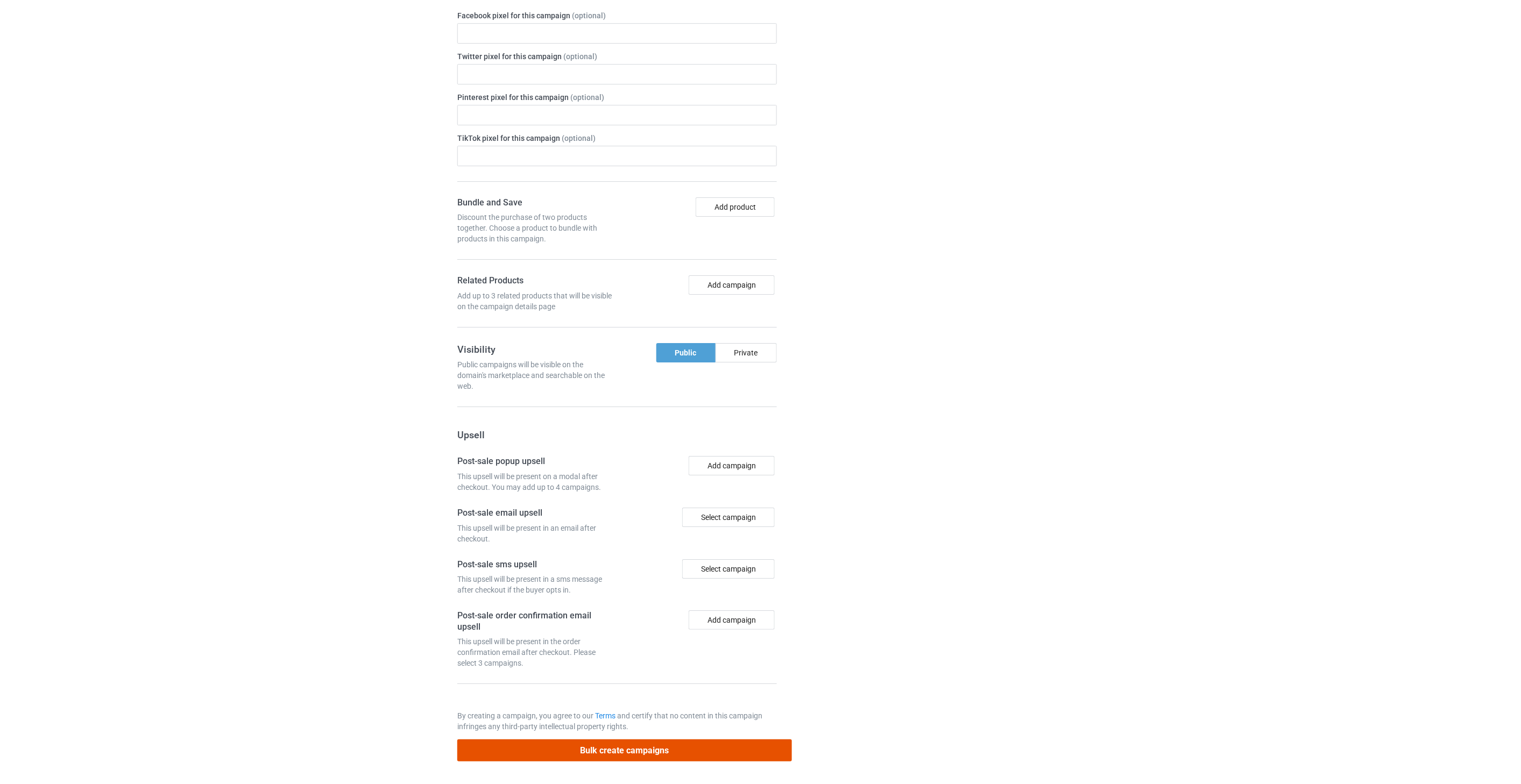
click at [680, 742] on button "Bulk create campaigns" at bounding box center [624, 751] width 334 height 22
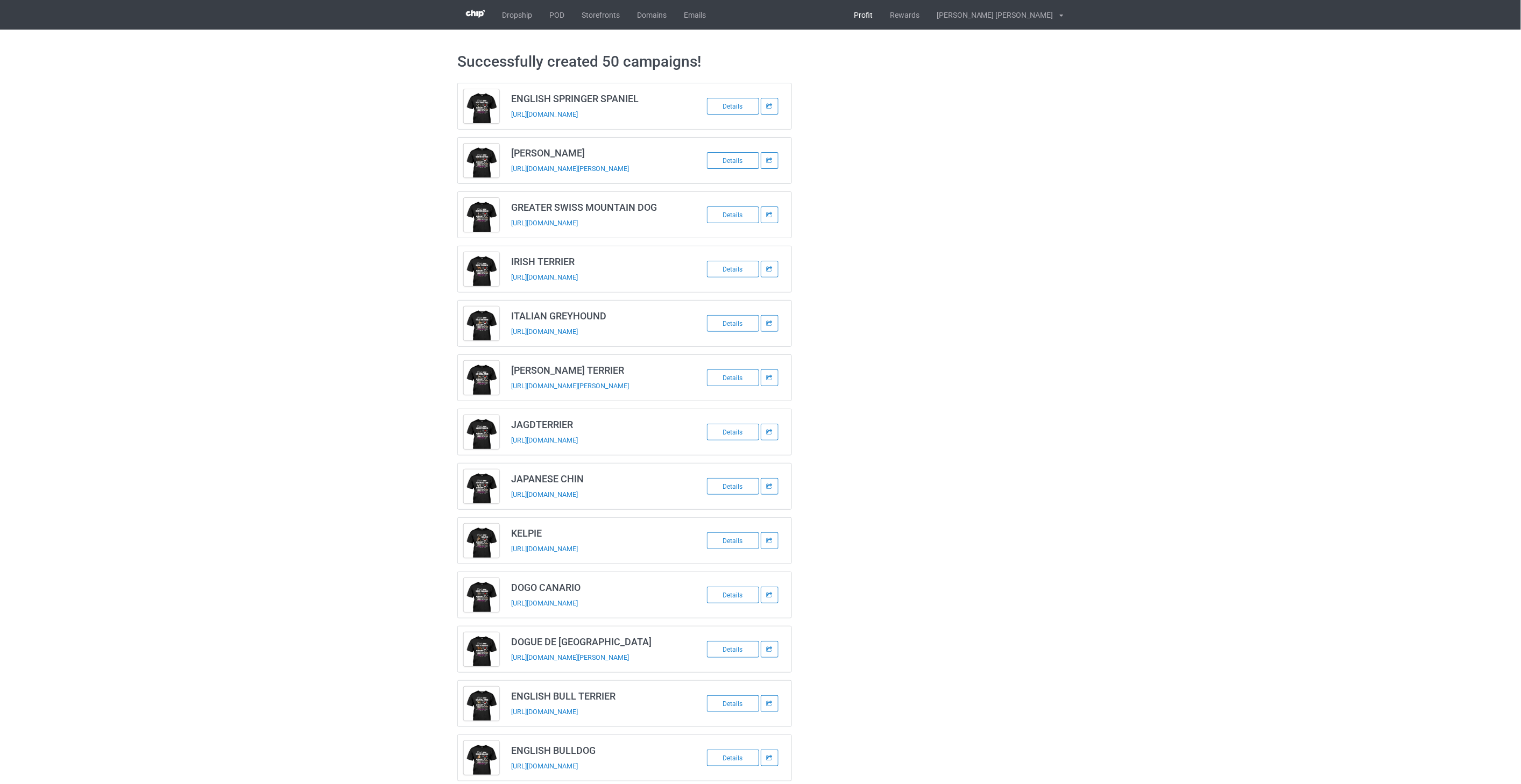
click at [881, 13] on link "Profit" at bounding box center [863, 14] width 36 height 30
